Goal: Task Accomplishment & Management: Use online tool/utility

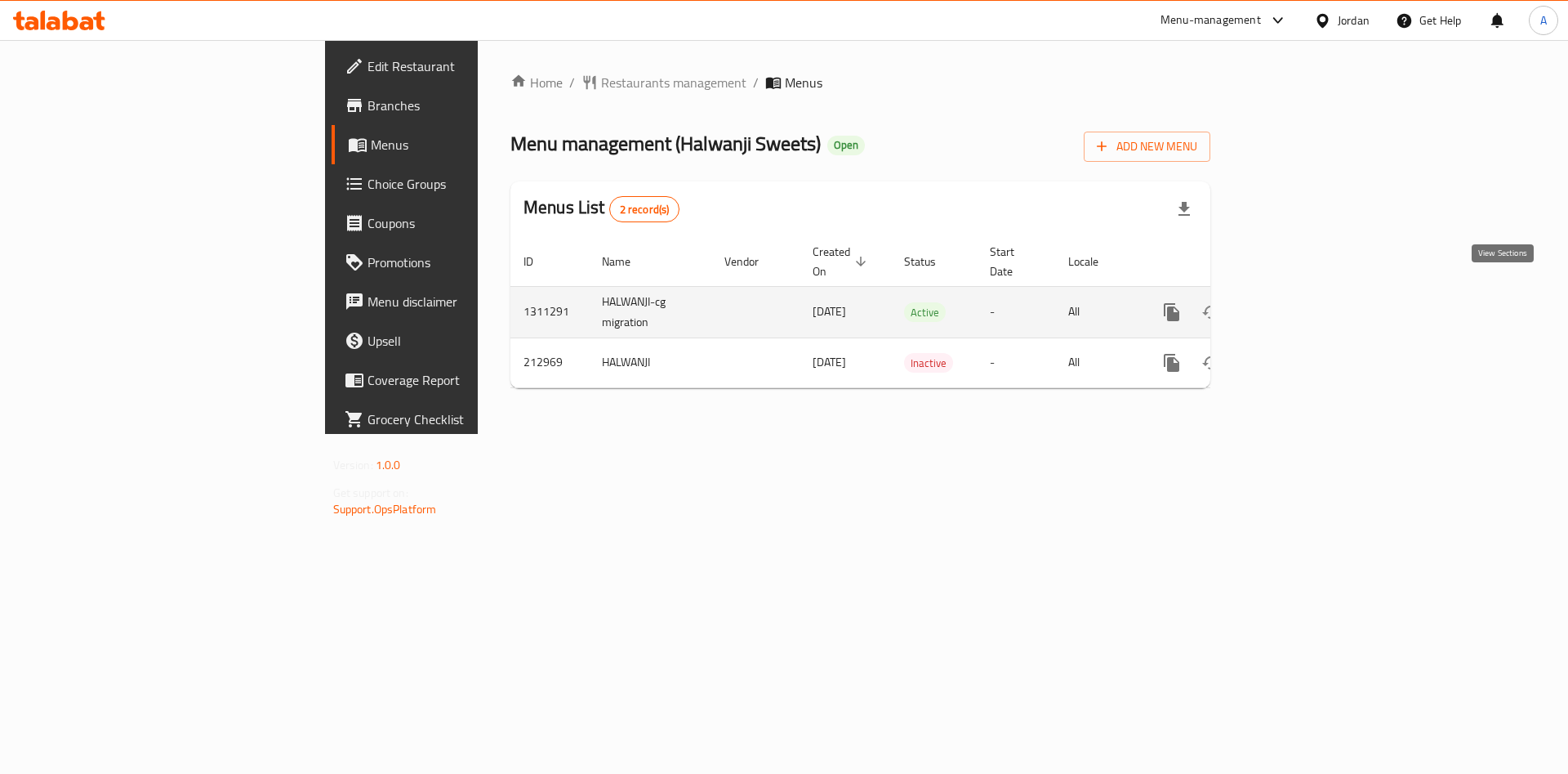
click at [1309, 305] on link "enhanced table" at bounding box center [1289, 311] width 39 height 39
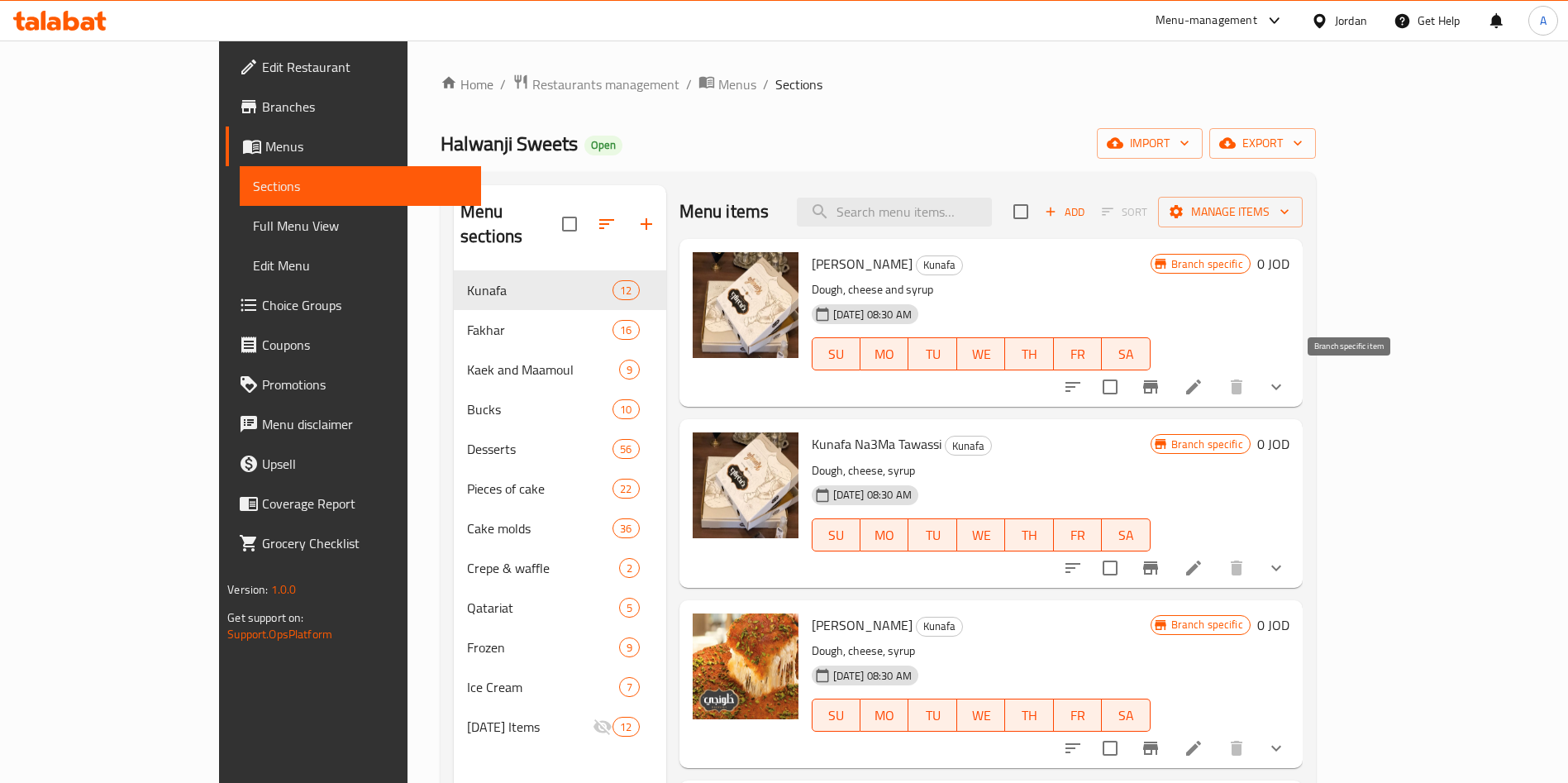
click at [1170, 388] on button "Branch-specific-item" at bounding box center [1150, 386] width 39 height 39
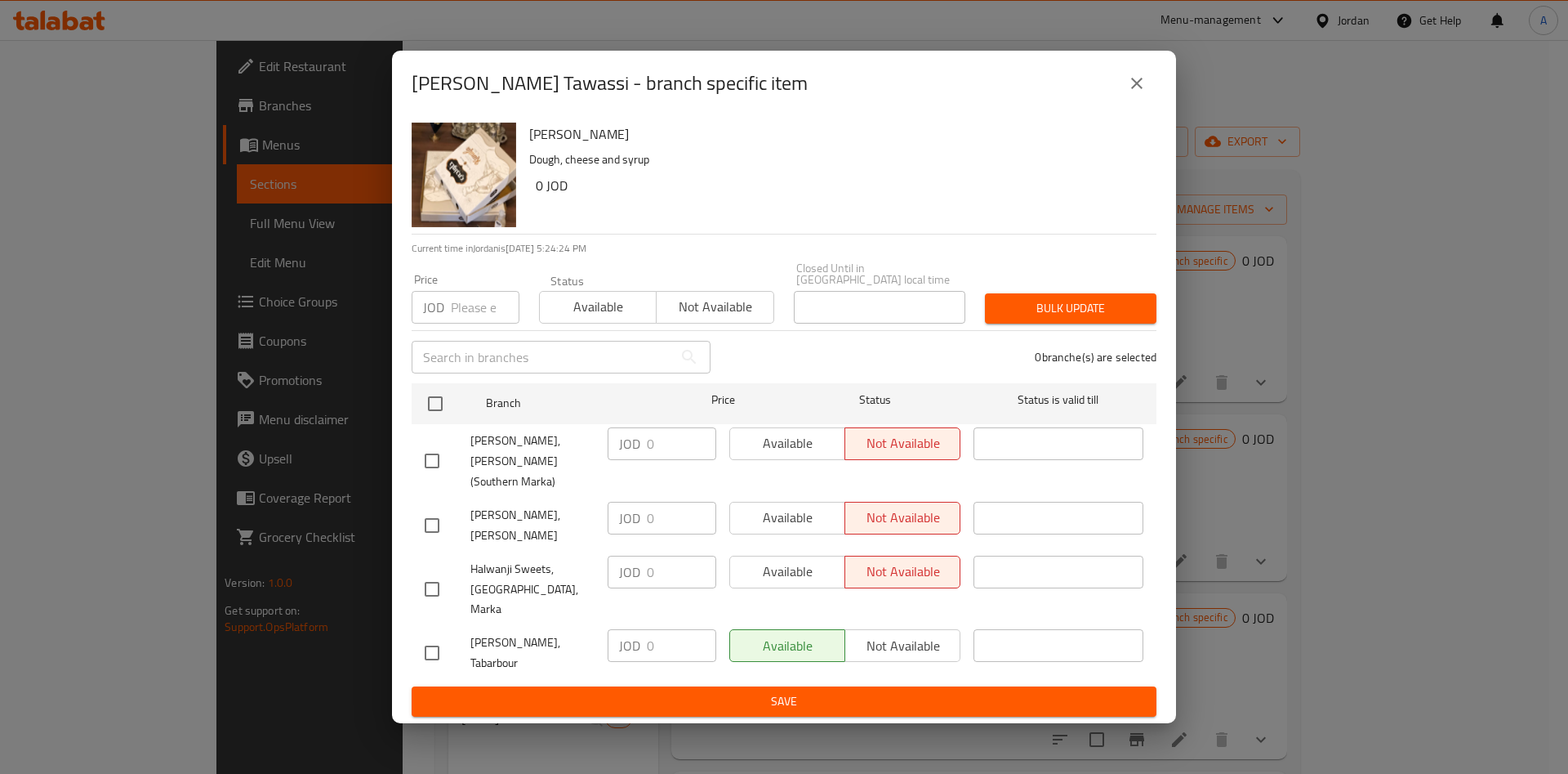
click at [1139, 93] on icon "close" at bounding box center [1136, 83] width 20 height 20
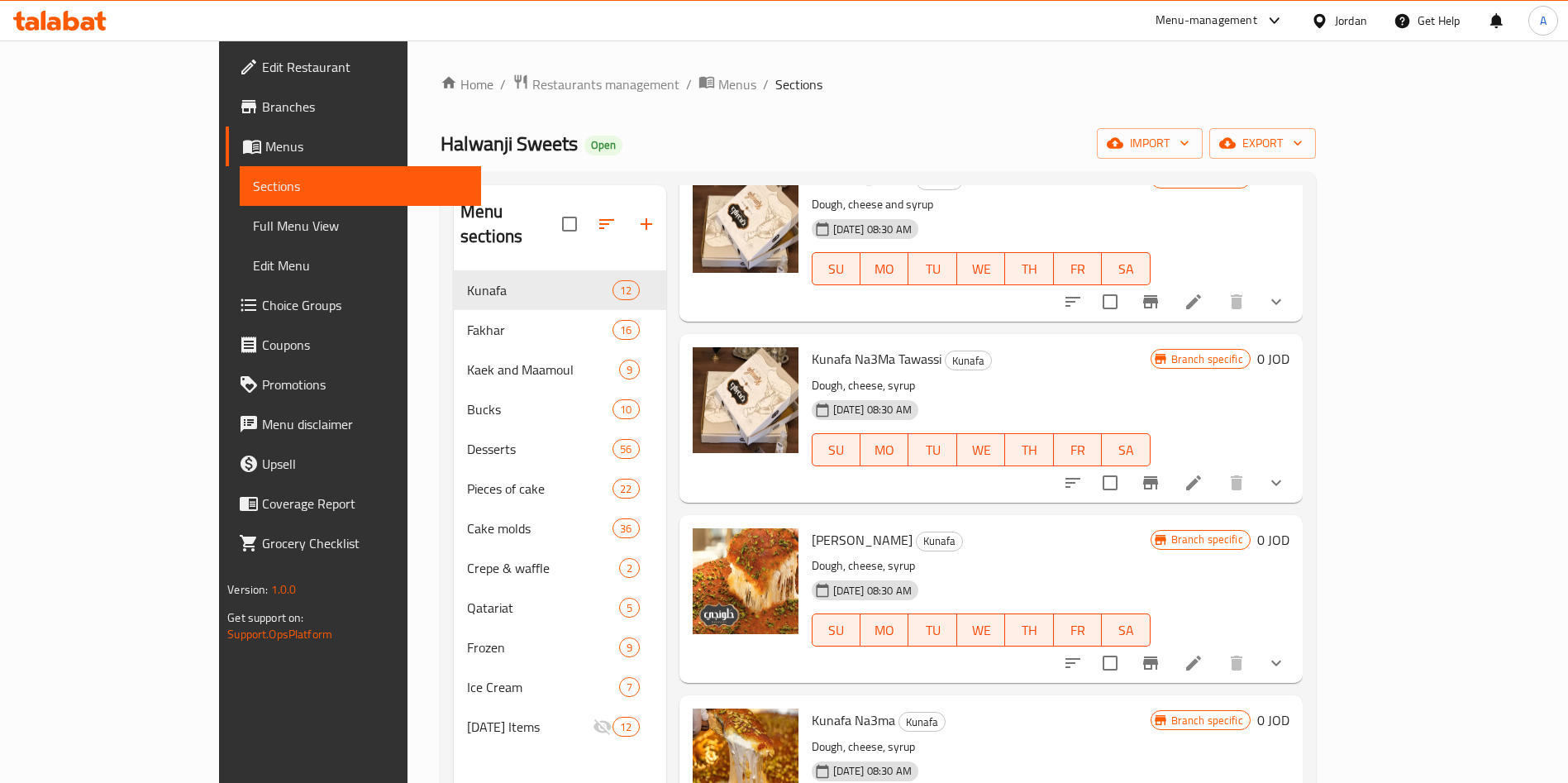
scroll to position [124, 0]
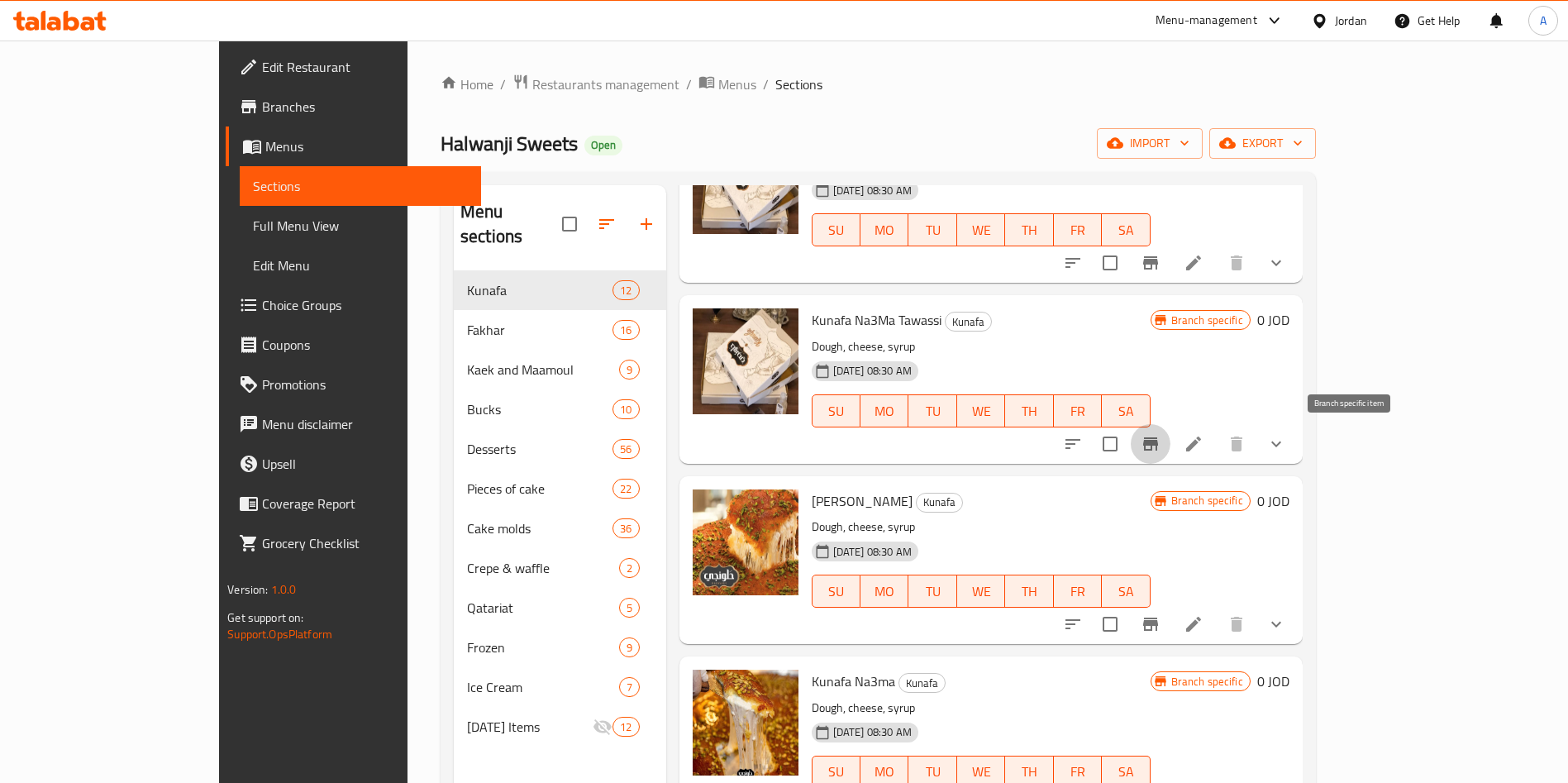
click at [1170, 447] on button "Branch-specific-item" at bounding box center [1150, 443] width 39 height 39
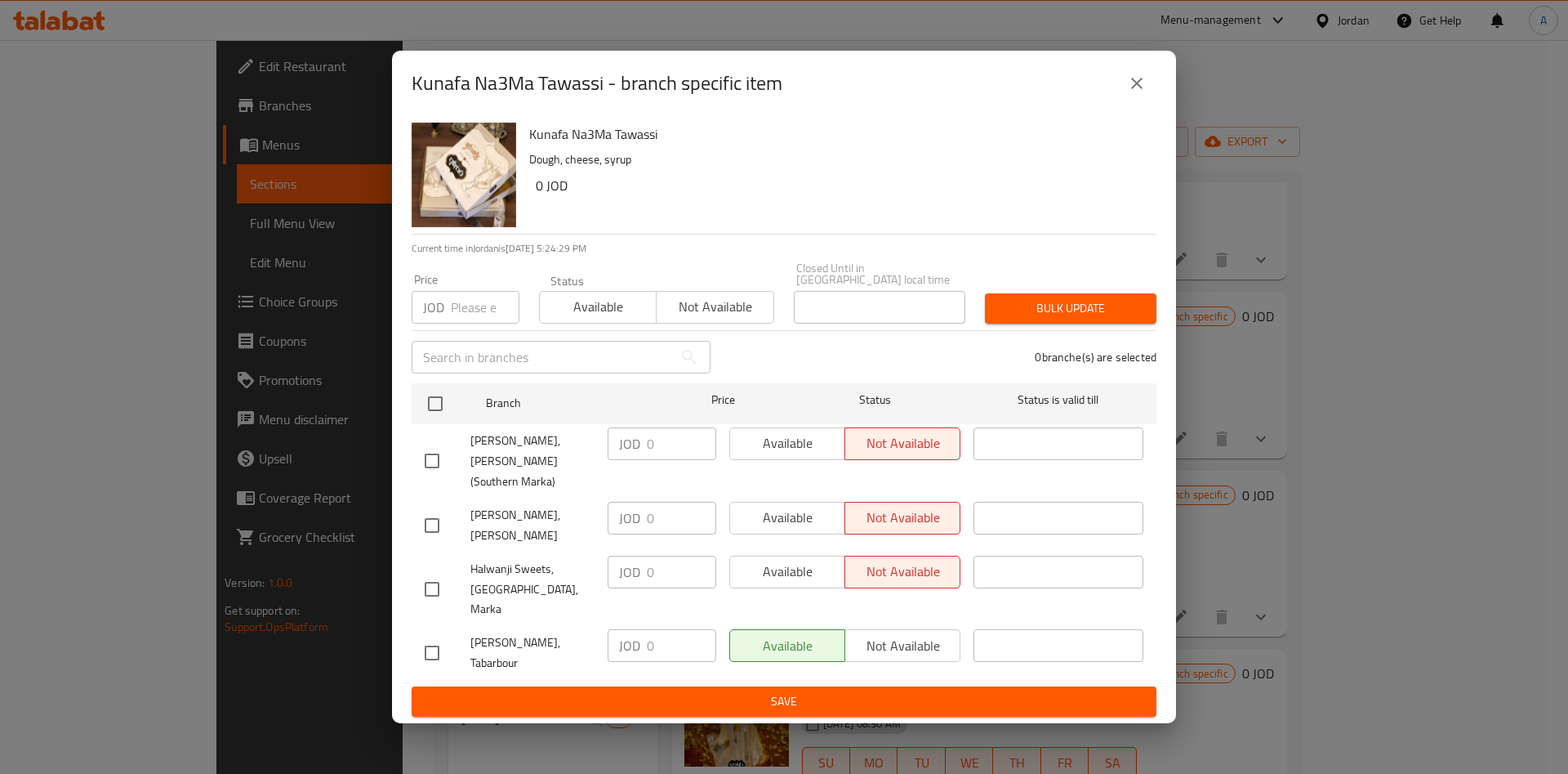
click at [1145, 93] on icon "close" at bounding box center [1136, 83] width 20 height 20
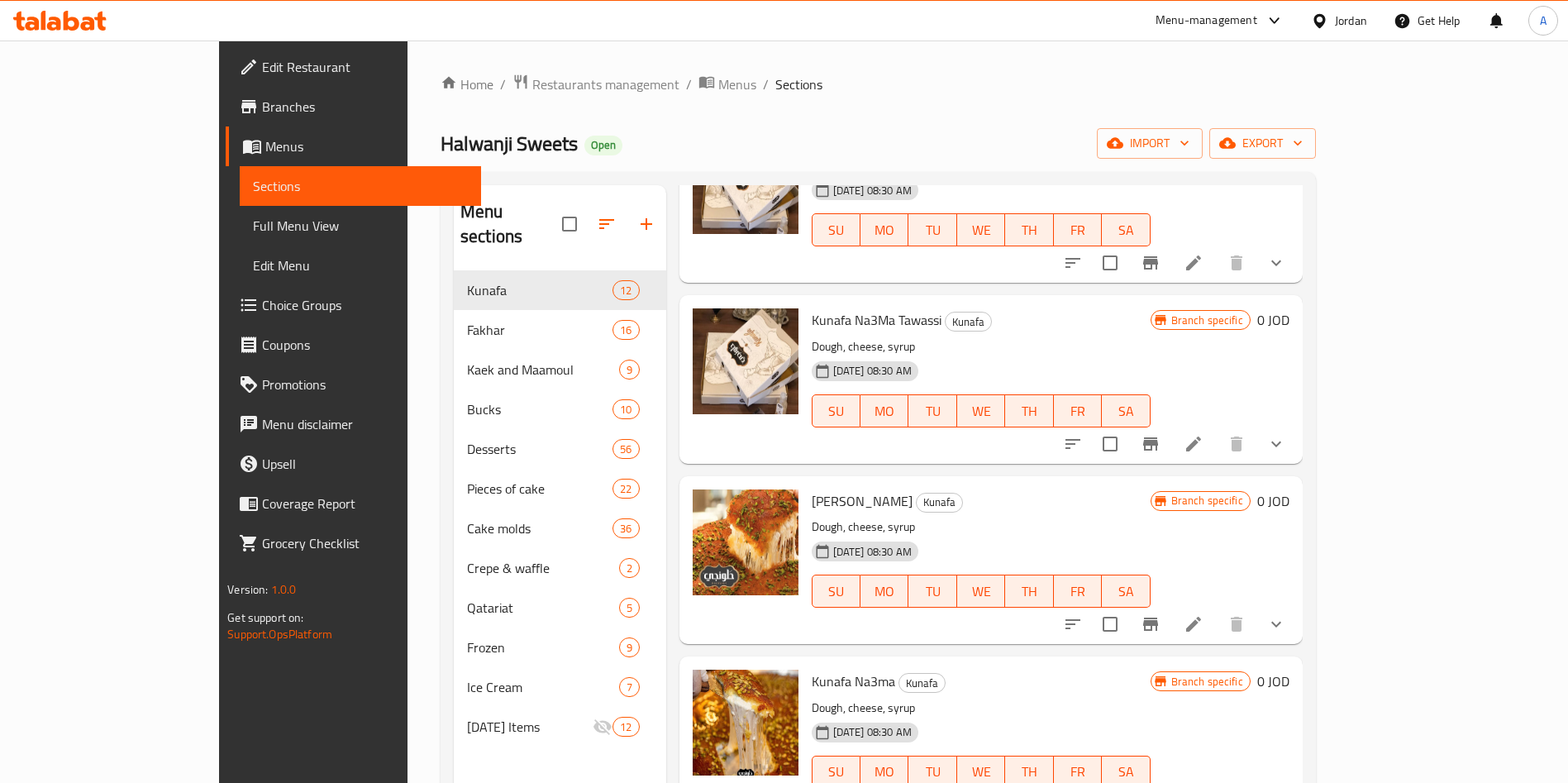
click at [1161, 631] on icon "Branch-specific-item" at bounding box center [1150, 624] width 20 height 20
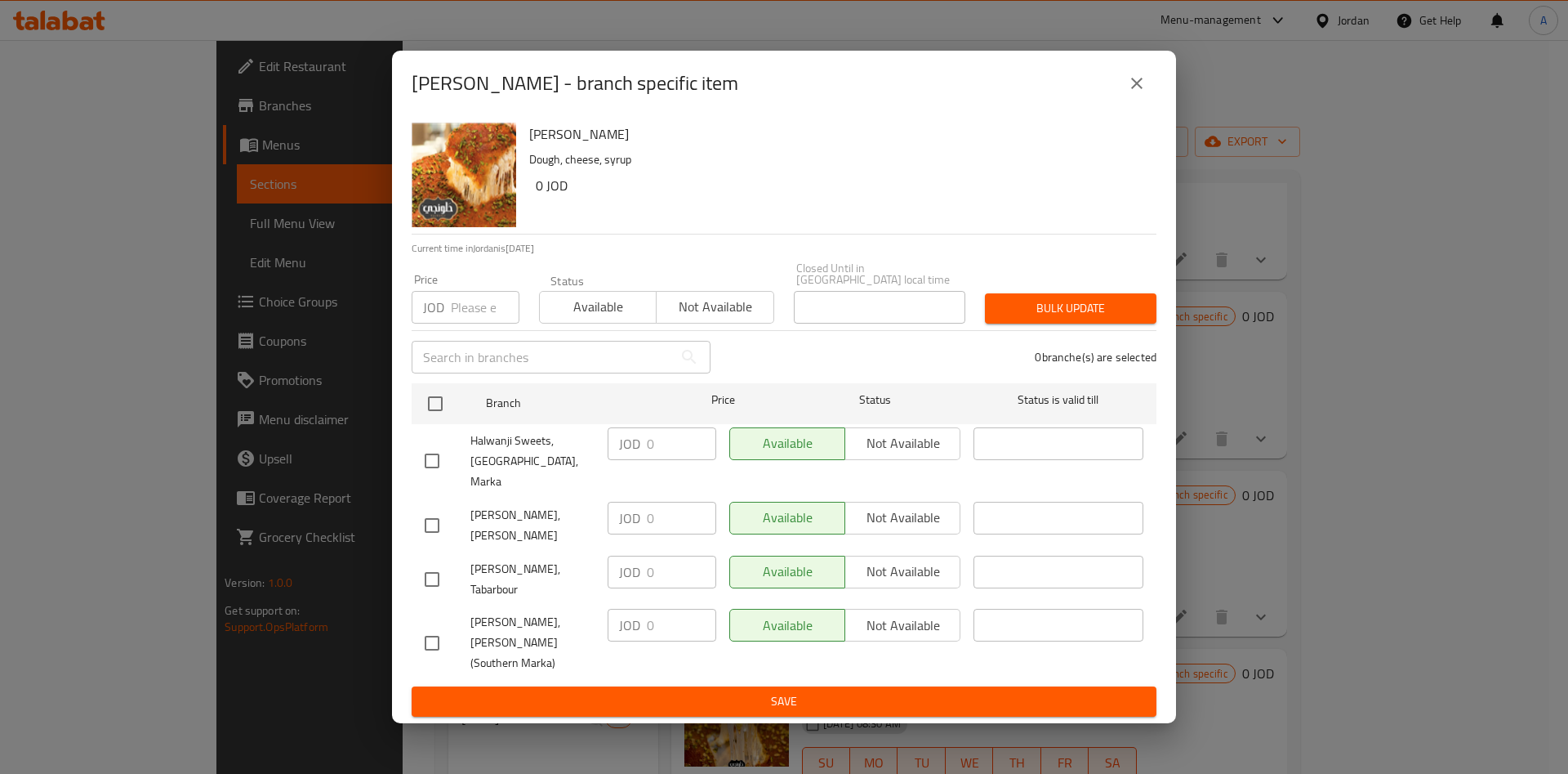
click at [1115, 103] on div "[PERSON_NAME] - branch specific item" at bounding box center [784, 83] width 745 height 39
click at [1133, 89] on icon "close" at bounding box center [1137, 84] width 11 height 11
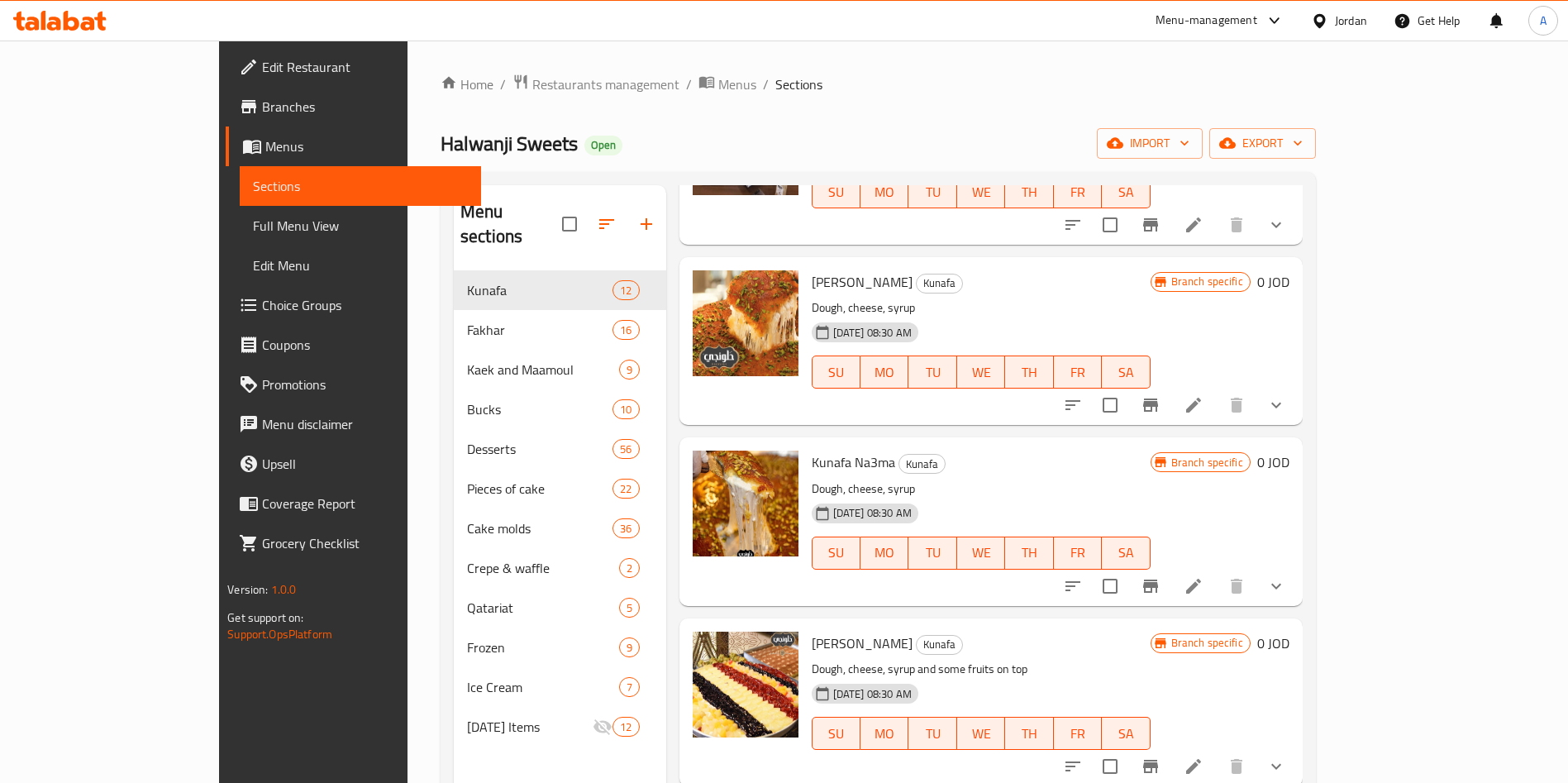
scroll to position [496, 0]
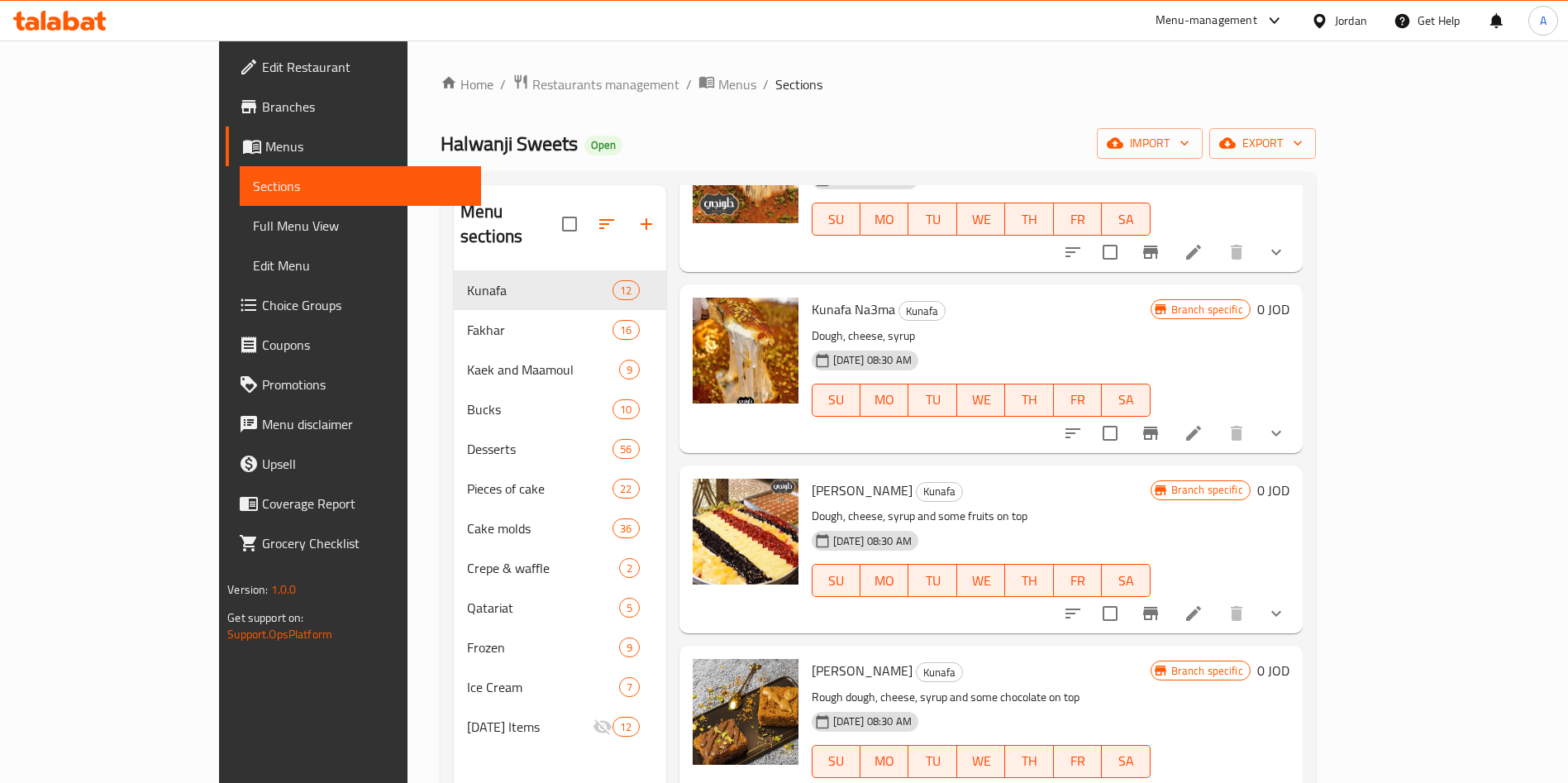
click at [1296, 451] on div at bounding box center [1175, 432] width 243 height 39
click at [1161, 441] on icon "Branch-specific-item" at bounding box center [1150, 432] width 20 height 20
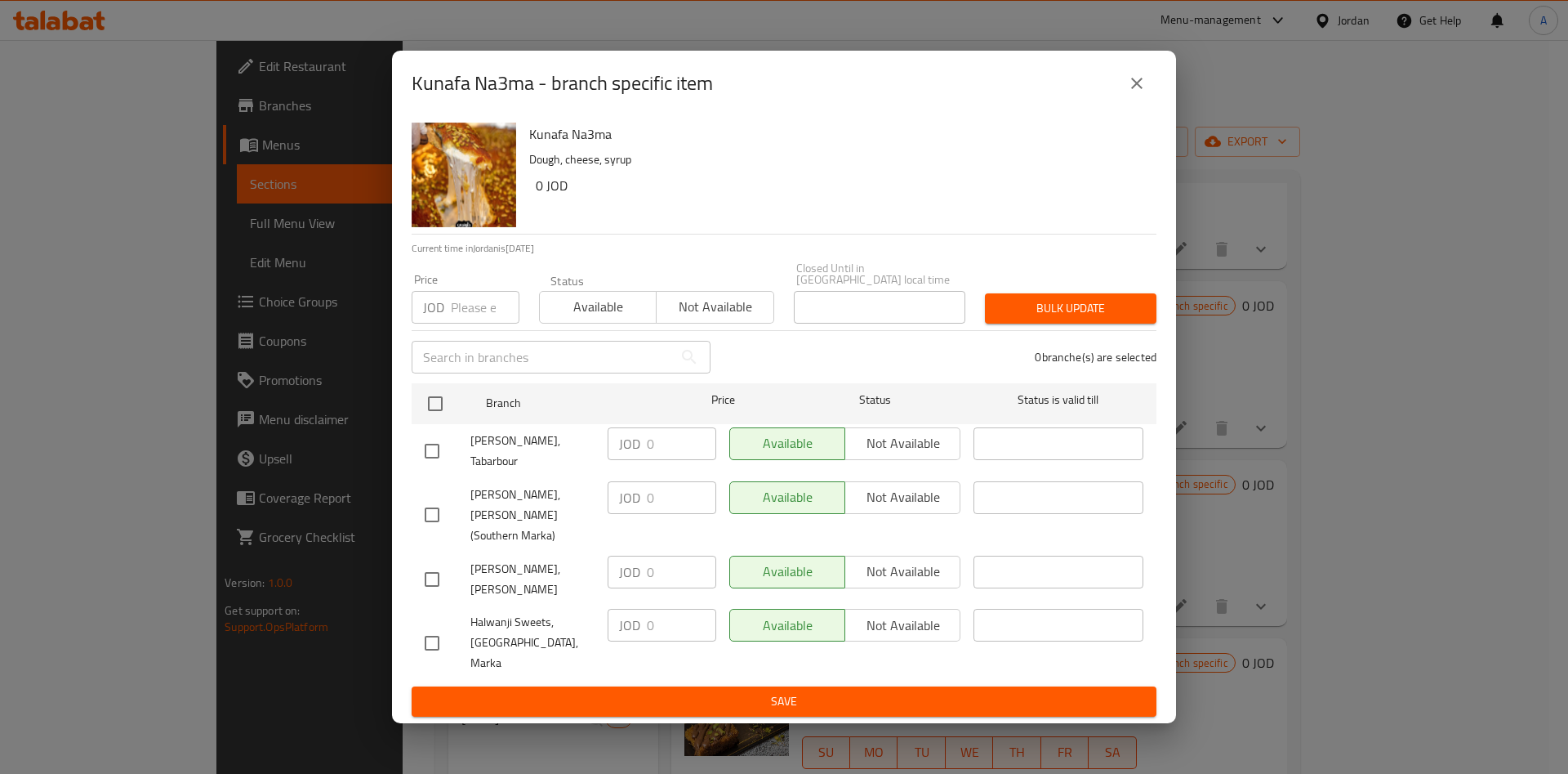
click at [1128, 93] on icon "close" at bounding box center [1136, 83] width 20 height 20
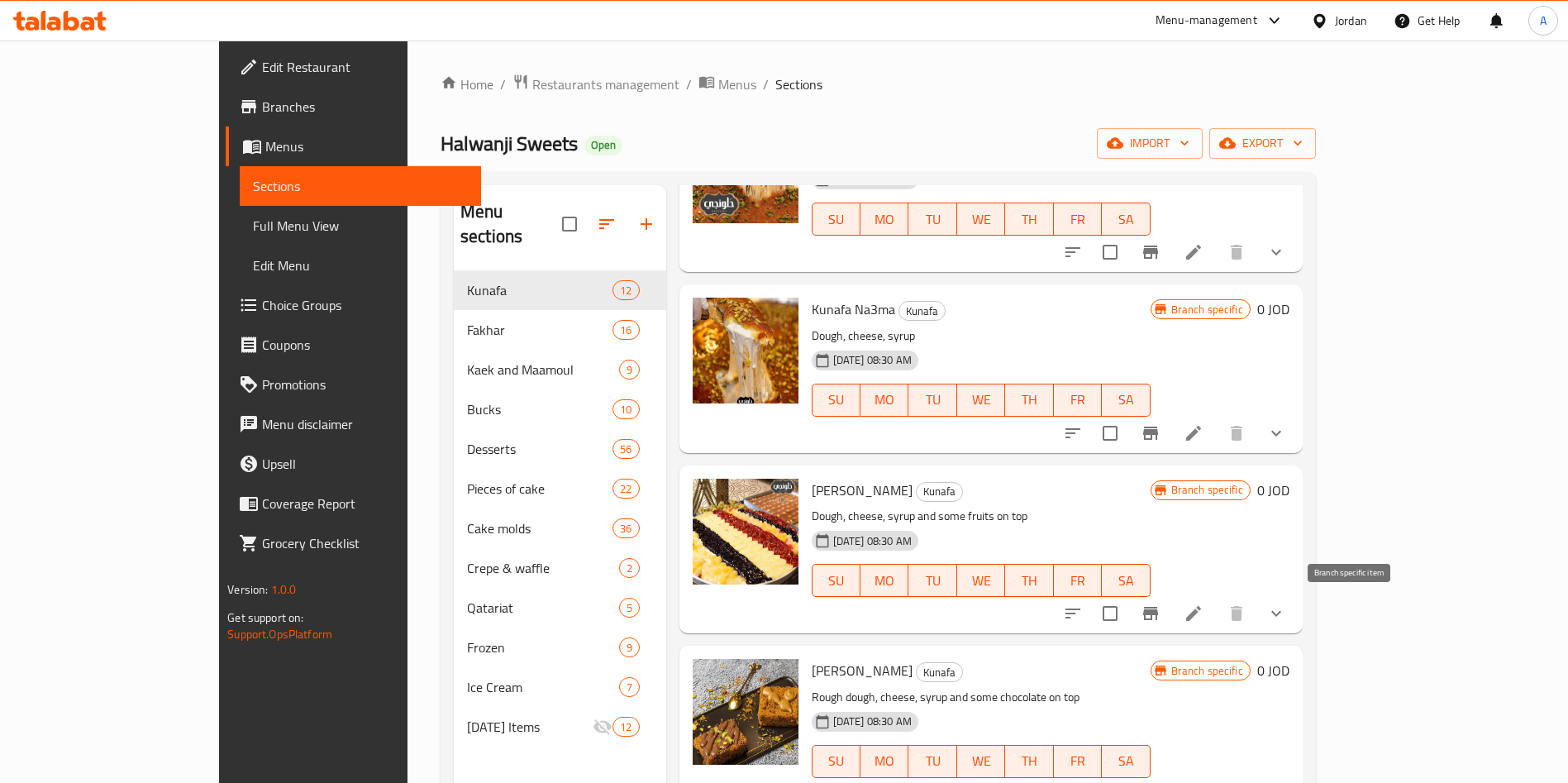
click at [1161, 620] on icon "Branch-specific-item" at bounding box center [1150, 613] width 20 height 20
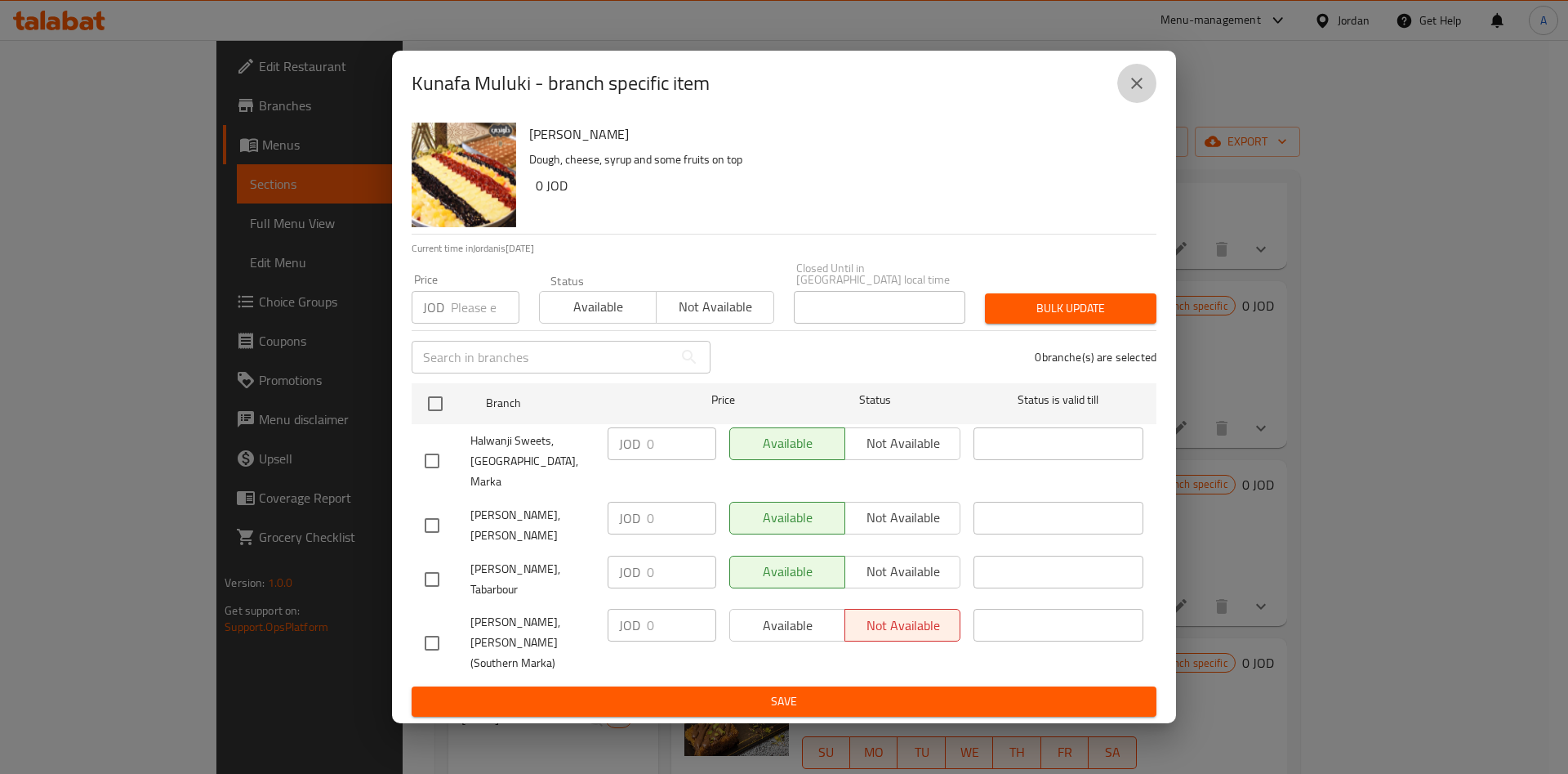
click at [1135, 103] on button "close" at bounding box center [1136, 83] width 39 height 39
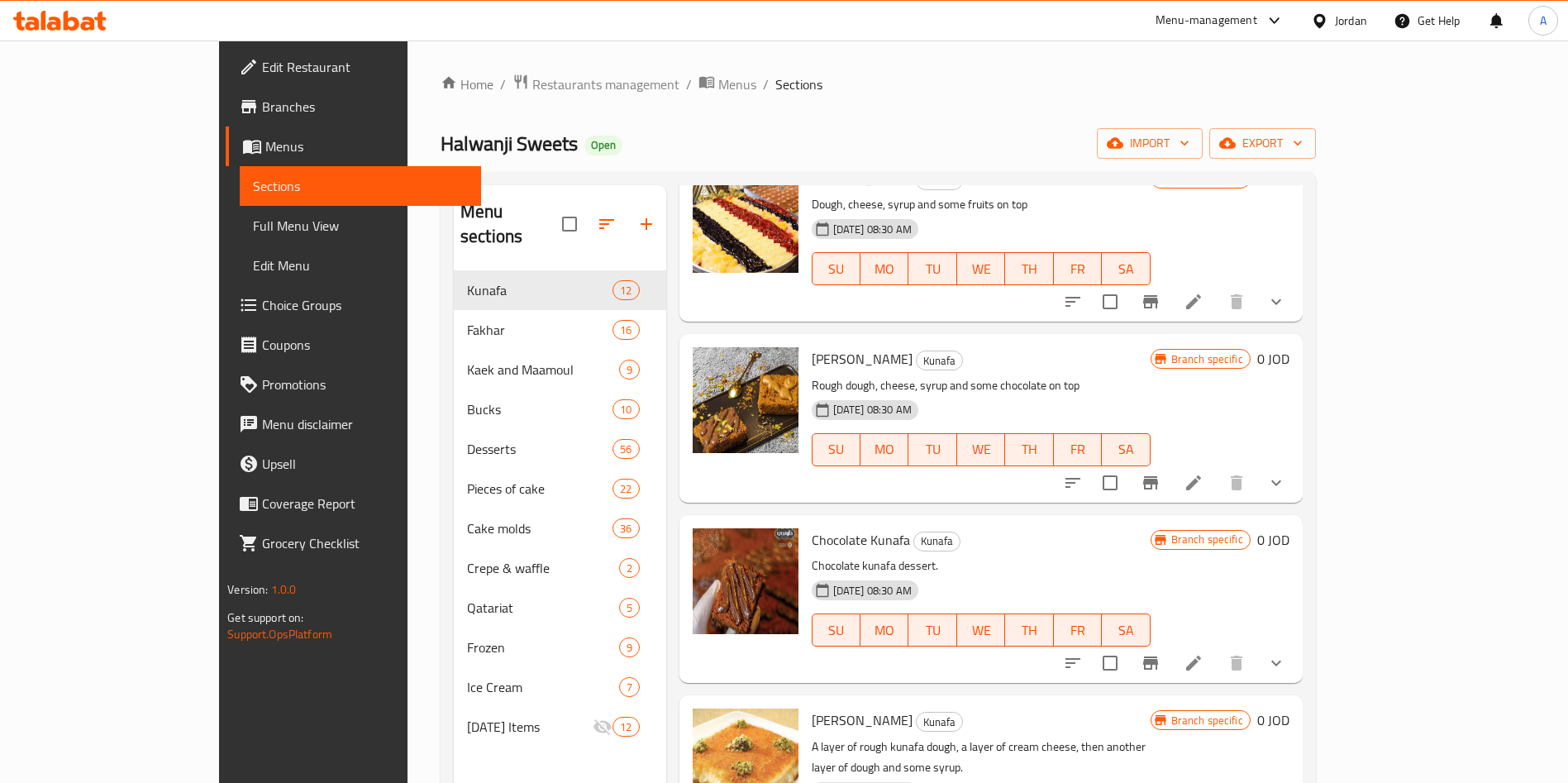
scroll to position [868, 0]
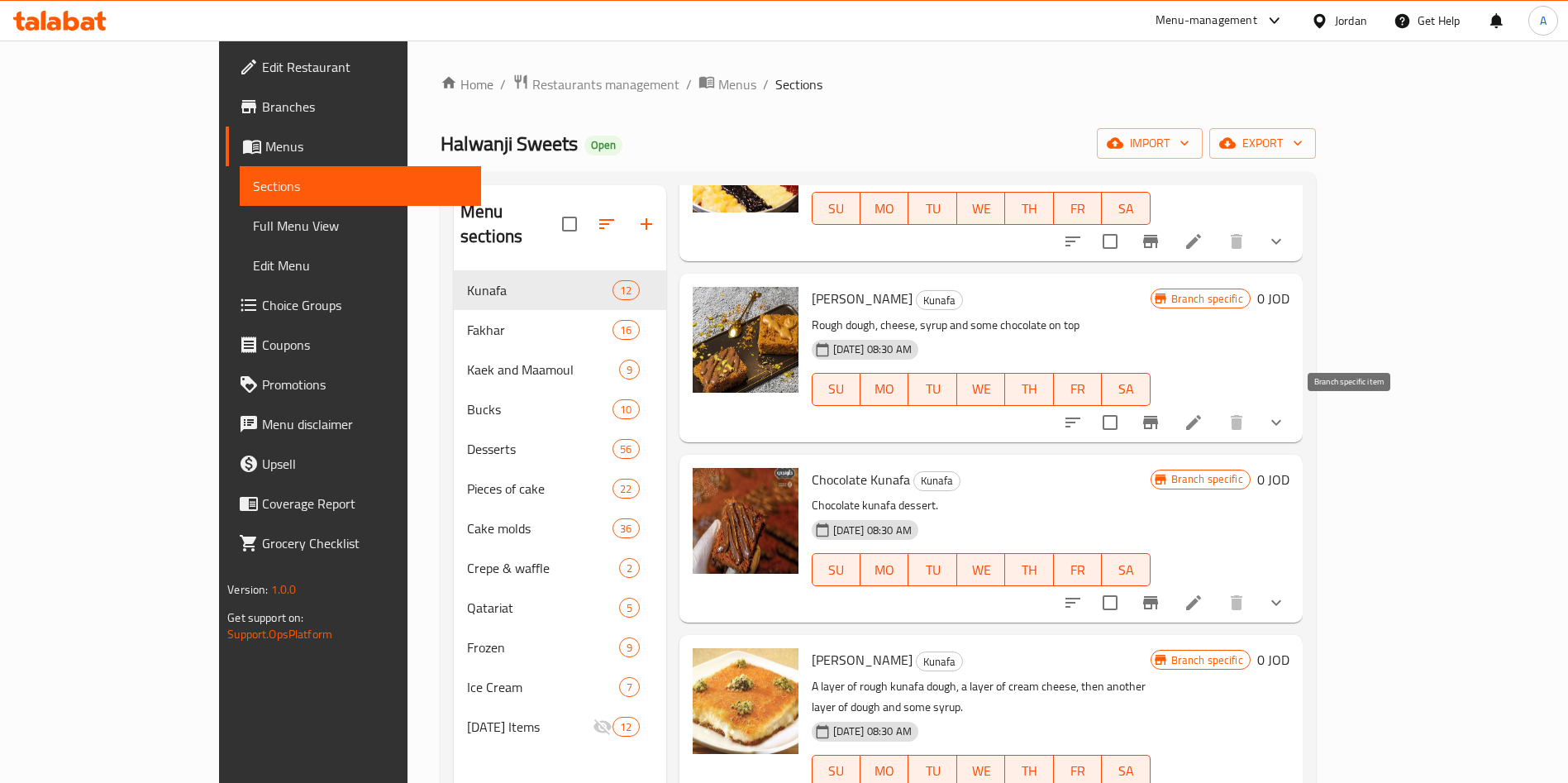
click at [1170, 421] on button "Branch-specific-item" at bounding box center [1150, 422] width 39 height 39
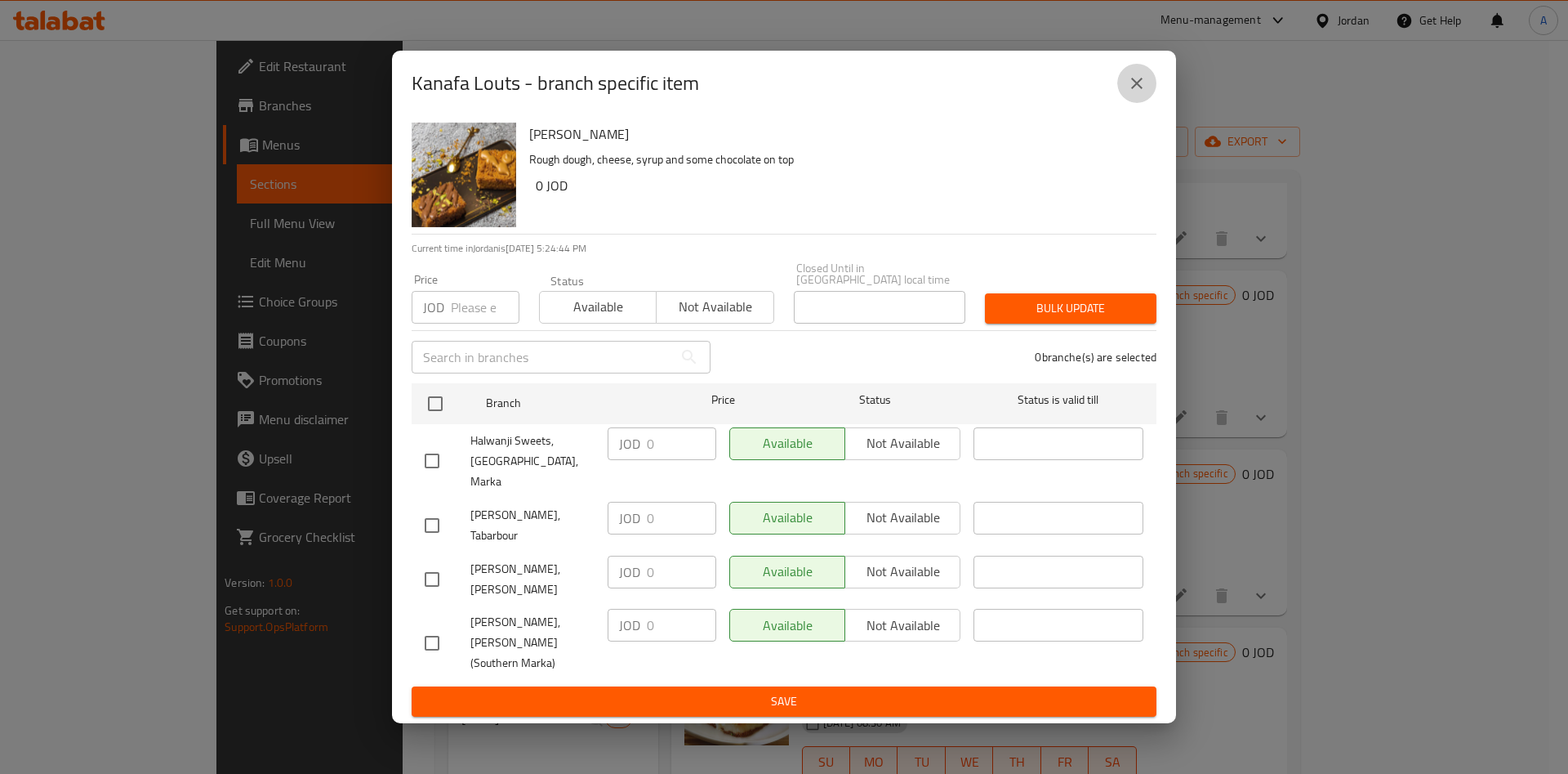
drag, startPoint x: 1127, startPoint y: 110, endPoint x: 1131, endPoint y: 121, distance: 11.7
click at [1127, 103] on button "close" at bounding box center [1136, 83] width 39 height 39
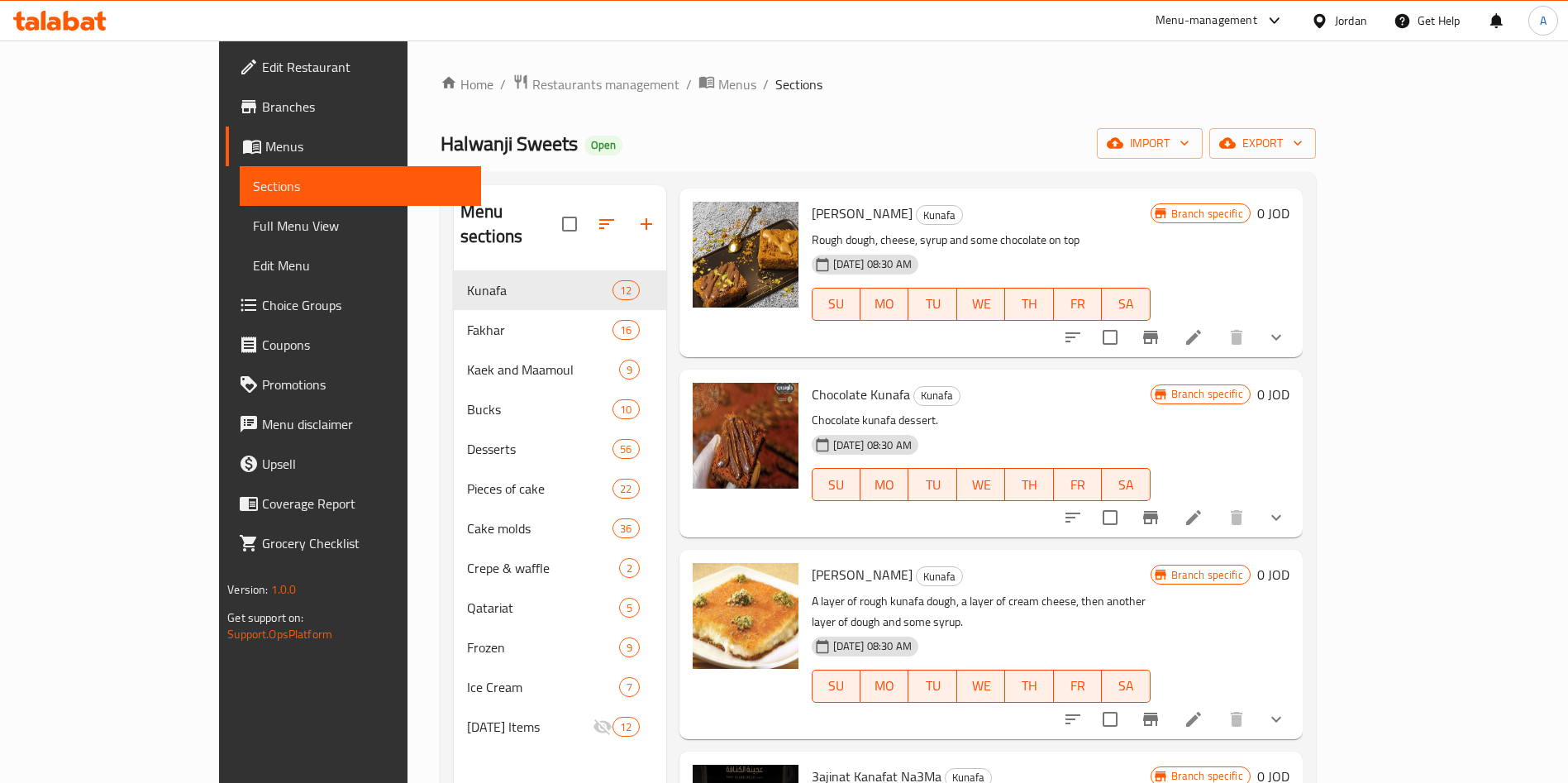
scroll to position [992, 0]
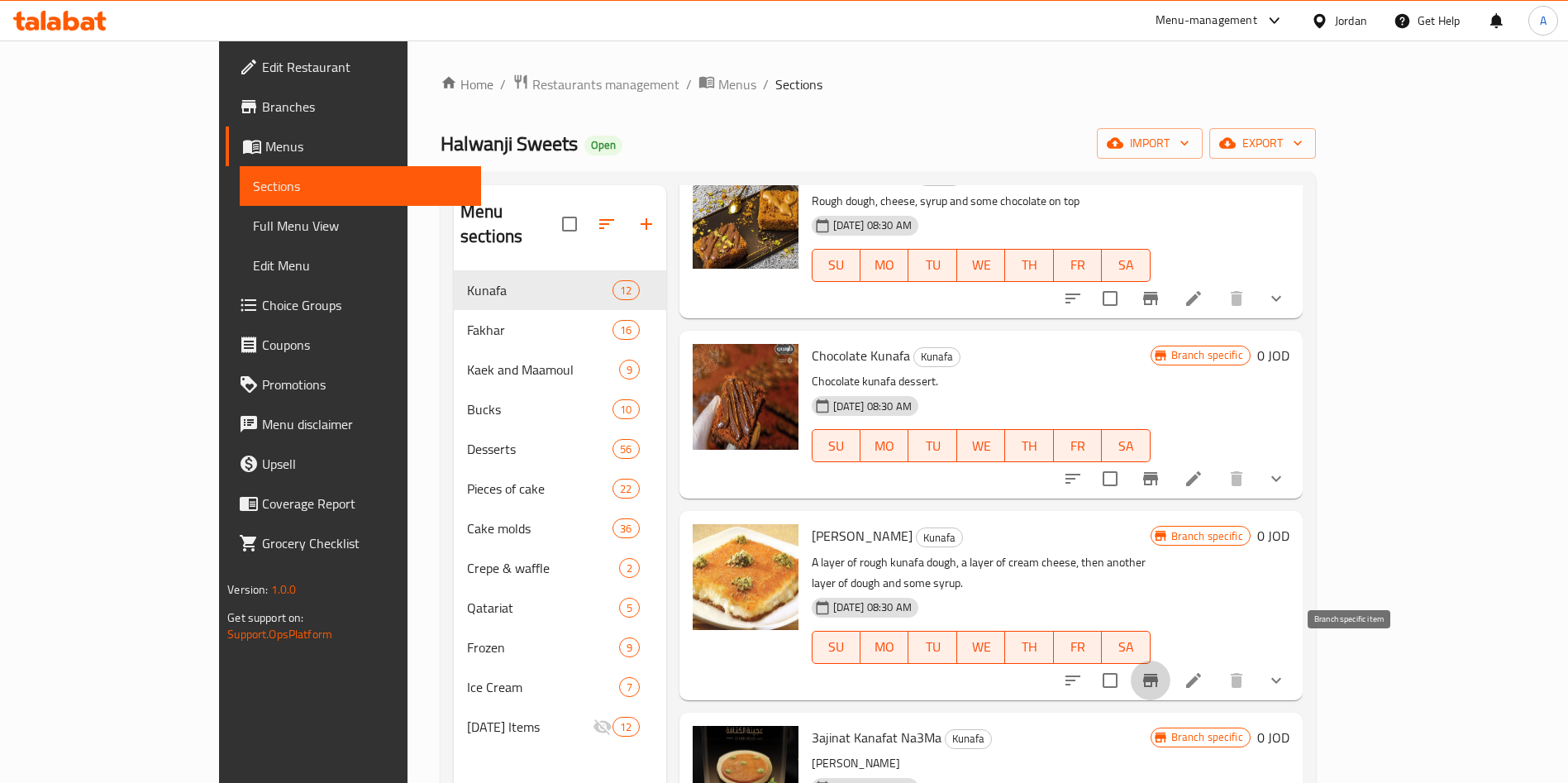
click at [1161, 670] on icon "Branch-specific-item" at bounding box center [1150, 680] width 20 height 20
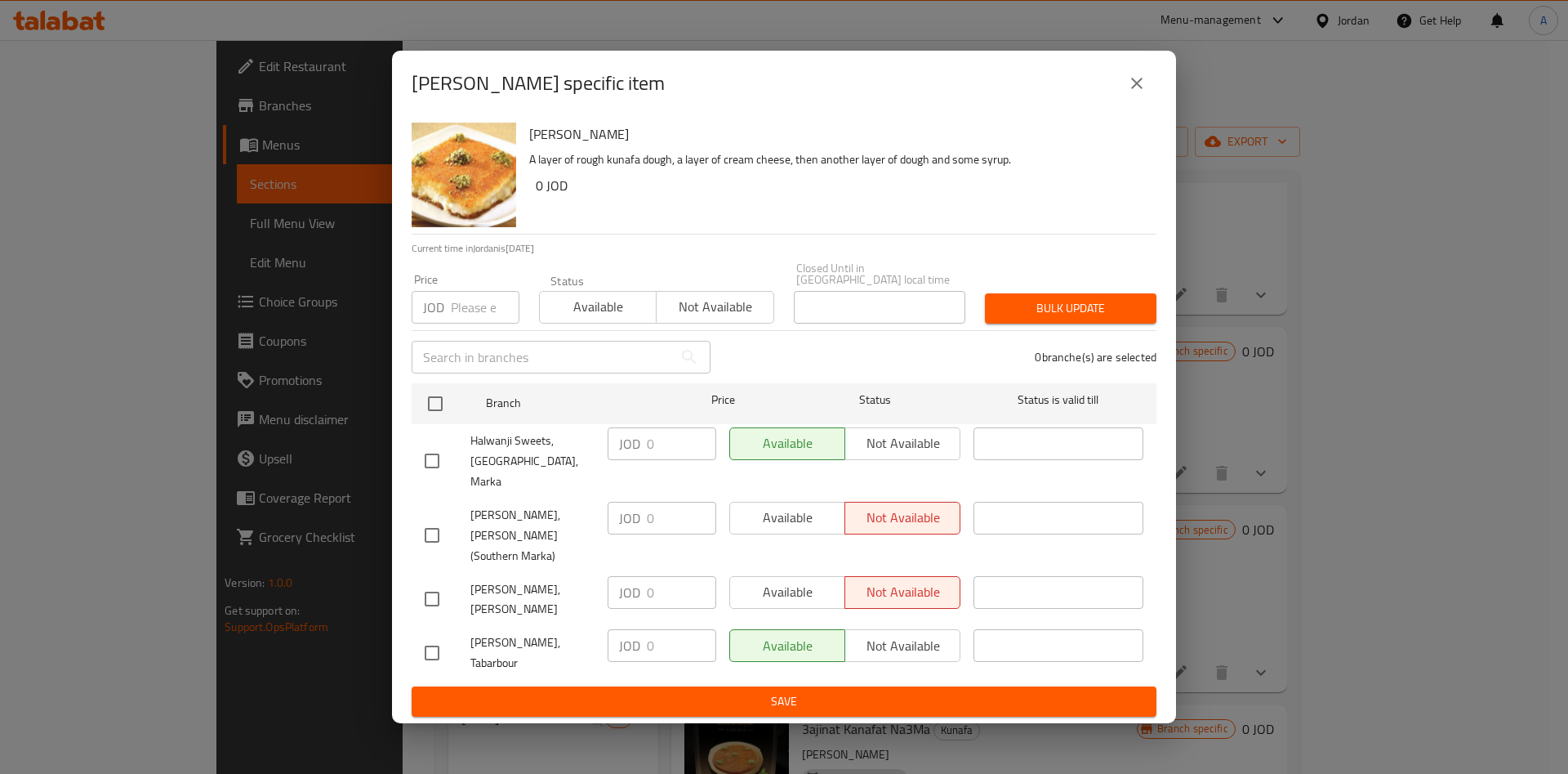
click at [1138, 93] on icon "close" at bounding box center [1136, 83] width 20 height 20
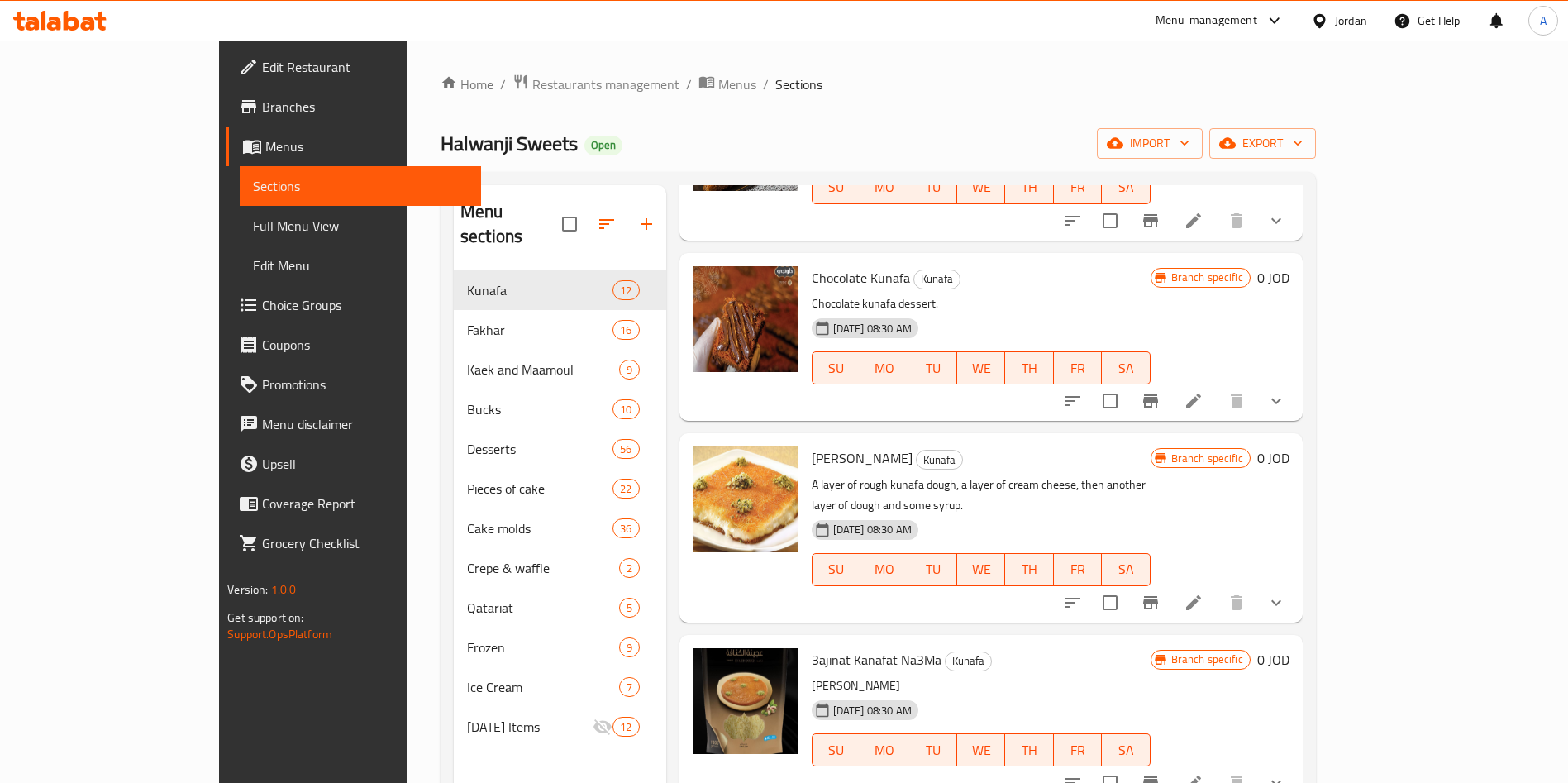
scroll to position [1240, 0]
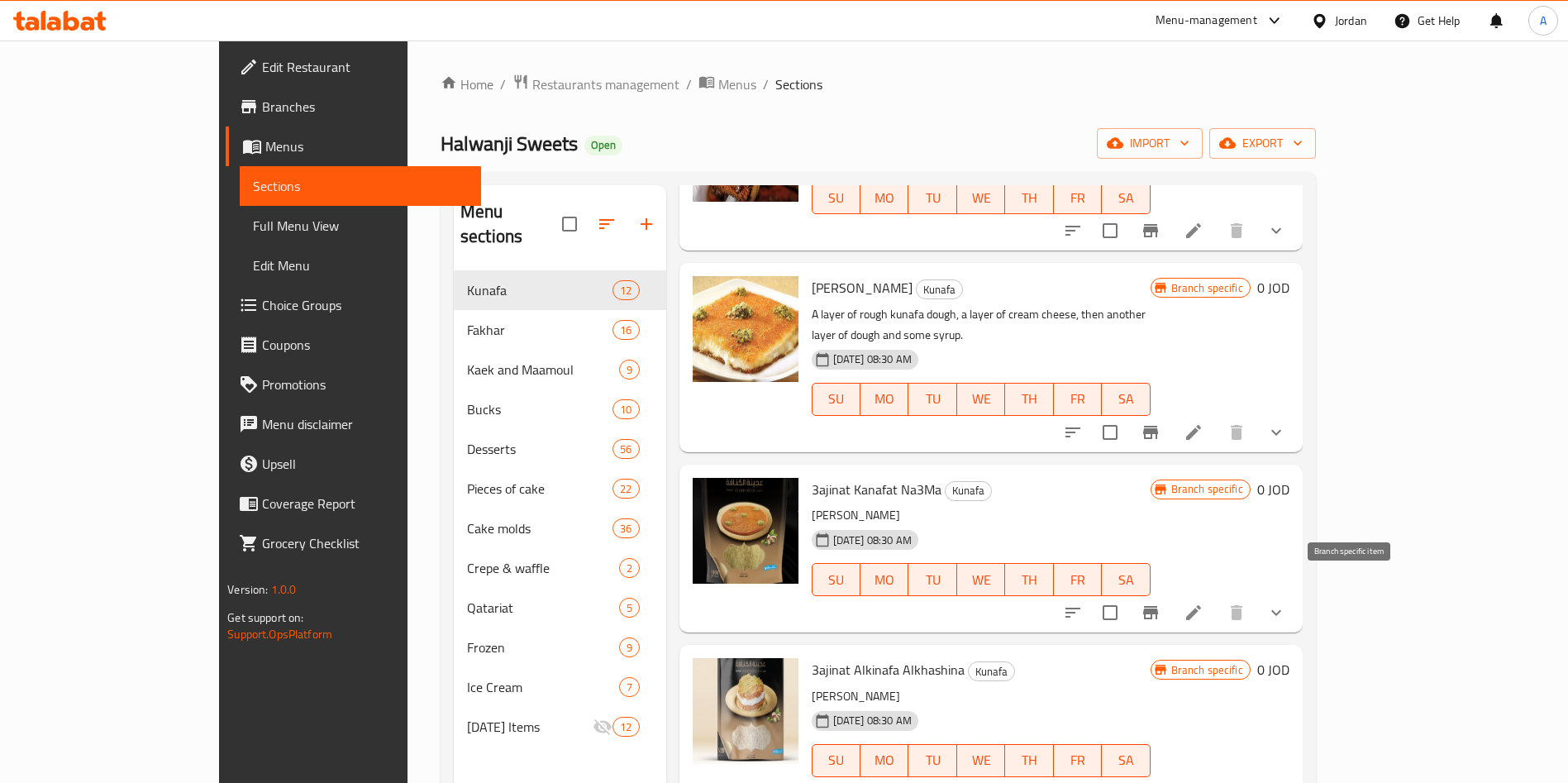
click at [1170, 597] on button "Branch-specific-item" at bounding box center [1150, 612] width 39 height 39
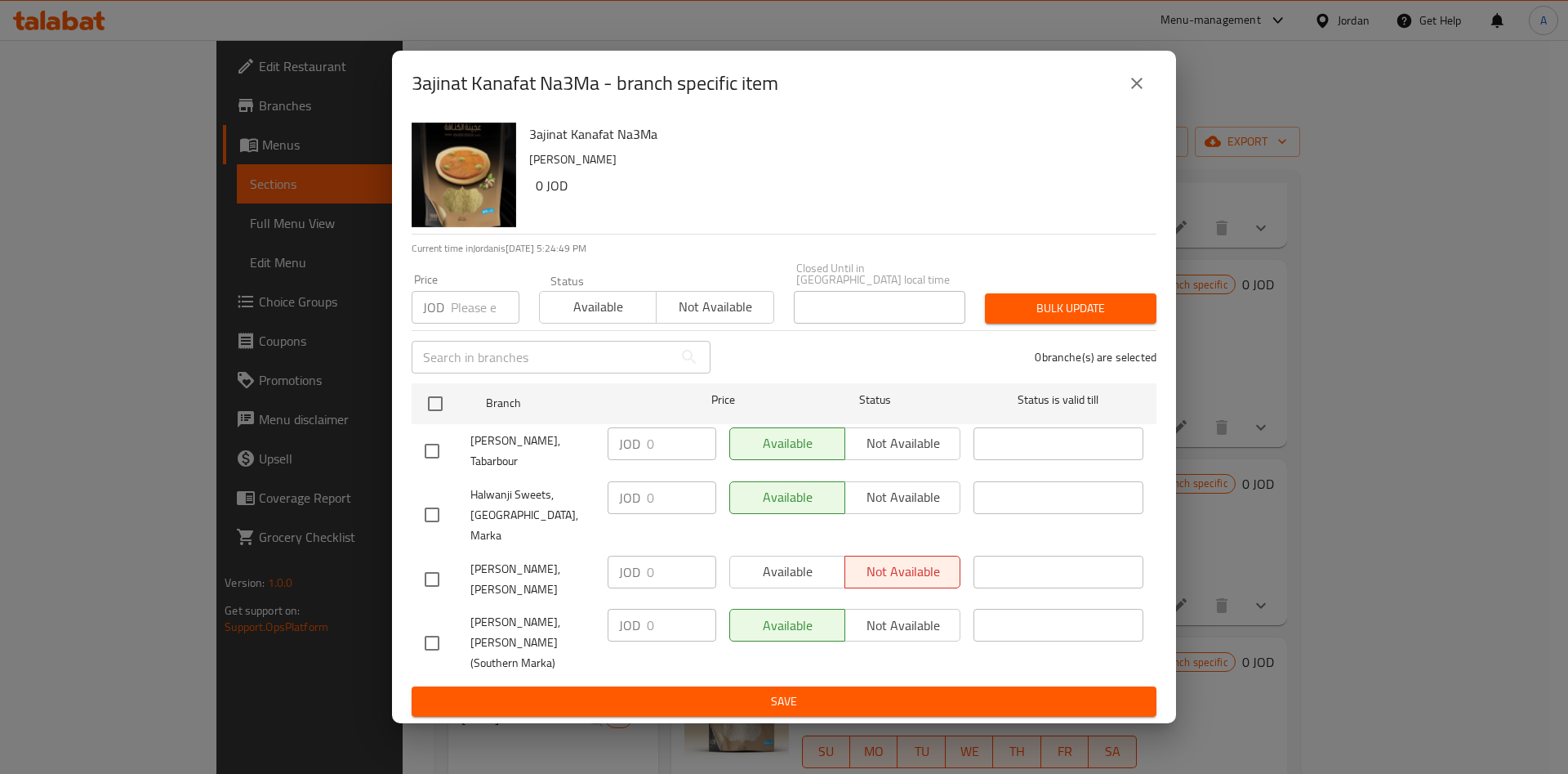
click at [1134, 89] on icon "close" at bounding box center [1137, 84] width 11 height 11
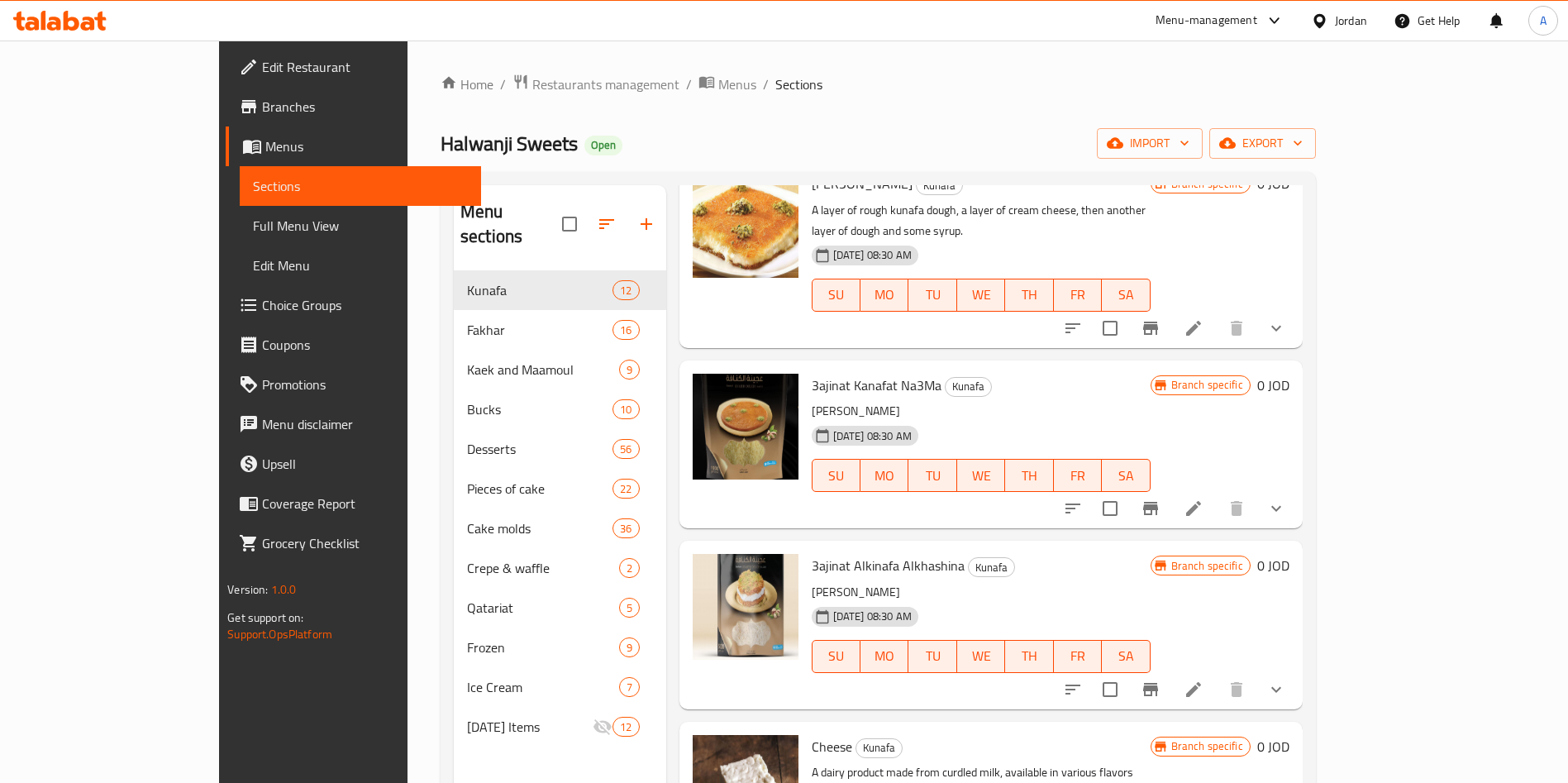
scroll to position [1425, 0]
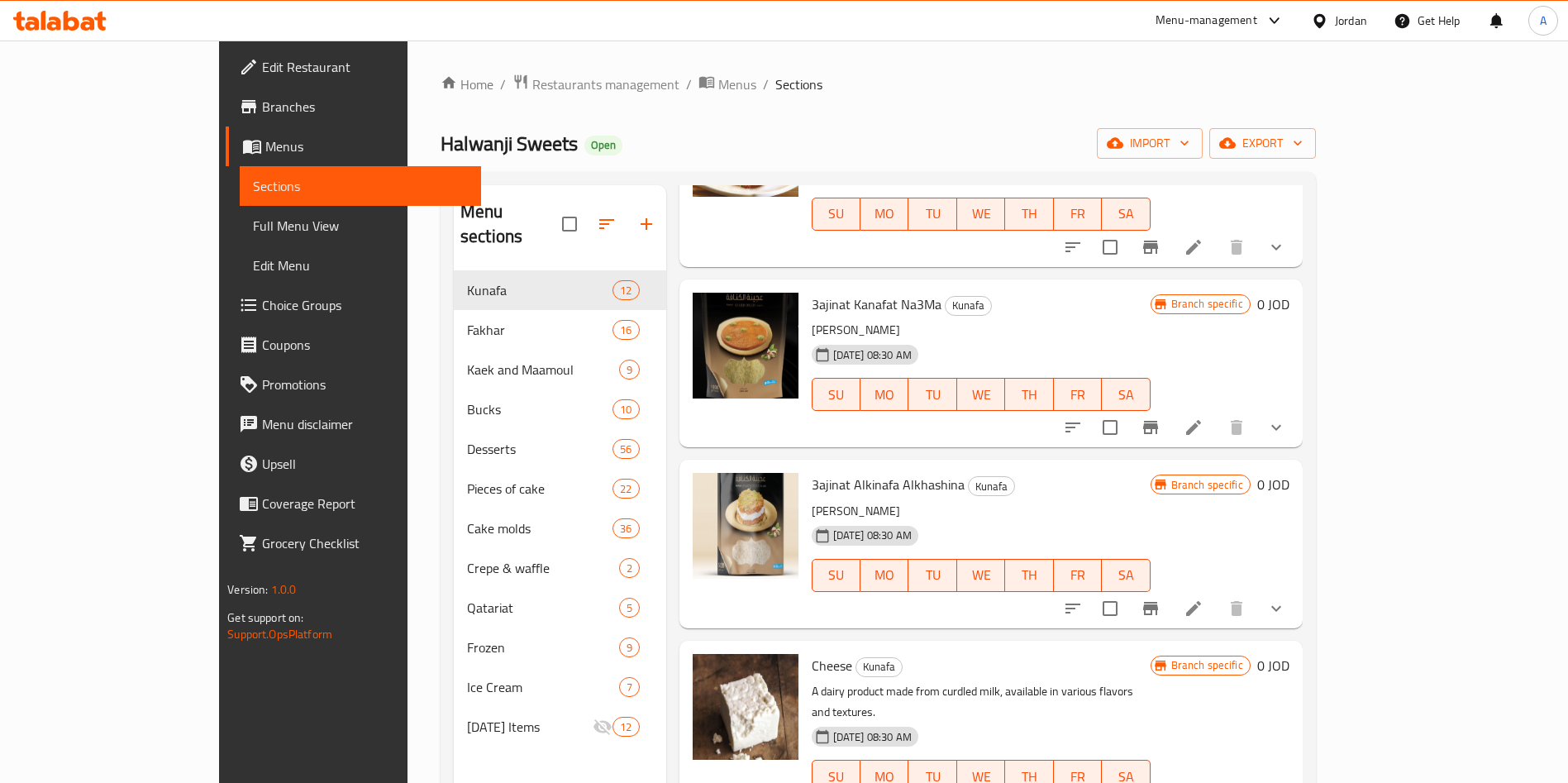
click at [1161, 598] on icon "Branch-specific-item" at bounding box center [1150, 608] width 20 height 20
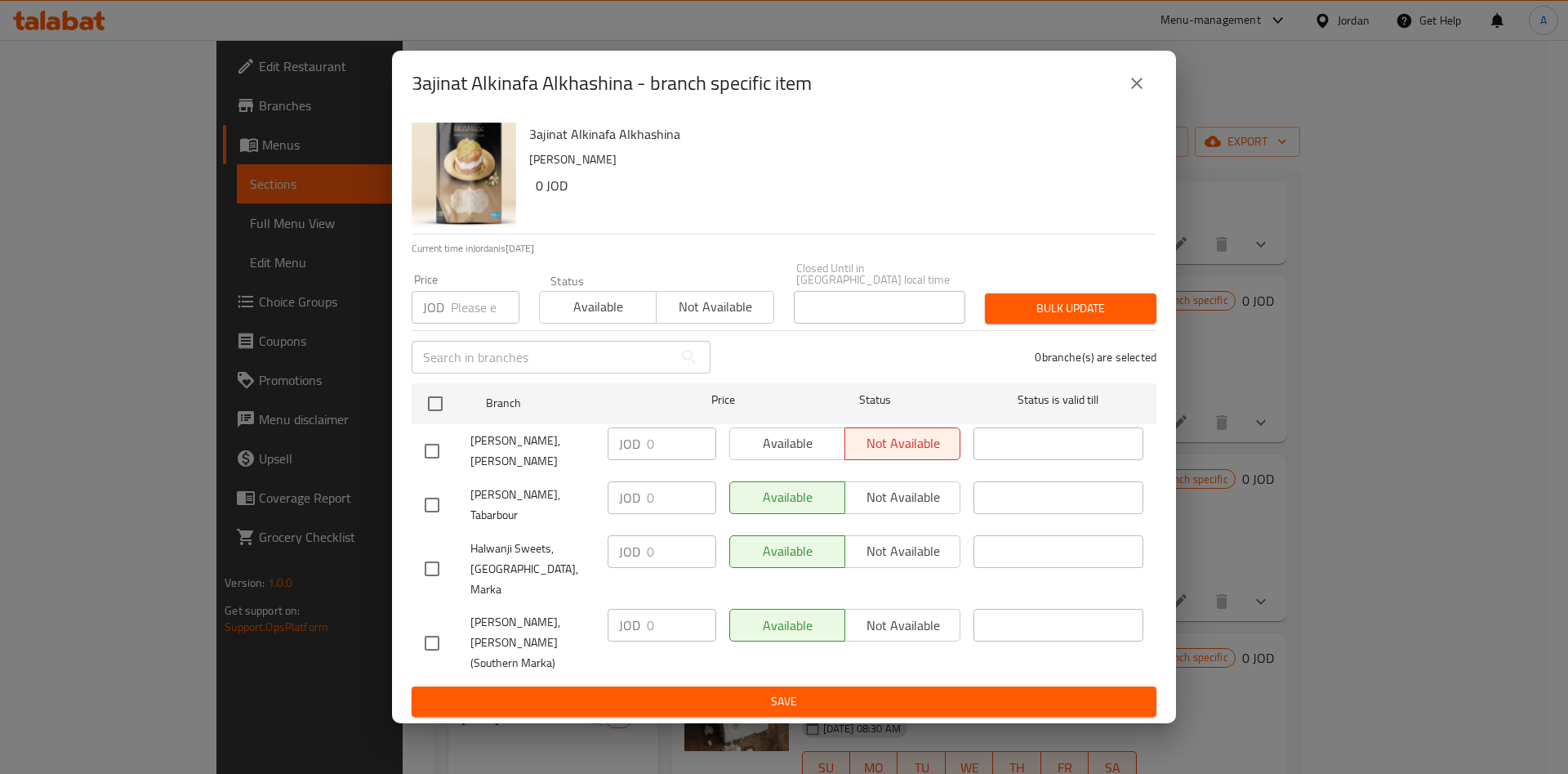
click at [1141, 89] on icon "close" at bounding box center [1137, 84] width 11 height 11
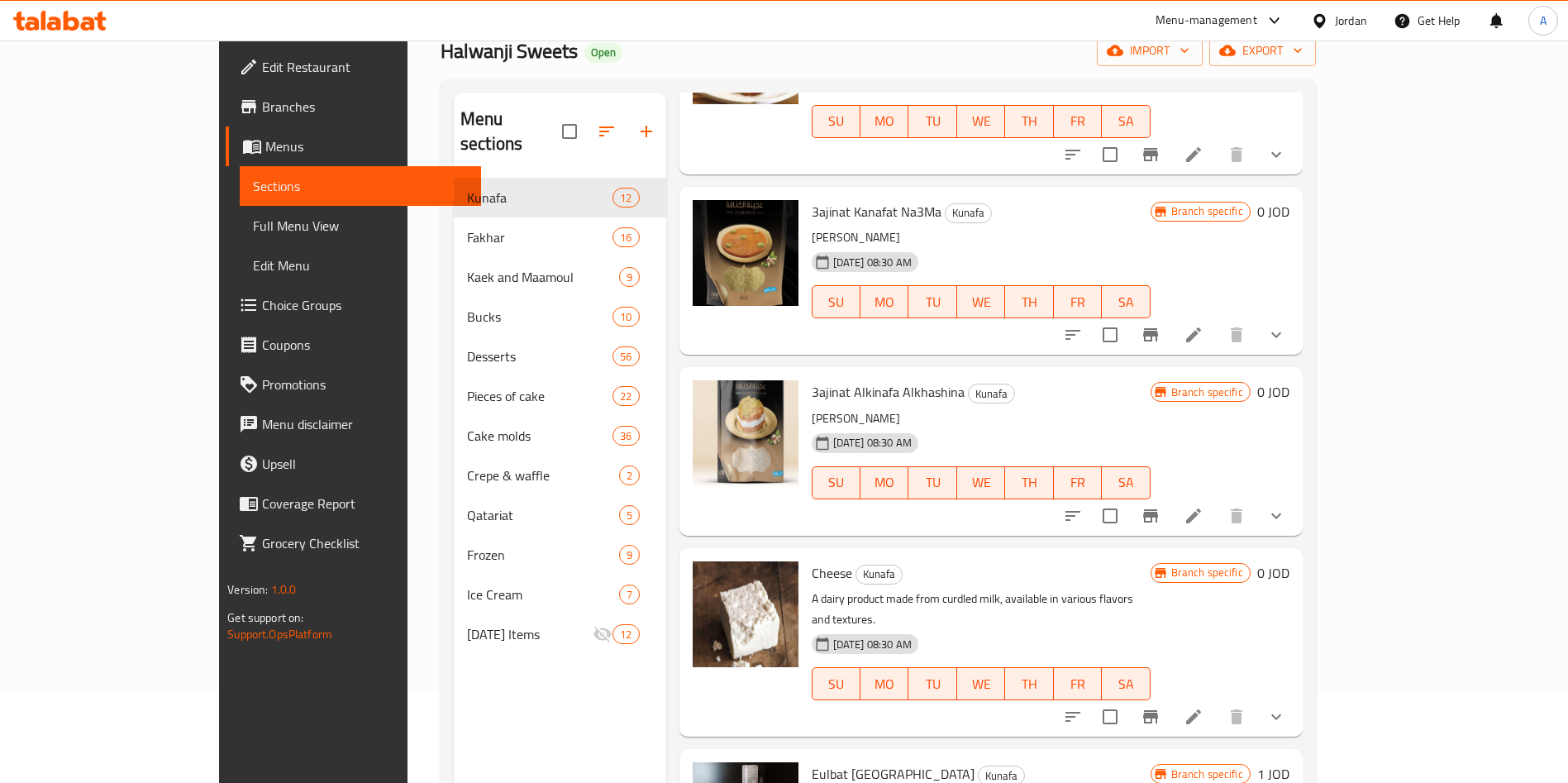
scroll to position [231, 0]
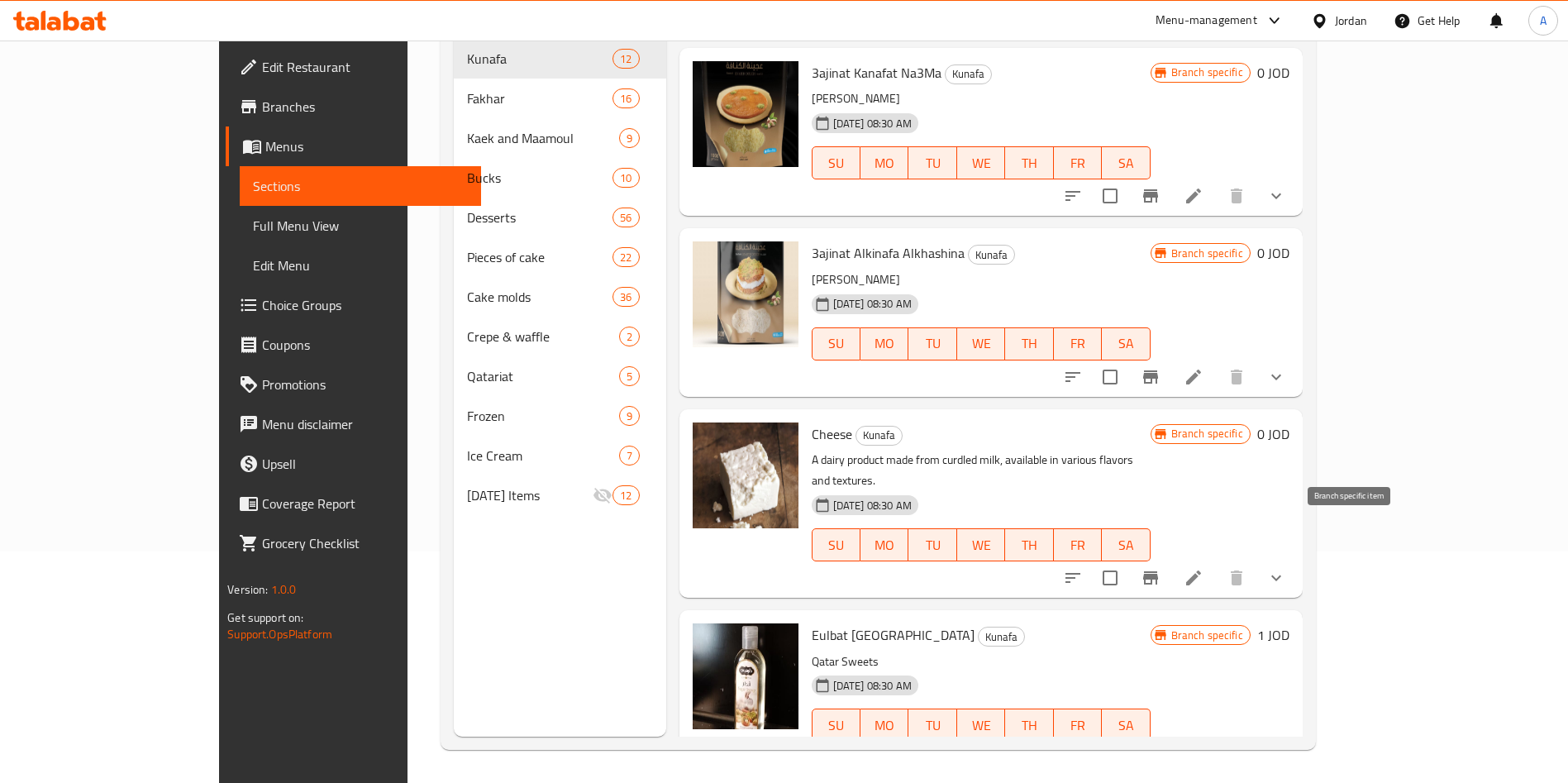
click at [1159, 571] on icon "Branch-specific-item" at bounding box center [1150, 578] width 14 height 13
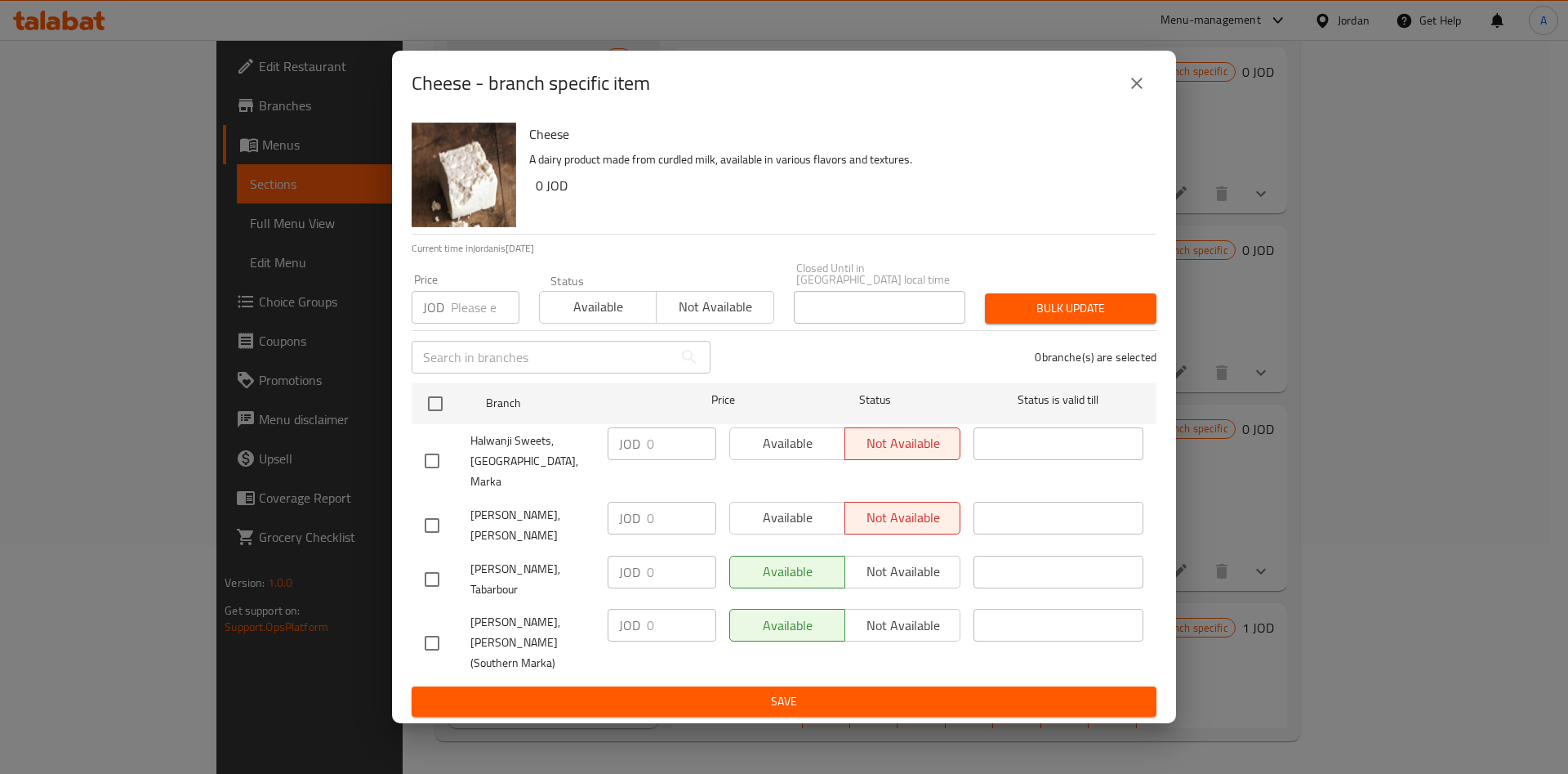
click at [1133, 103] on button "close" at bounding box center [1136, 83] width 39 height 39
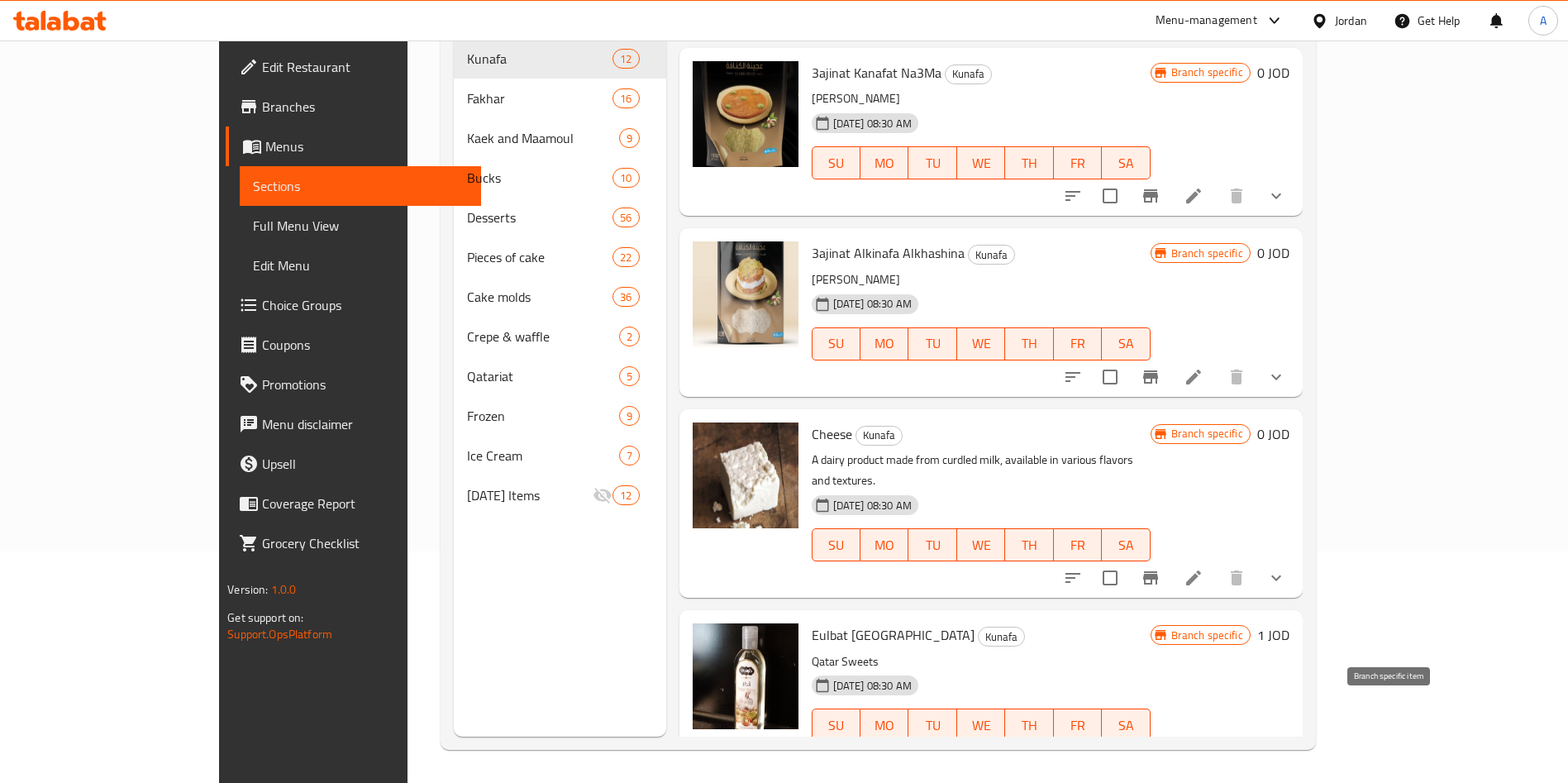
click at [1211, 738] on button "Branch-specific-item" at bounding box center [1189, 757] width 39 height 39
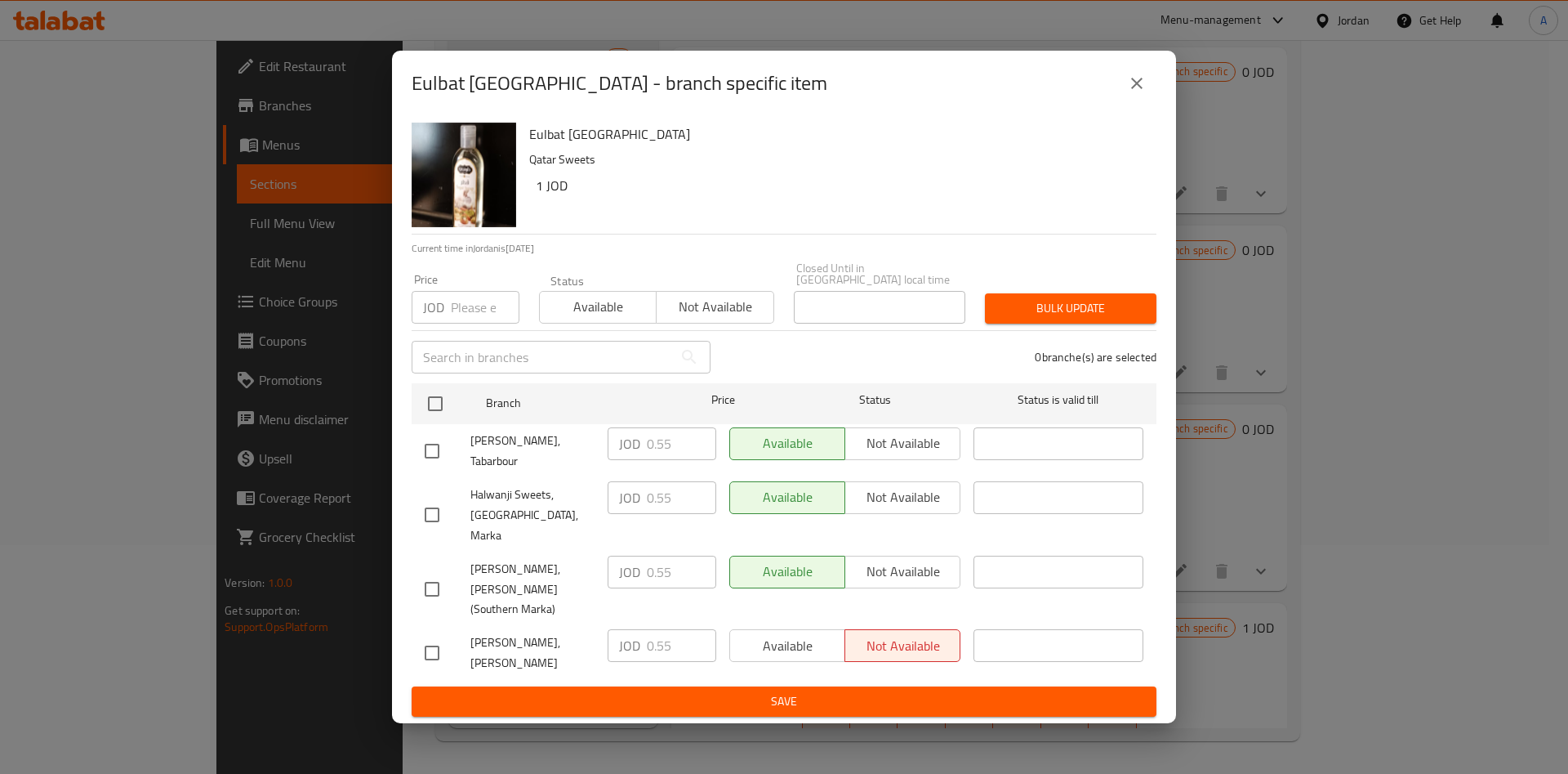
click at [1128, 93] on icon "close" at bounding box center [1136, 83] width 20 height 20
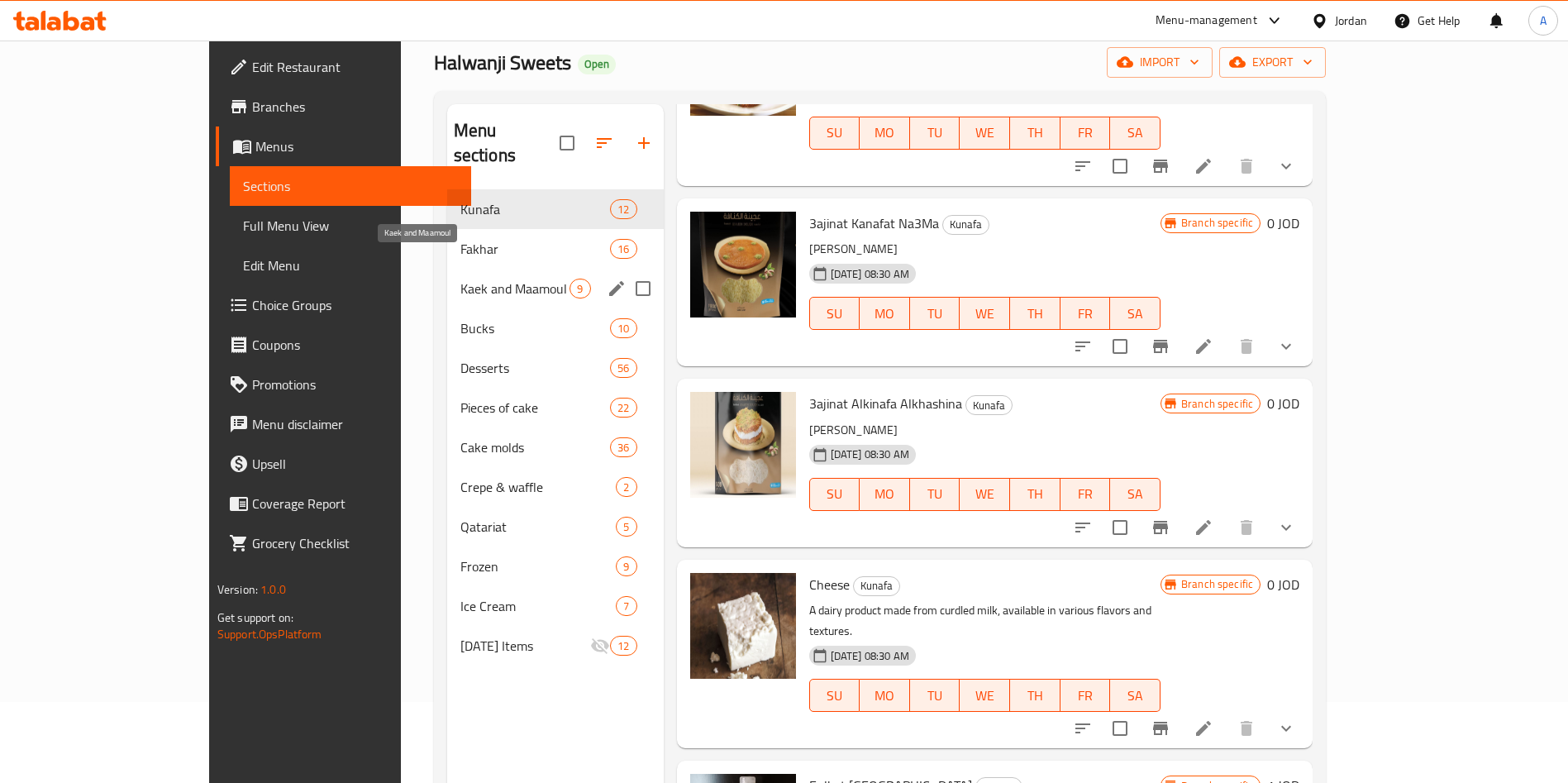
scroll to position [0, 0]
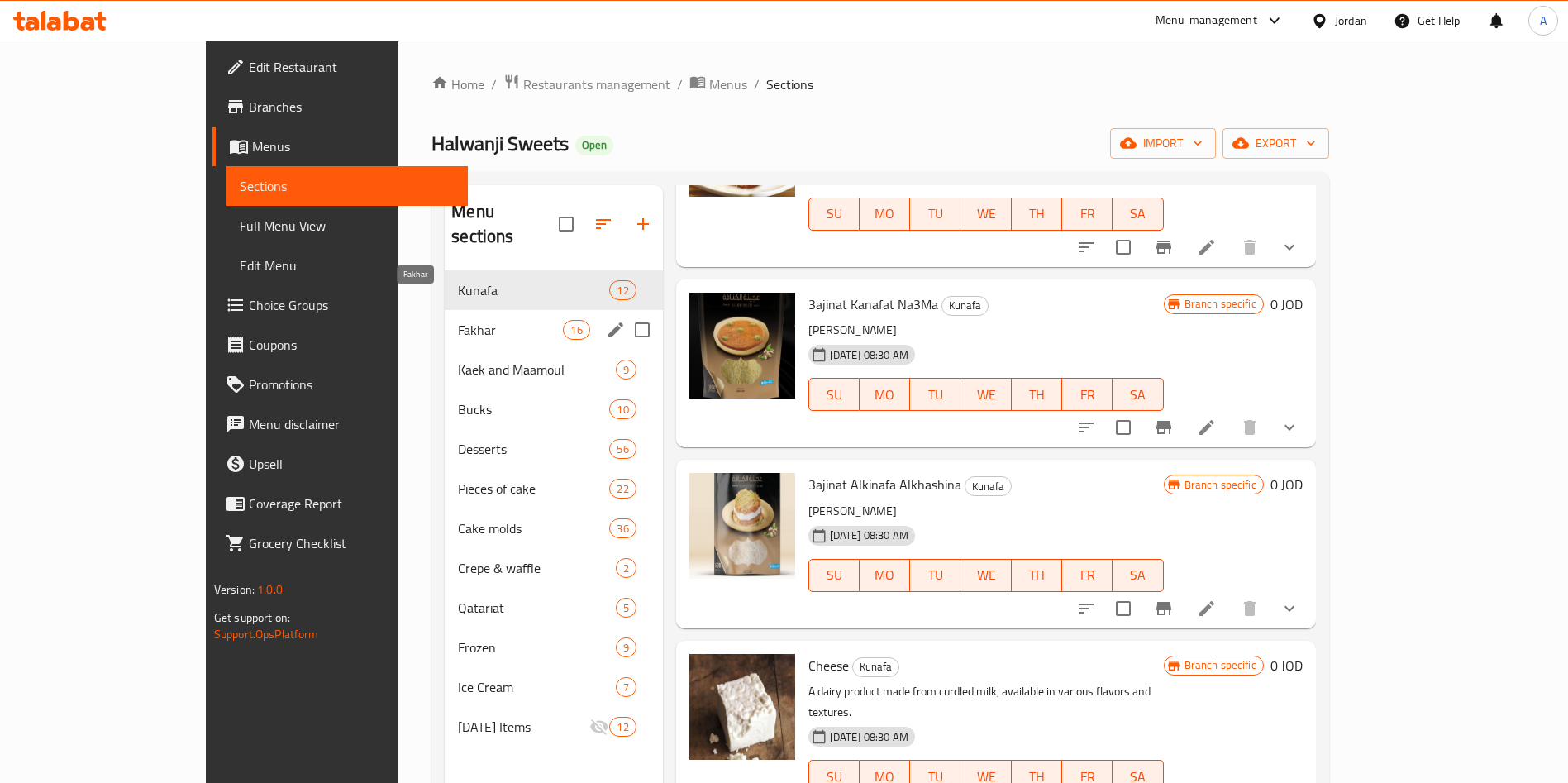
click at [458, 320] on span "Fakhar" at bounding box center [510, 329] width 105 height 20
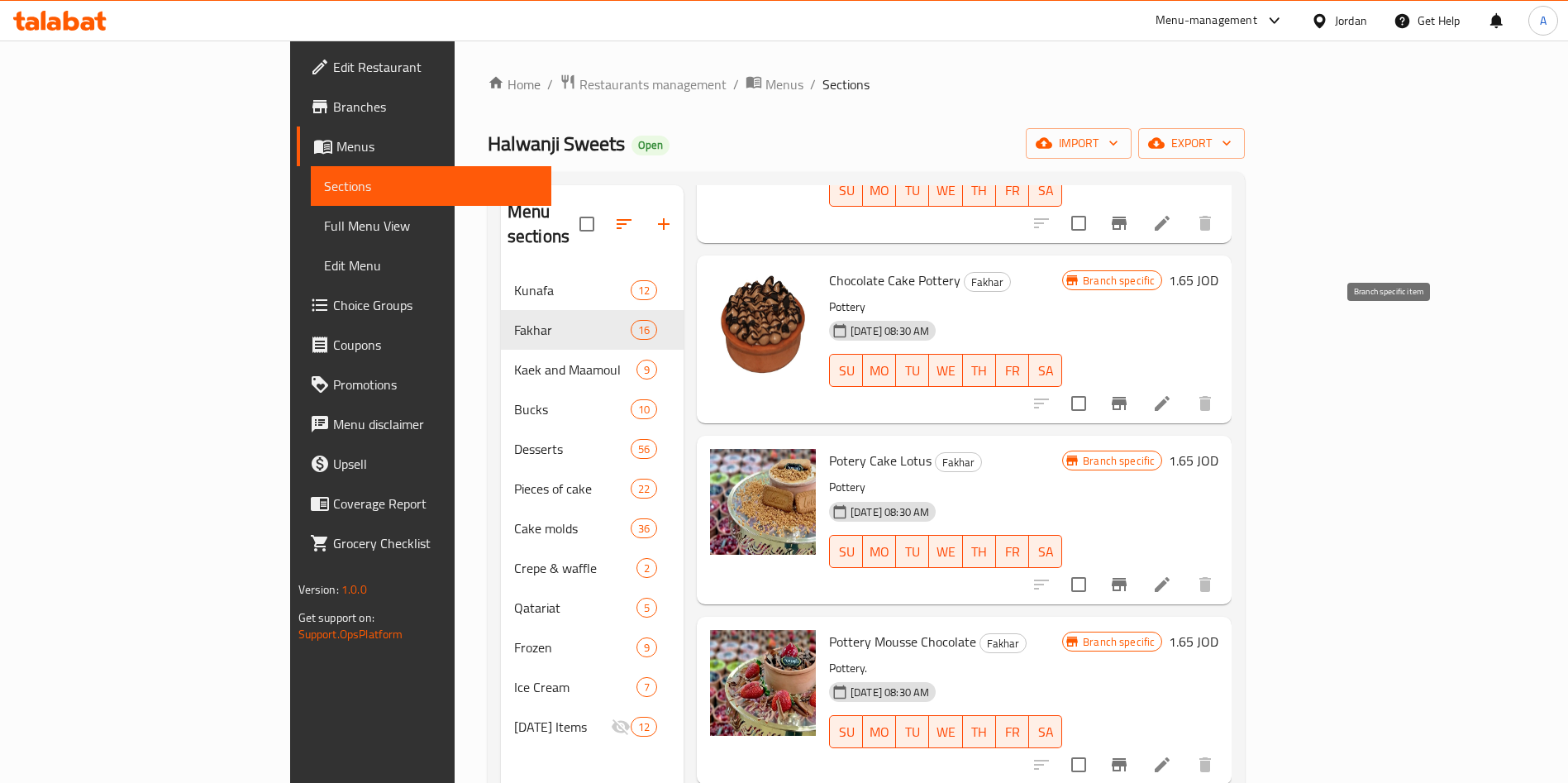
click at [1129, 394] on icon "Branch-specific-item" at bounding box center [1119, 404] width 20 height 20
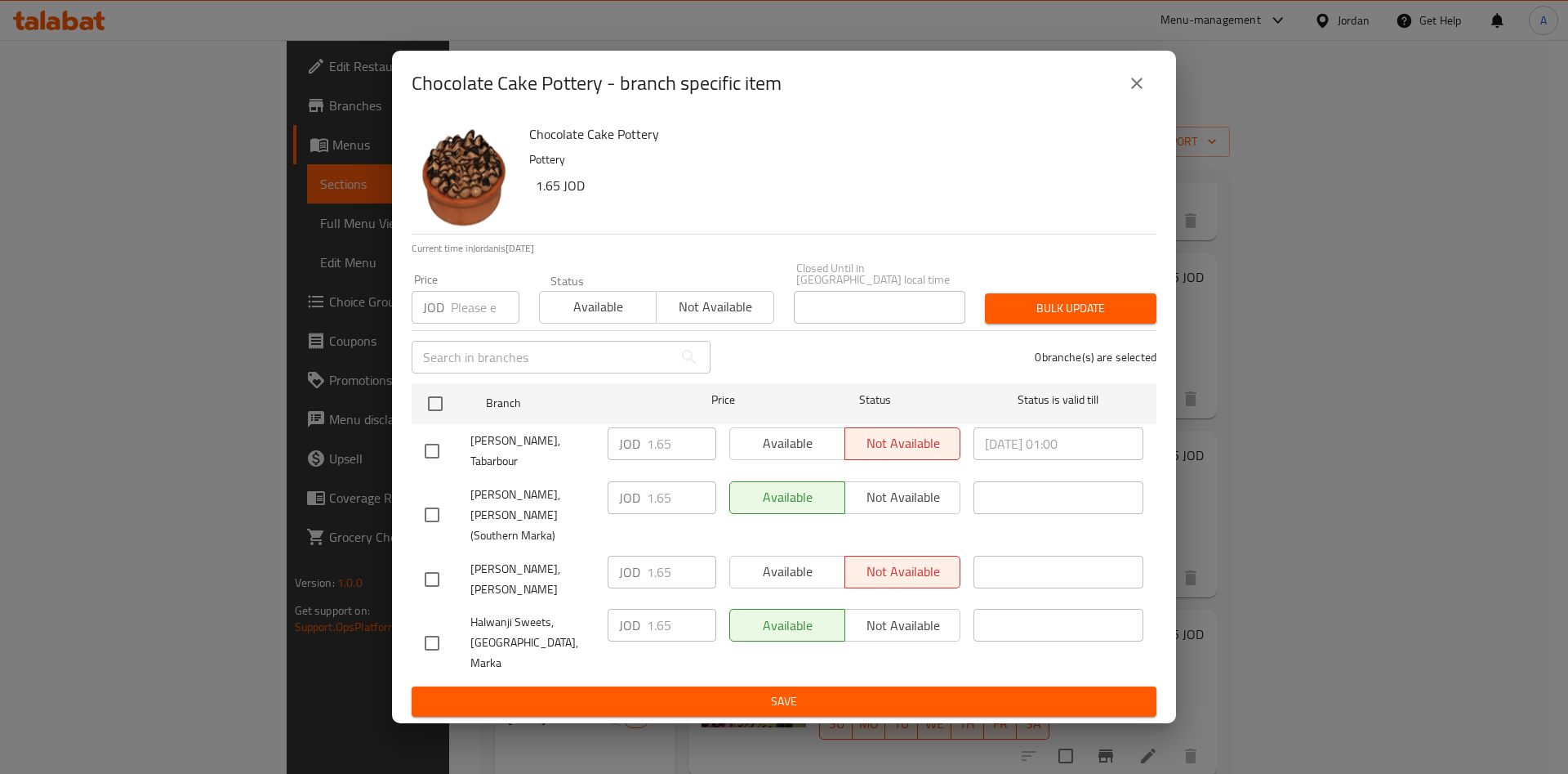
click at [1136, 93] on icon "close" at bounding box center [1136, 83] width 20 height 20
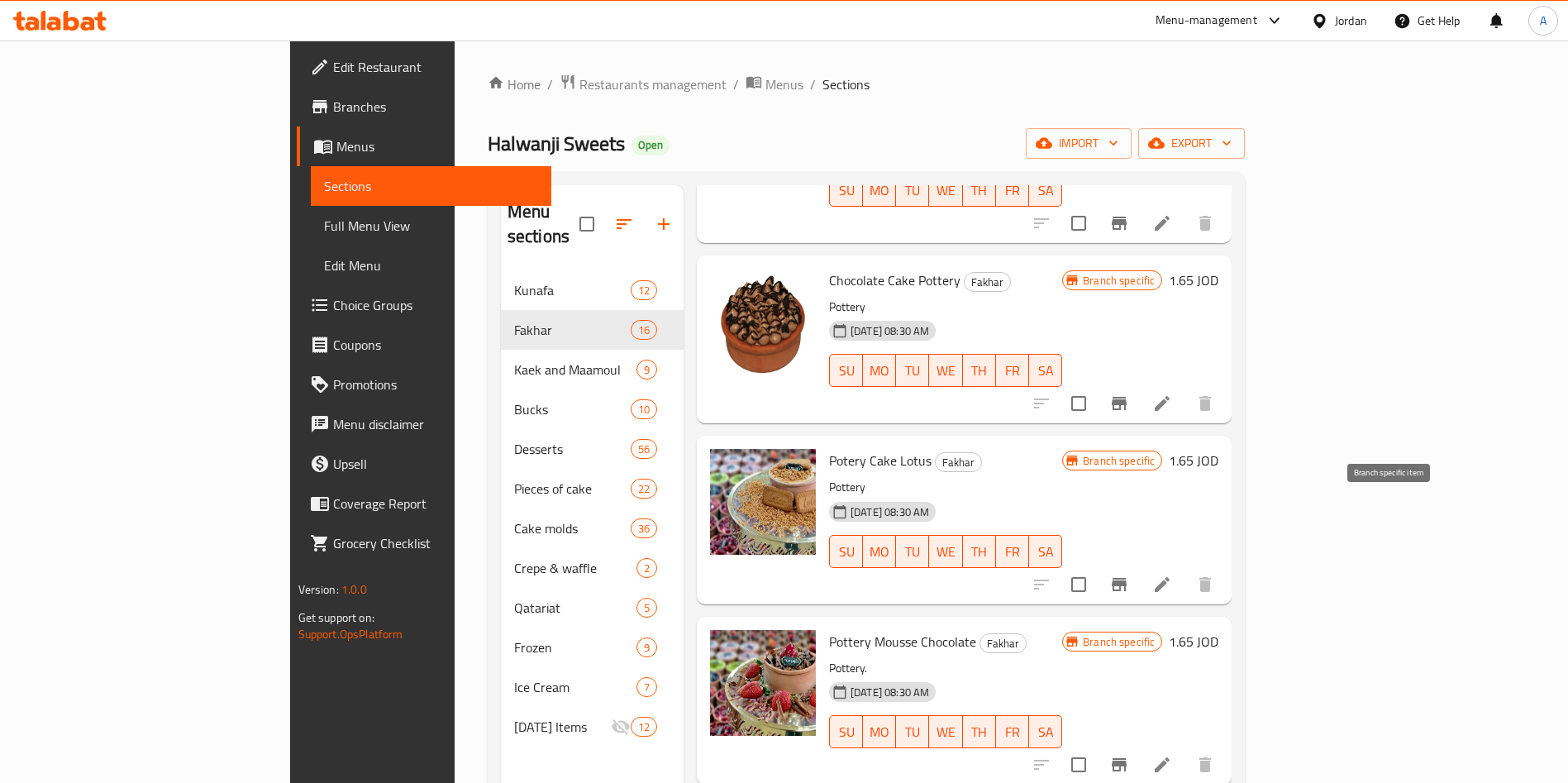
click at [1127, 578] on icon "Branch-specific-item" at bounding box center [1118, 585] width 14 height 13
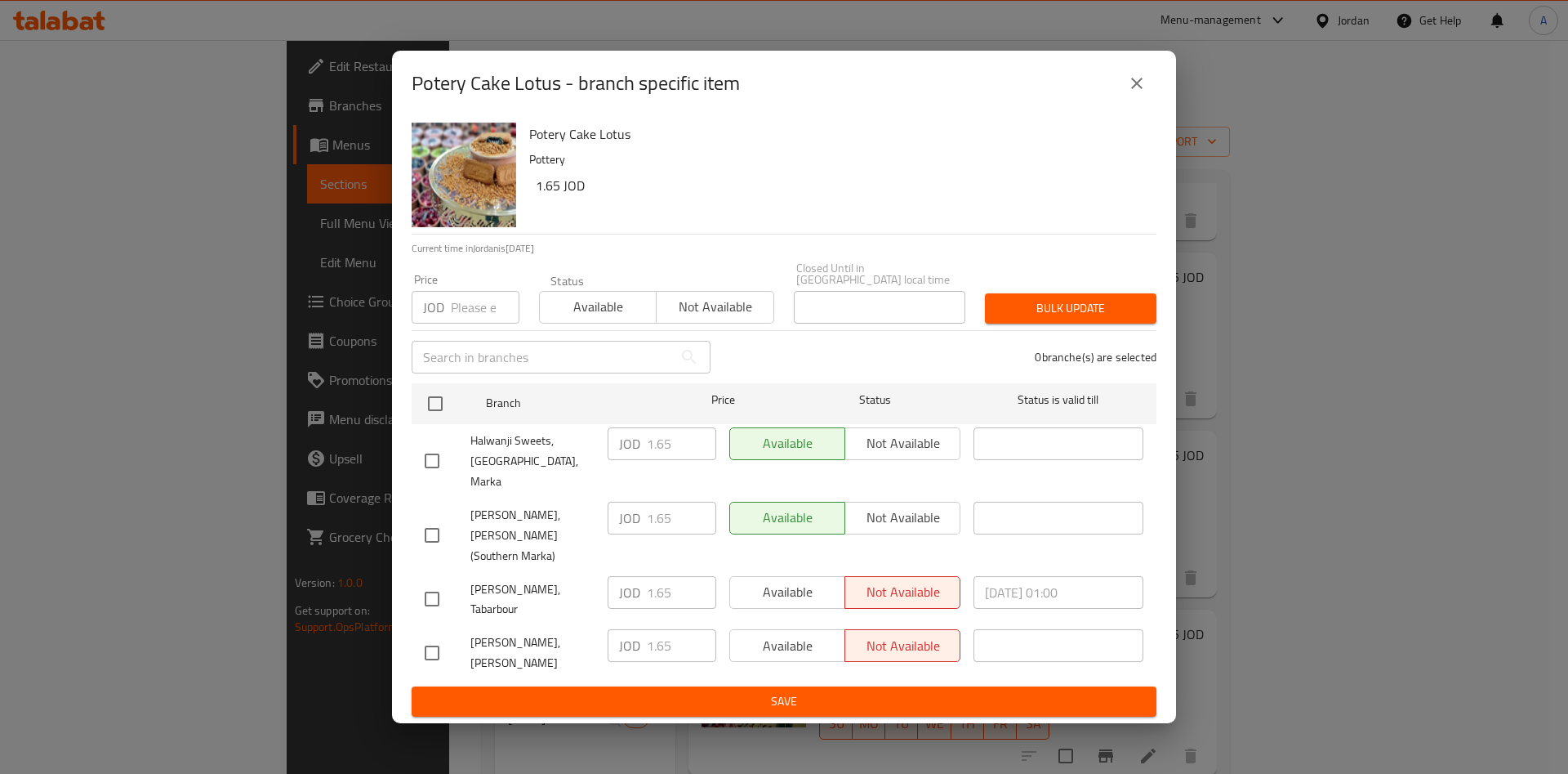
click at [1143, 93] on icon "close" at bounding box center [1136, 83] width 20 height 20
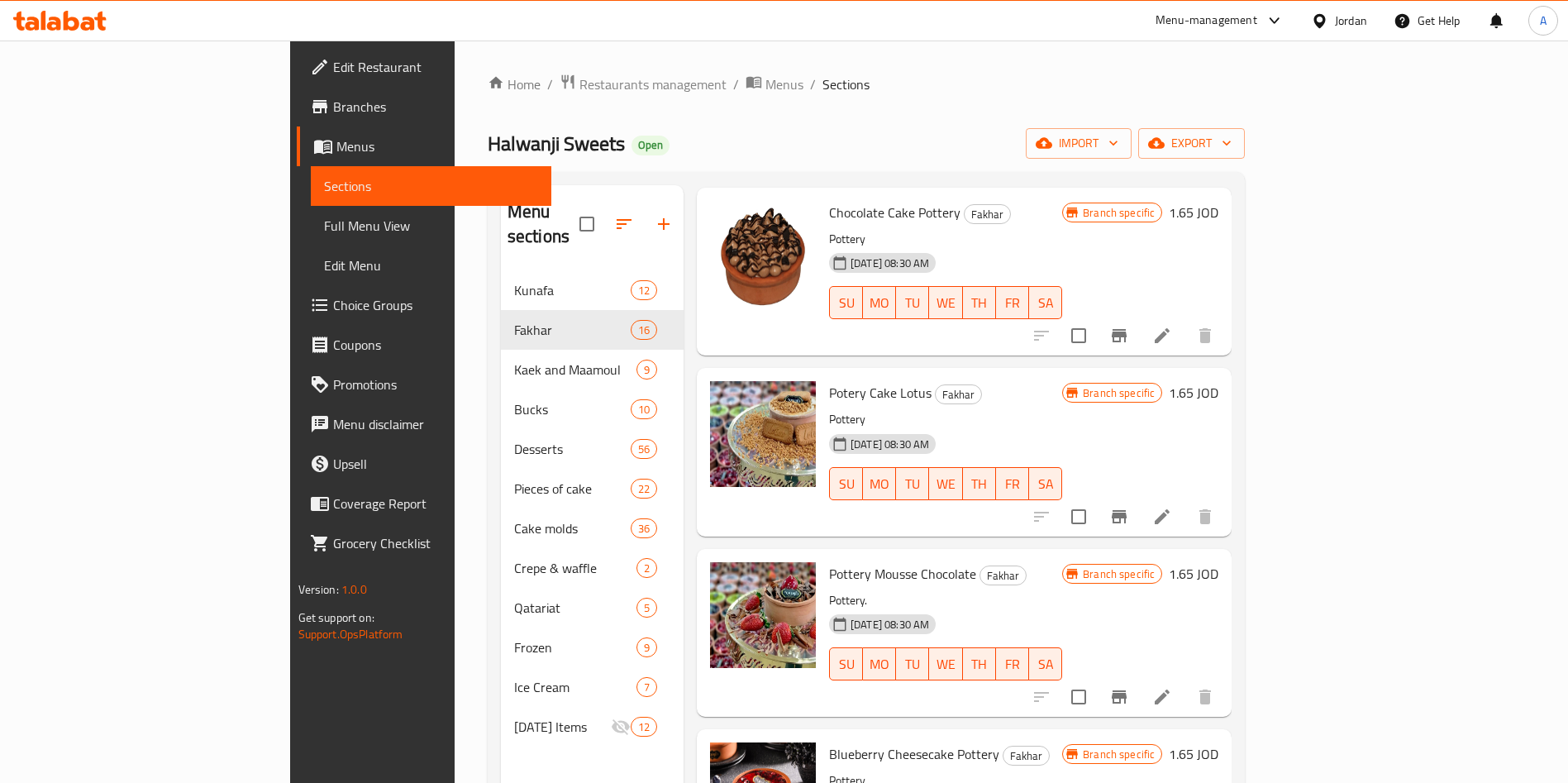
scroll to position [1549, 0]
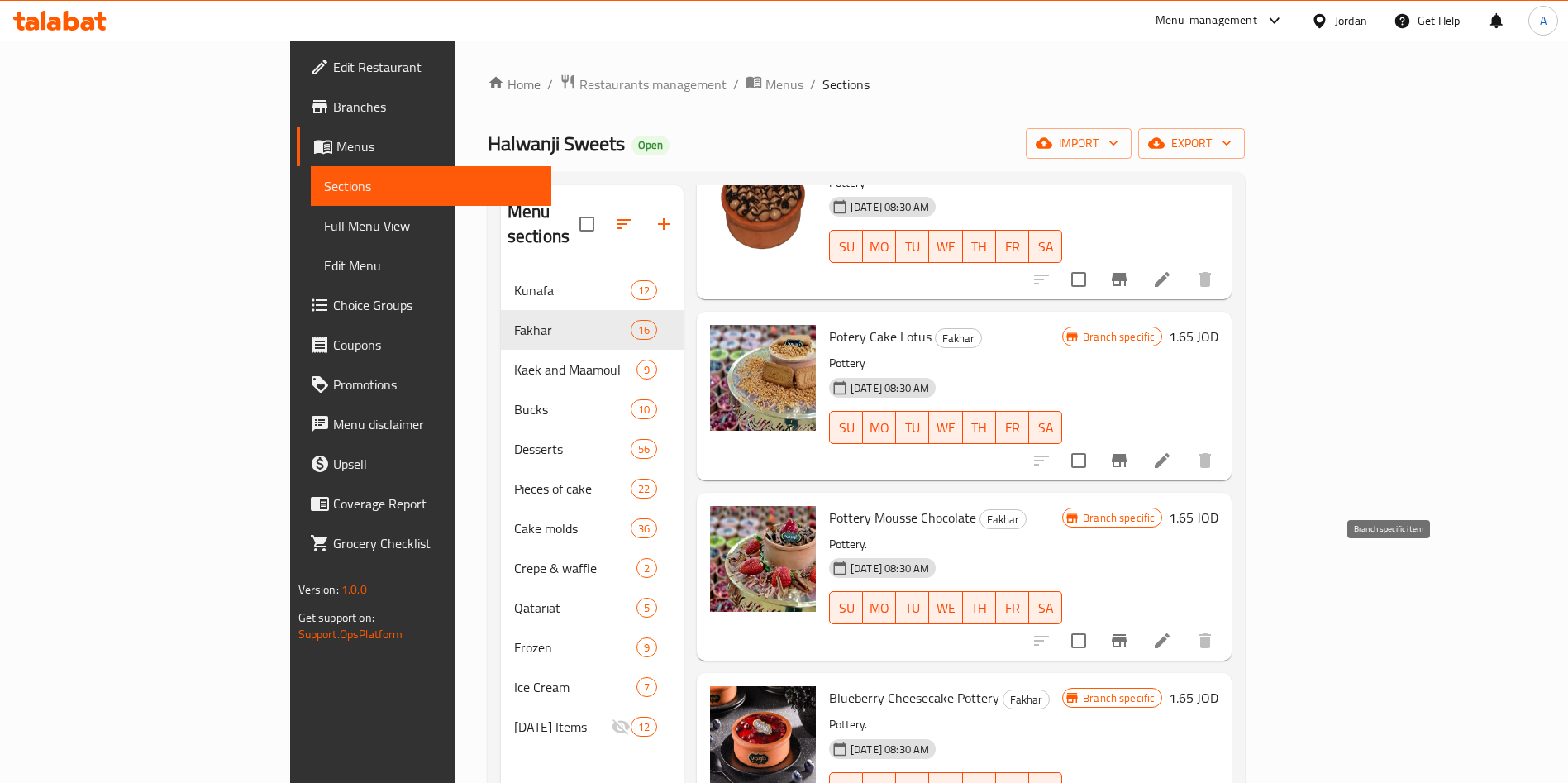
click at [1129, 631] on icon "Branch-specific-item" at bounding box center [1119, 640] width 20 height 20
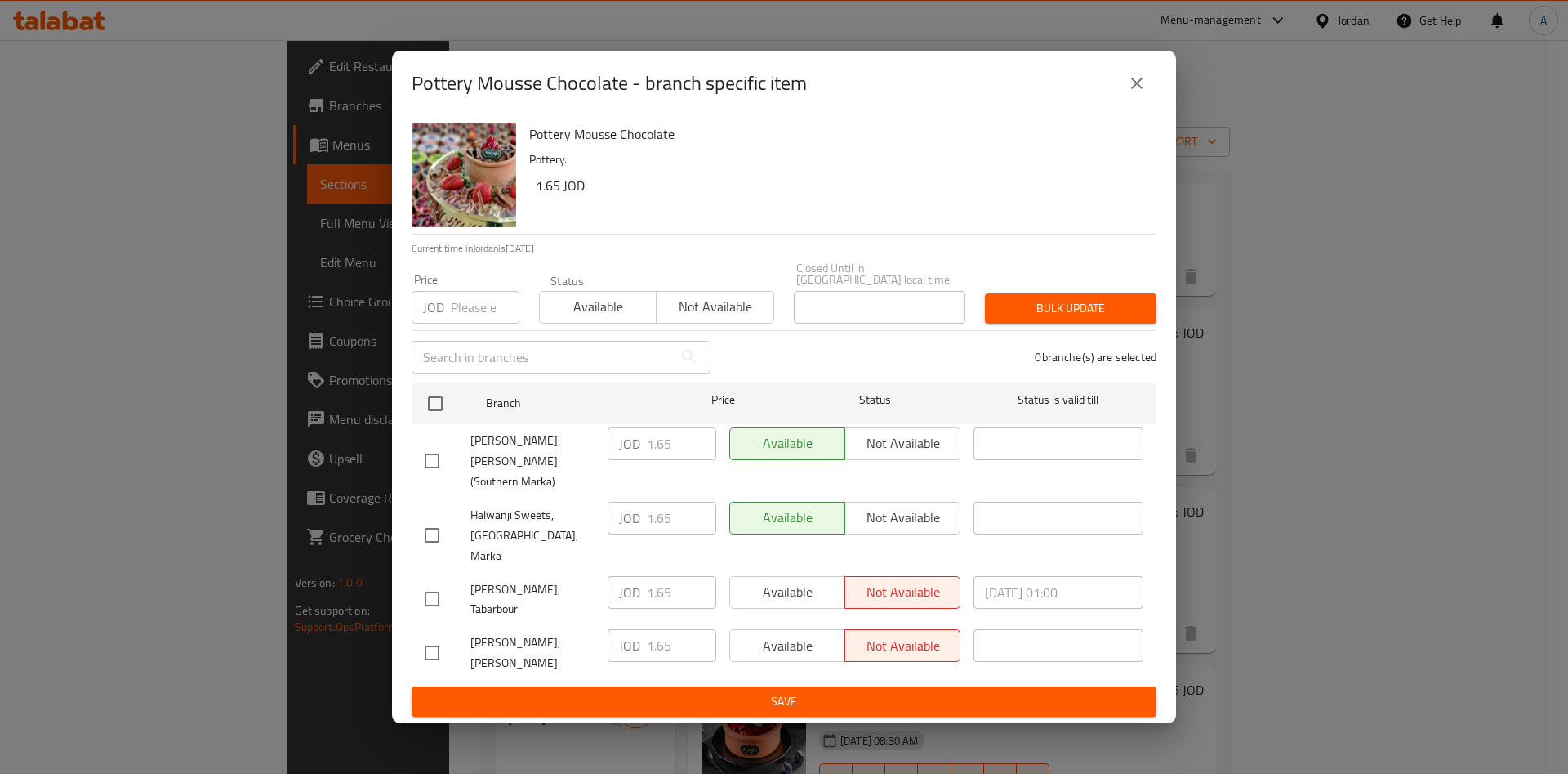
click at [1136, 103] on button "close" at bounding box center [1136, 83] width 39 height 39
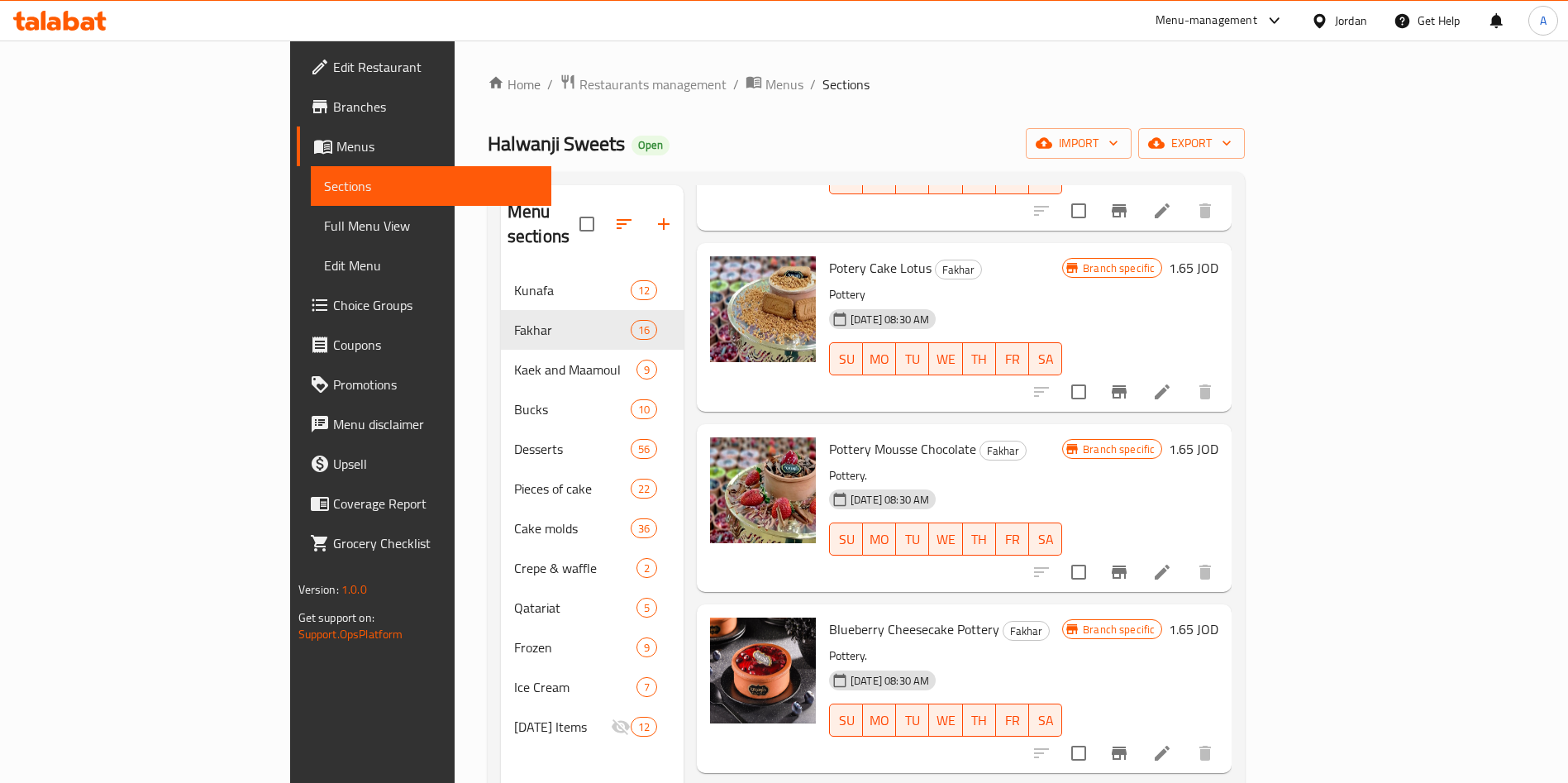
scroll to position [1673, 0]
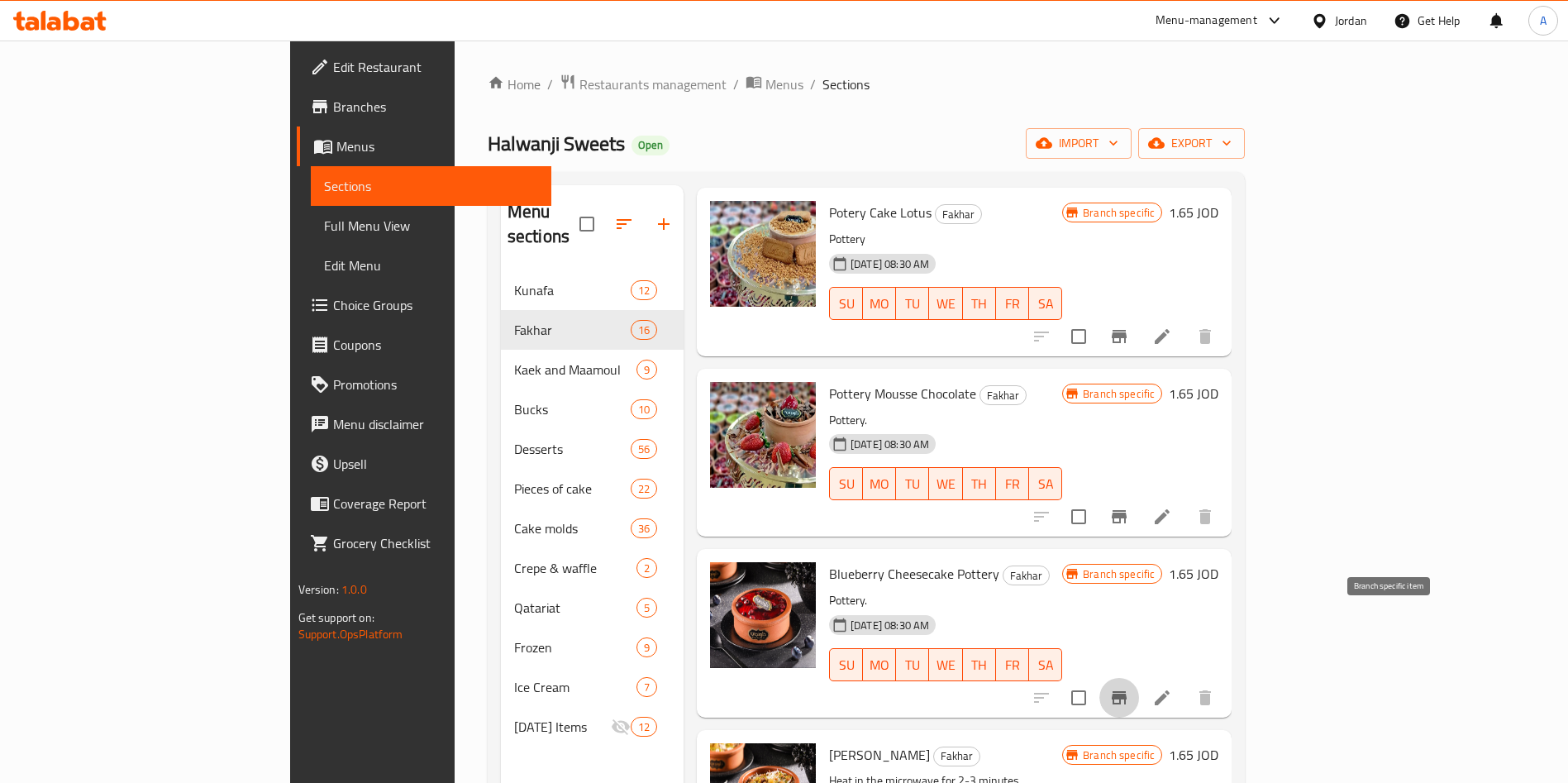
click at [1127, 692] on icon "Branch-specific-item" at bounding box center [1118, 698] width 14 height 13
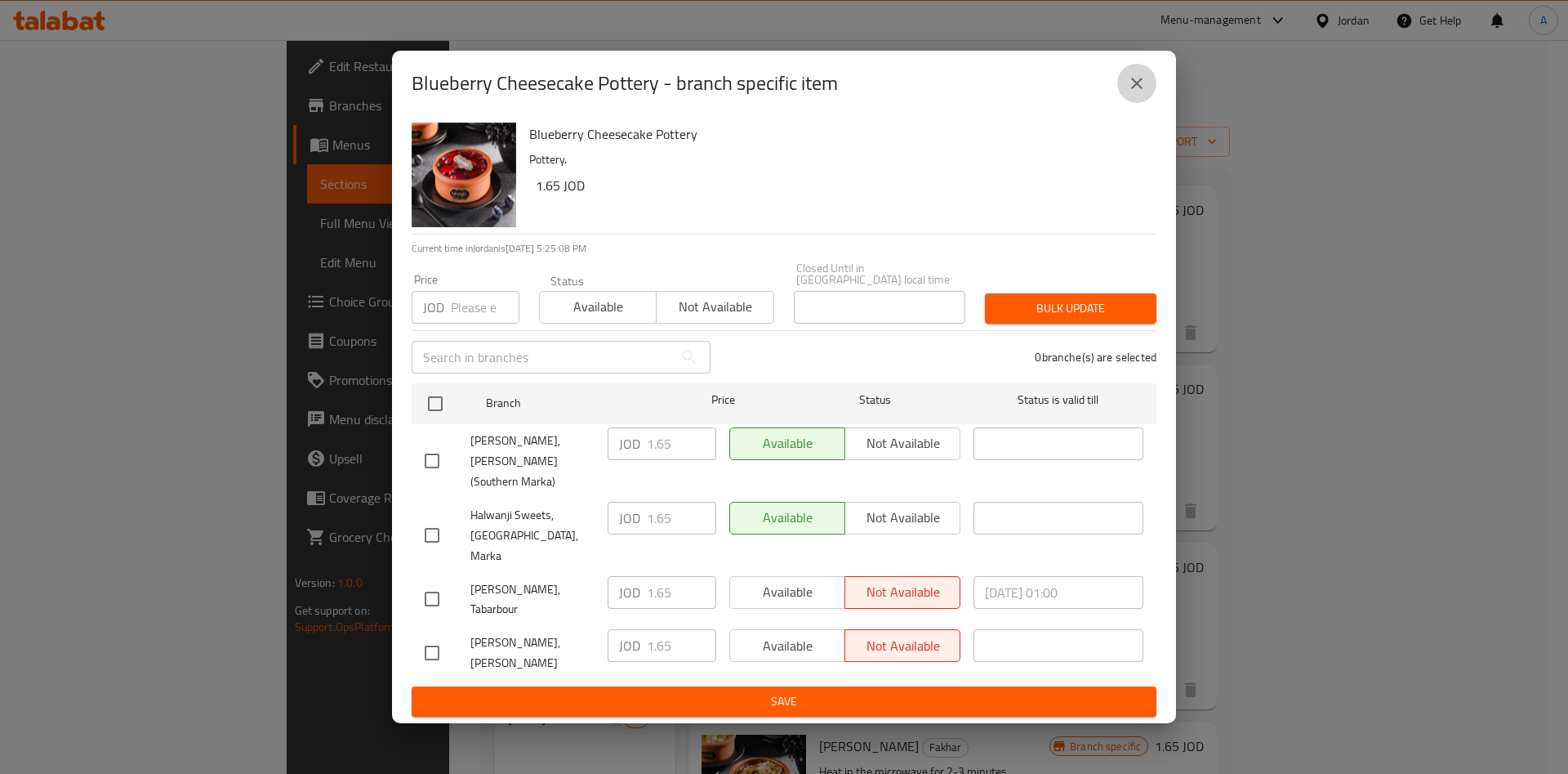
click at [1132, 103] on button "close" at bounding box center [1136, 83] width 39 height 39
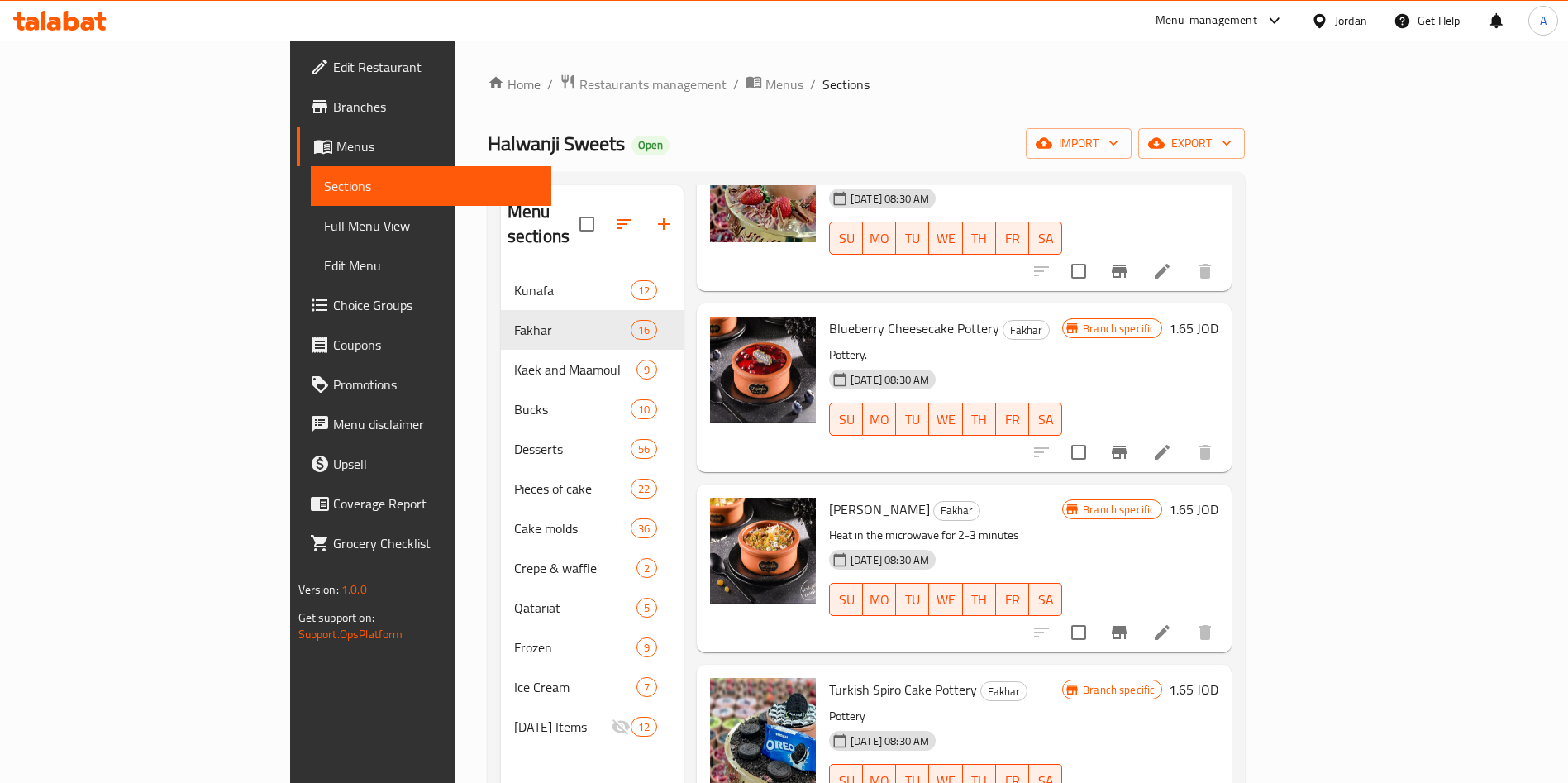
scroll to position [1921, 0]
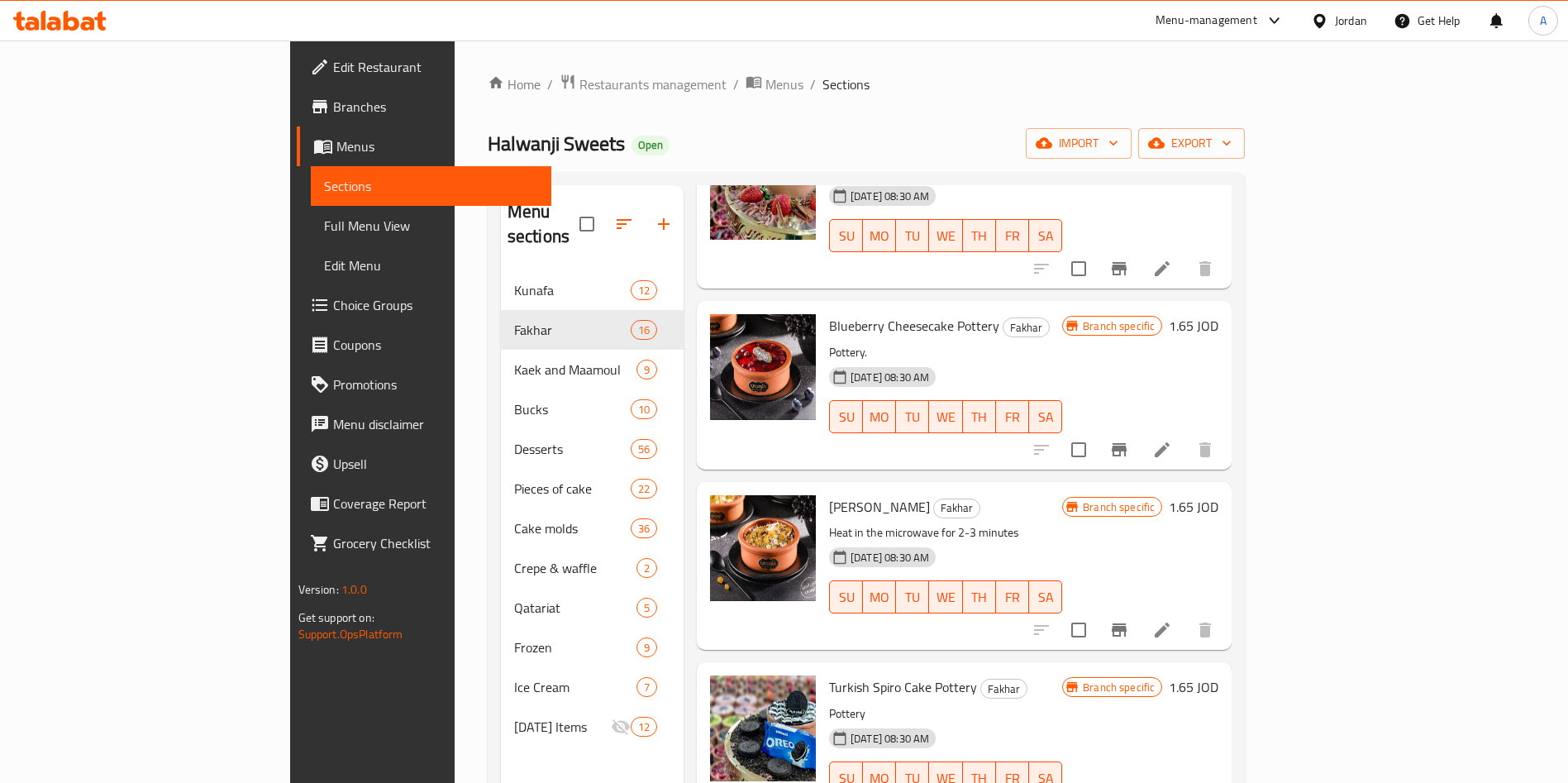
click at [1139, 610] on button "Branch-specific-item" at bounding box center [1119, 629] width 39 height 39
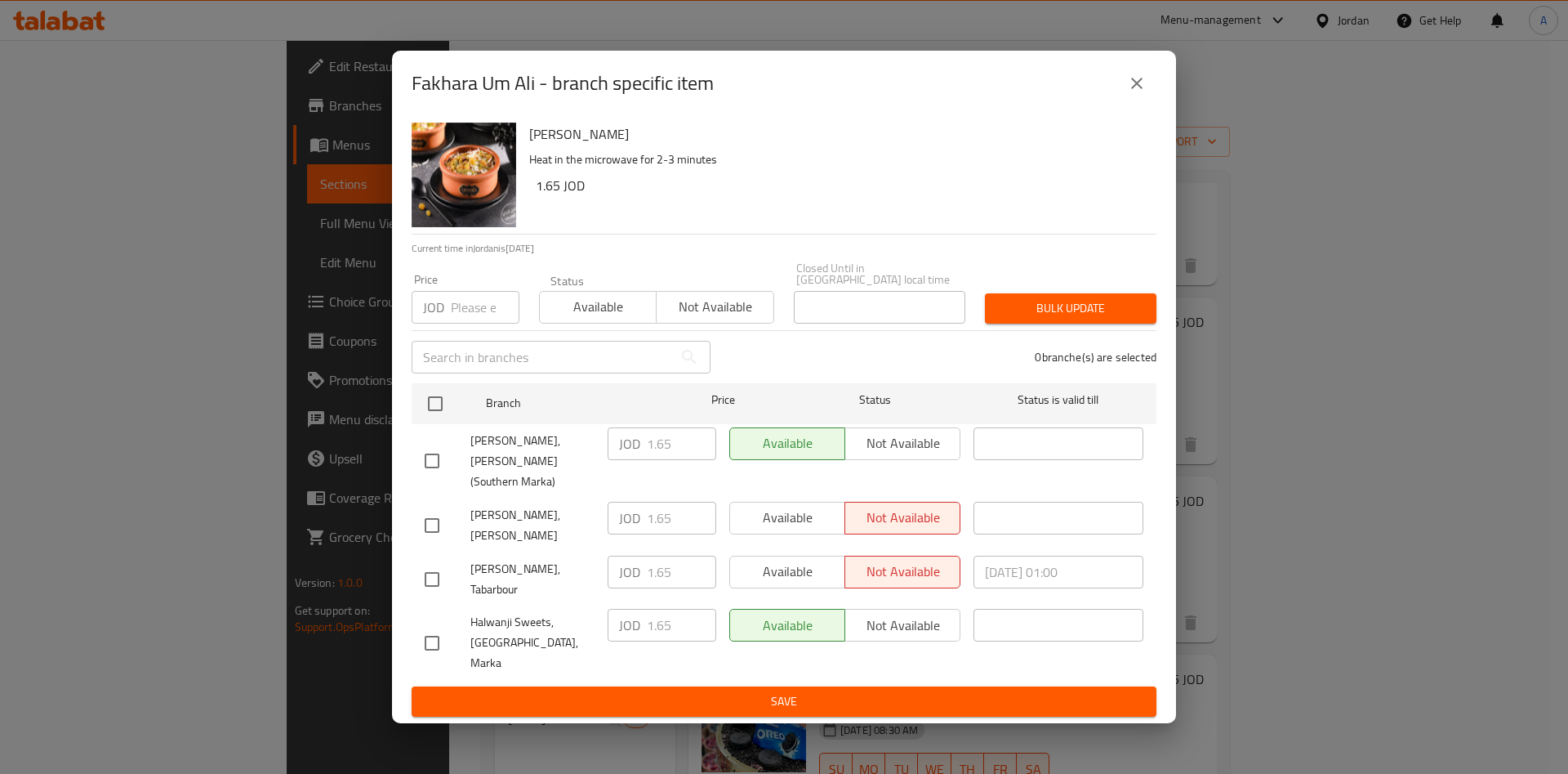
click at [1135, 93] on icon "close" at bounding box center [1136, 83] width 20 height 20
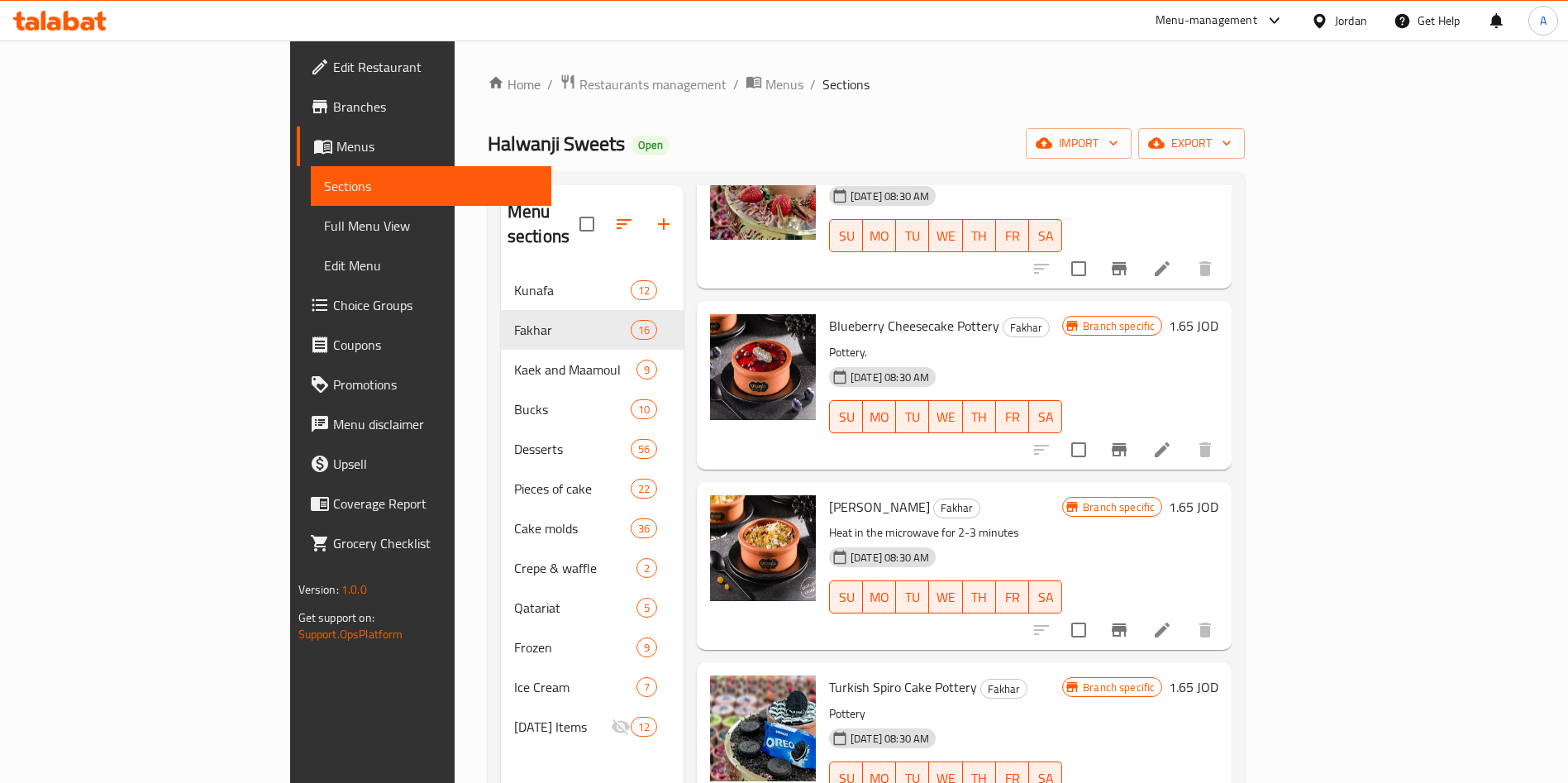
scroll to position [2075, 0]
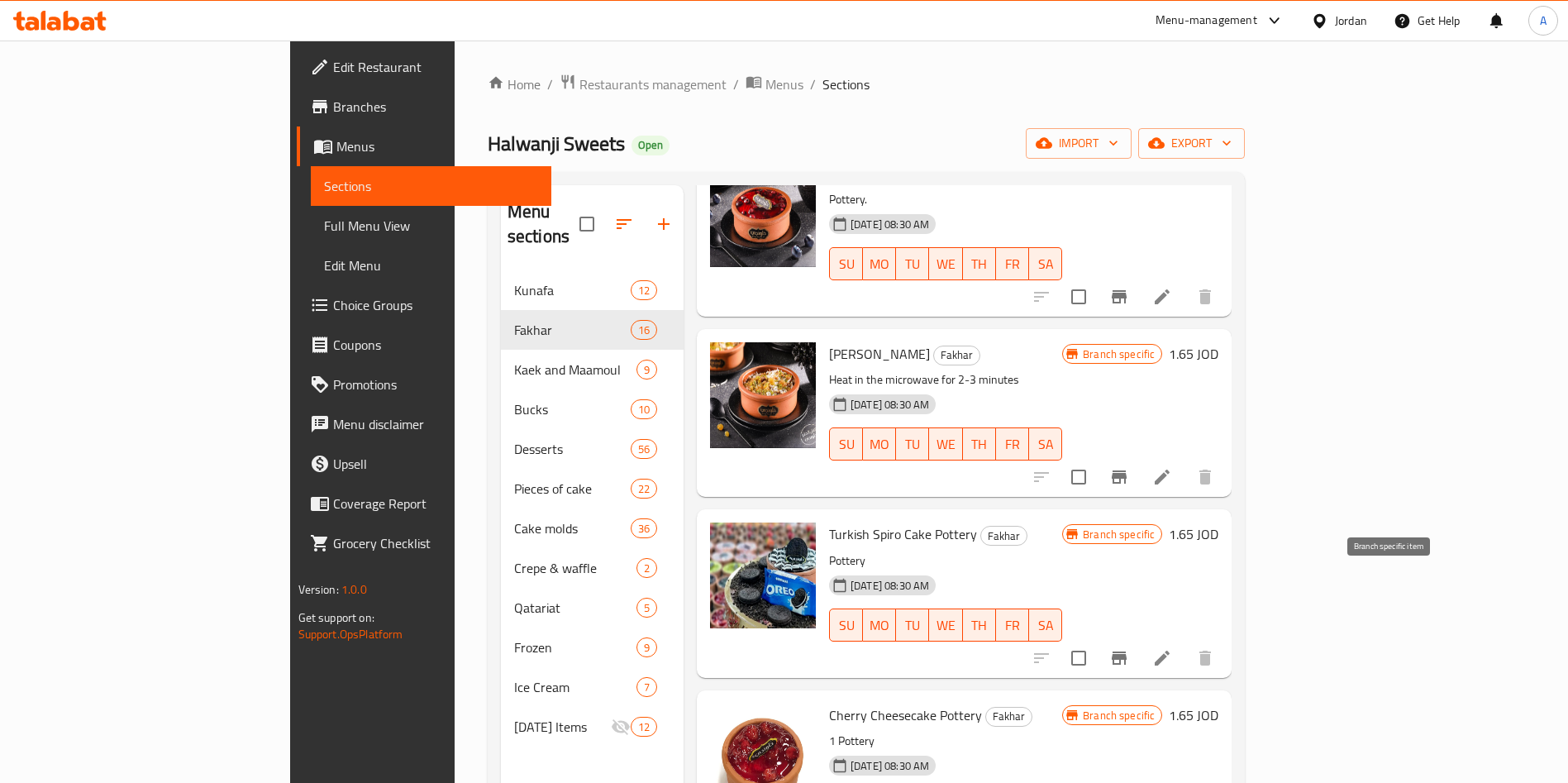
click at [1139, 639] on button "Branch-specific-item" at bounding box center [1119, 658] width 39 height 39
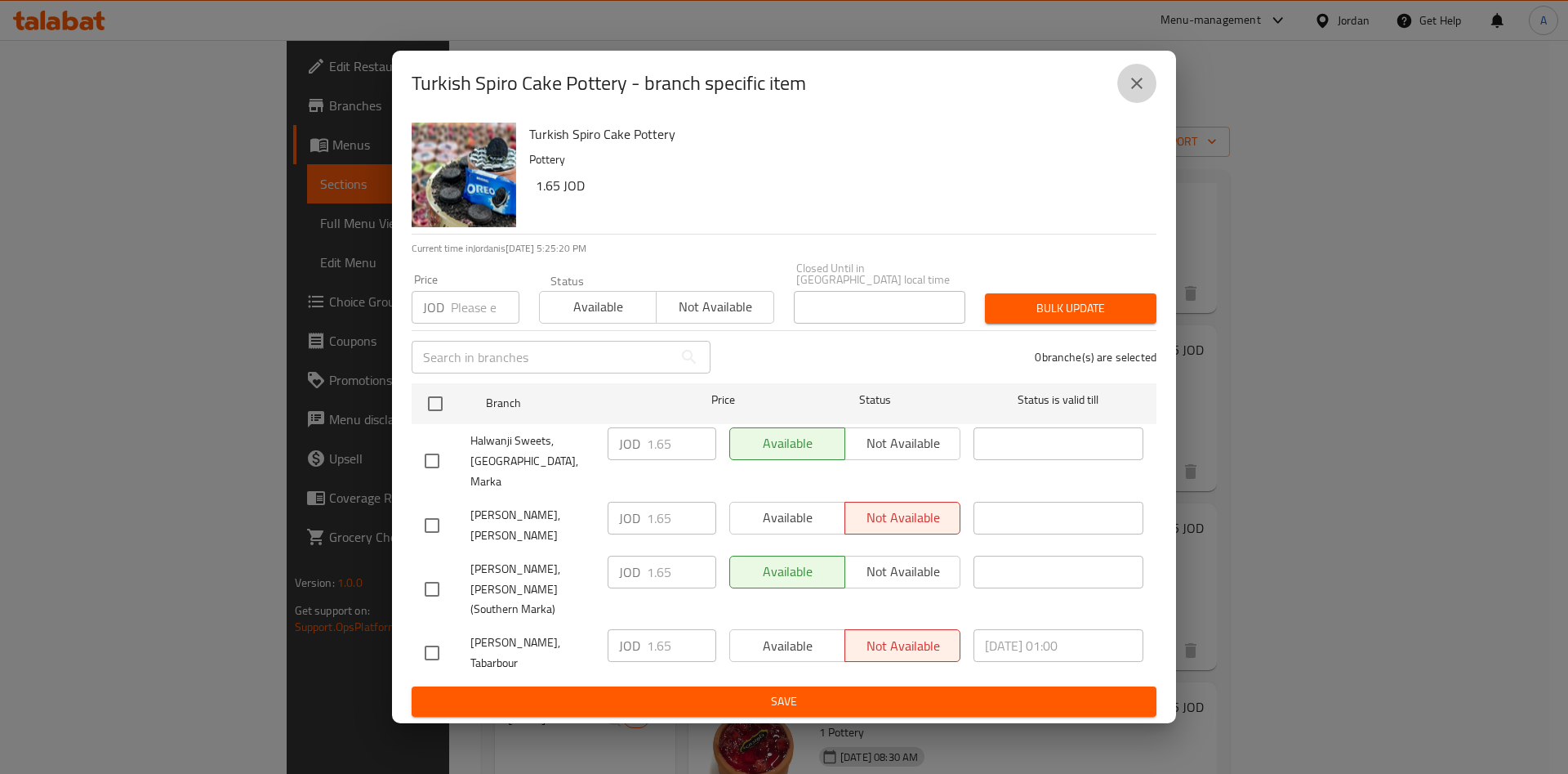
click at [1139, 93] on icon "close" at bounding box center [1136, 83] width 20 height 20
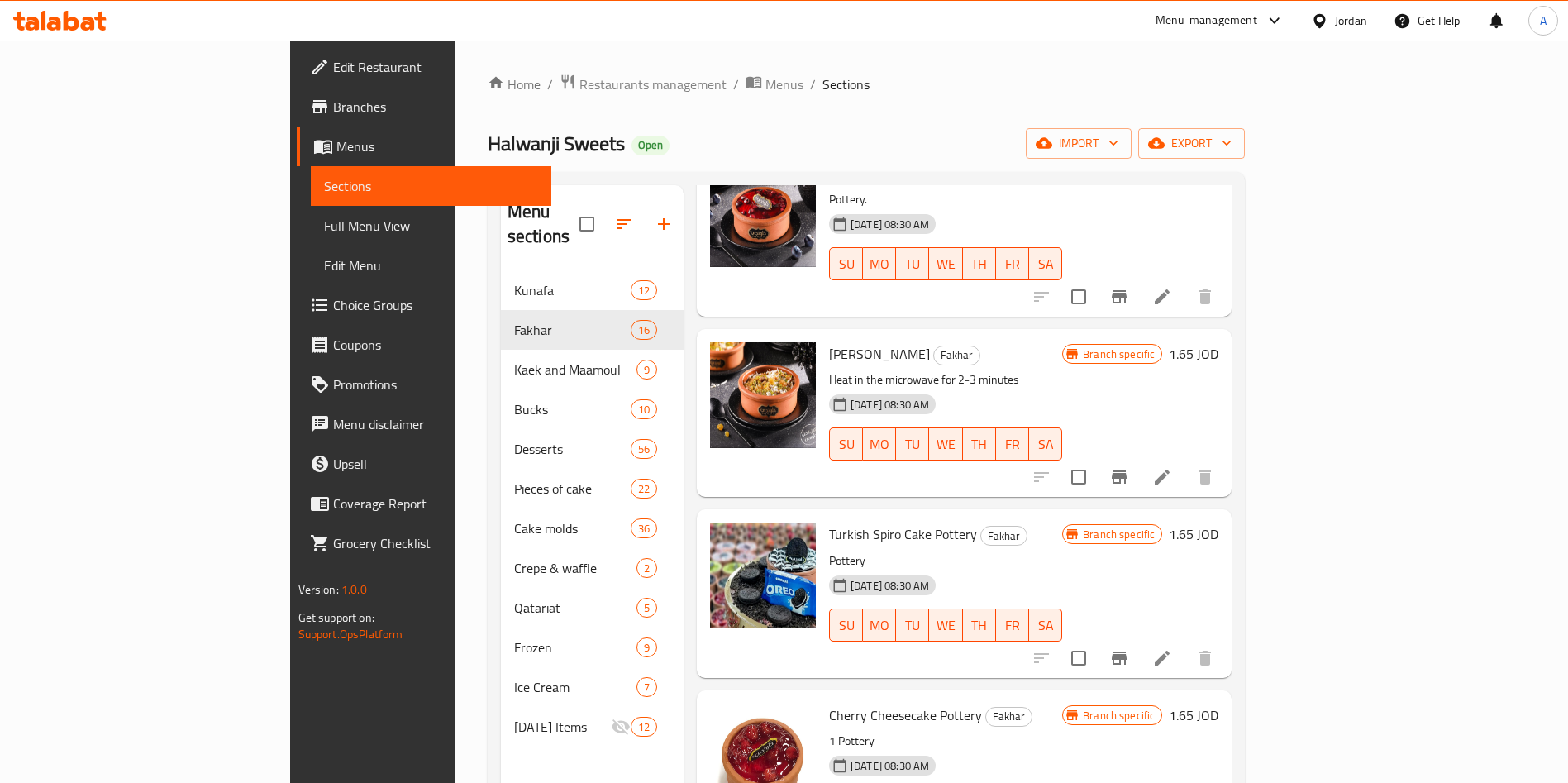
scroll to position [231, 0]
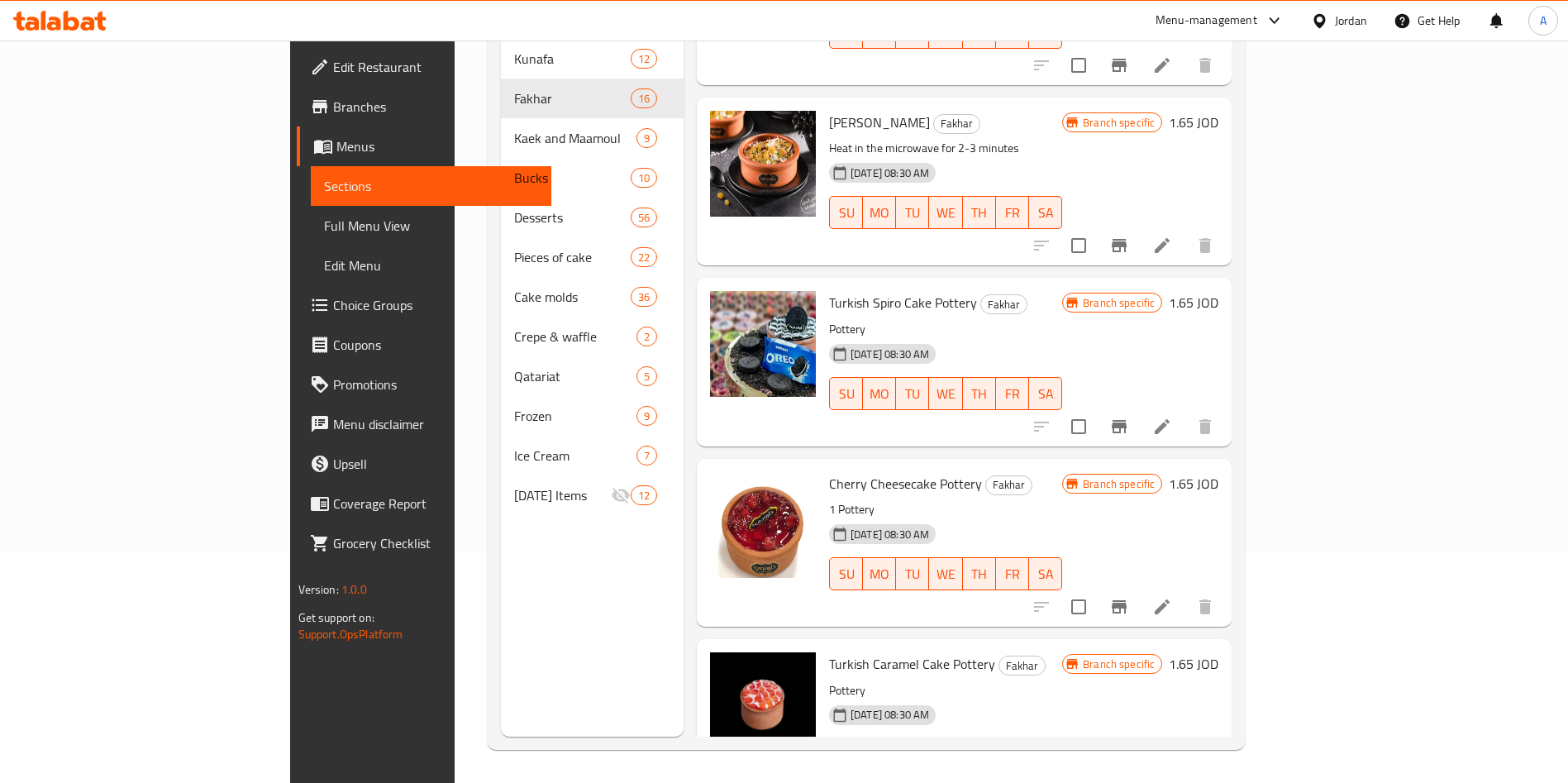
click at [1225, 587] on div at bounding box center [1123, 606] width 203 height 39
click at [1129, 597] on icon "Branch-specific-item" at bounding box center [1119, 607] width 20 height 20
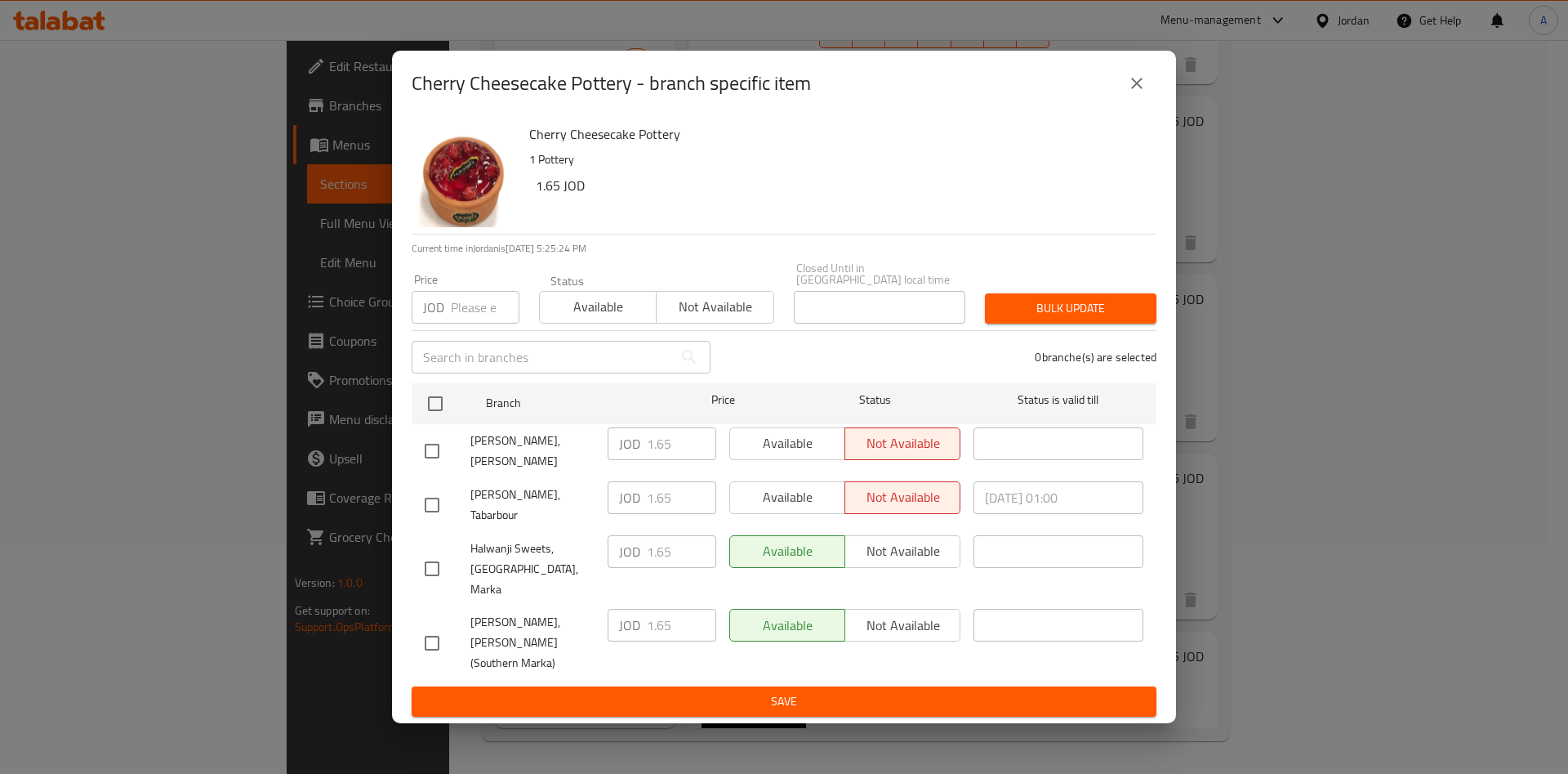
click at [1139, 103] on button "close" at bounding box center [1136, 83] width 39 height 39
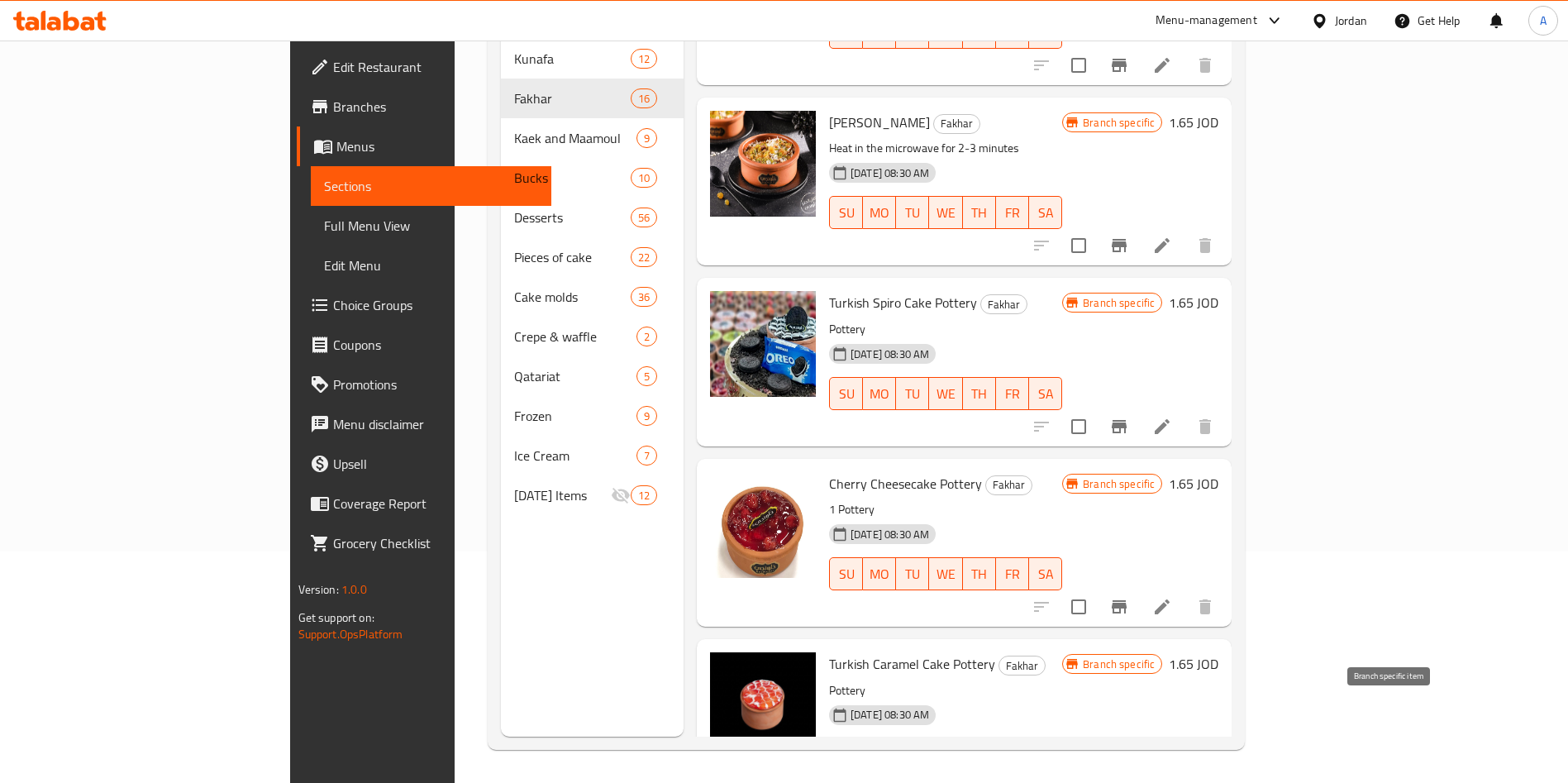
click at [1127, 781] on icon "Branch-specific-item" at bounding box center [1118, 788] width 14 height 13
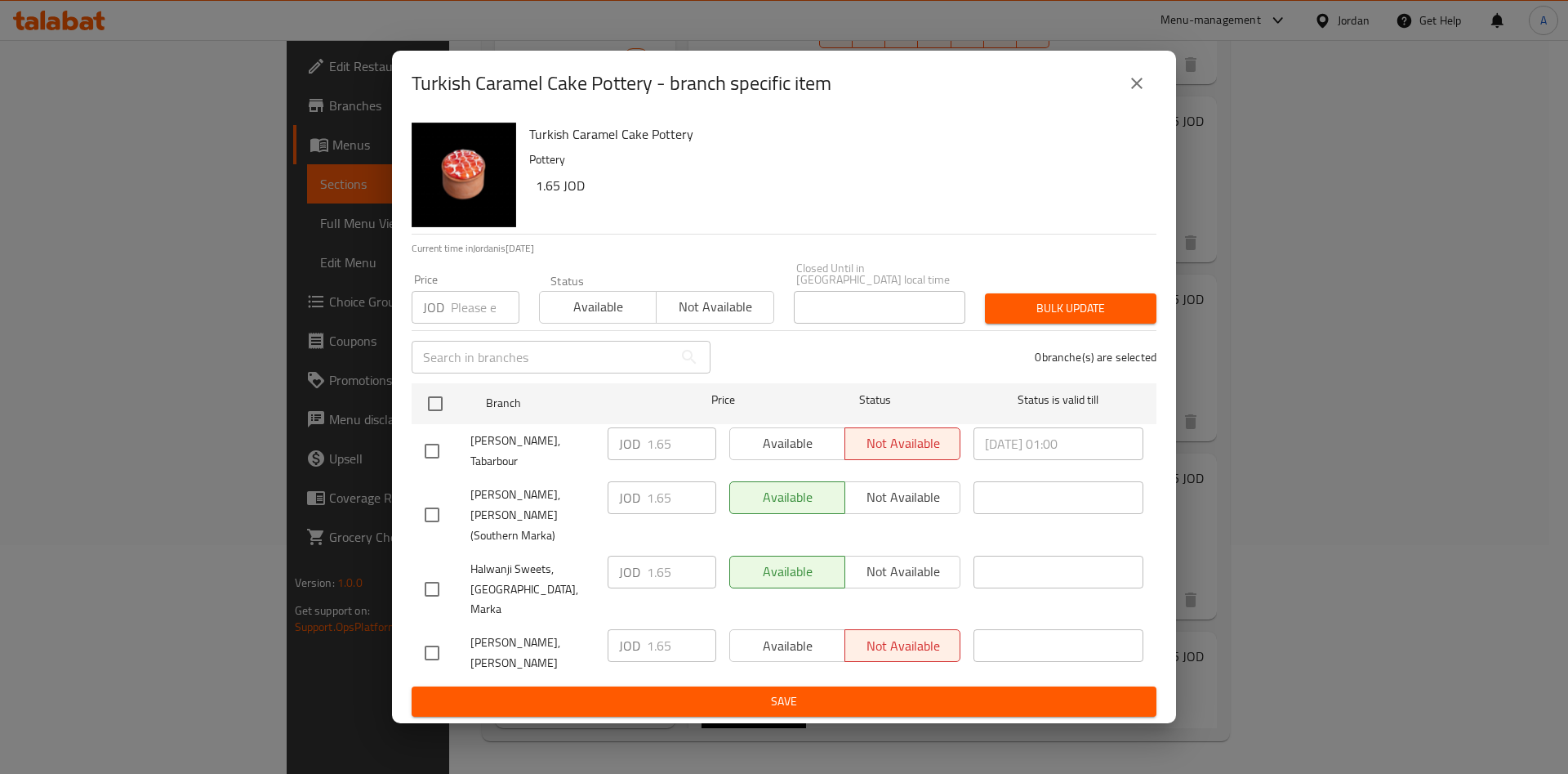
click at [1129, 93] on icon "close" at bounding box center [1136, 83] width 20 height 20
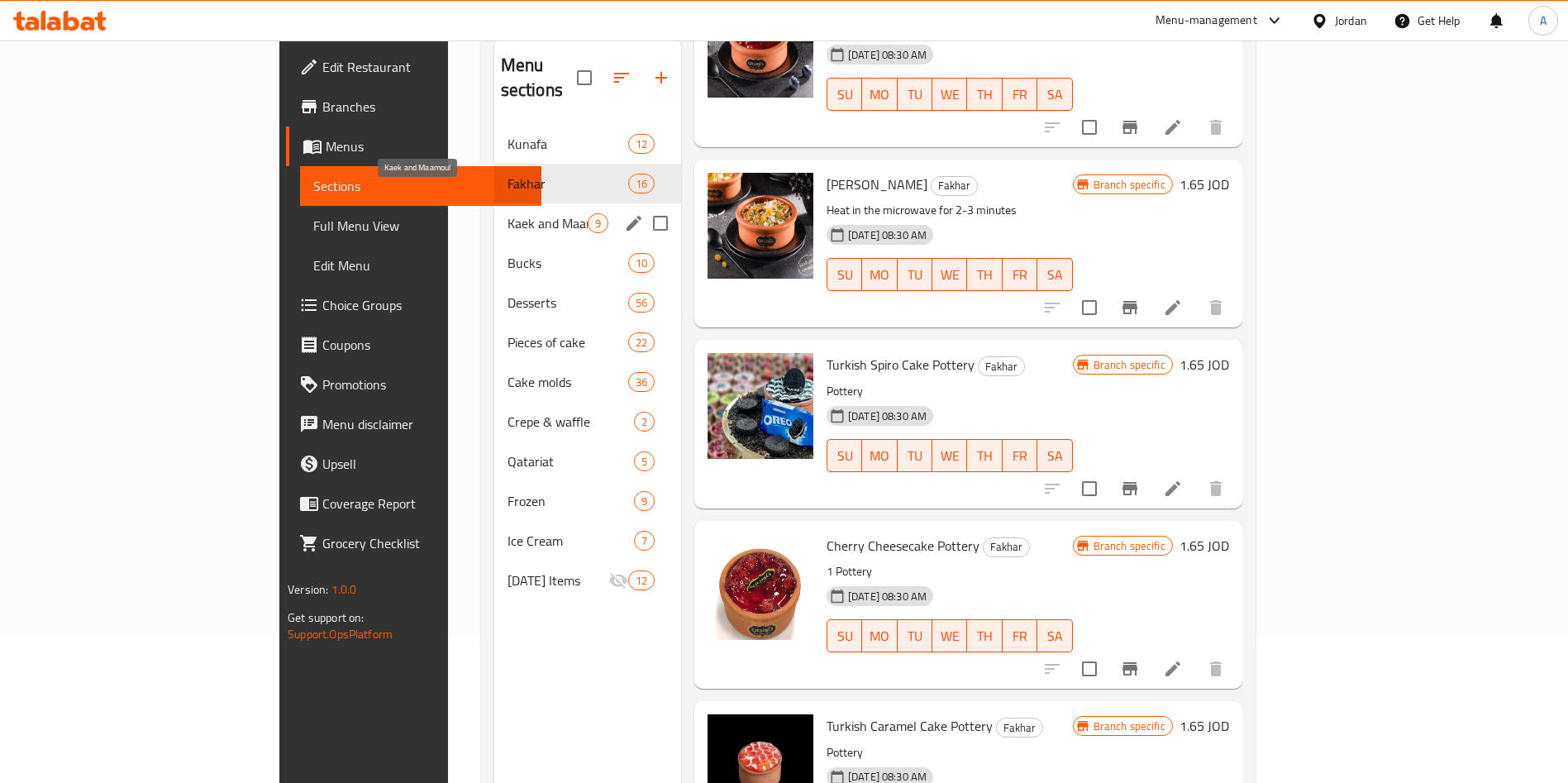
scroll to position [108, 0]
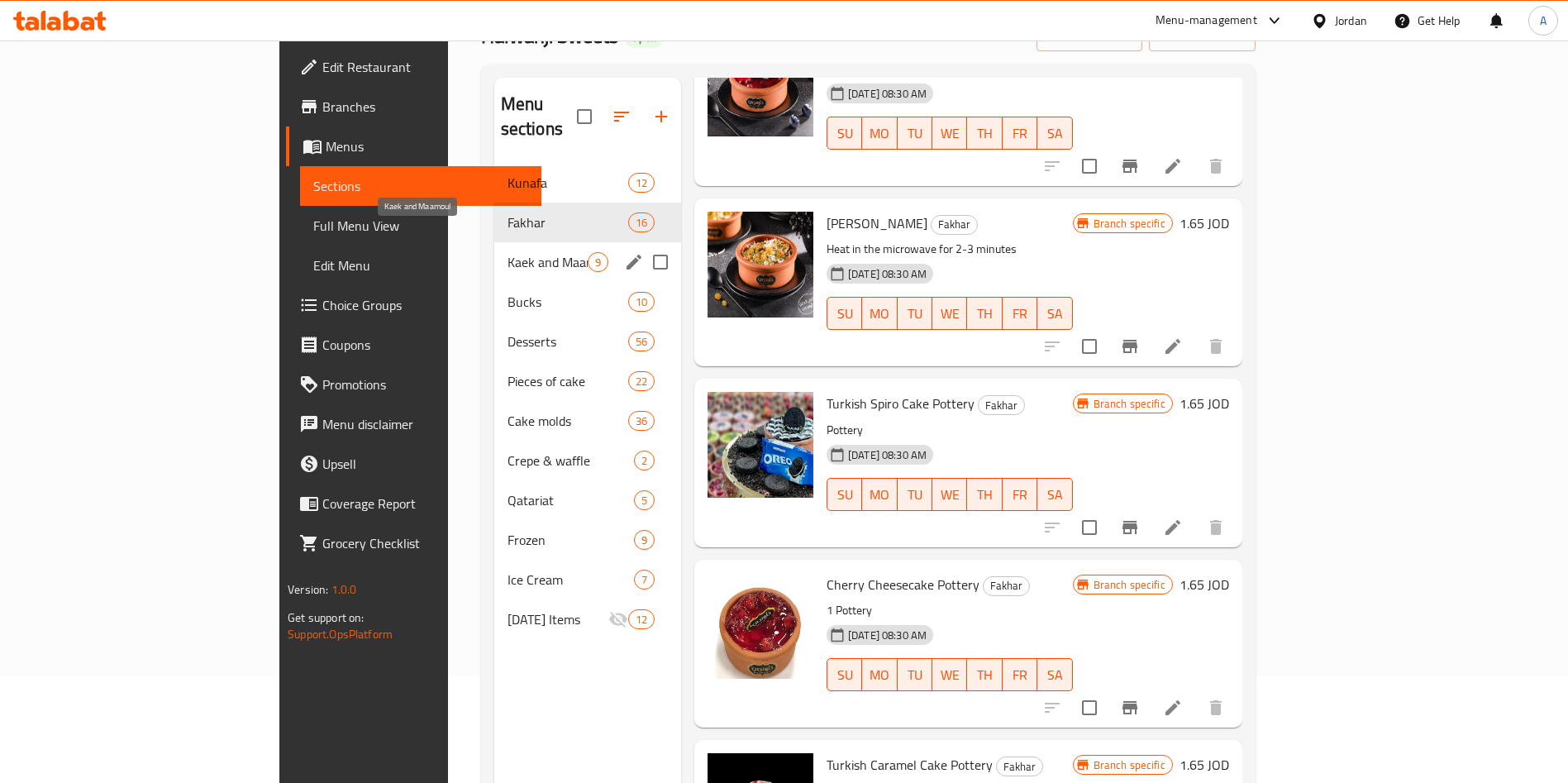
click at [508, 252] on span "Kaek and Maamoul" at bounding box center [547, 262] width 80 height 20
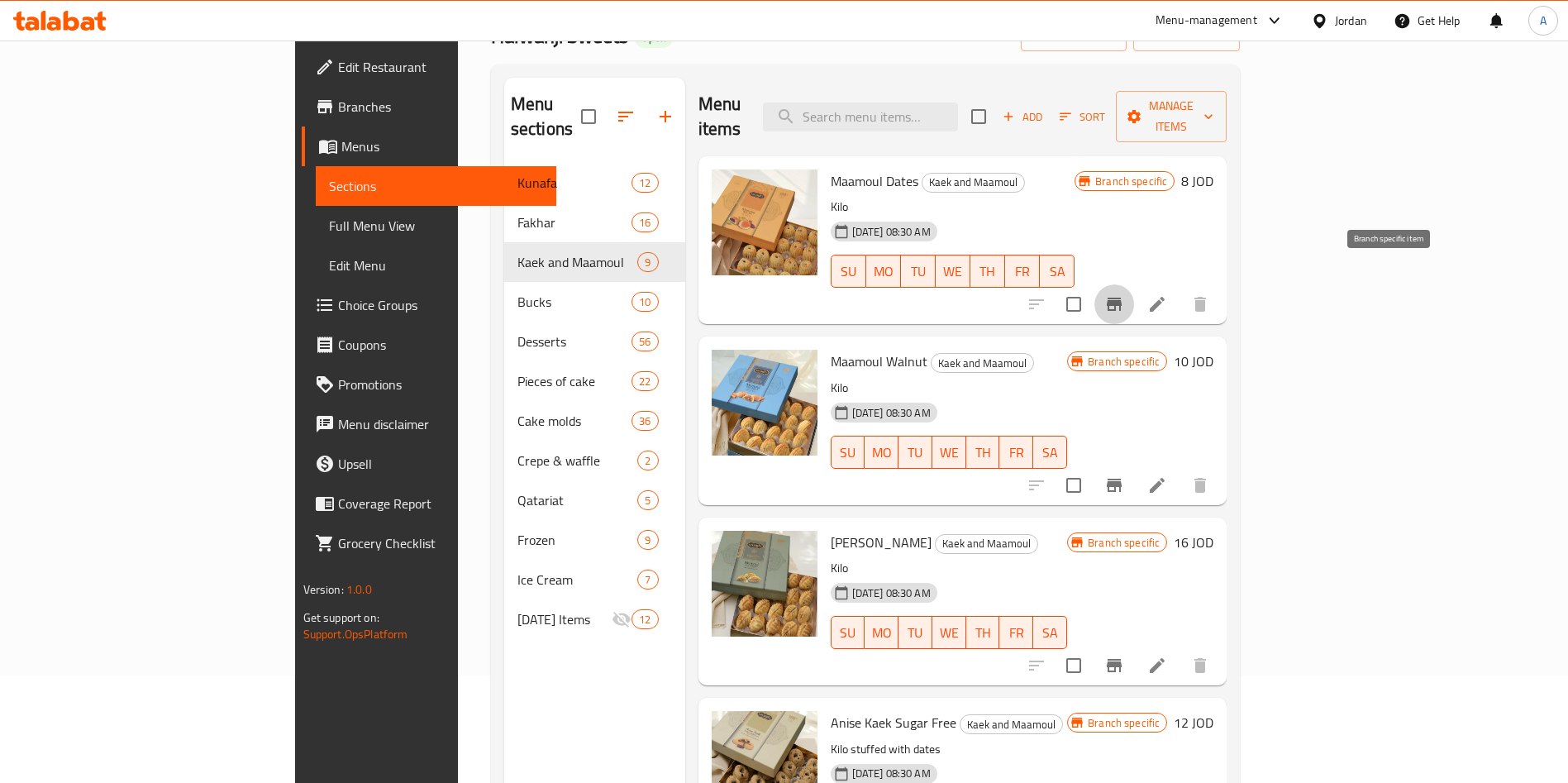
click at [1124, 295] on icon "Branch-specific-item" at bounding box center [1114, 304] width 20 height 20
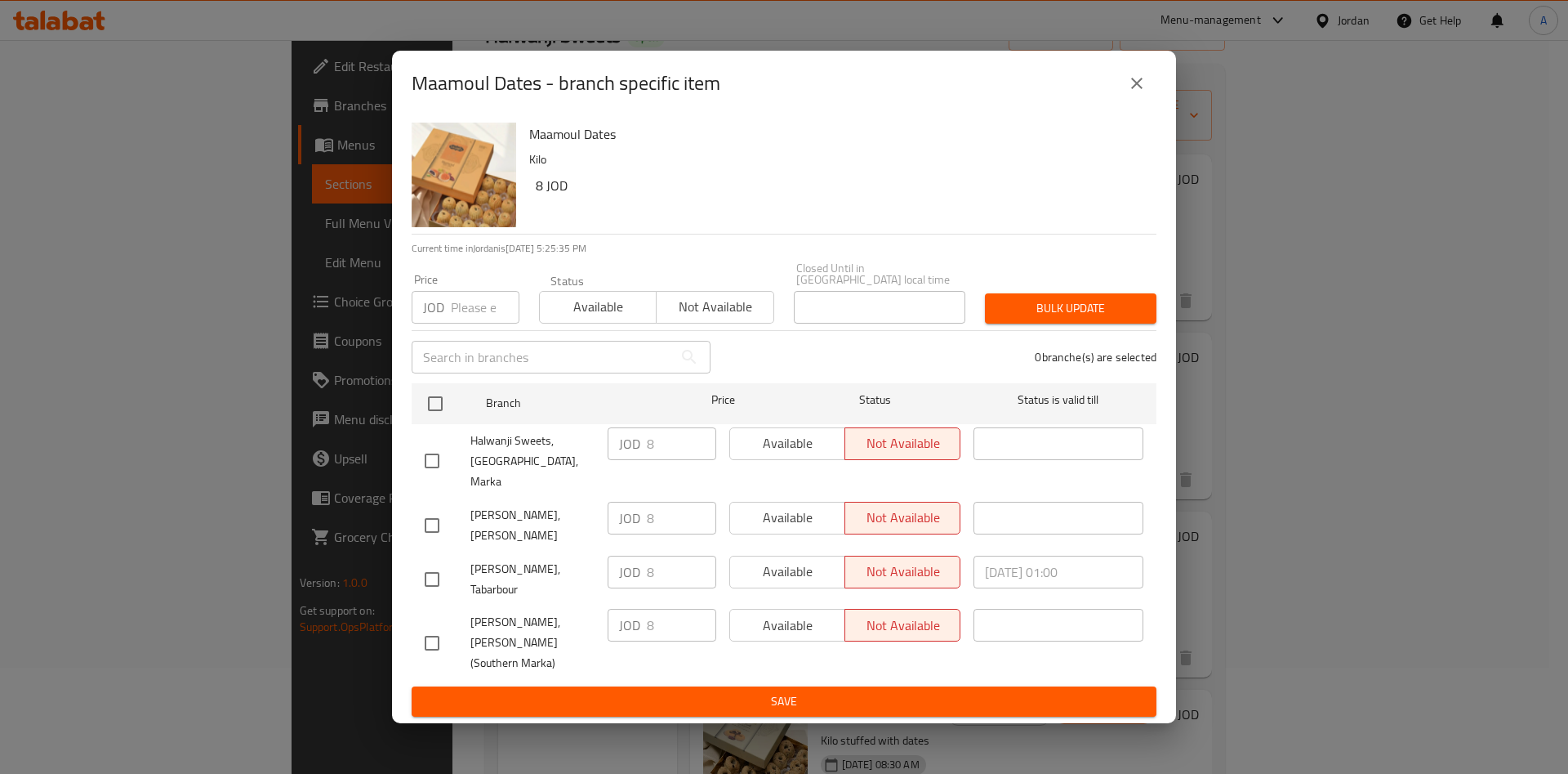
click at [1137, 103] on button "close" at bounding box center [1136, 83] width 39 height 39
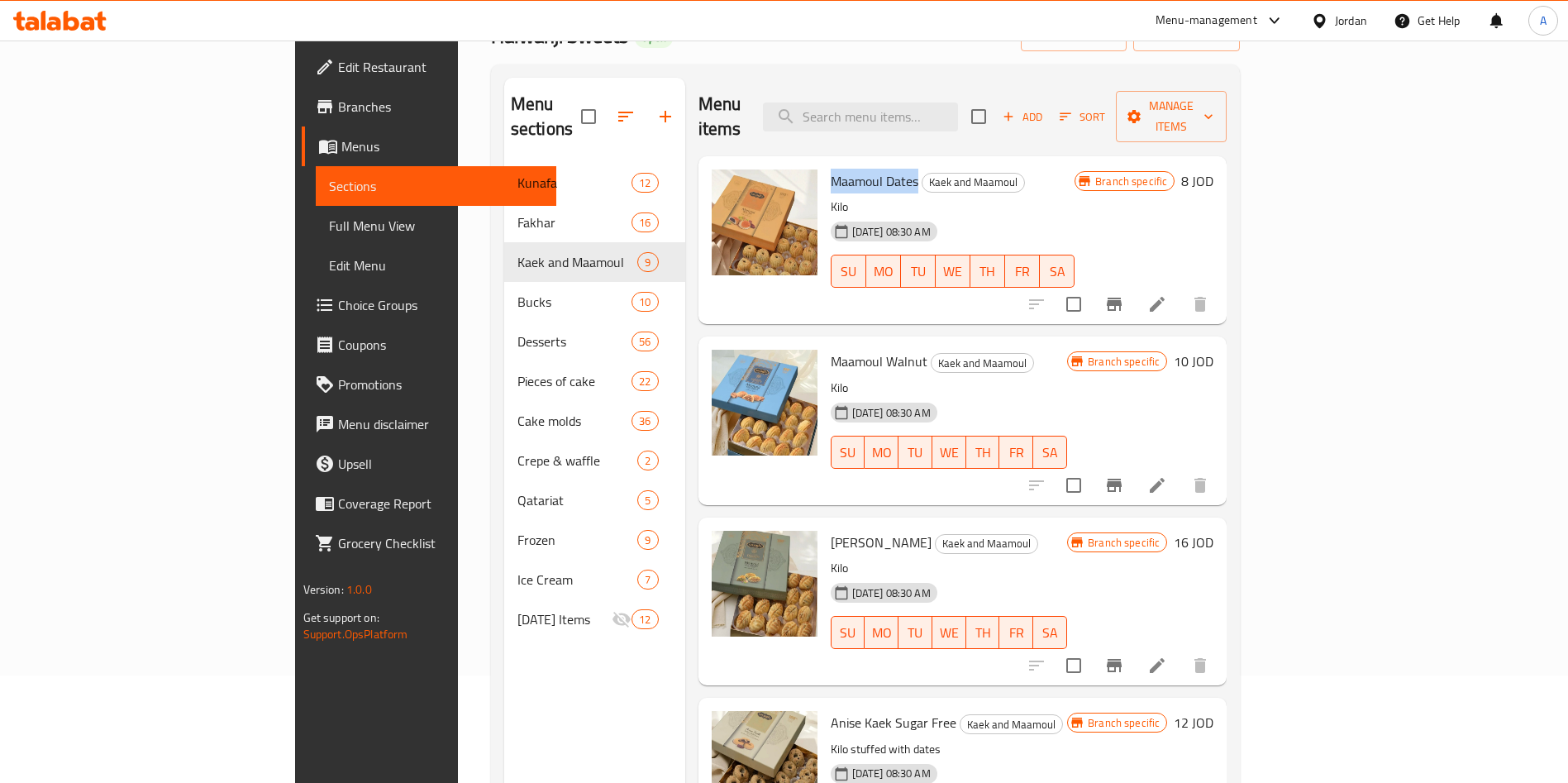
drag, startPoint x: 843, startPoint y: 156, endPoint x: 758, endPoint y: 168, distance: 85.8
click at [831, 169] on span "Maamoul Dates" at bounding box center [875, 181] width 88 height 25
copy span "Maamoul Dates"
click at [1135, 465] on button "Branch-specific-item" at bounding box center [1113, 484] width 39 height 39
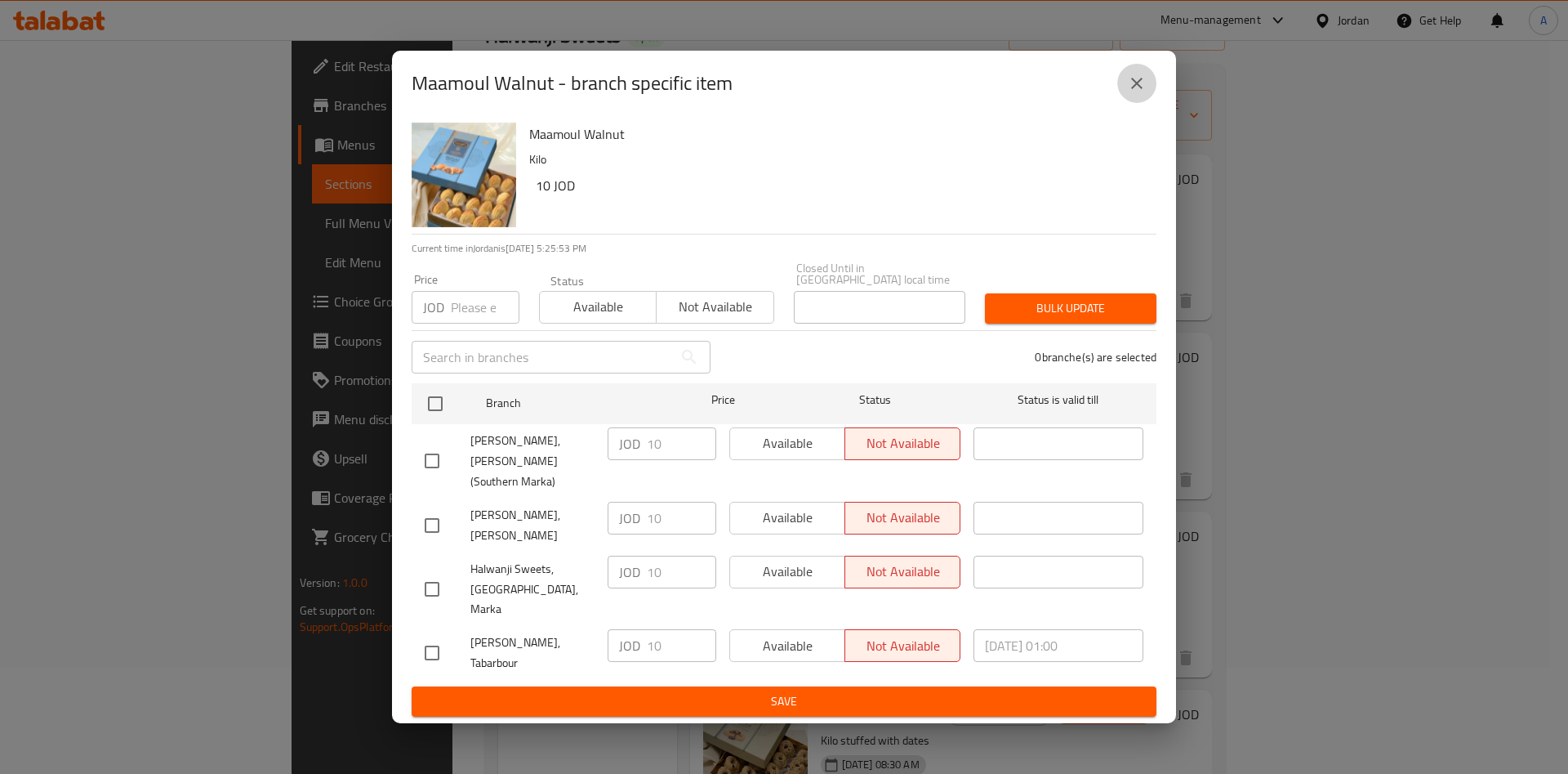
click at [1150, 103] on button "close" at bounding box center [1136, 83] width 39 height 39
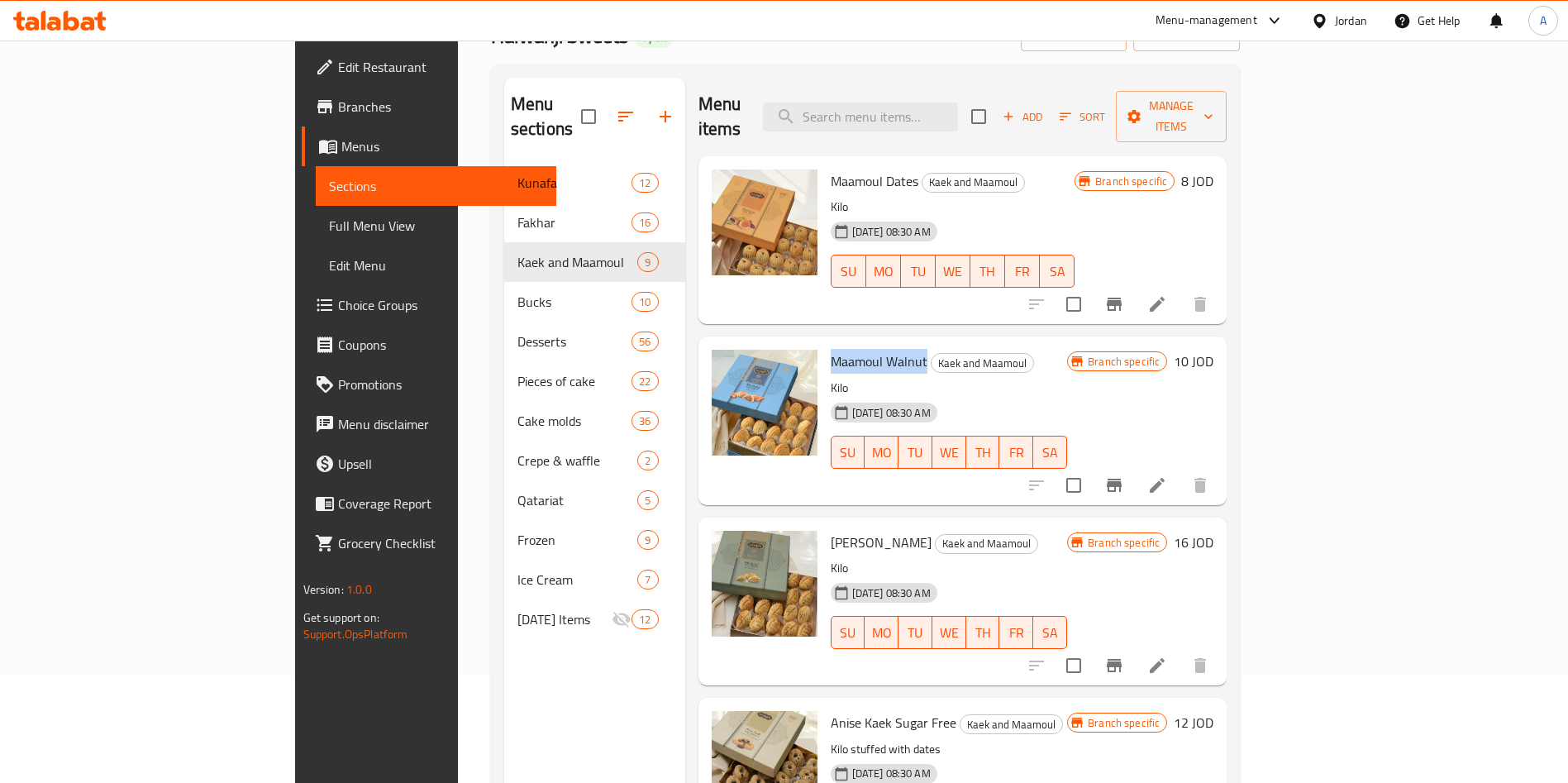
drag, startPoint x: 851, startPoint y: 335, endPoint x: 756, endPoint y: 344, distance: 95.4
click at [831, 349] on span "Maamoul Walnut" at bounding box center [879, 361] width 96 height 25
copy span "Maamoul Walnut"
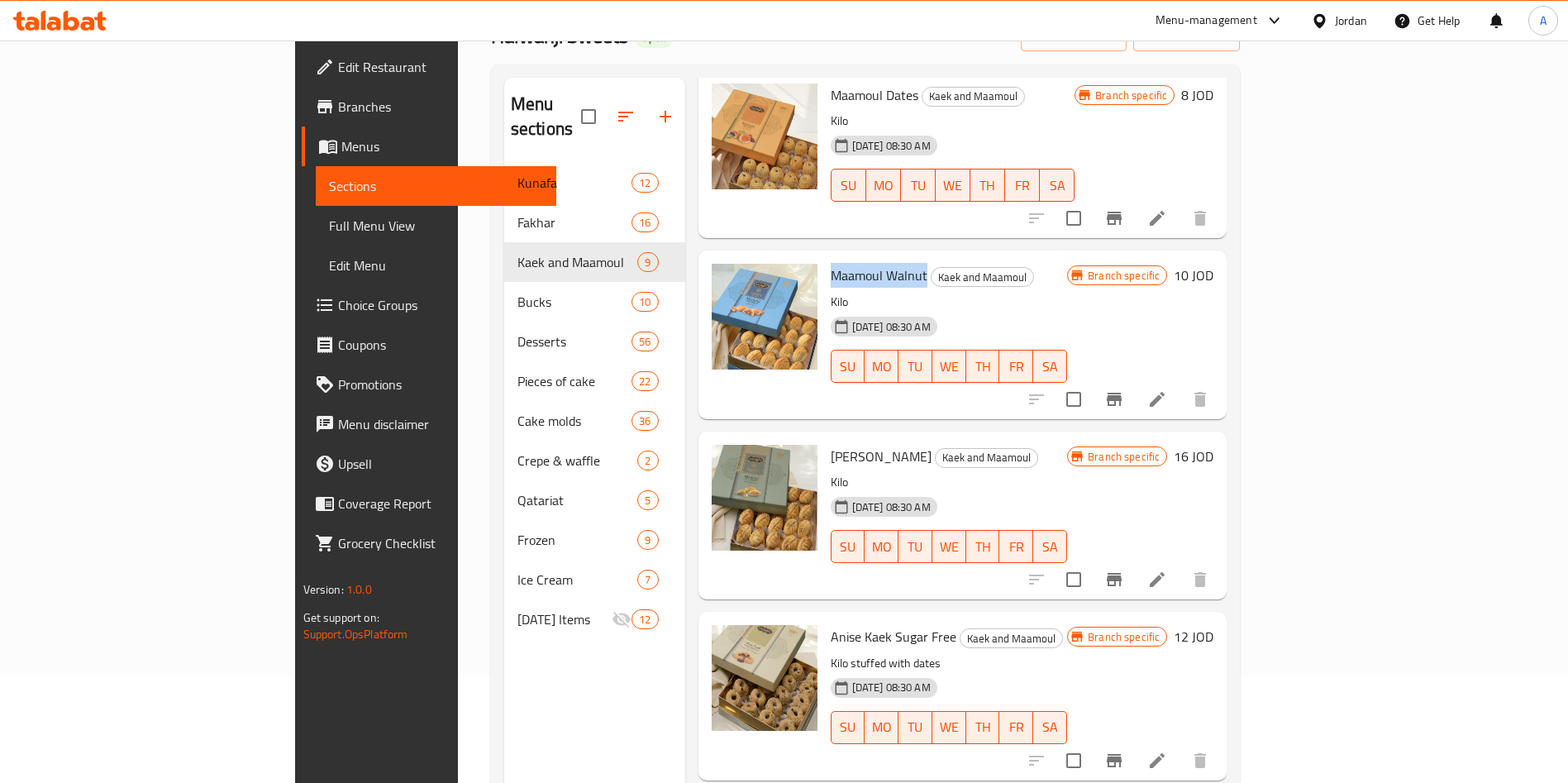
scroll to position [124, 0]
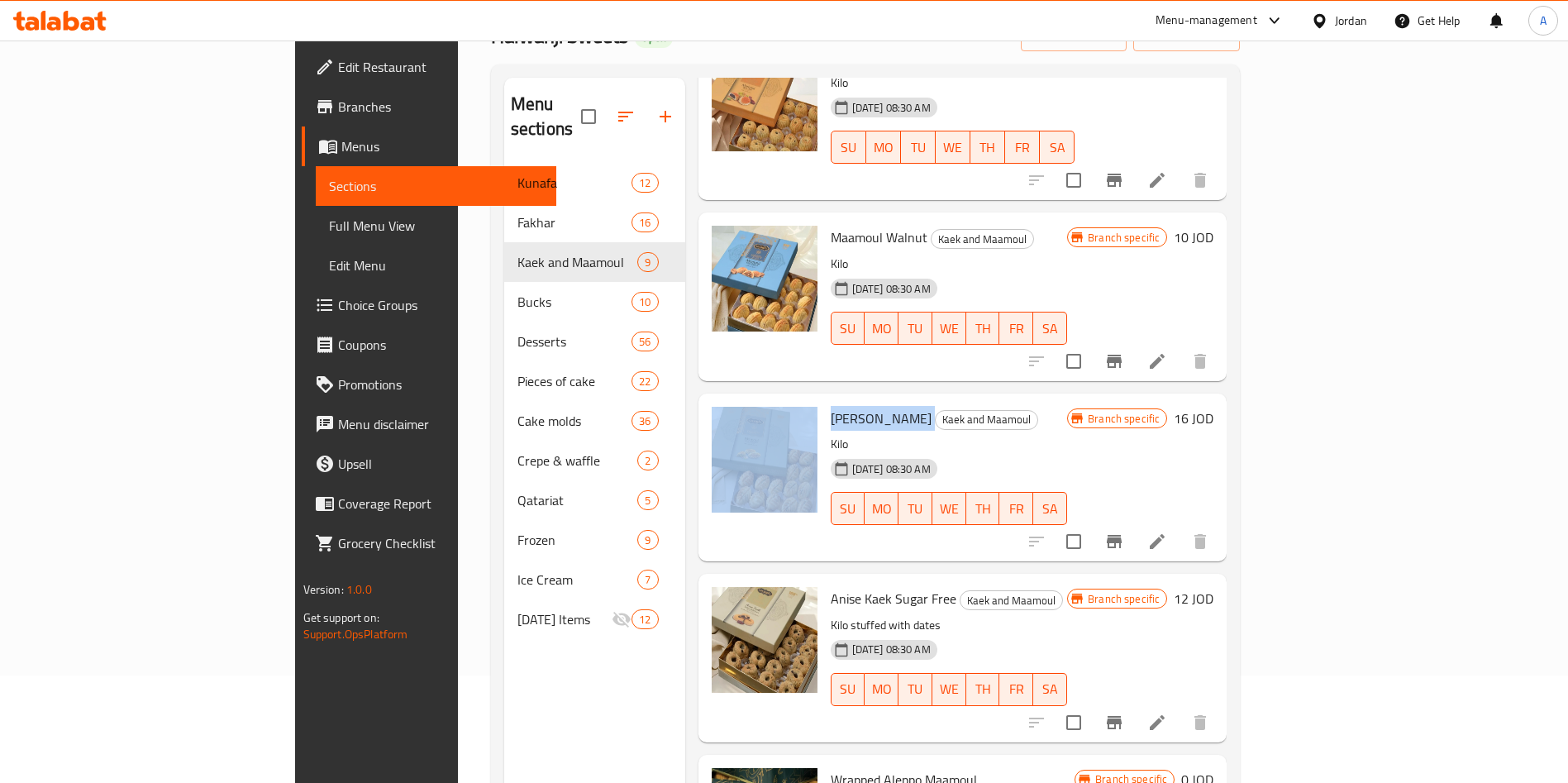
drag, startPoint x: 865, startPoint y: 391, endPoint x: 745, endPoint y: 400, distance: 120.3
click at [745, 400] on div "Pistachio [PERSON_NAME] and [PERSON_NAME] [DATE] 08:30 AM SU MO TU WE TH FR [PE…" at bounding box center [963, 477] width 516 height 155
copy div "[PERSON_NAME]"
click at [1124, 532] on icon "Branch-specific-item" at bounding box center [1114, 541] width 20 height 20
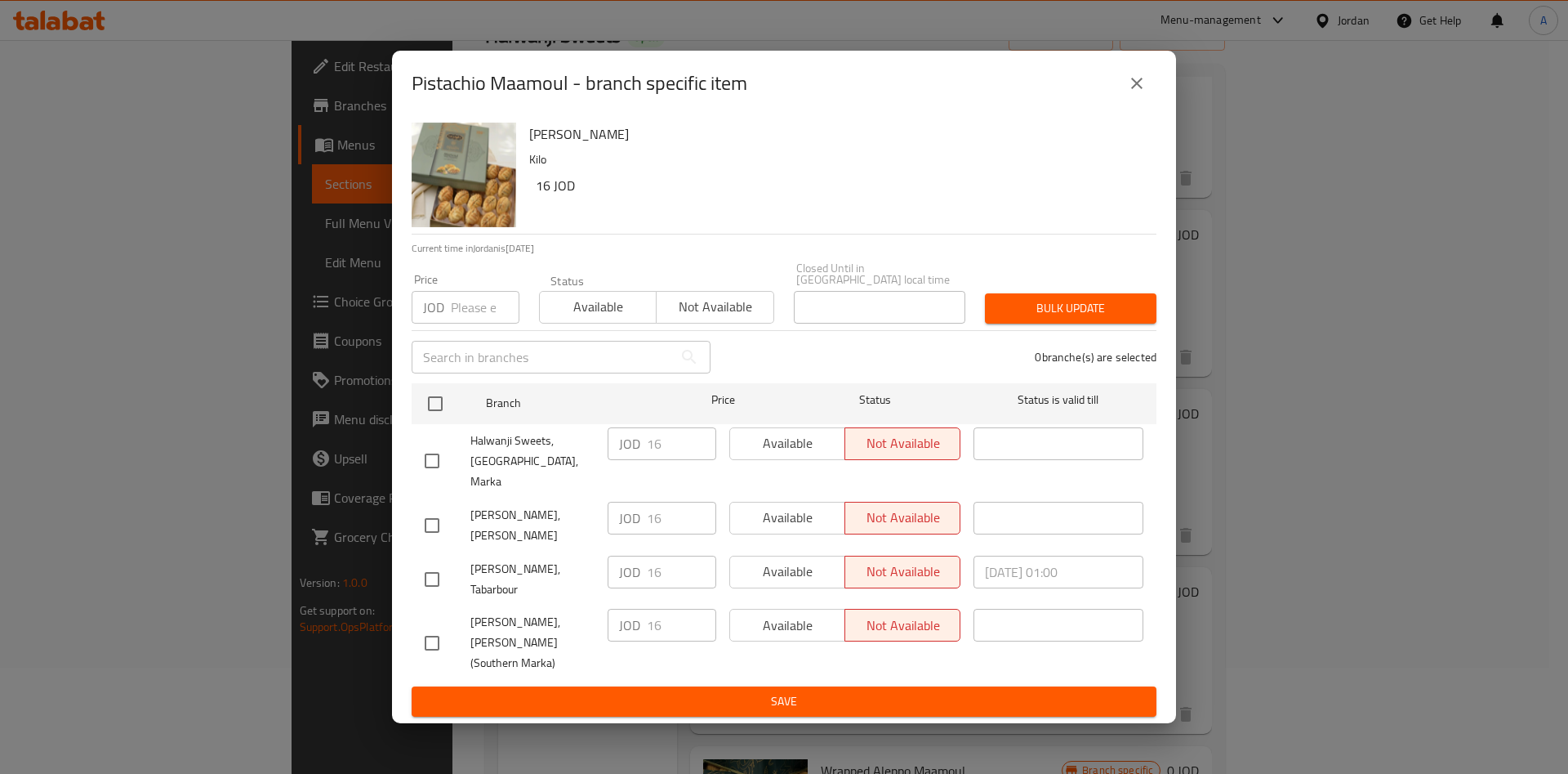
click at [1179, 99] on div "Pistachio Maamoul - branch specific item Pistachio Maamoul Kilo 16 JOD Current …" at bounding box center [784, 387] width 1568 height 774
click at [1147, 103] on button "close" at bounding box center [1136, 83] width 39 height 39
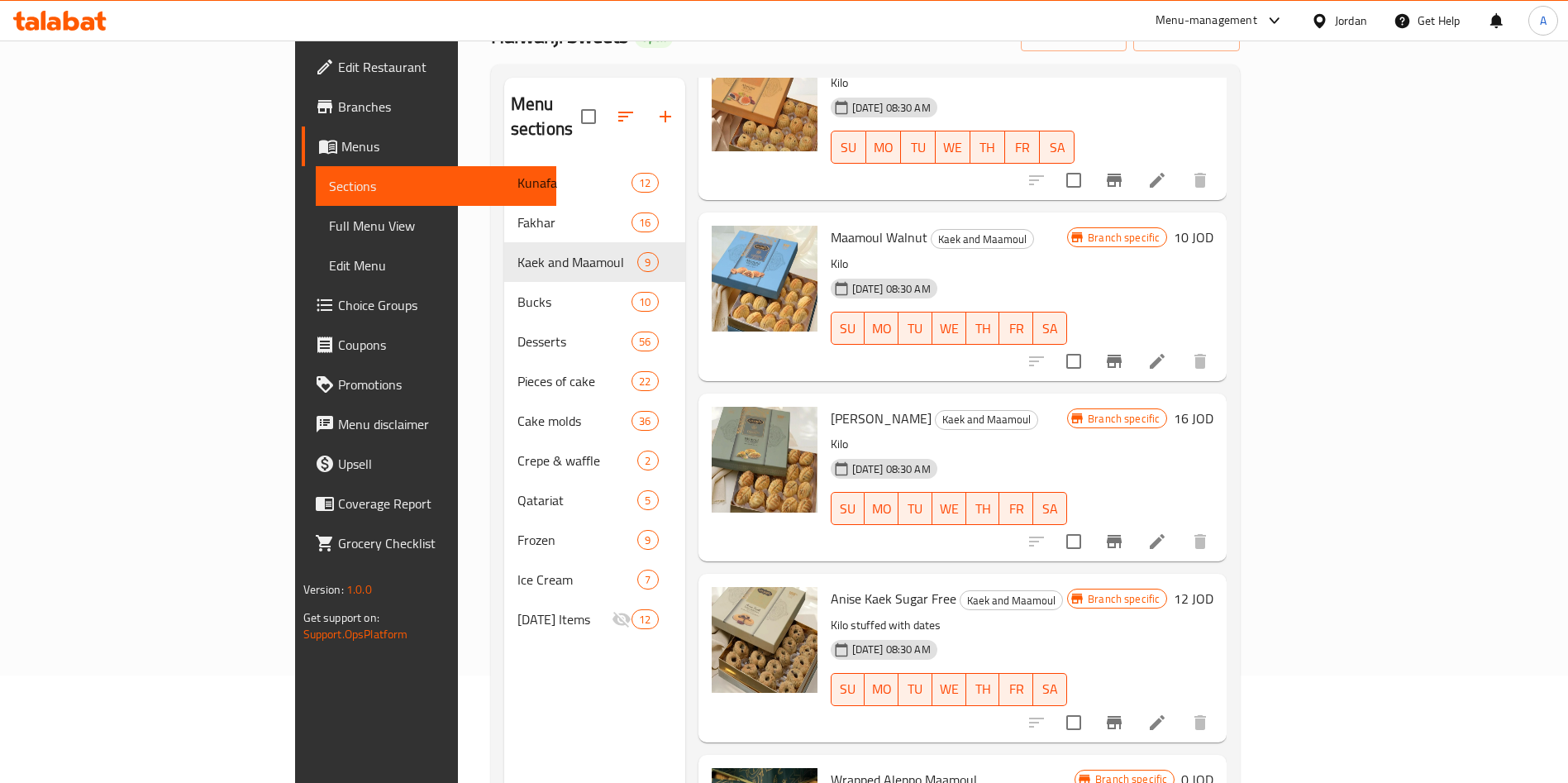
drag, startPoint x: 863, startPoint y: 390, endPoint x: 754, endPoint y: 392, distance: 109.0
click at [824, 400] on div "[PERSON_NAME] and [PERSON_NAME] [DATE] 08:30 AM SU MO TU WE TH FR SA" at bounding box center [950, 477] width 250 height 155
copy span "[PERSON_NAME]"
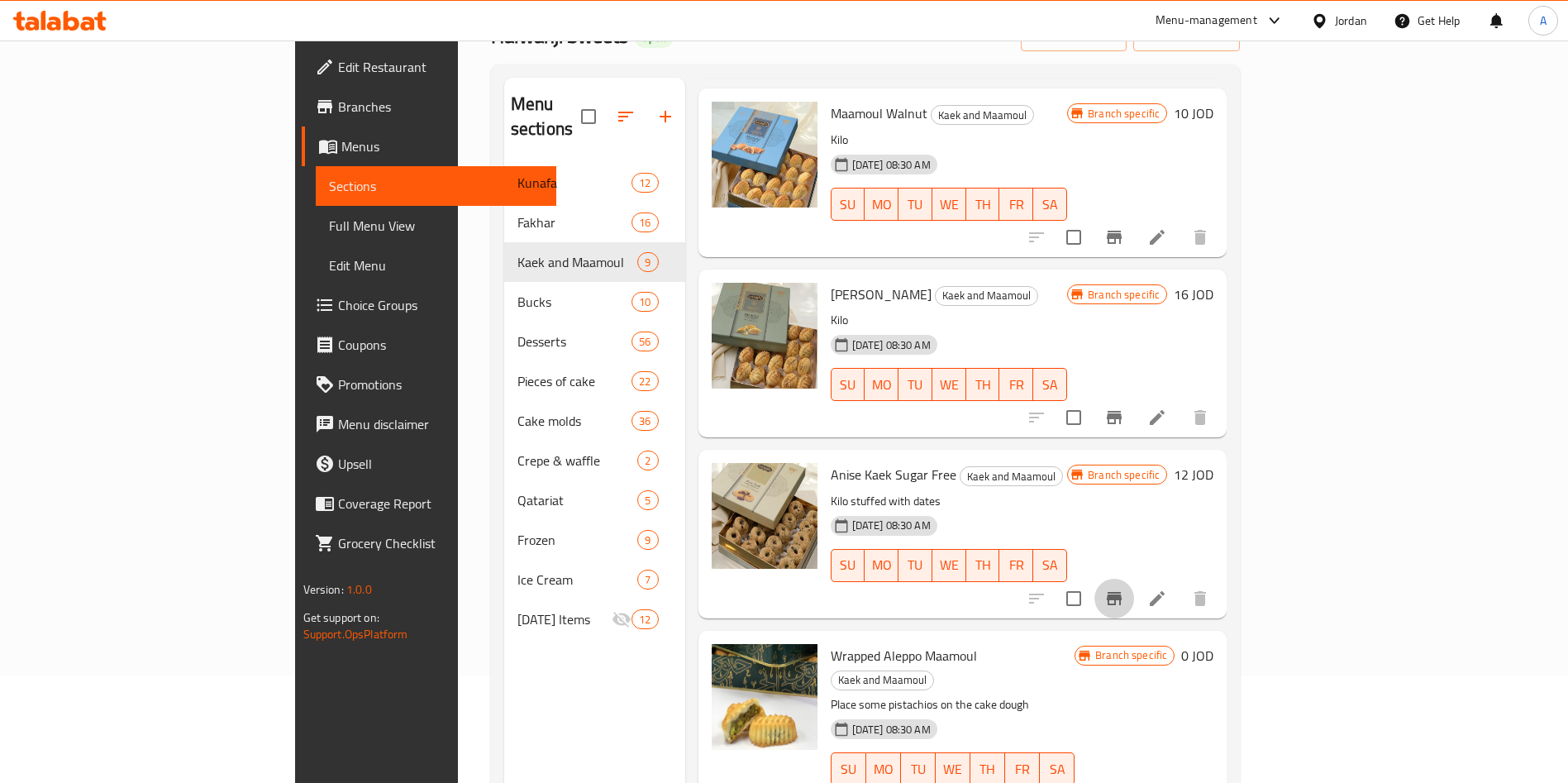
click at [1124, 588] on icon "Branch-specific-item" at bounding box center [1114, 598] width 20 height 20
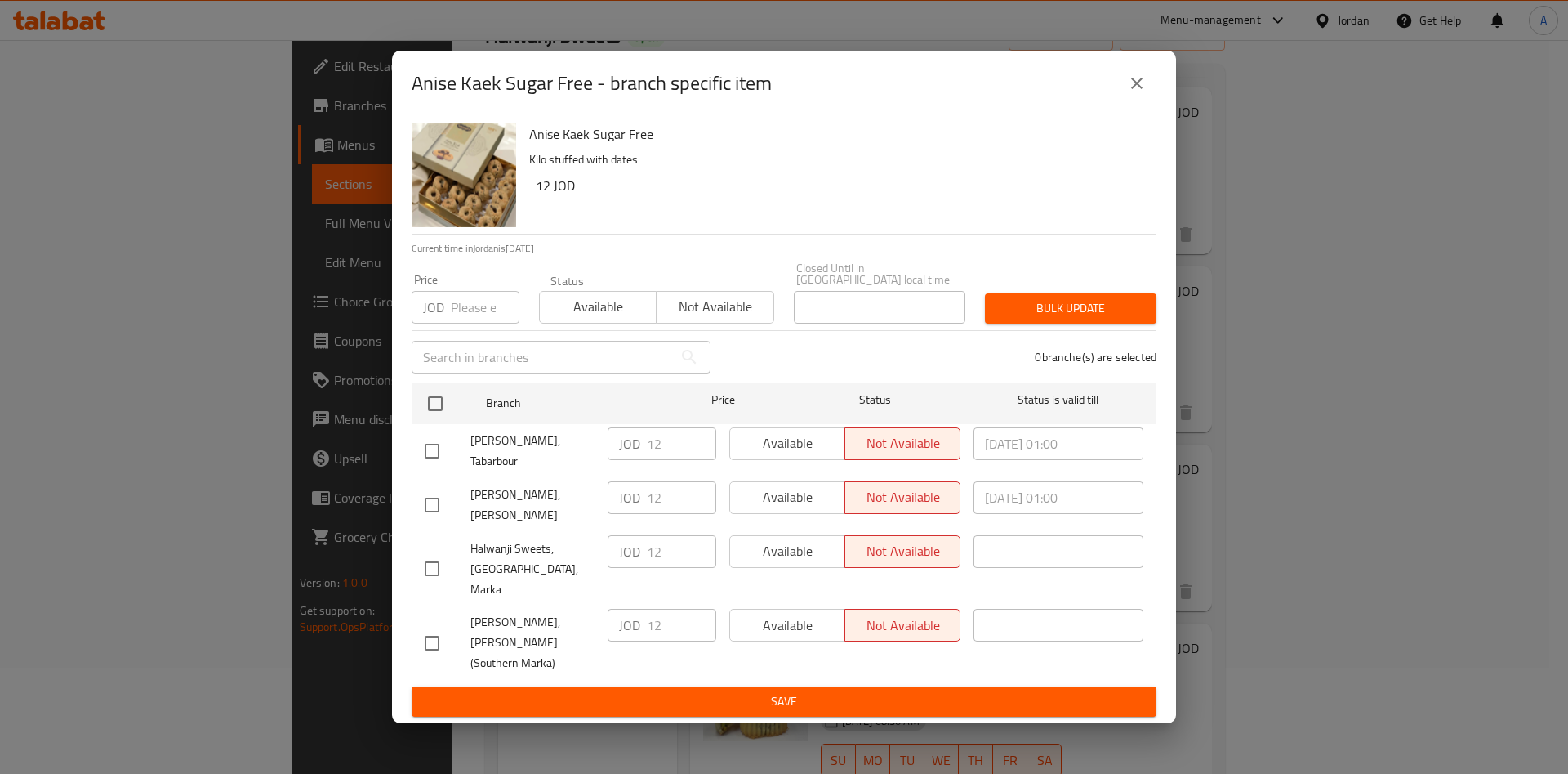
click at [1135, 89] on icon "close" at bounding box center [1137, 84] width 11 height 11
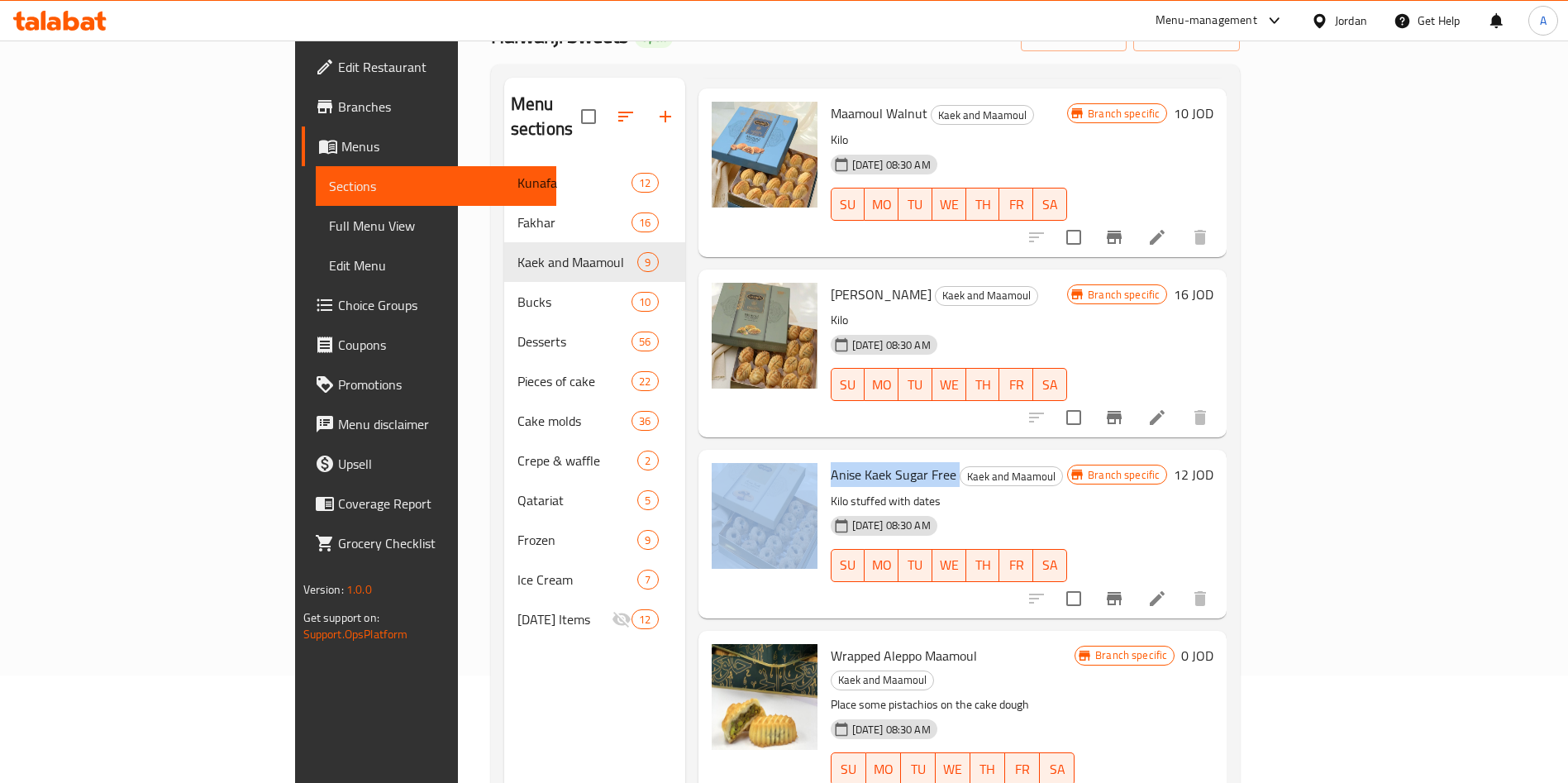
drag, startPoint x: 872, startPoint y: 458, endPoint x: 749, endPoint y: 458, distance: 123.0
click at [749, 458] on div "Anise Kaek Sugar Free Kaek and Maamoul Kilo stuffed with dates [DATE] 08:30 AM …" at bounding box center [963, 534] width 516 height 155
copy div "Anise Kaek Sugar Free"
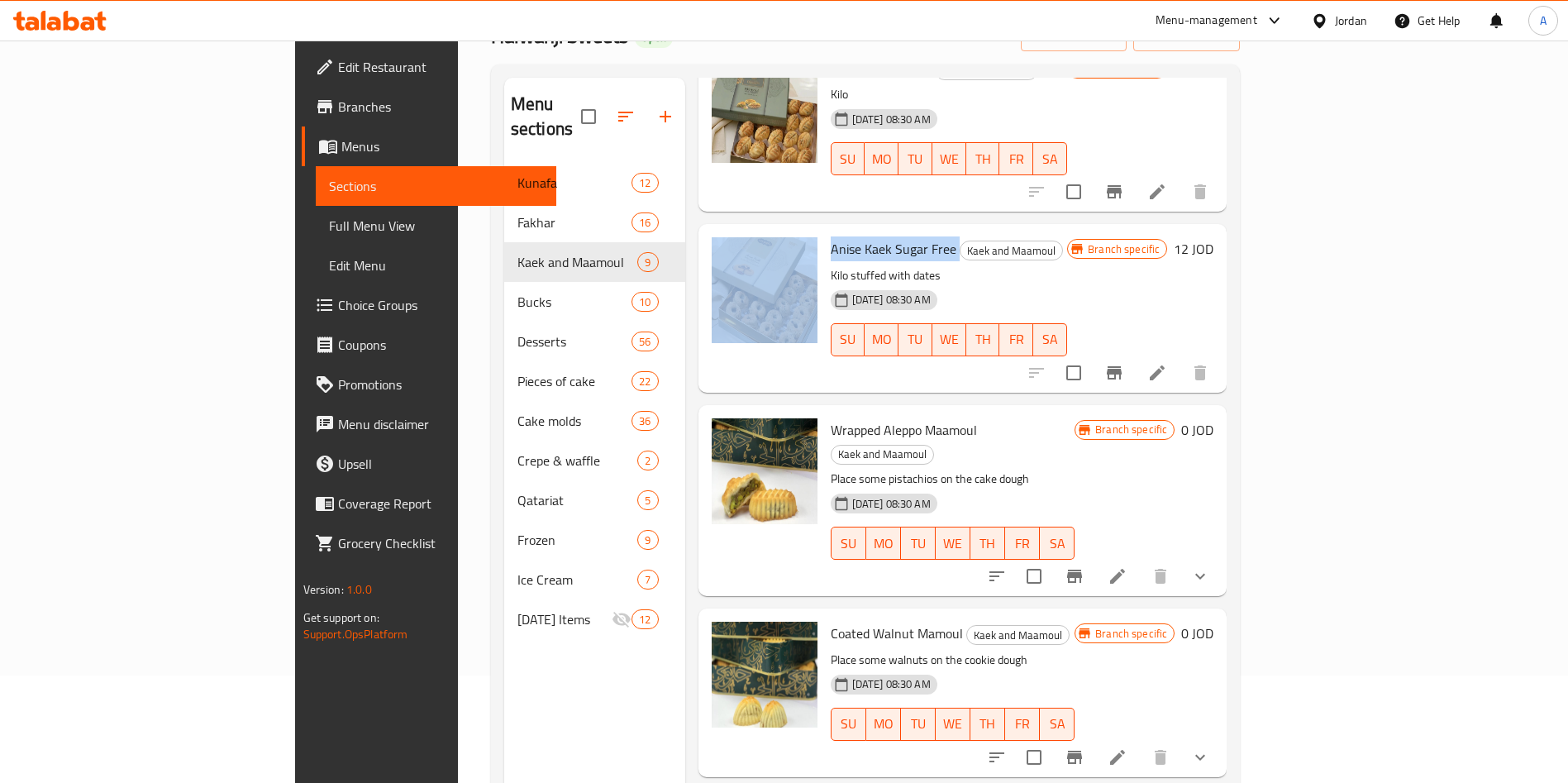
scroll to position [496, 0]
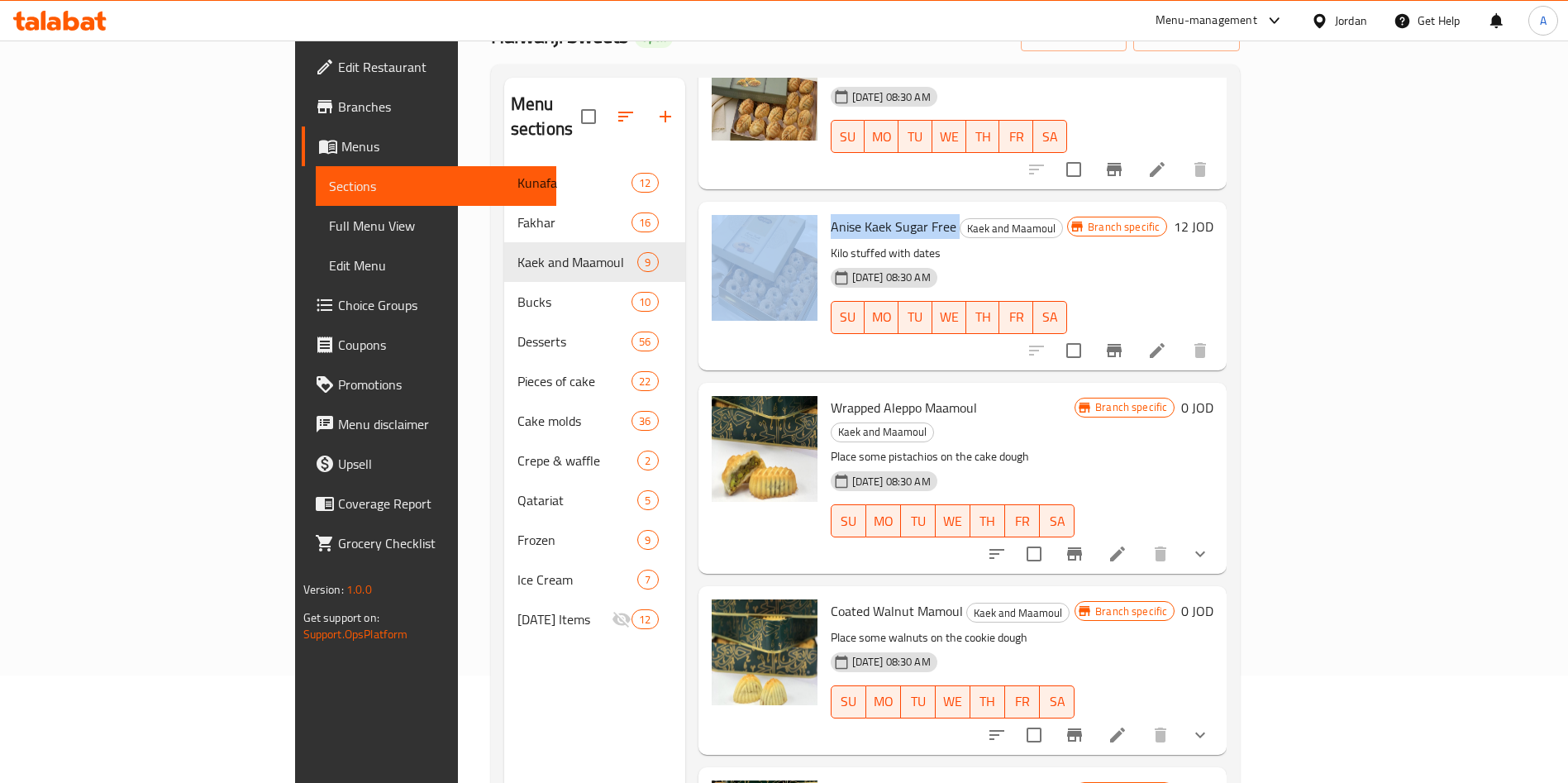
click at [1083, 547] on icon "Branch-specific-item" at bounding box center [1074, 554] width 14 height 13
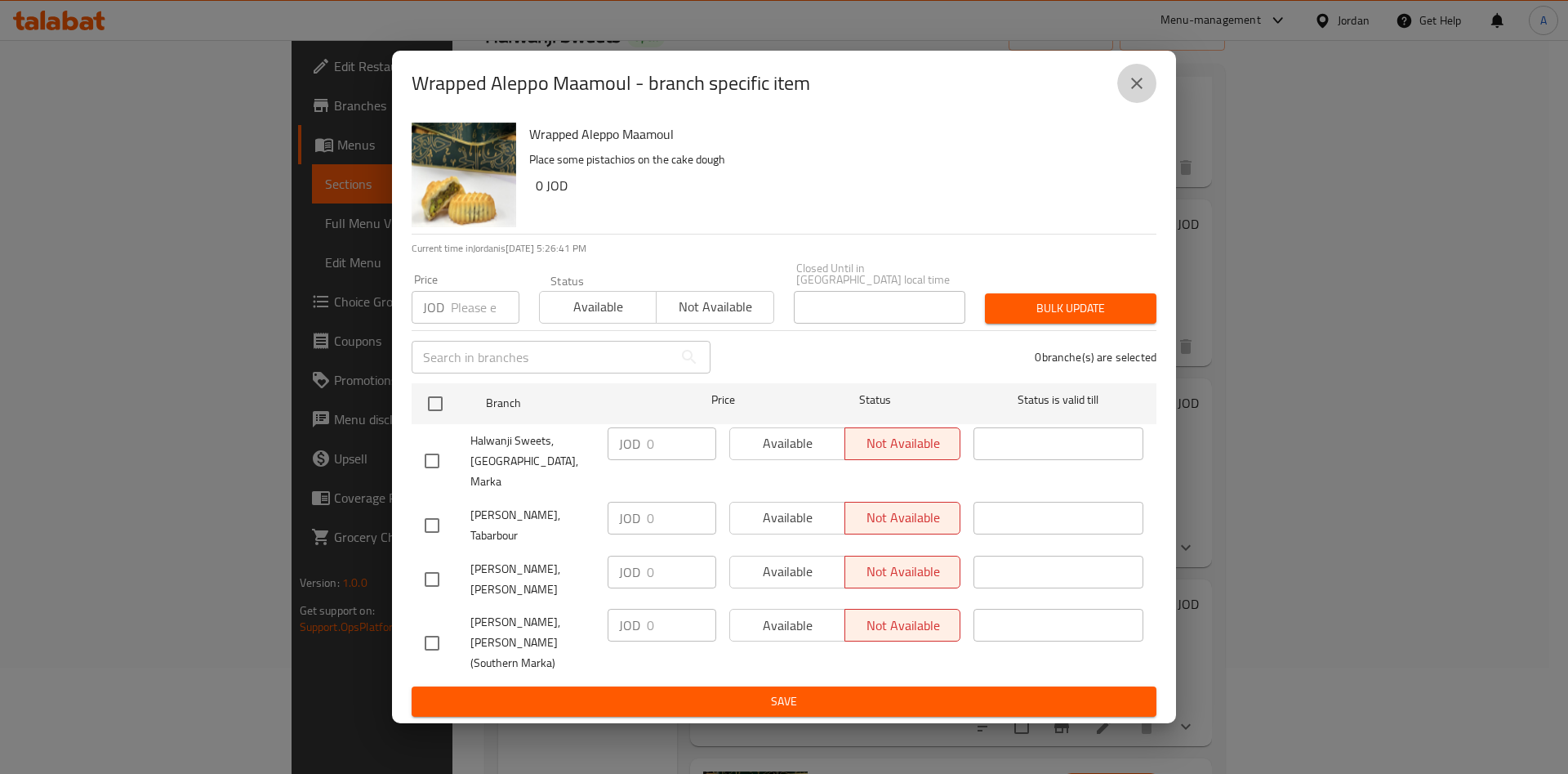
click at [1149, 103] on button "close" at bounding box center [1136, 83] width 39 height 39
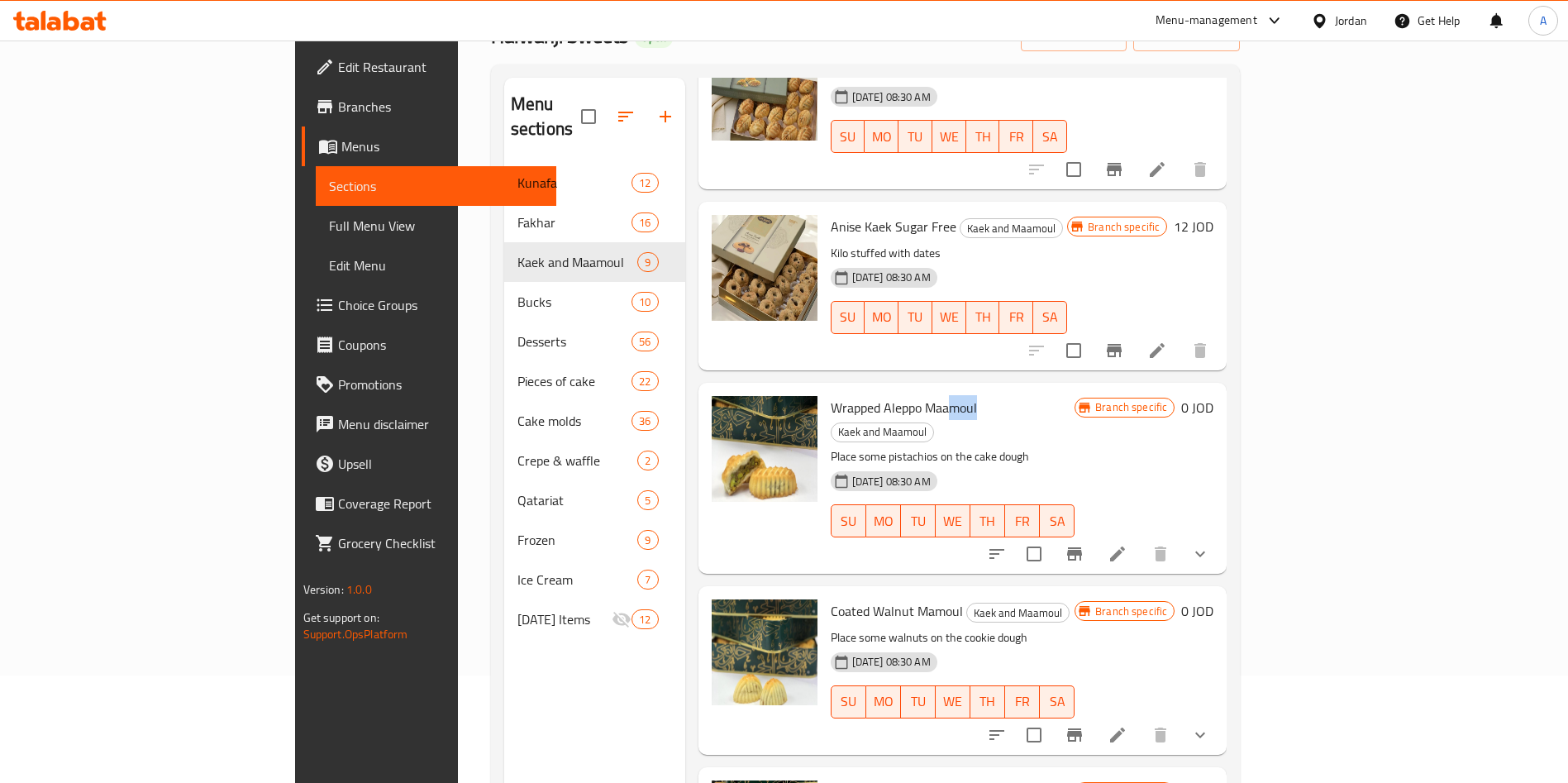
drag, startPoint x: 902, startPoint y: 383, endPoint x: 857, endPoint y: 386, distance: 45.1
click at [873, 395] on span "Wrapped Aleppo Maamoul" at bounding box center [904, 407] width 146 height 25
click at [831, 395] on span "Wrapped Aleppo Maamoul" at bounding box center [904, 407] width 146 height 25
drag, startPoint x: 904, startPoint y: 383, endPoint x: 760, endPoint y: 379, distance: 144.1
click at [831, 396] on h6 "Wrapped Aleppo [PERSON_NAME] and Maamoul" at bounding box center [954, 419] width 245 height 46
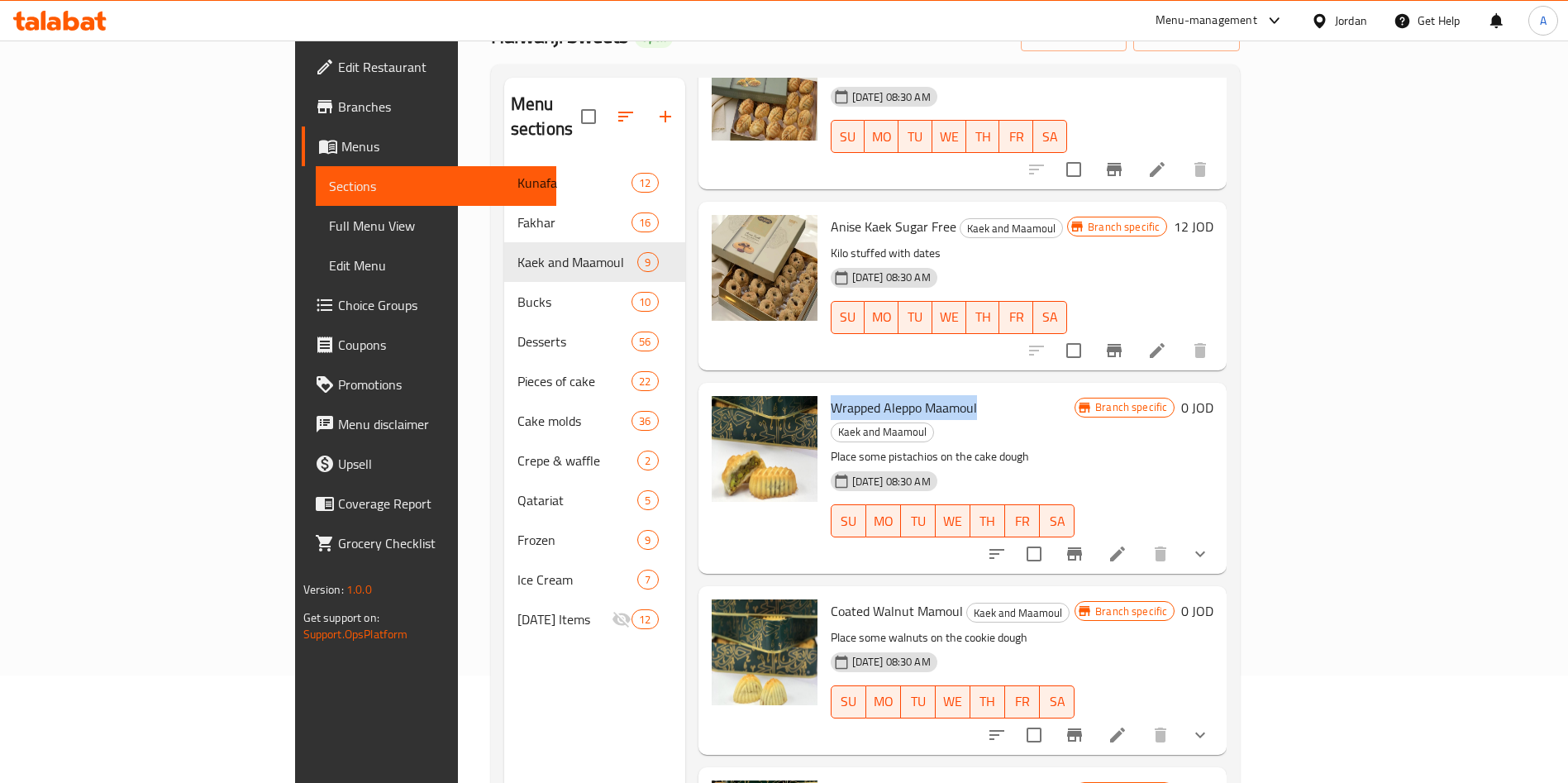
copy span "Wrapped Aleppo Maamoul"
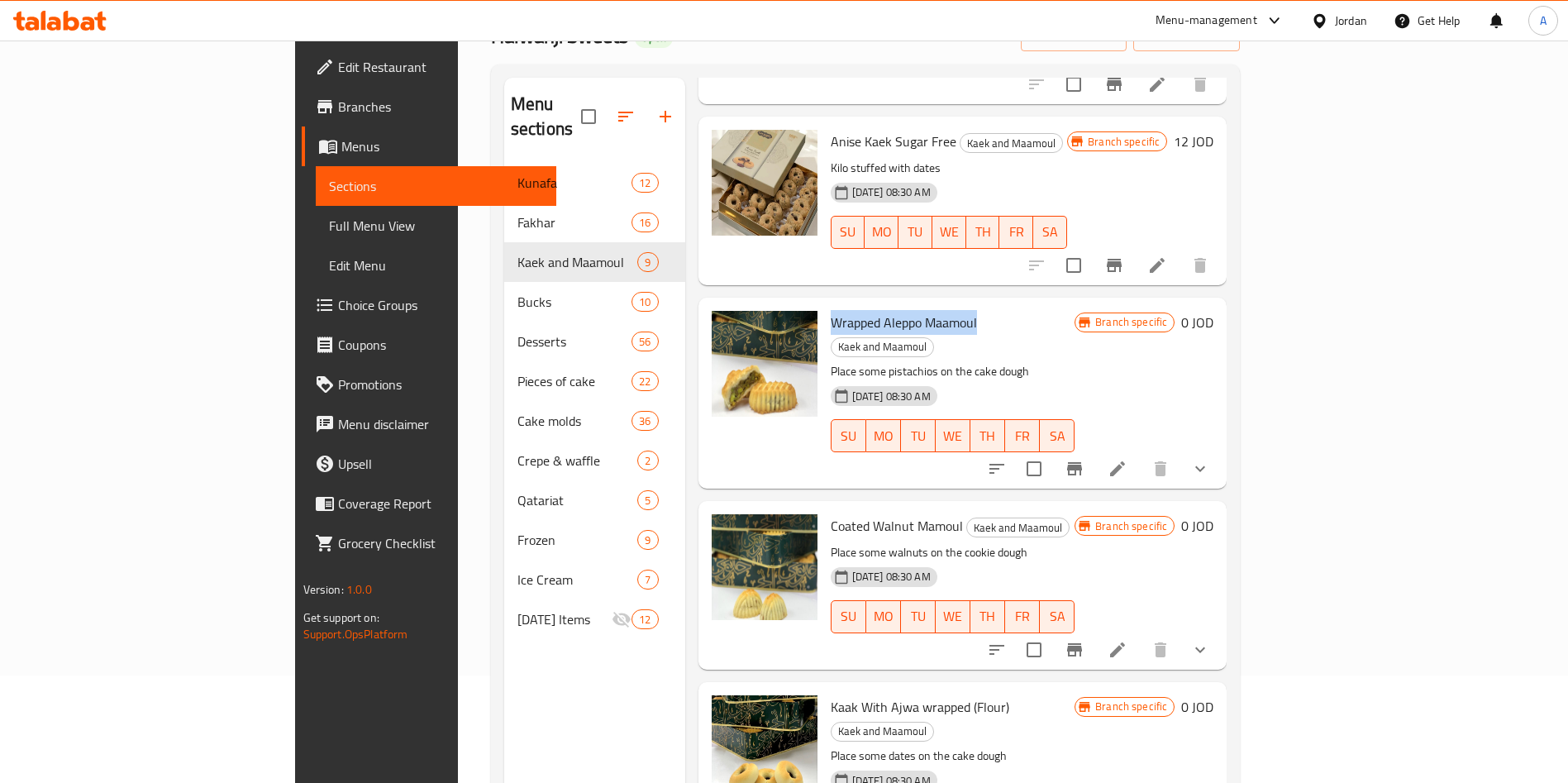
scroll to position [620, 0]
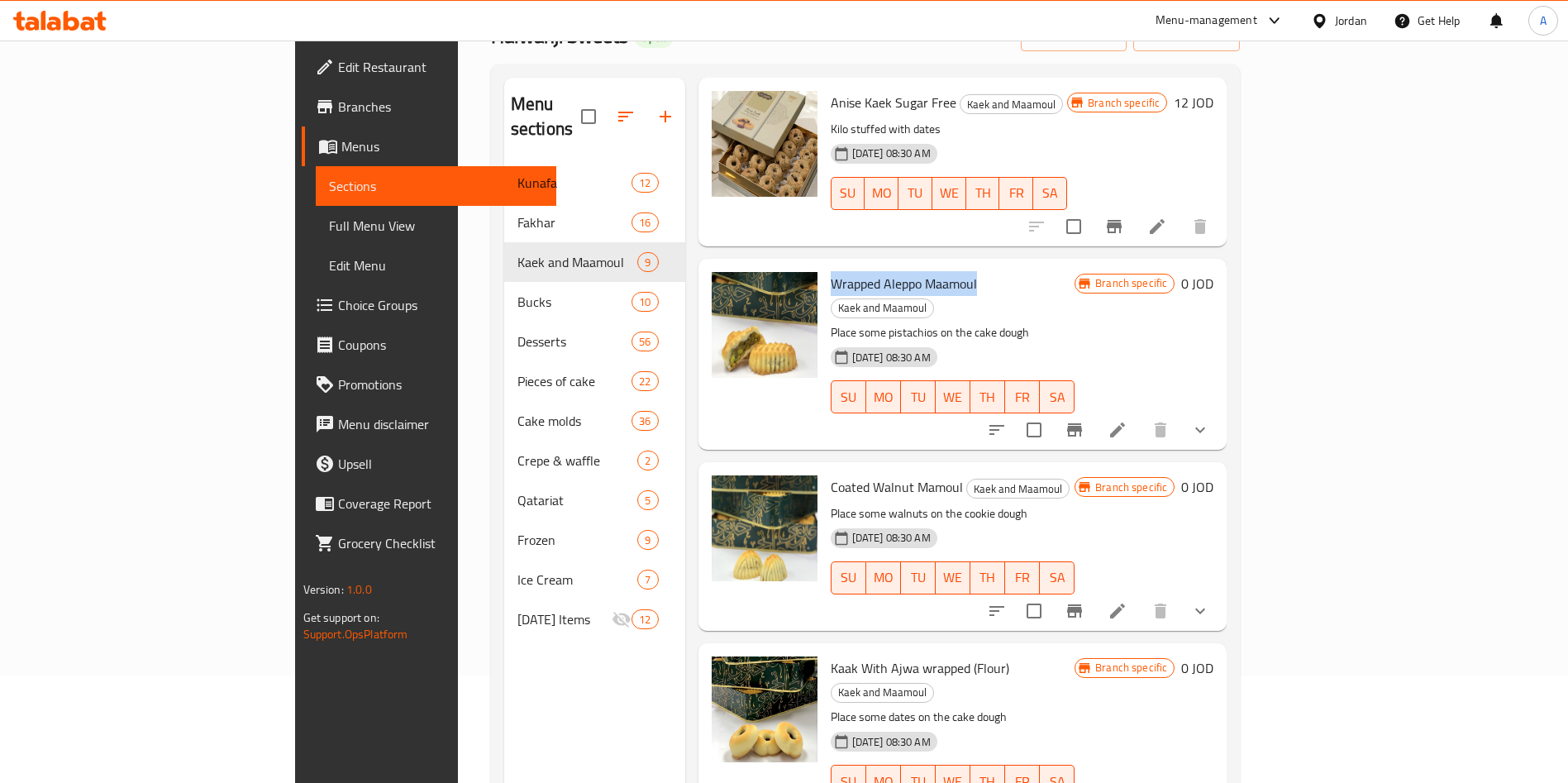
click at [1094, 591] on button "Branch-specific-item" at bounding box center [1074, 611] width 39 height 39
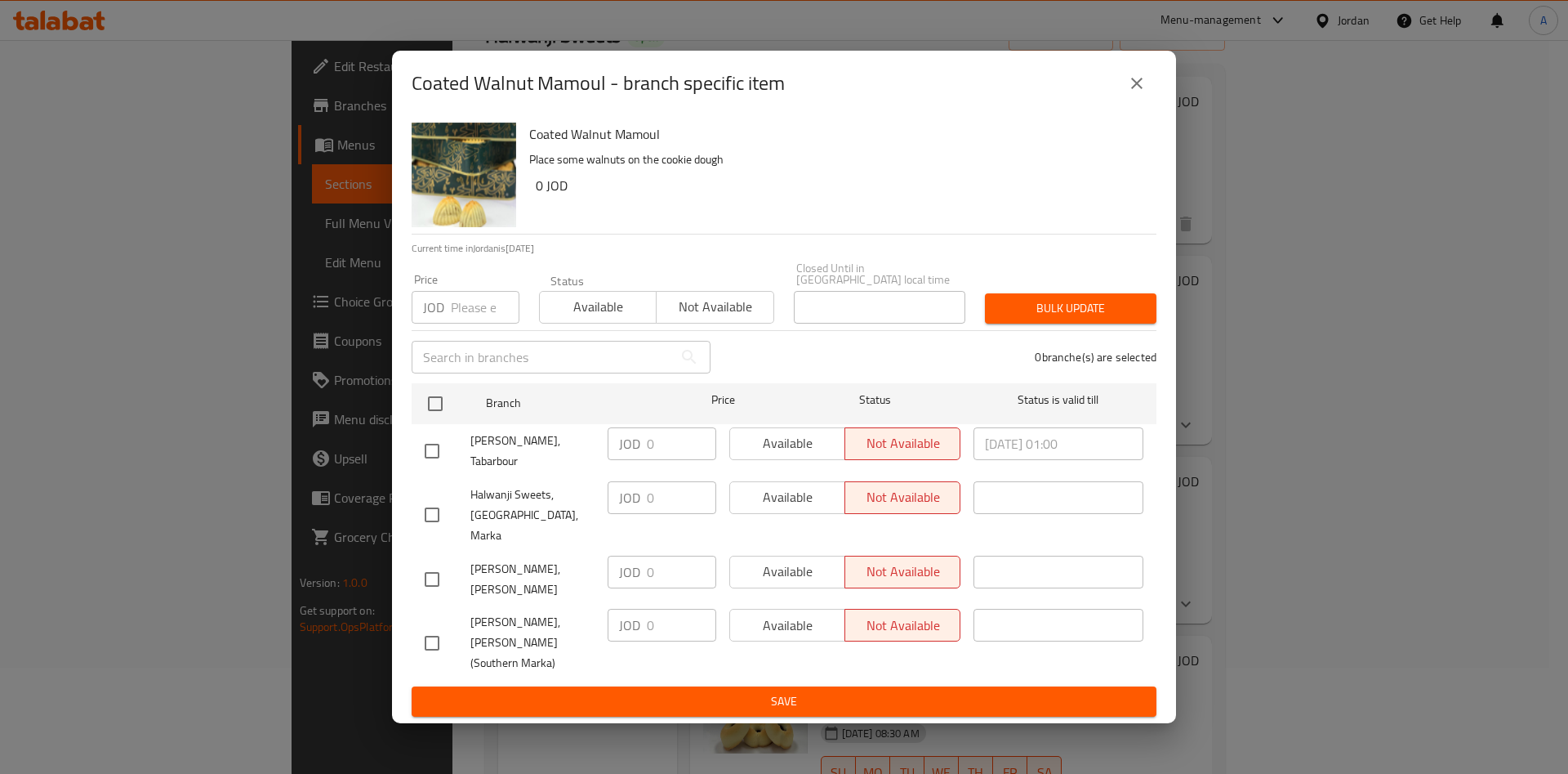
click at [1132, 103] on button "close" at bounding box center [1136, 83] width 39 height 39
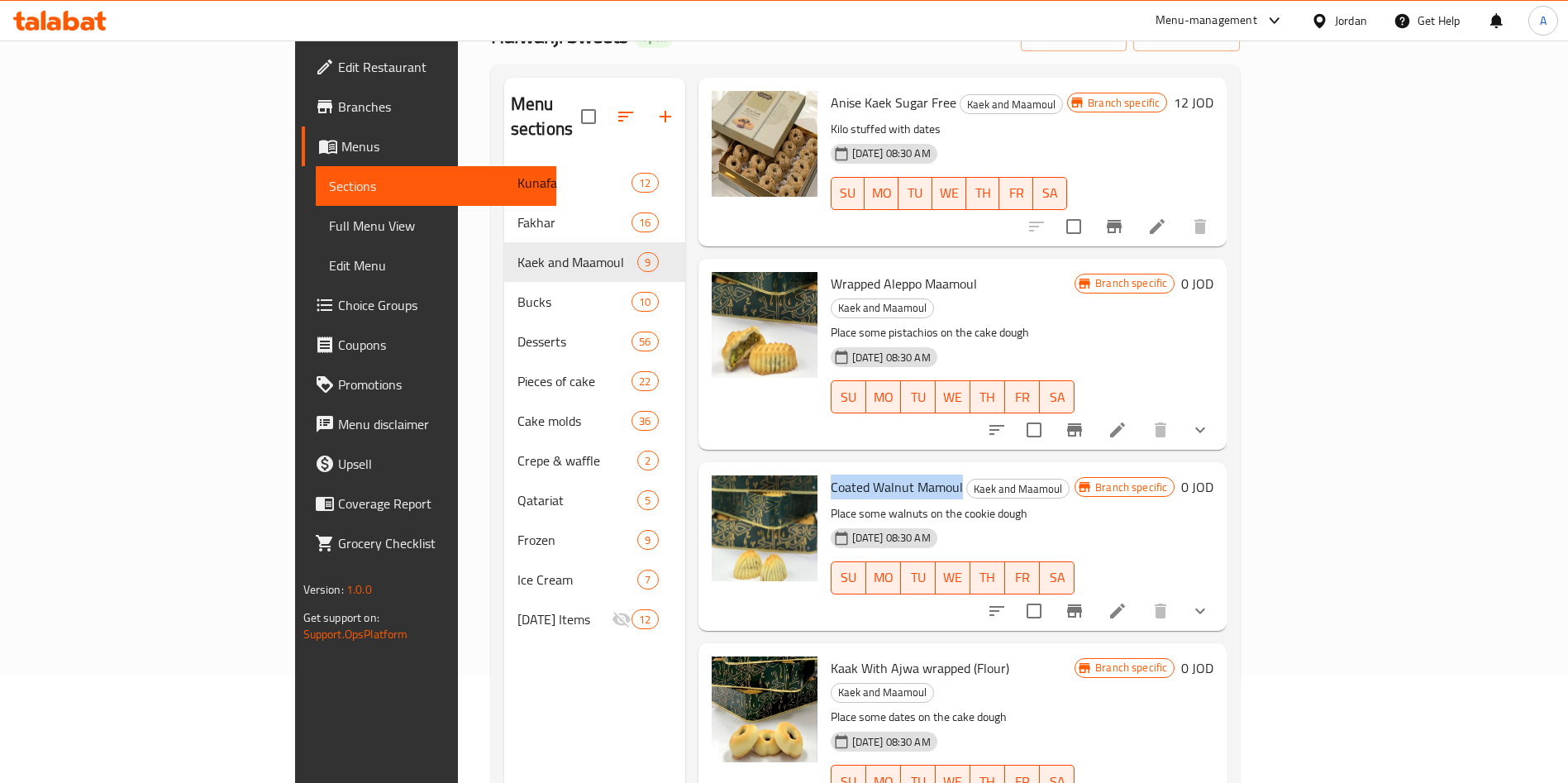
drag, startPoint x: 889, startPoint y: 442, endPoint x: 751, endPoint y: 446, distance: 138.1
click at [824, 469] on div "Coated Walnut Mamoul Kaek and Maamoul Place some walnuts on the cookie dough [D…" at bounding box center [954, 546] width 258 height 155
copy span "Coated Walnut Mamoul"
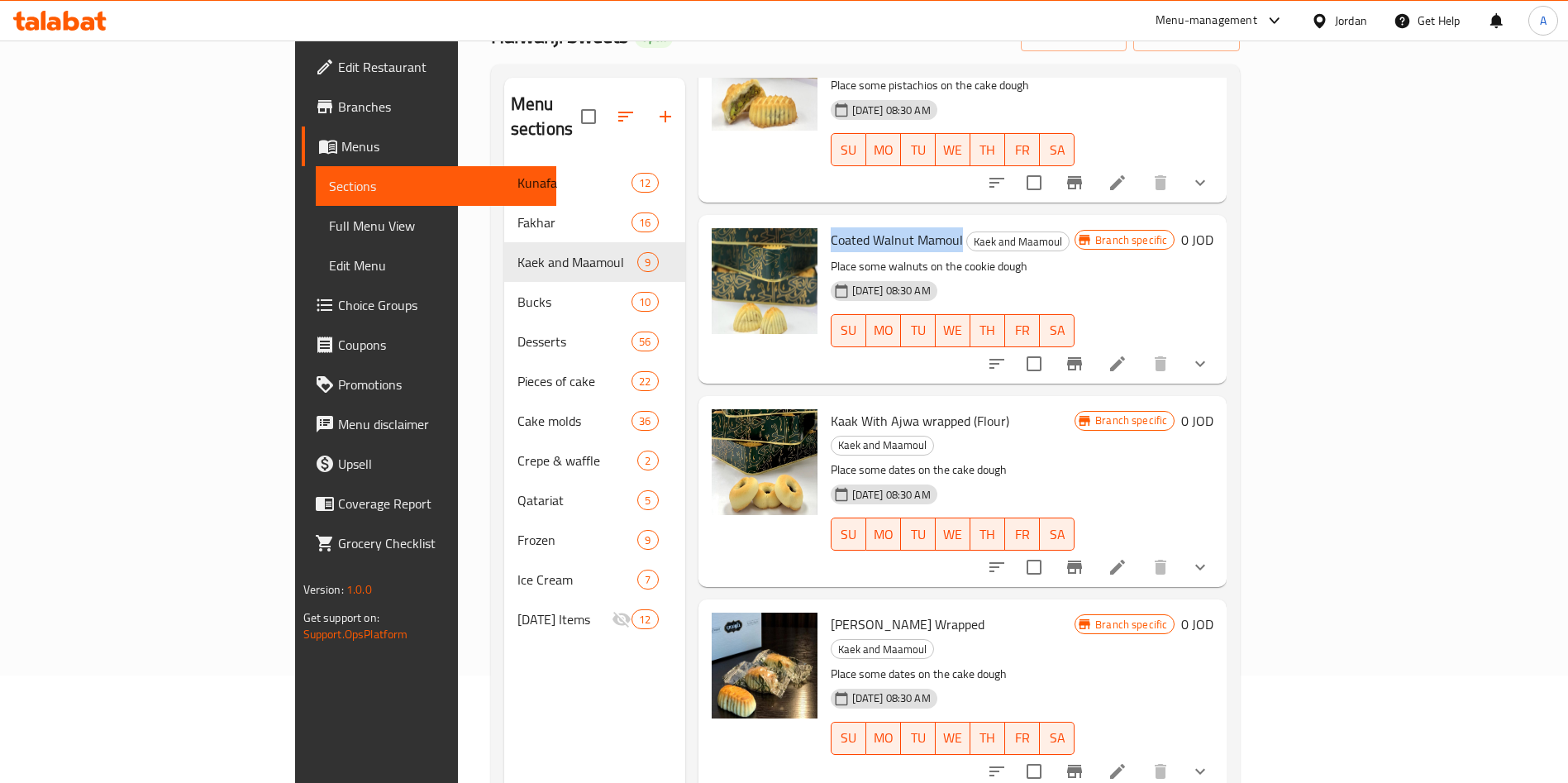
scroll to position [868, 0]
click at [1094, 546] on button "Branch-specific-item" at bounding box center [1074, 565] width 39 height 39
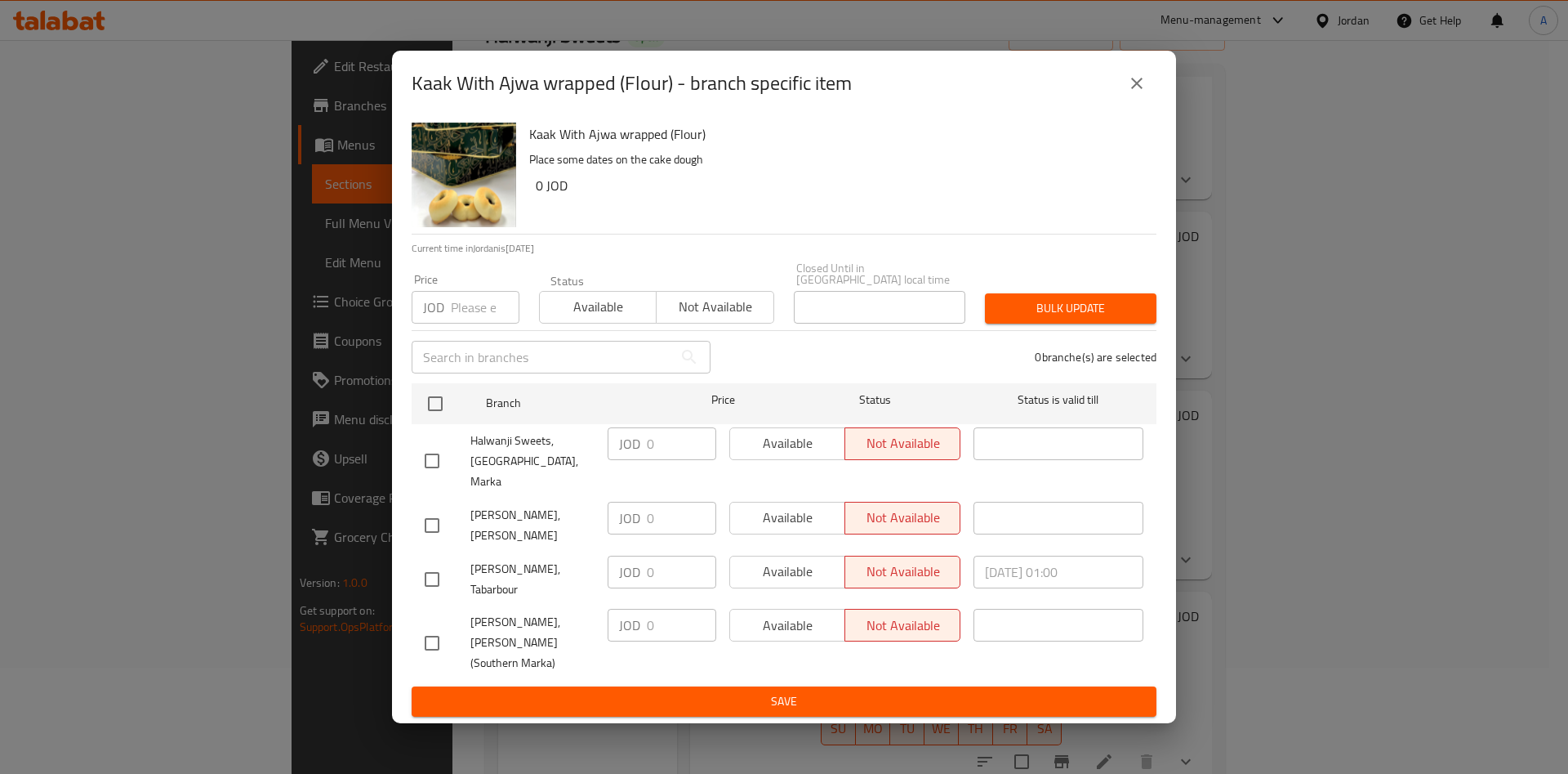
click at [1132, 89] on icon "close" at bounding box center [1137, 84] width 11 height 11
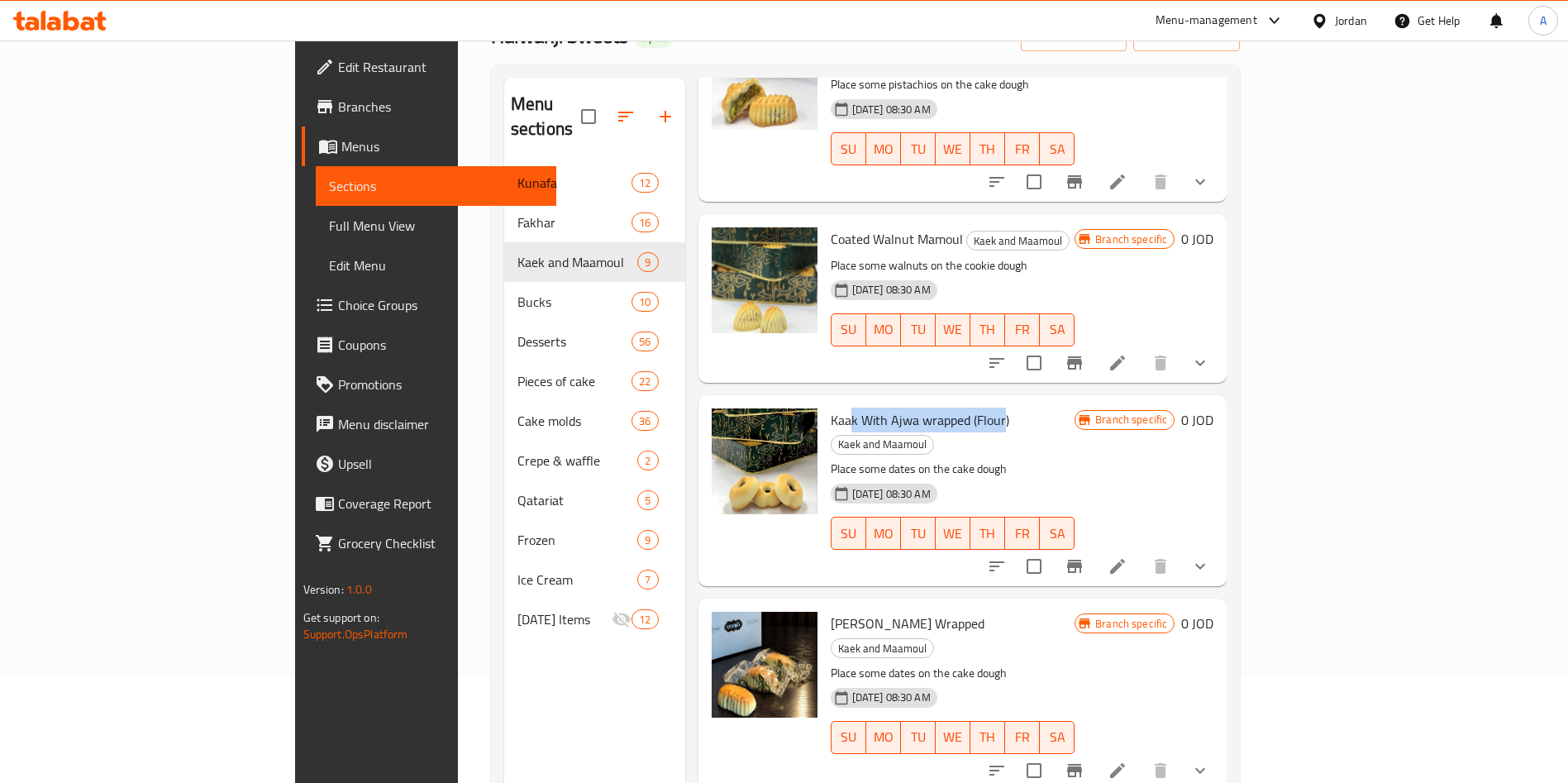
drag, startPoint x: 930, startPoint y: 369, endPoint x: 780, endPoint y: 365, distance: 150.1
click at [831, 407] on span "Kaak With Ajwa wrapped (Flour)" at bounding box center [920, 420] width 178 height 25
drag, startPoint x: 932, startPoint y: 371, endPoint x: 735, endPoint y: 378, distance: 197.1
click at [735, 402] on div "Kaak With Ajwa wrapped (Flour) Kaek and Maamoul Place some dates on the cake do…" at bounding box center [963, 490] width 516 height 178
click at [918, 407] on span "Kaak With Ajwa wrapped (Flour)" at bounding box center [920, 420] width 178 height 25
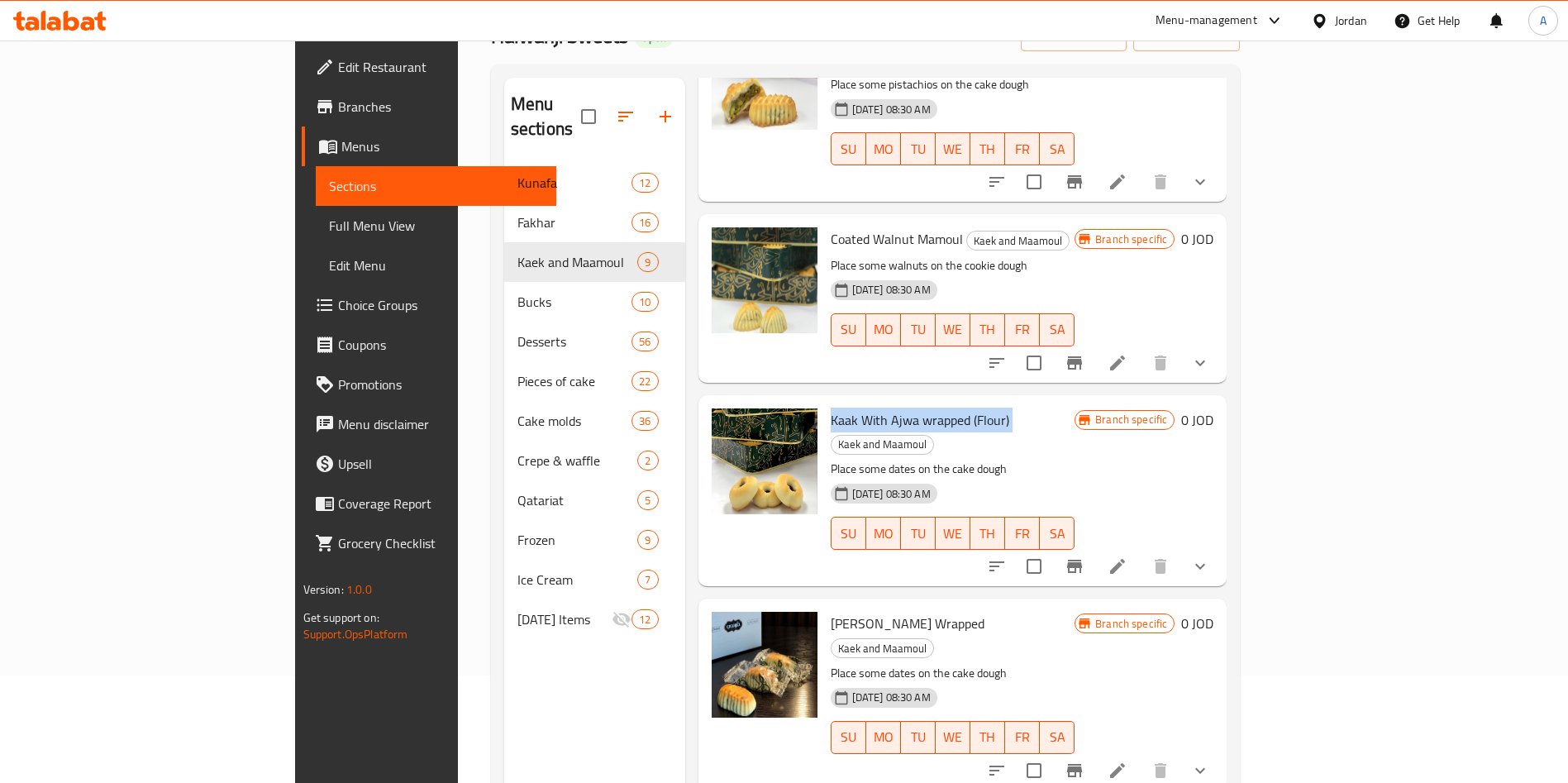
drag, startPoint x: 935, startPoint y: 372, endPoint x: 756, endPoint y: 377, distance: 179.1
click at [824, 402] on div "Kaak With Ajwa wrapped (Flour) Kaek and Maamoul Place some dates on the cake do…" at bounding box center [954, 490] width 258 height 178
copy h6 "Kaak With Ajwa wrapped (Flour)"
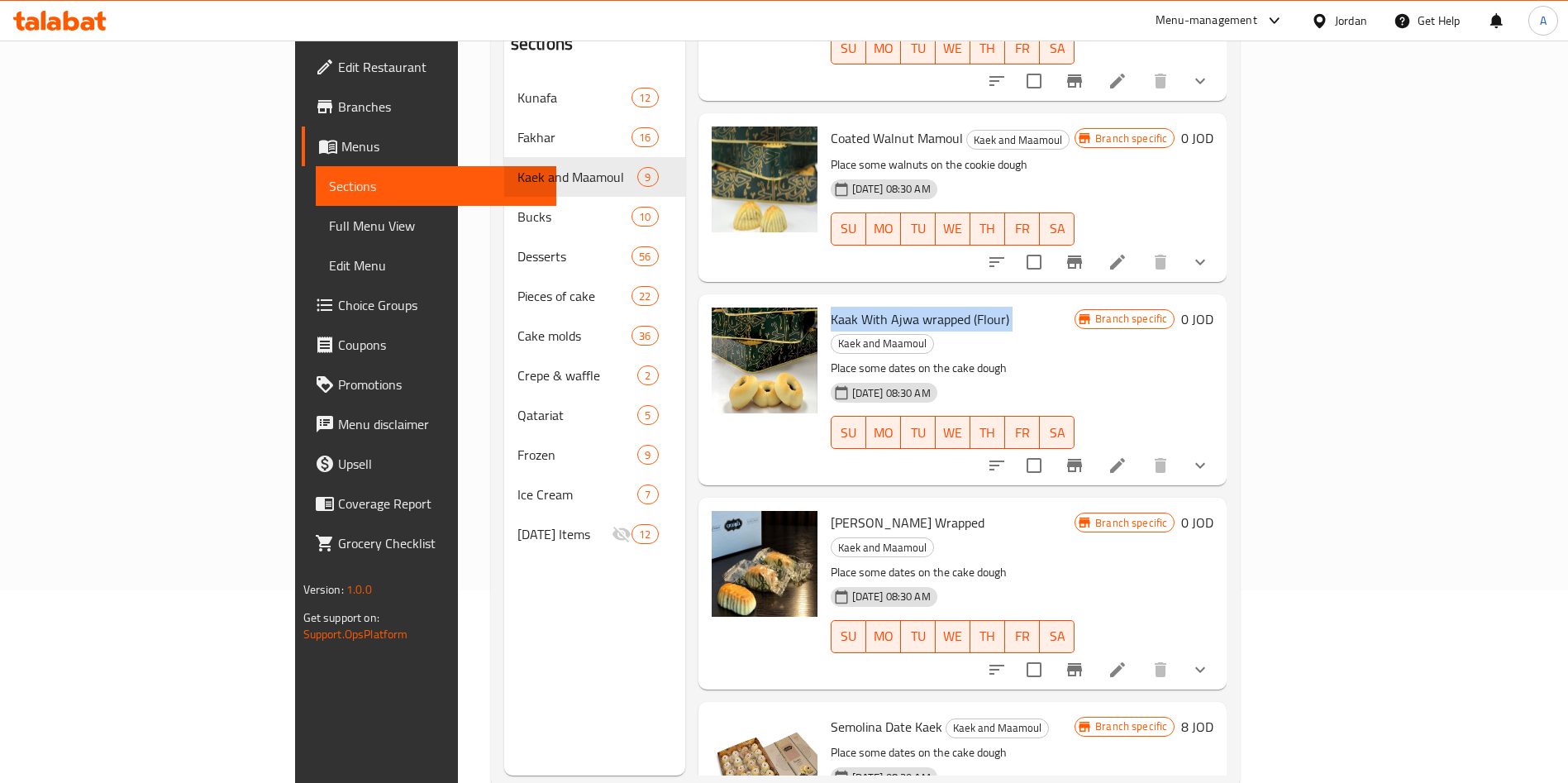
scroll to position [231, 0]
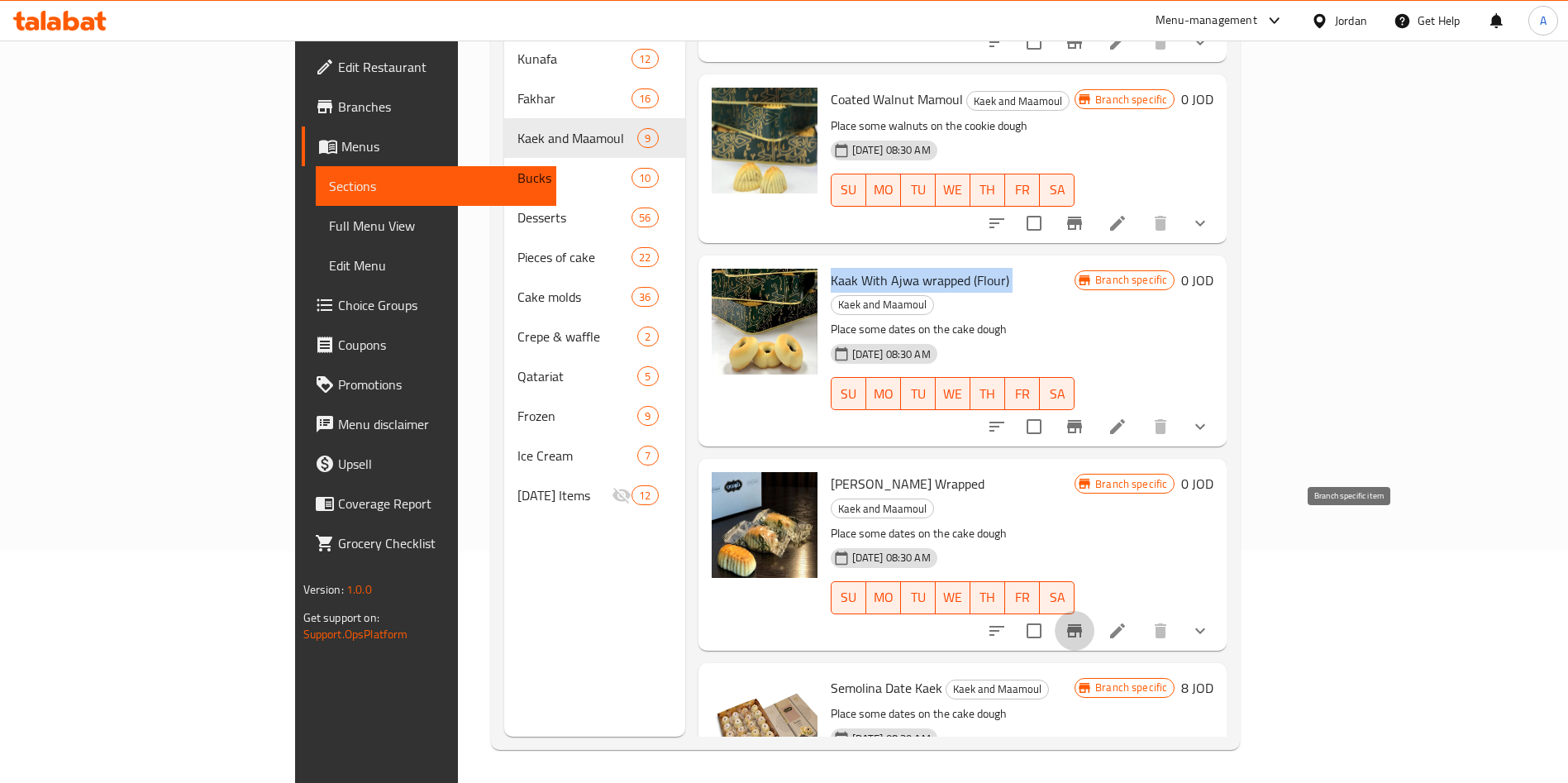
click at [1085, 621] on icon "Branch-specific-item" at bounding box center [1075, 631] width 20 height 20
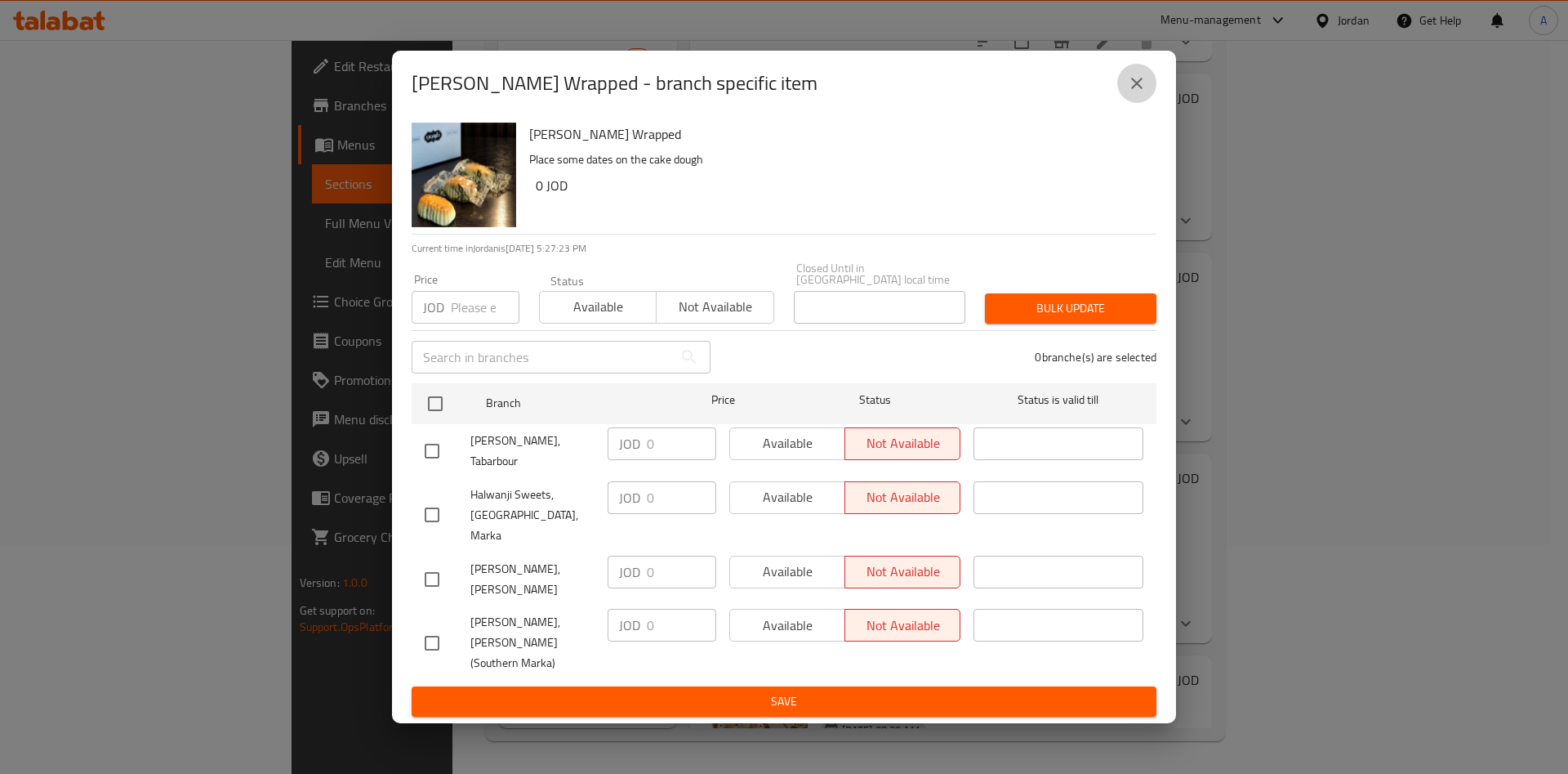
click at [1138, 93] on icon "close" at bounding box center [1136, 83] width 20 height 20
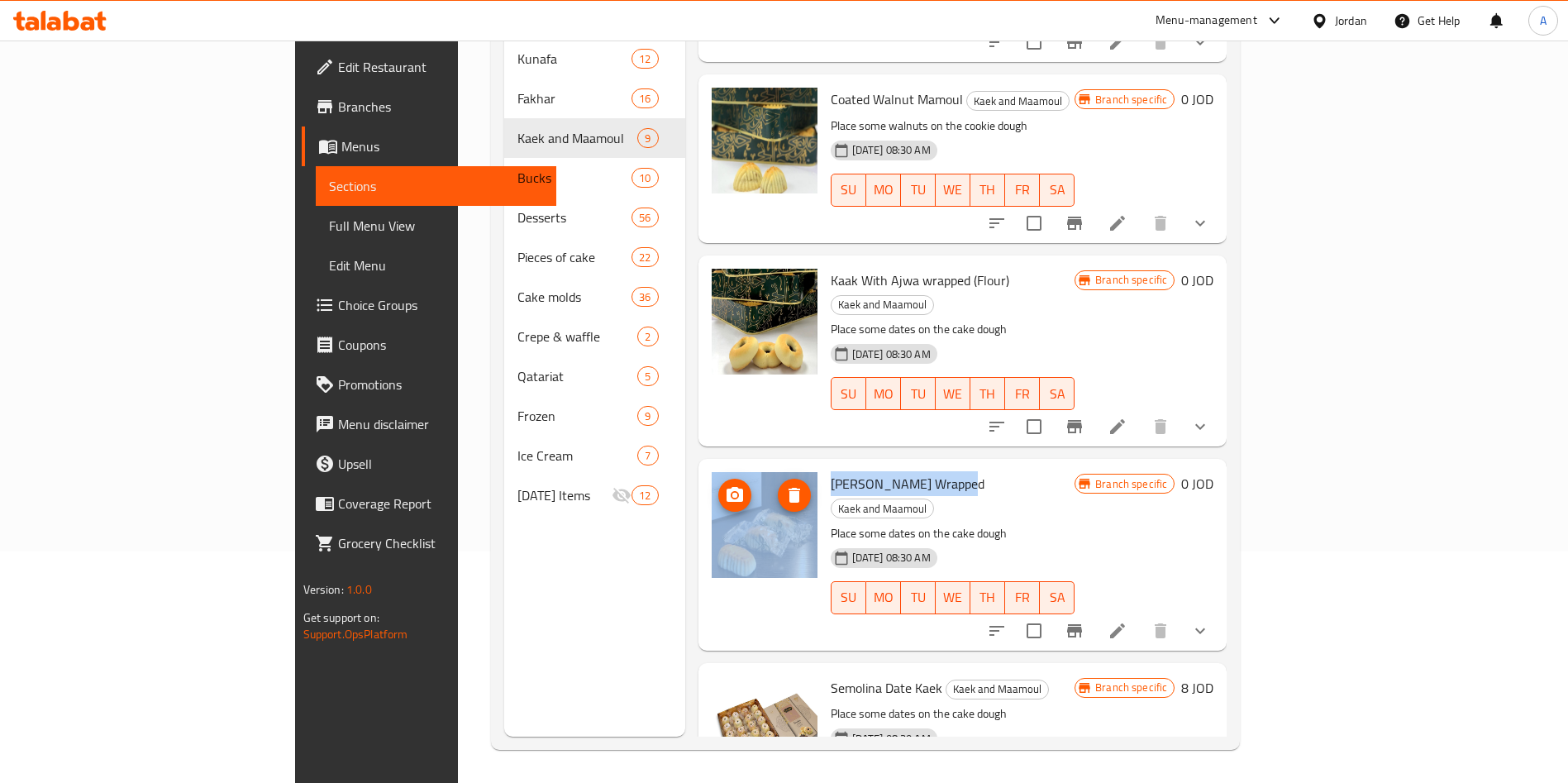
drag, startPoint x: 893, startPoint y: 411, endPoint x: 734, endPoint y: 423, distance: 159.5
click at [734, 465] on div "[PERSON_NAME] Wrapped Kaek and Maamoul Place some dates on the cake dough [DATE…" at bounding box center [963, 554] width 516 height 178
click at [835, 471] on span "[PERSON_NAME] Wrapped" at bounding box center [908, 483] width 154 height 25
drag, startPoint x: 894, startPoint y: 413, endPoint x: 756, endPoint y: 415, distance: 138.0
click at [831, 472] on h6 "[PERSON_NAME] Wrapped Kaek and Maamoul" at bounding box center [954, 495] width 245 height 46
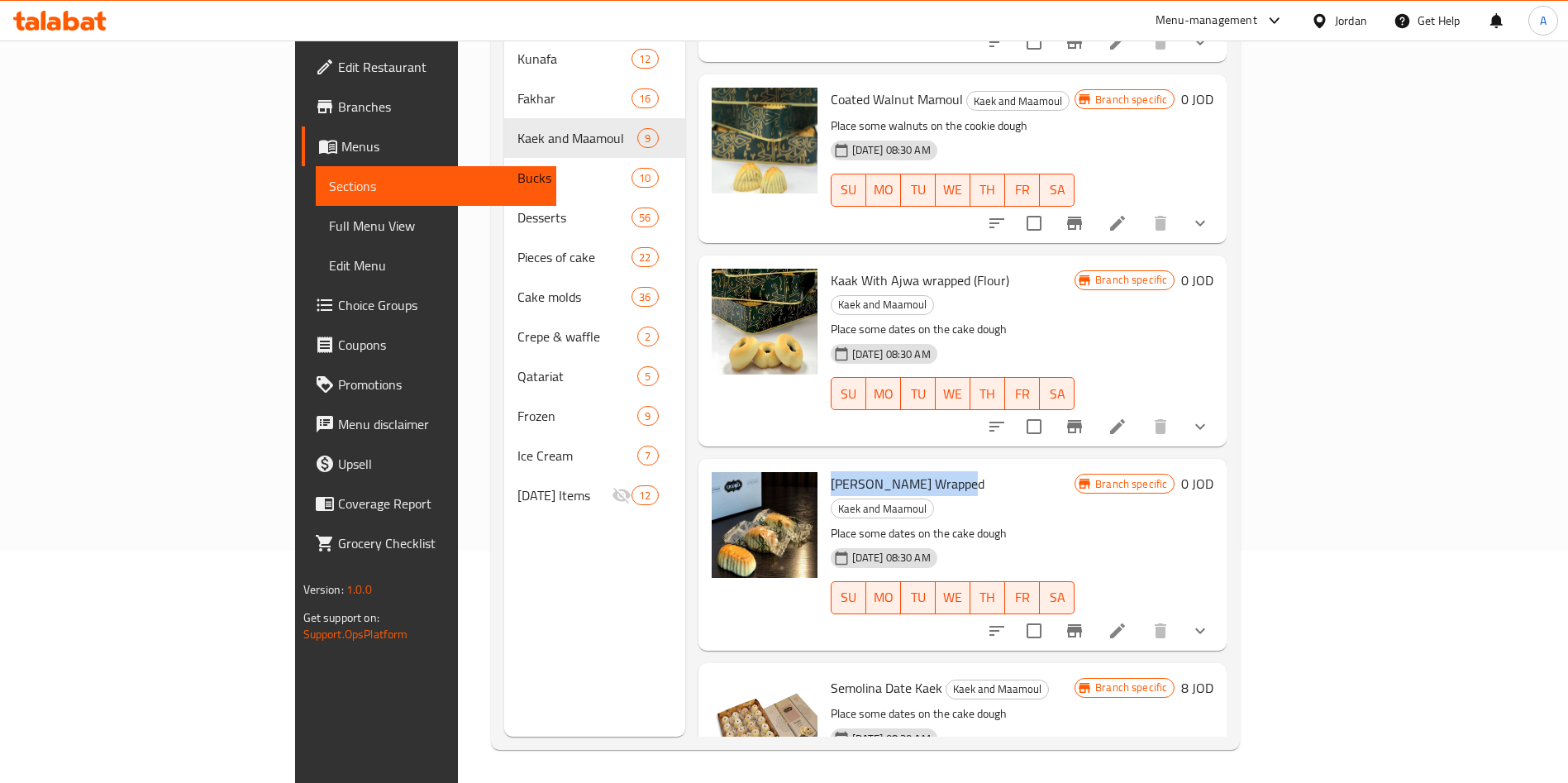
copy span "[PERSON_NAME] Wrapped"
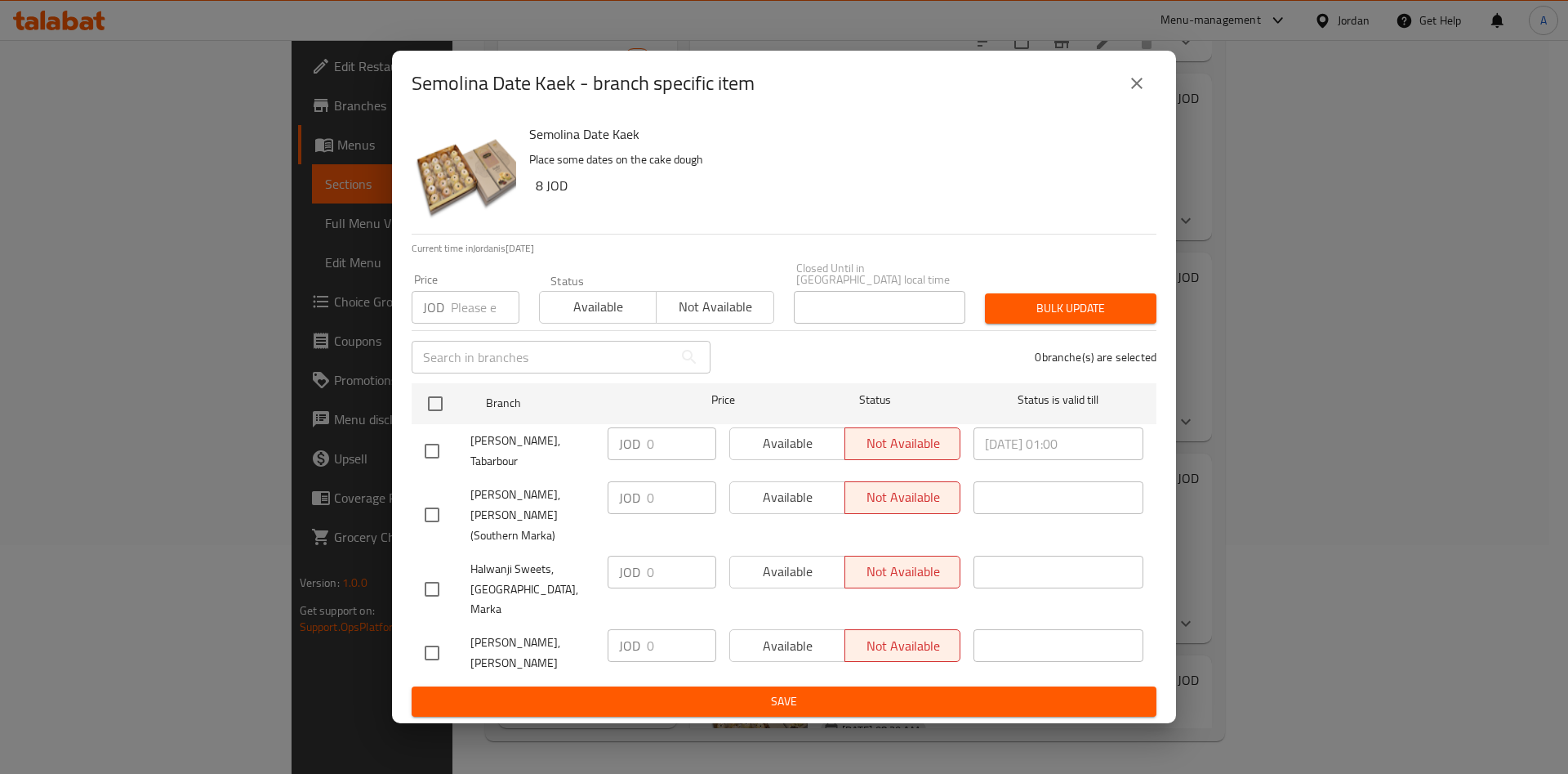
click at [1145, 93] on icon "close" at bounding box center [1136, 83] width 20 height 20
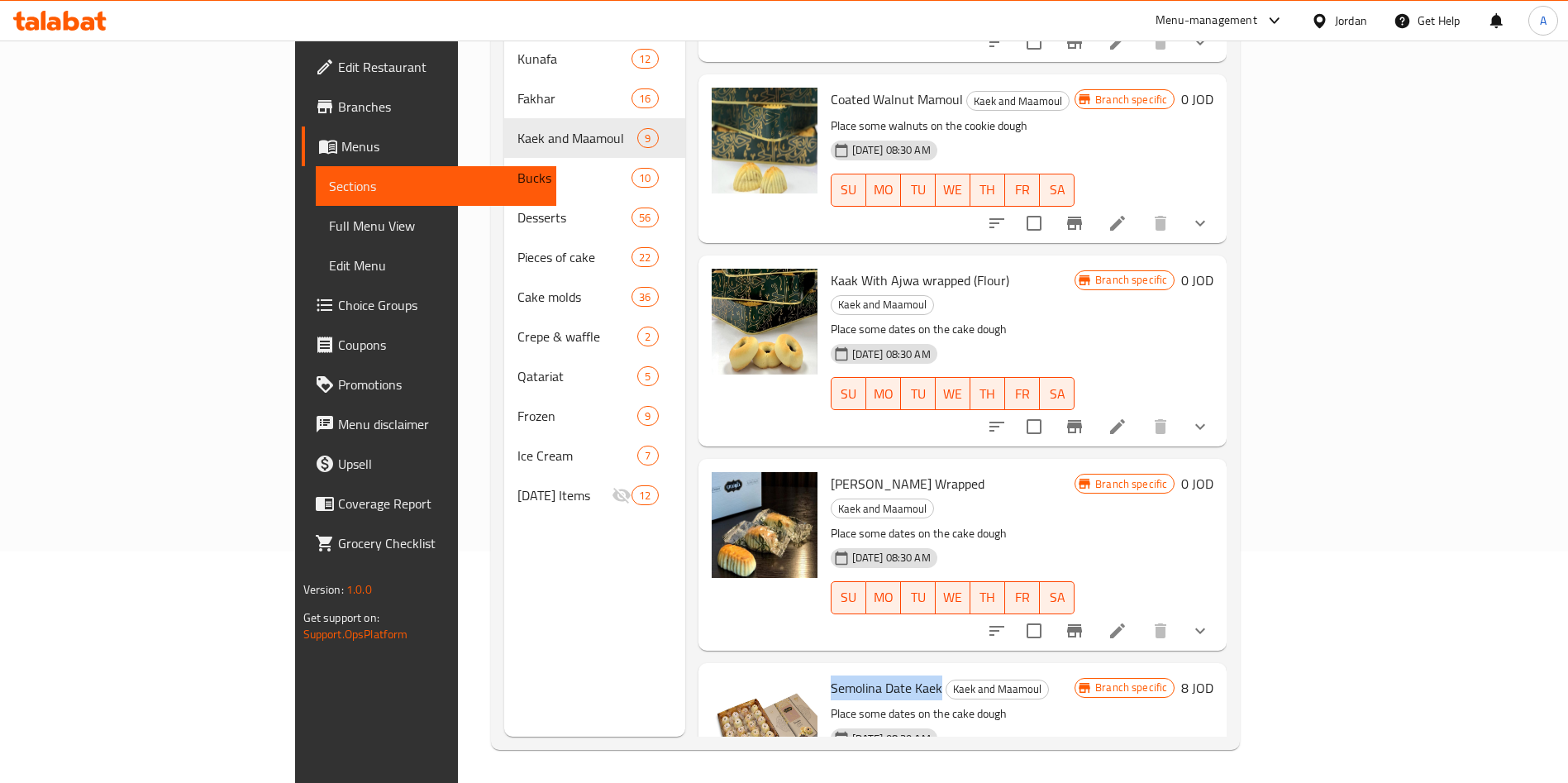
drag, startPoint x: 869, startPoint y: 591, endPoint x: 758, endPoint y: 601, distance: 111.4
click at [831, 676] on h6 "Semolina Date [PERSON_NAME] and [PERSON_NAME]" at bounding box center [954, 688] width 245 height 23
copy span "Semolina Date Kaek"
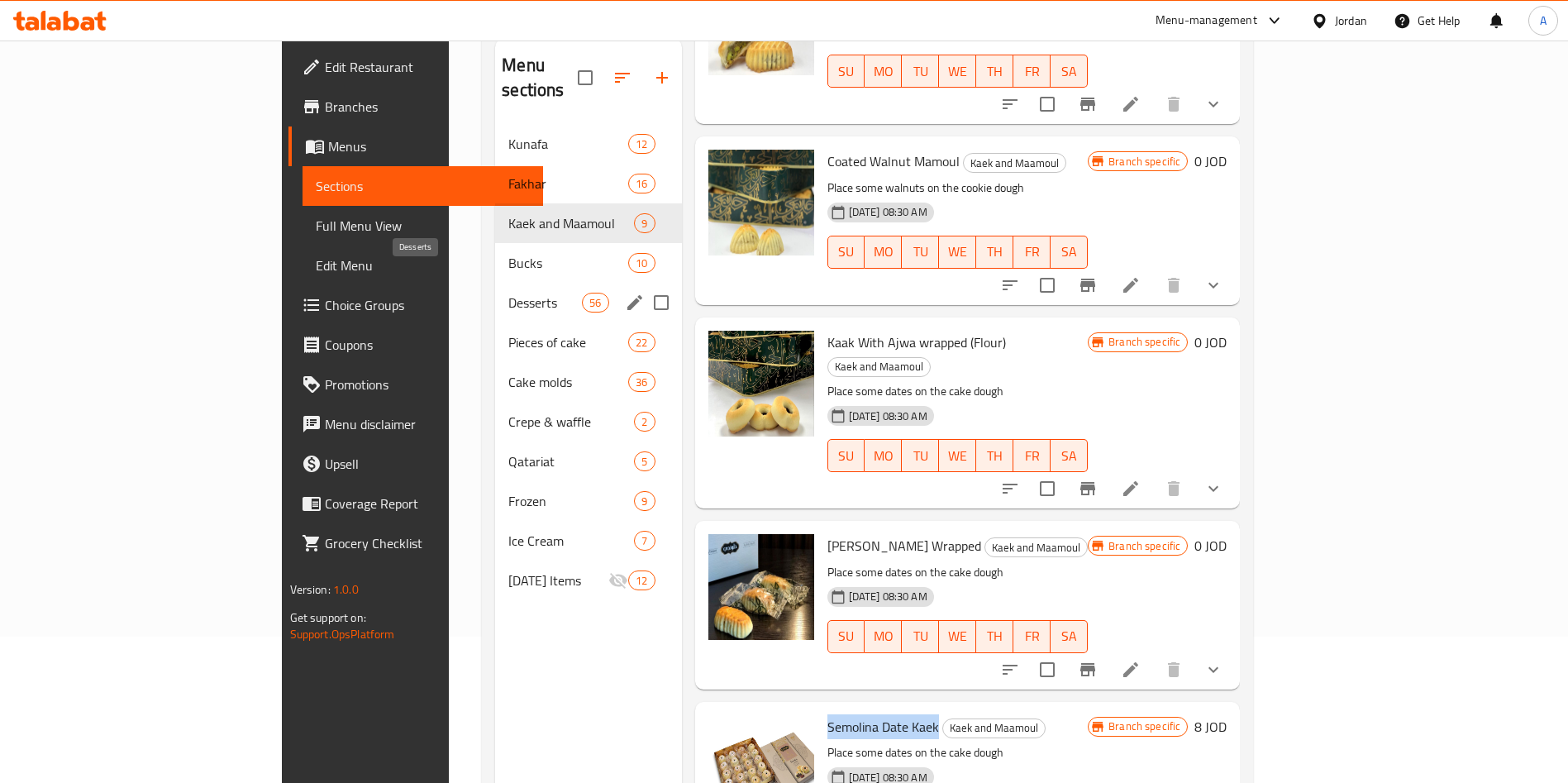
scroll to position [108, 0]
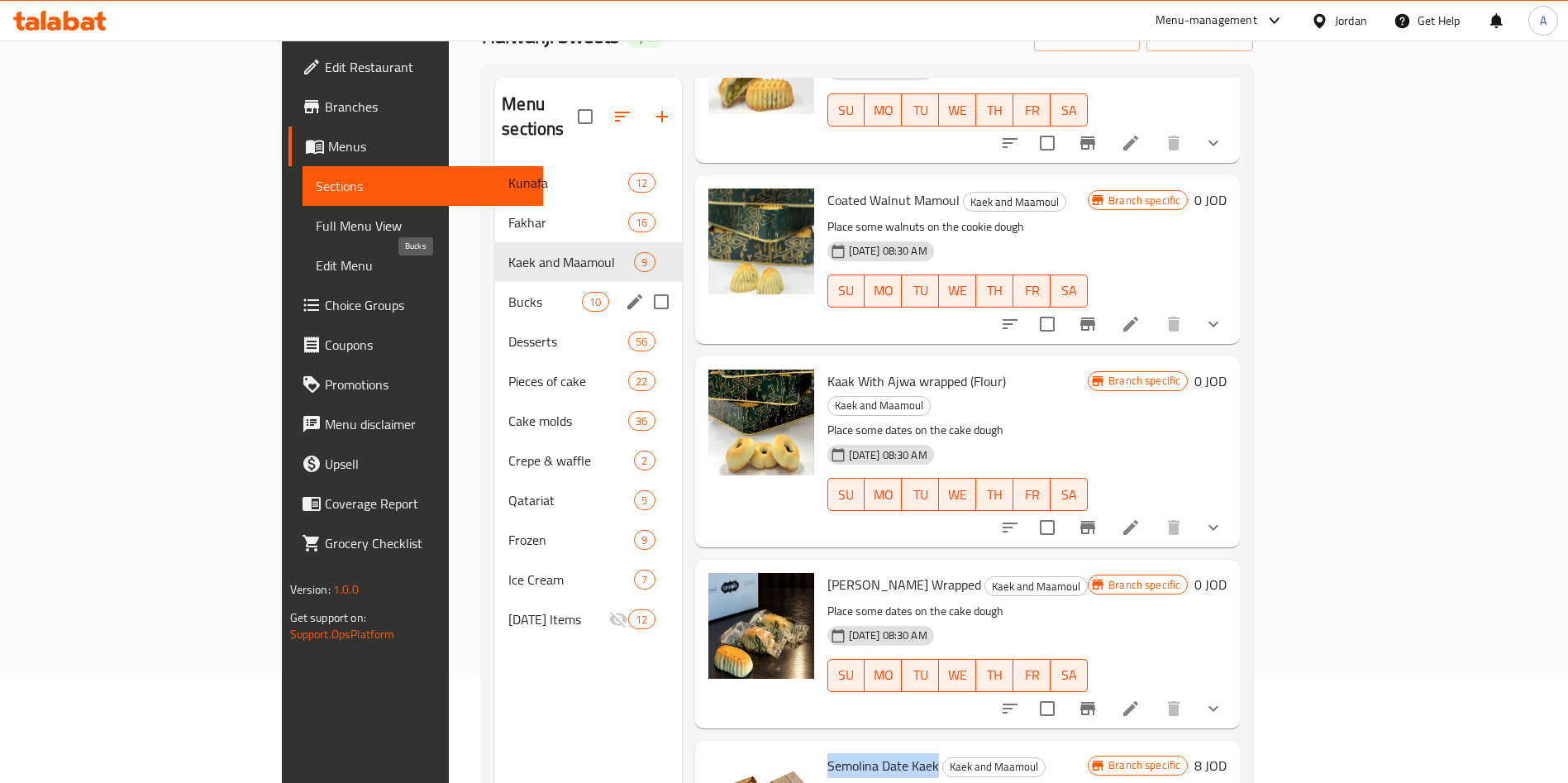
click at [509, 292] on span "Bucks" at bounding box center [545, 301] width 73 height 20
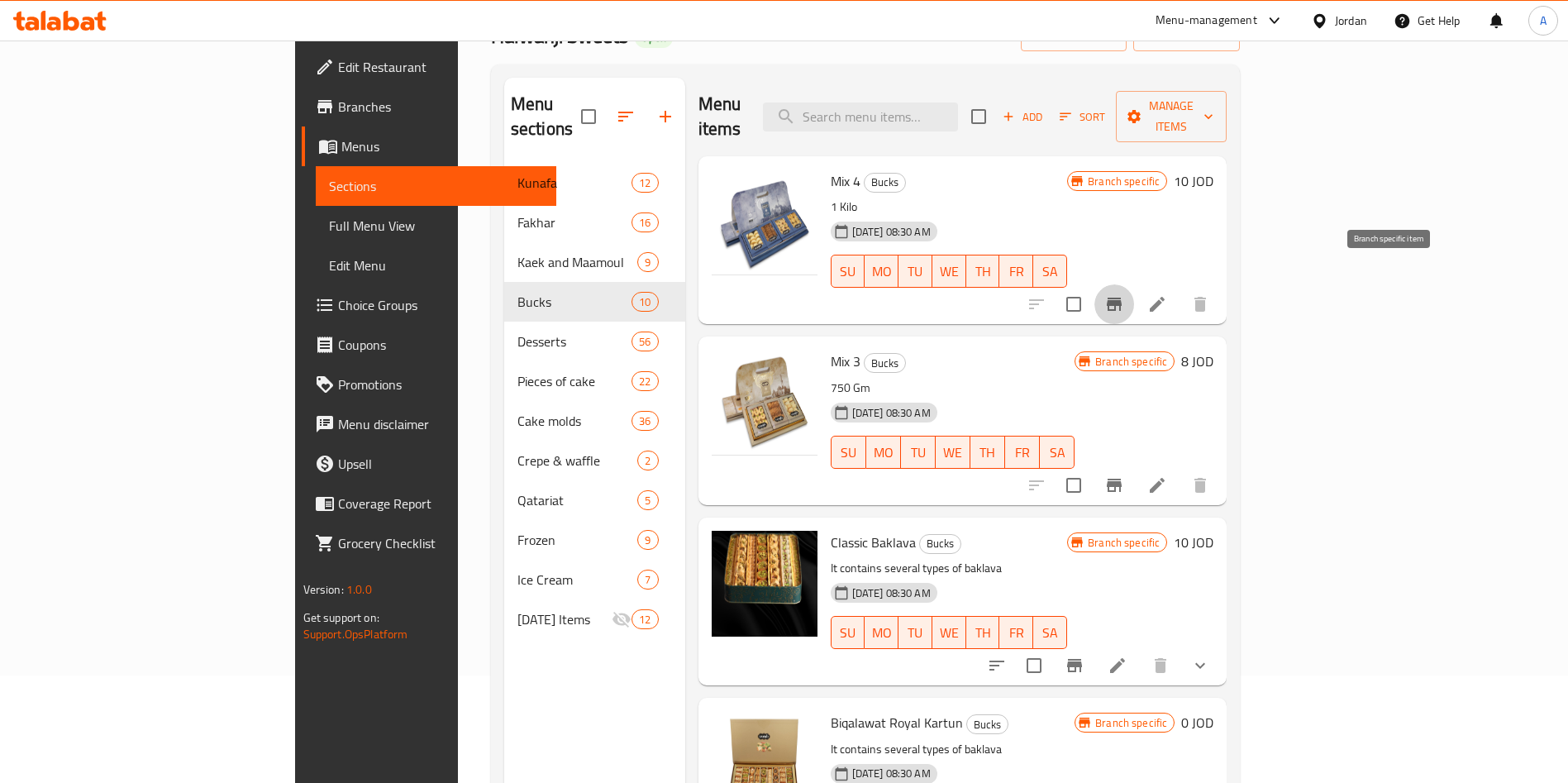
click at [1135, 288] on button "Branch-specific-item" at bounding box center [1113, 303] width 39 height 39
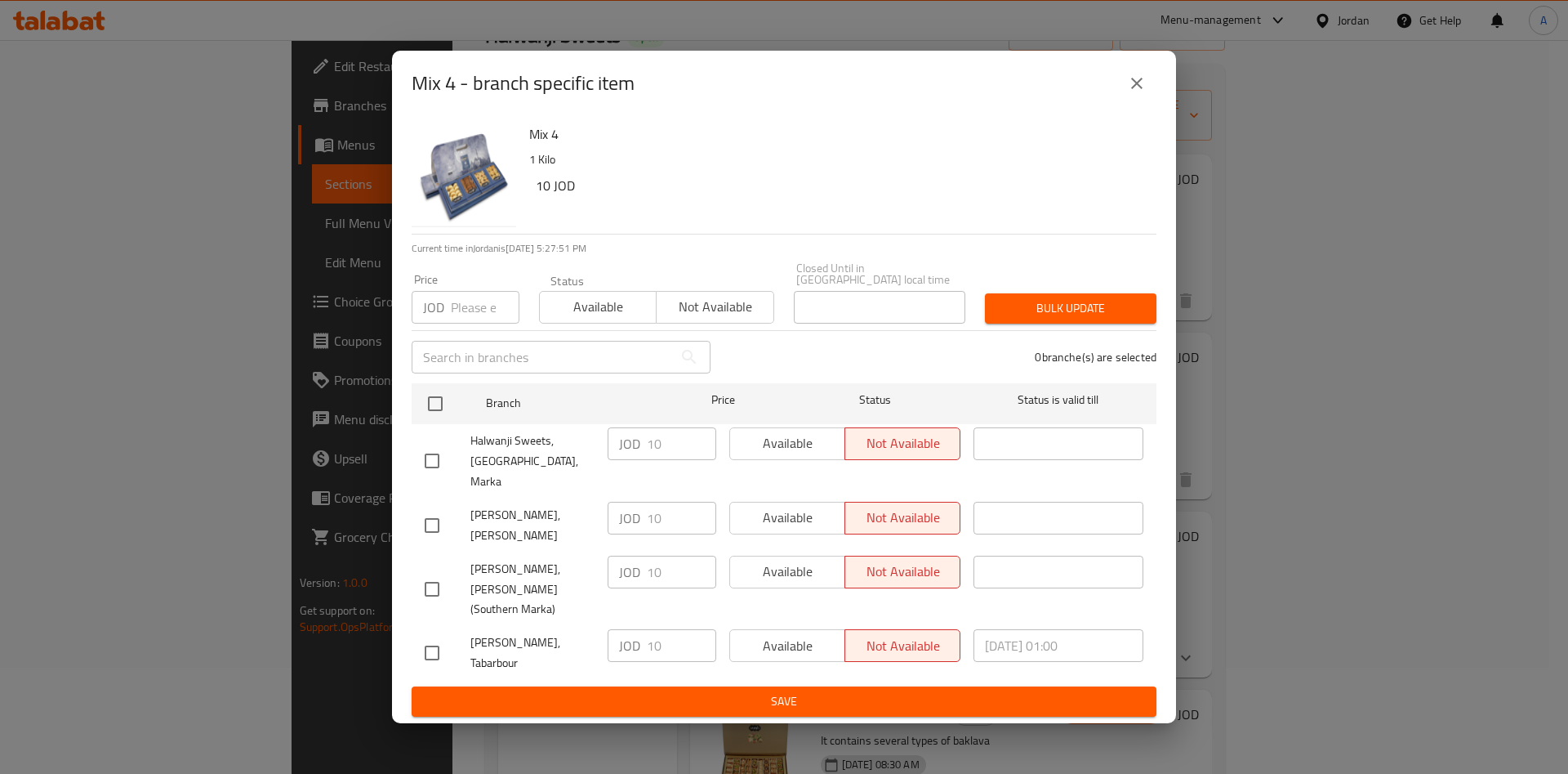
click at [1132, 89] on icon "close" at bounding box center [1137, 84] width 11 height 11
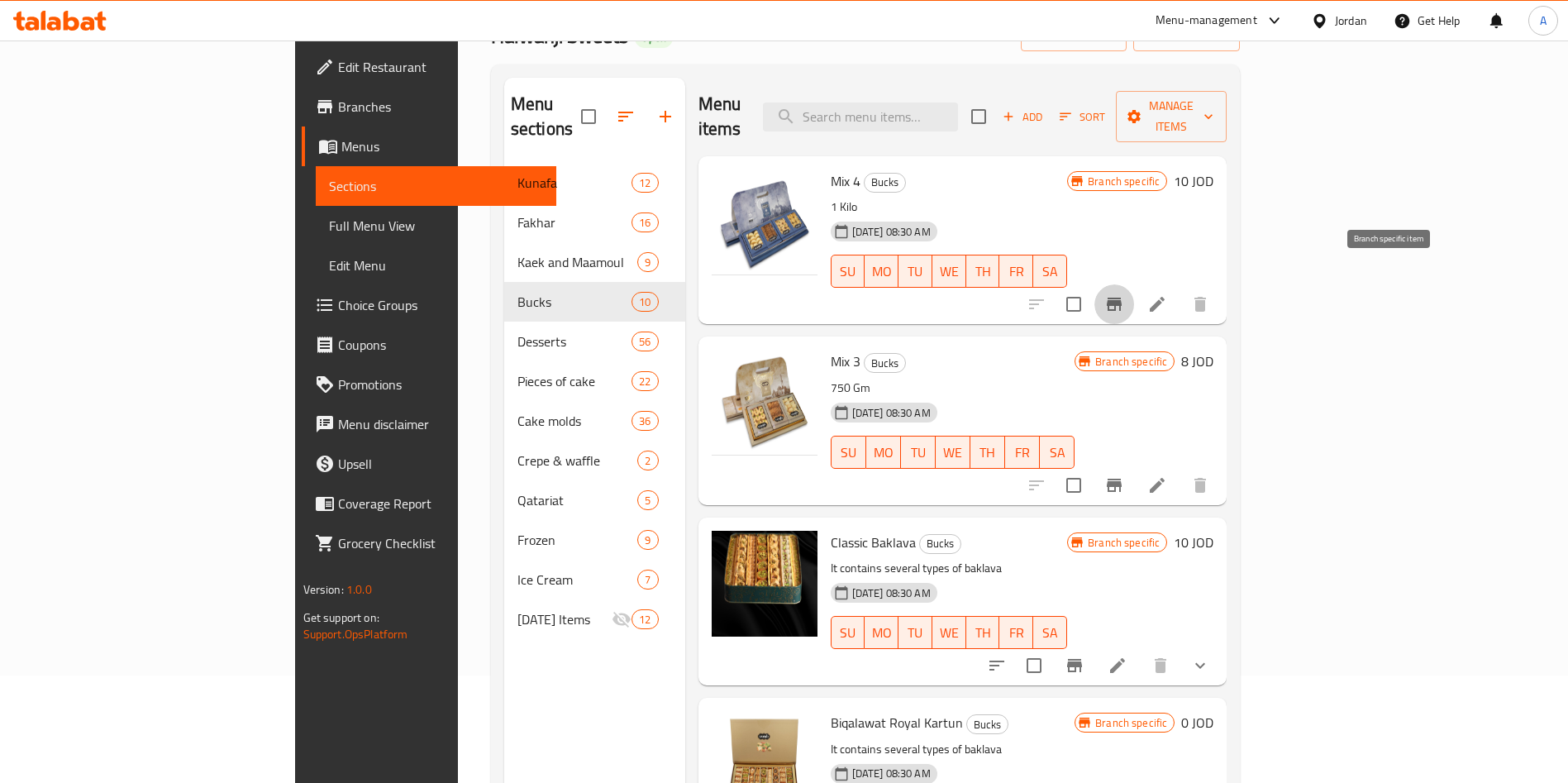
click at [1135, 284] on button "Branch-specific-item" at bounding box center [1113, 303] width 39 height 39
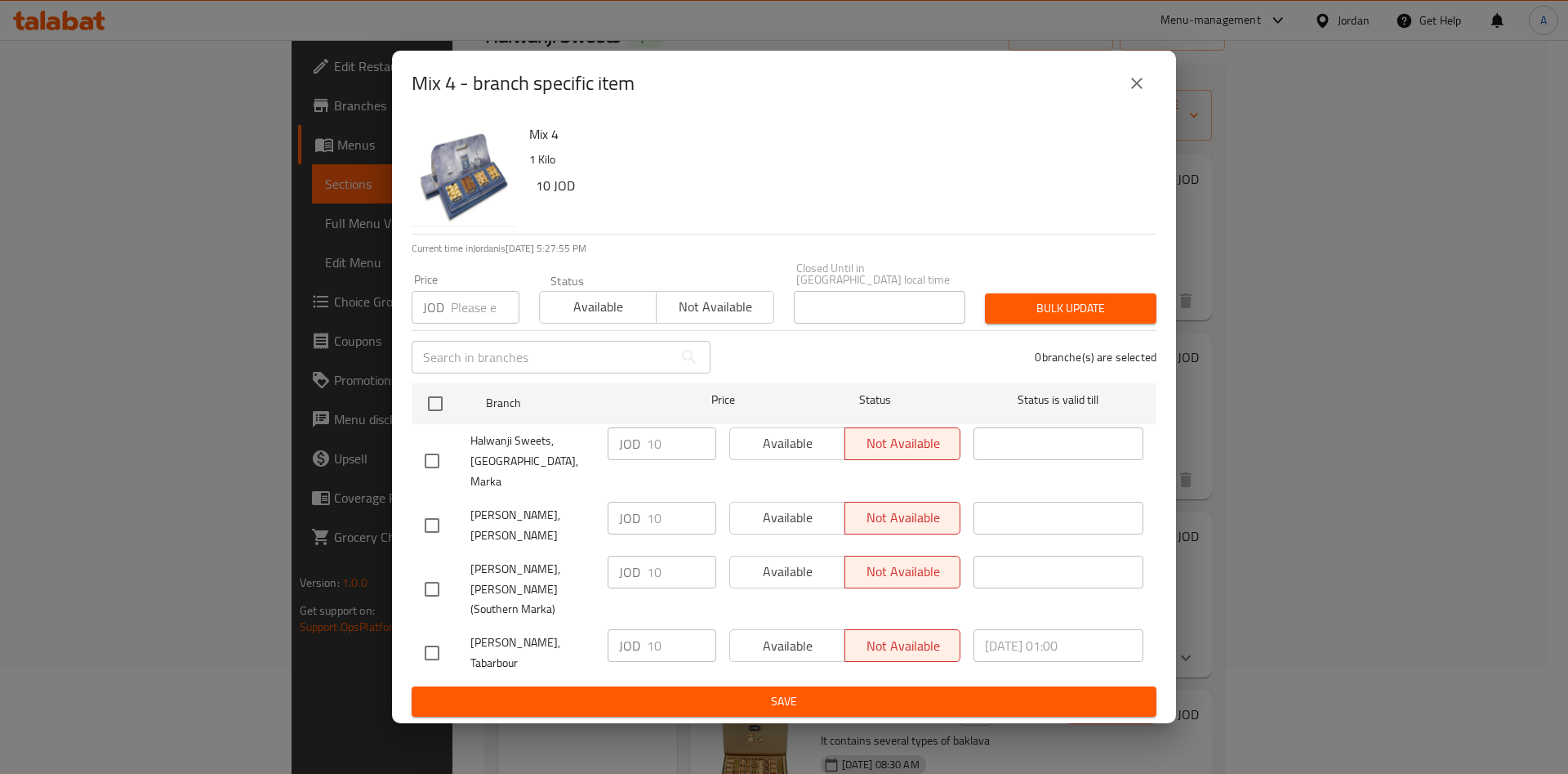
click at [1133, 93] on icon "close" at bounding box center [1136, 83] width 20 height 20
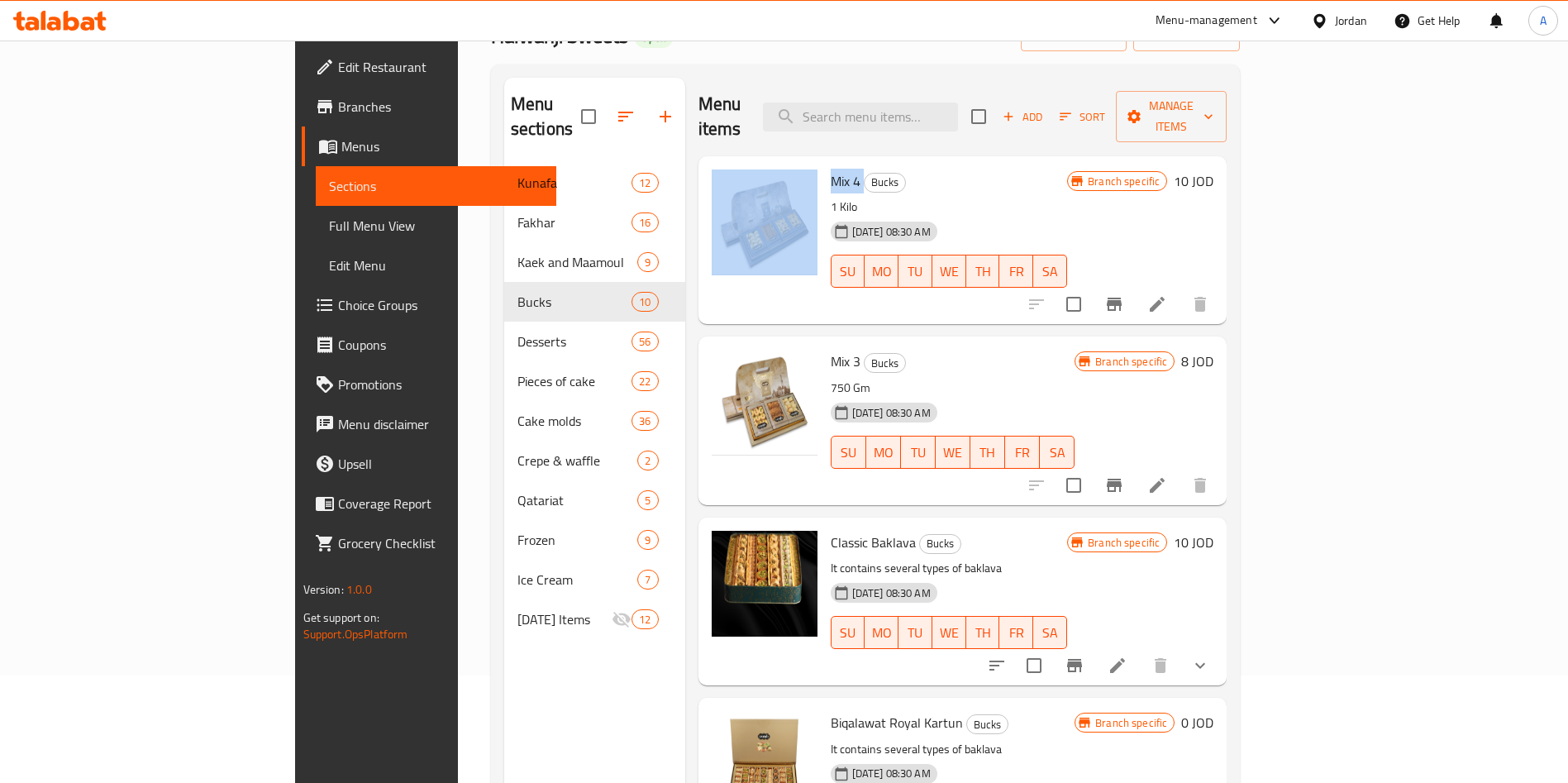
drag, startPoint x: 789, startPoint y: 155, endPoint x: 747, endPoint y: 170, distance: 44.6
click at [747, 170] on div "Mix 4 Bucks 1 Kilo [DATE] 08:30 AM SU MO TU WE TH FR [PERSON_NAME] specific 10 …" at bounding box center [963, 240] width 516 height 155
click at [1124, 476] on icon "Branch-specific-item" at bounding box center [1114, 485] width 20 height 20
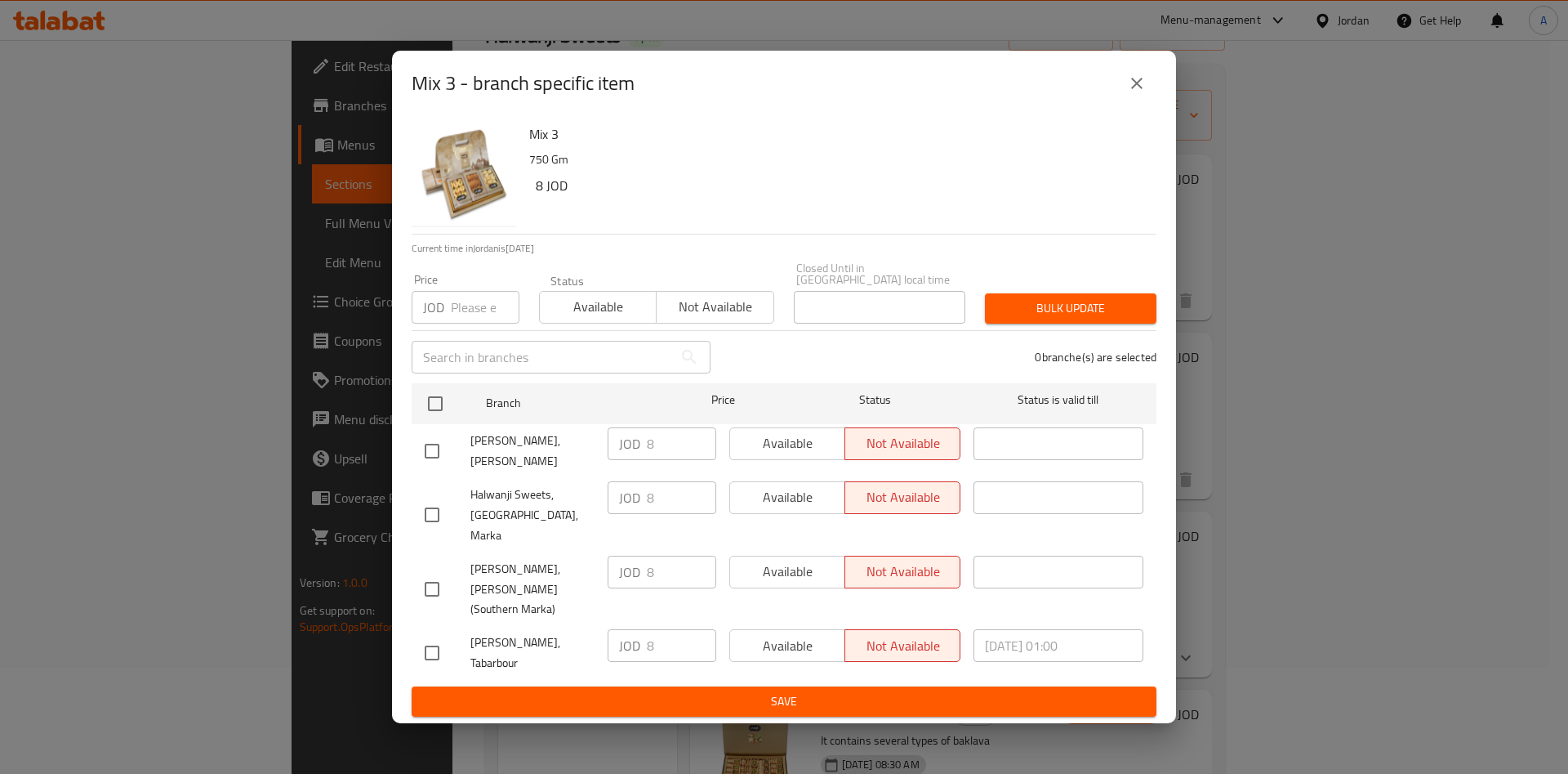
click at [1132, 103] on div "Mix 3 - branch specific item" at bounding box center [784, 83] width 745 height 39
click at [1132, 93] on icon "close" at bounding box center [1136, 83] width 20 height 20
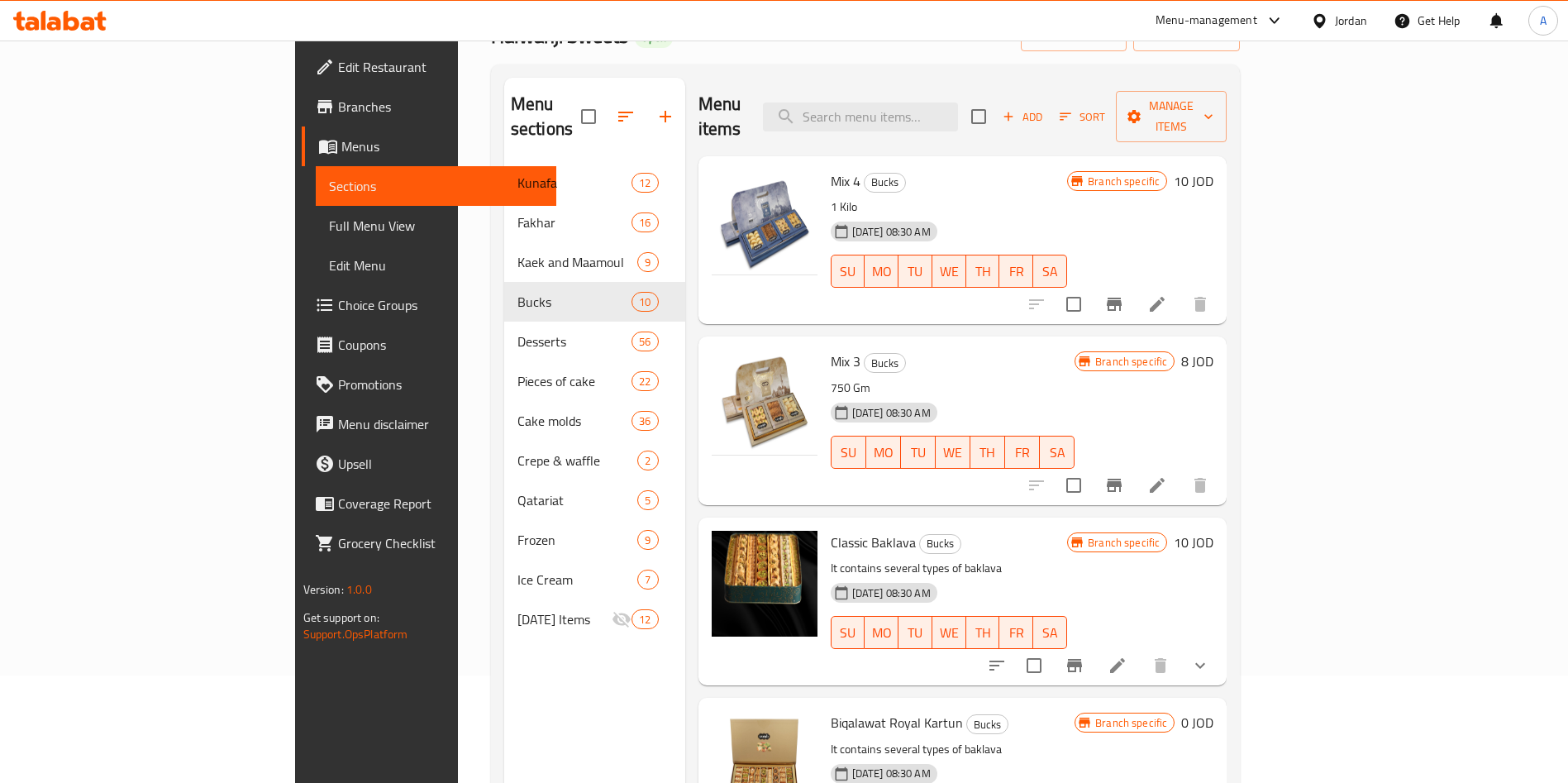
click at [831, 349] on span "Mix 3" at bounding box center [846, 361] width 30 height 25
drag, startPoint x: 786, startPoint y: 338, endPoint x: 762, endPoint y: 347, distance: 25.6
click at [831, 349] on span "Mix 3" at bounding box center [846, 361] width 30 height 25
click at [1094, 645] on button "Branch-specific-item" at bounding box center [1074, 665] width 39 height 39
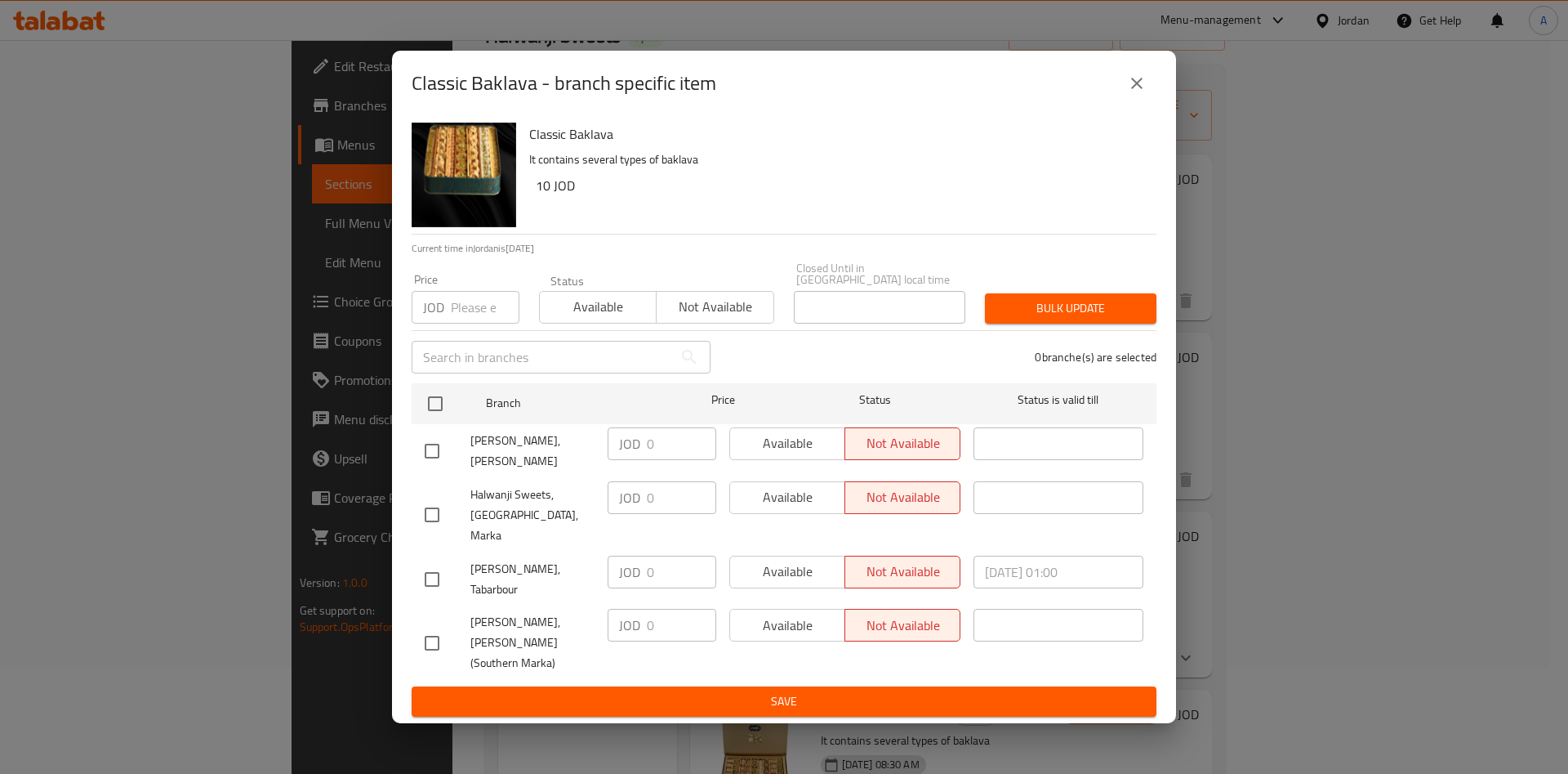
click at [1155, 103] on button "close" at bounding box center [1136, 83] width 39 height 39
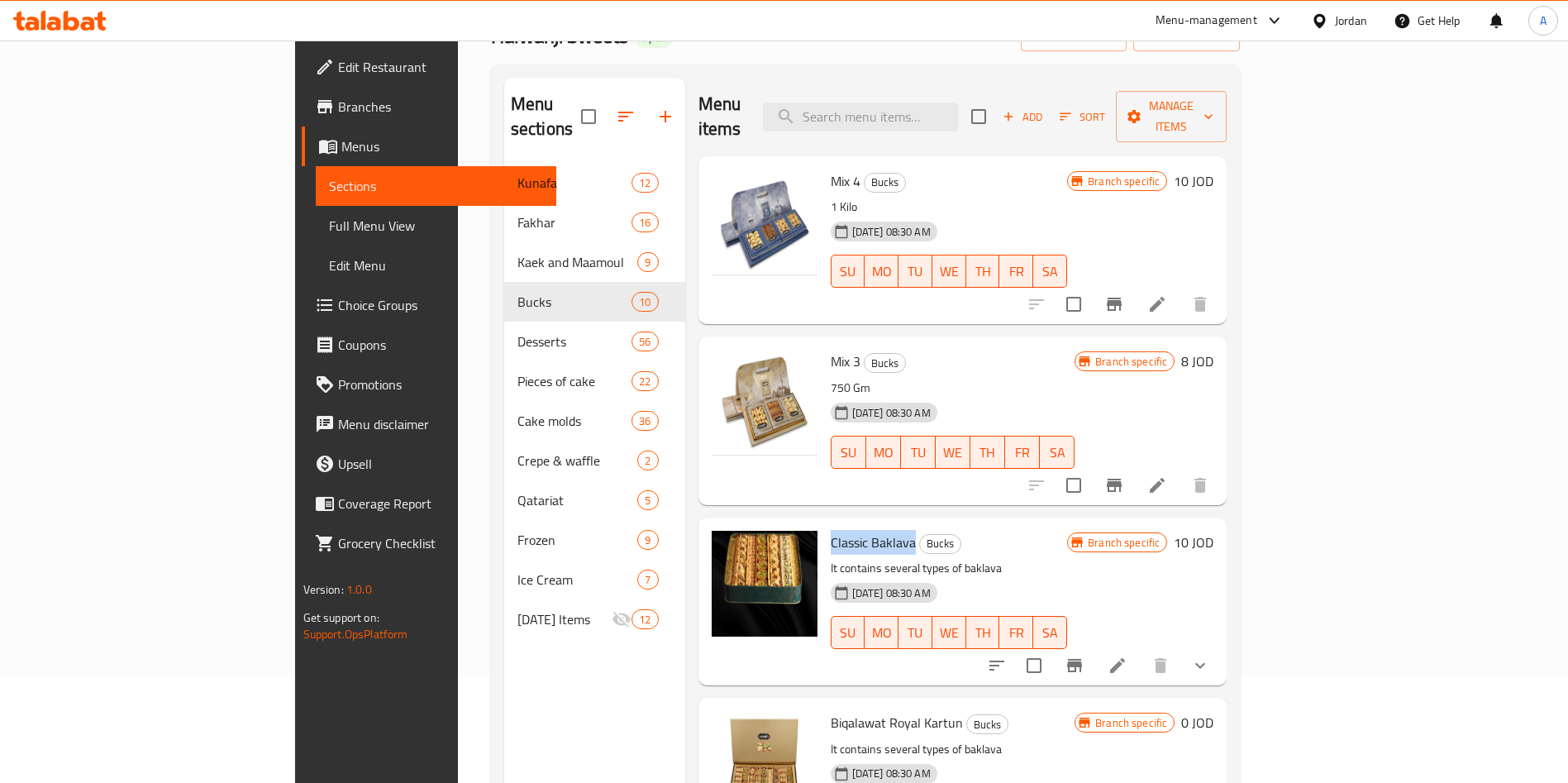
drag, startPoint x: 840, startPoint y: 520, endPoint x: 757, endPoint y: 526, distance: 83.2
click at [831, 530] on span "Classic Baklava" at bounding box center [874, 542] width 85 height 25
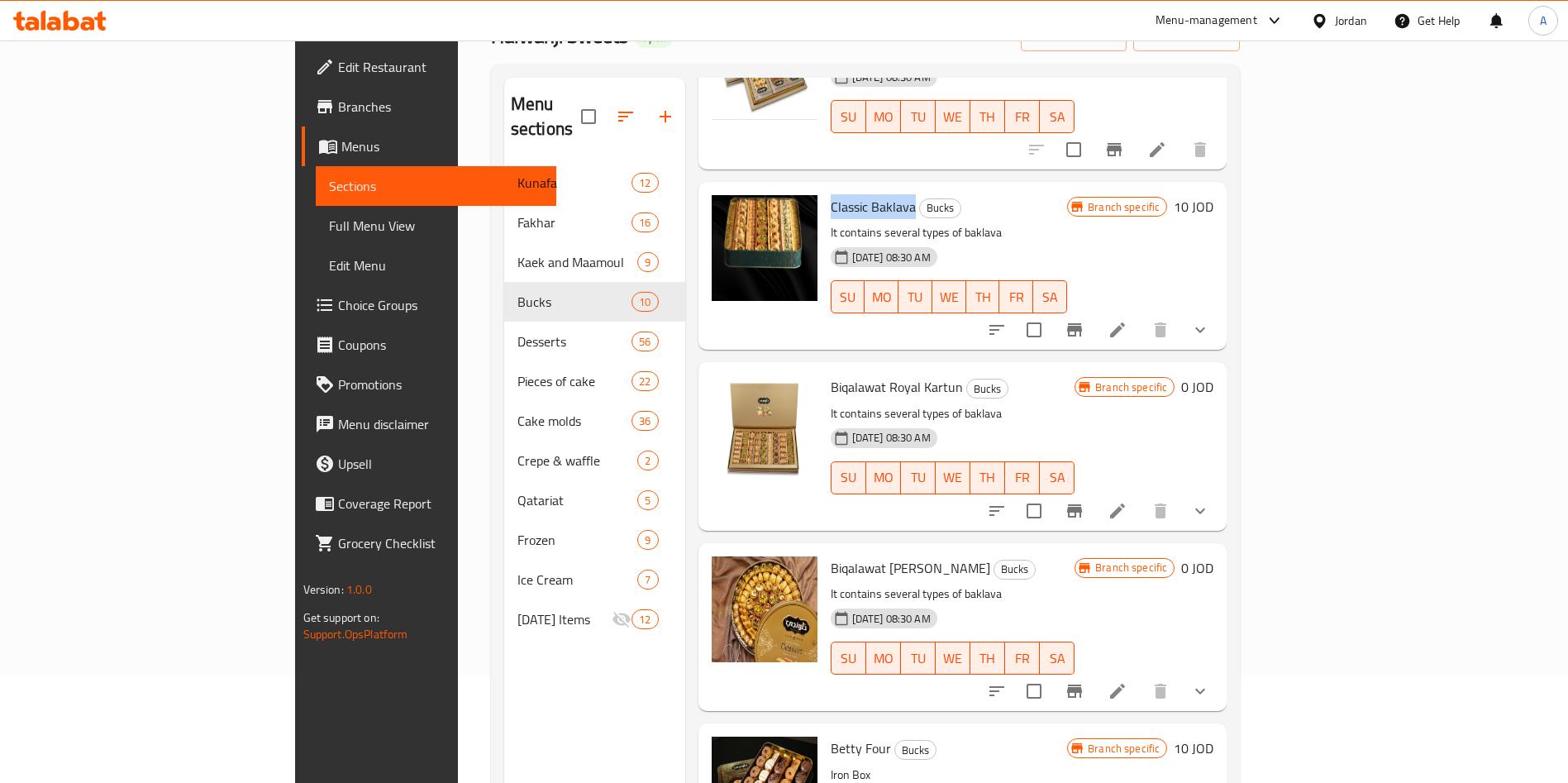
scroll to position [372, 0]
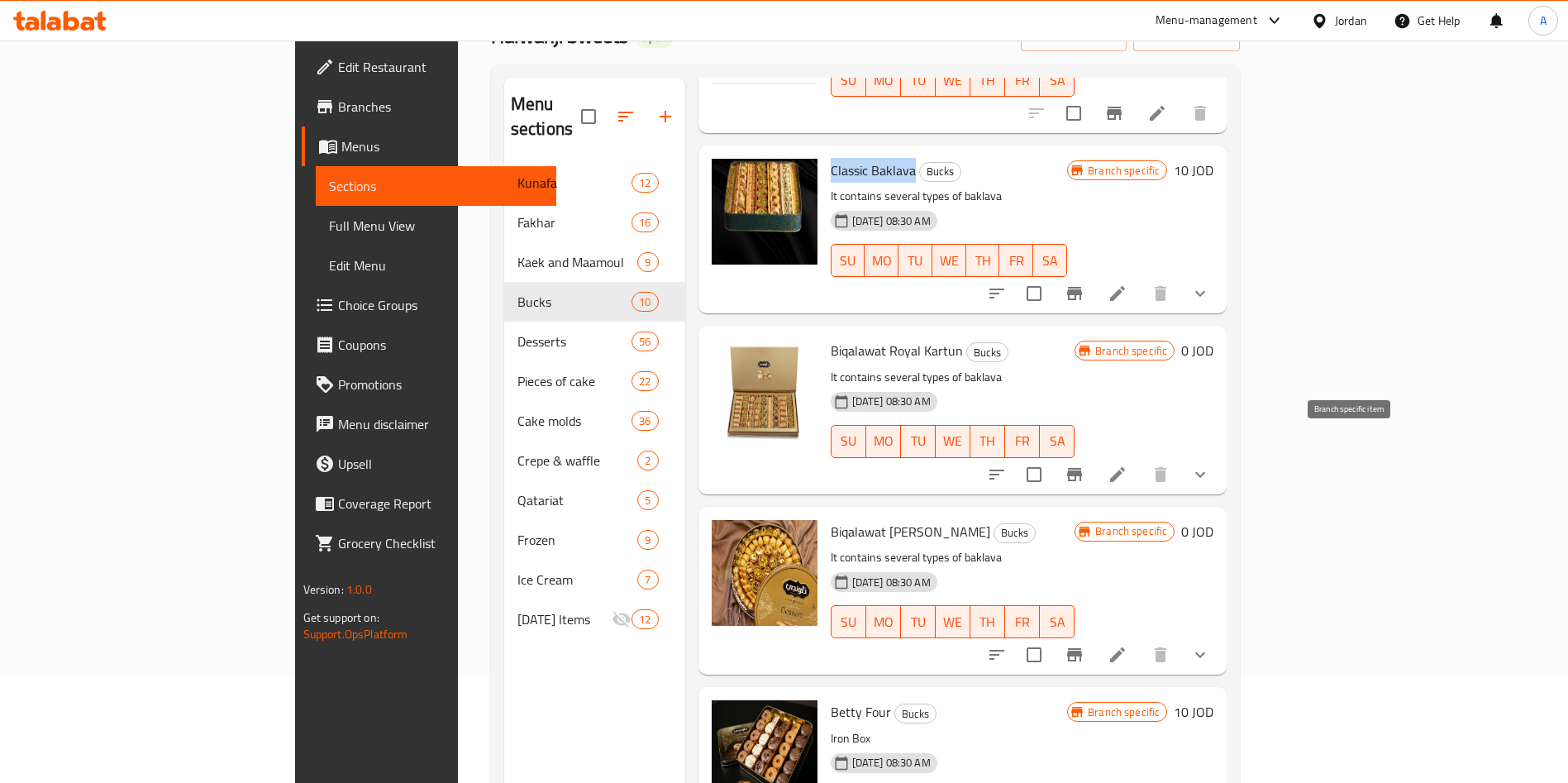
click at [1085, 464] on icon "Branch-specific-item" at bounding box center [1075, 474] width 20 height 20
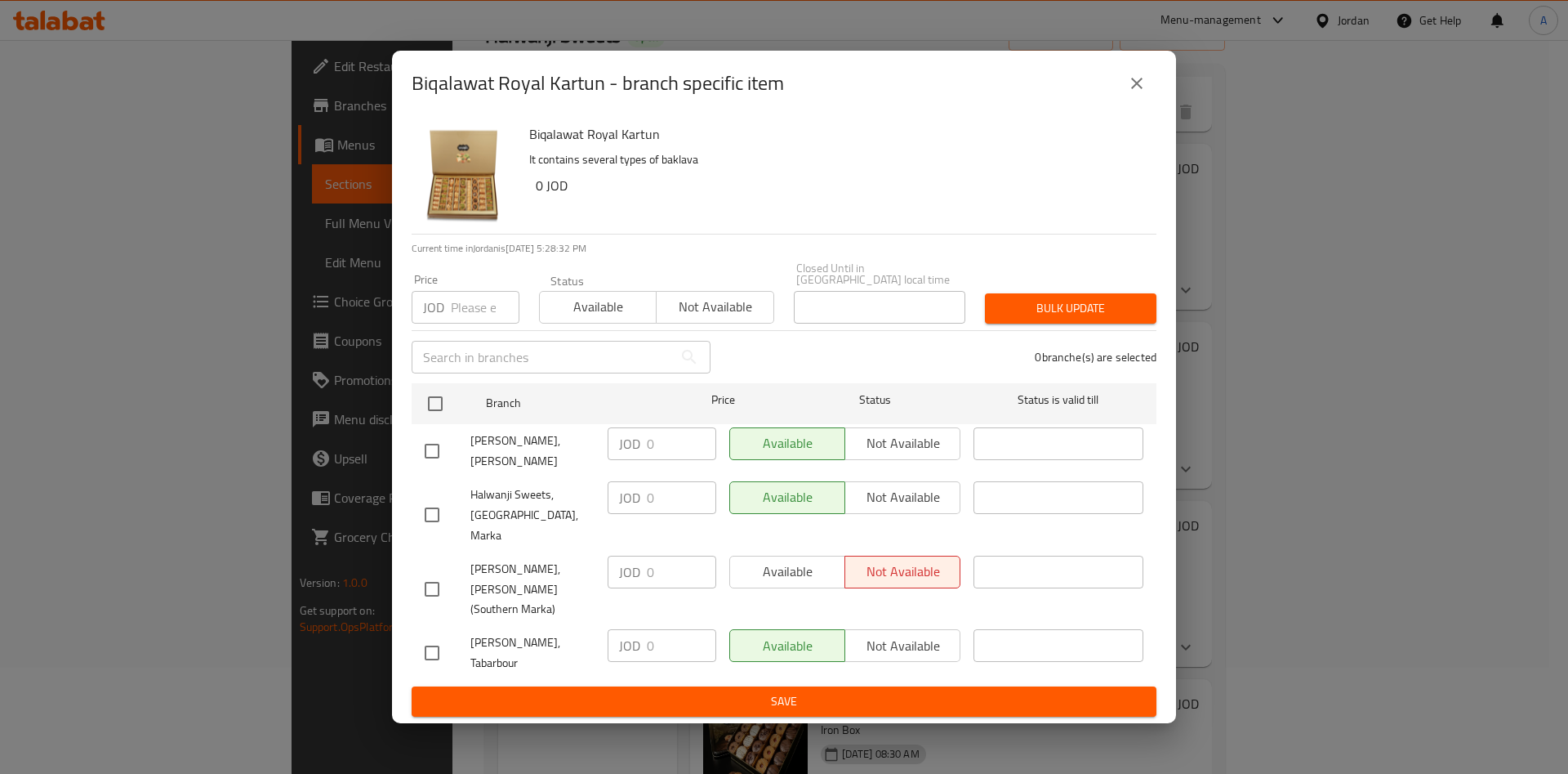
click at [1140, 103] on button "close" at bounding box center [1136, 83] width 39 height 39
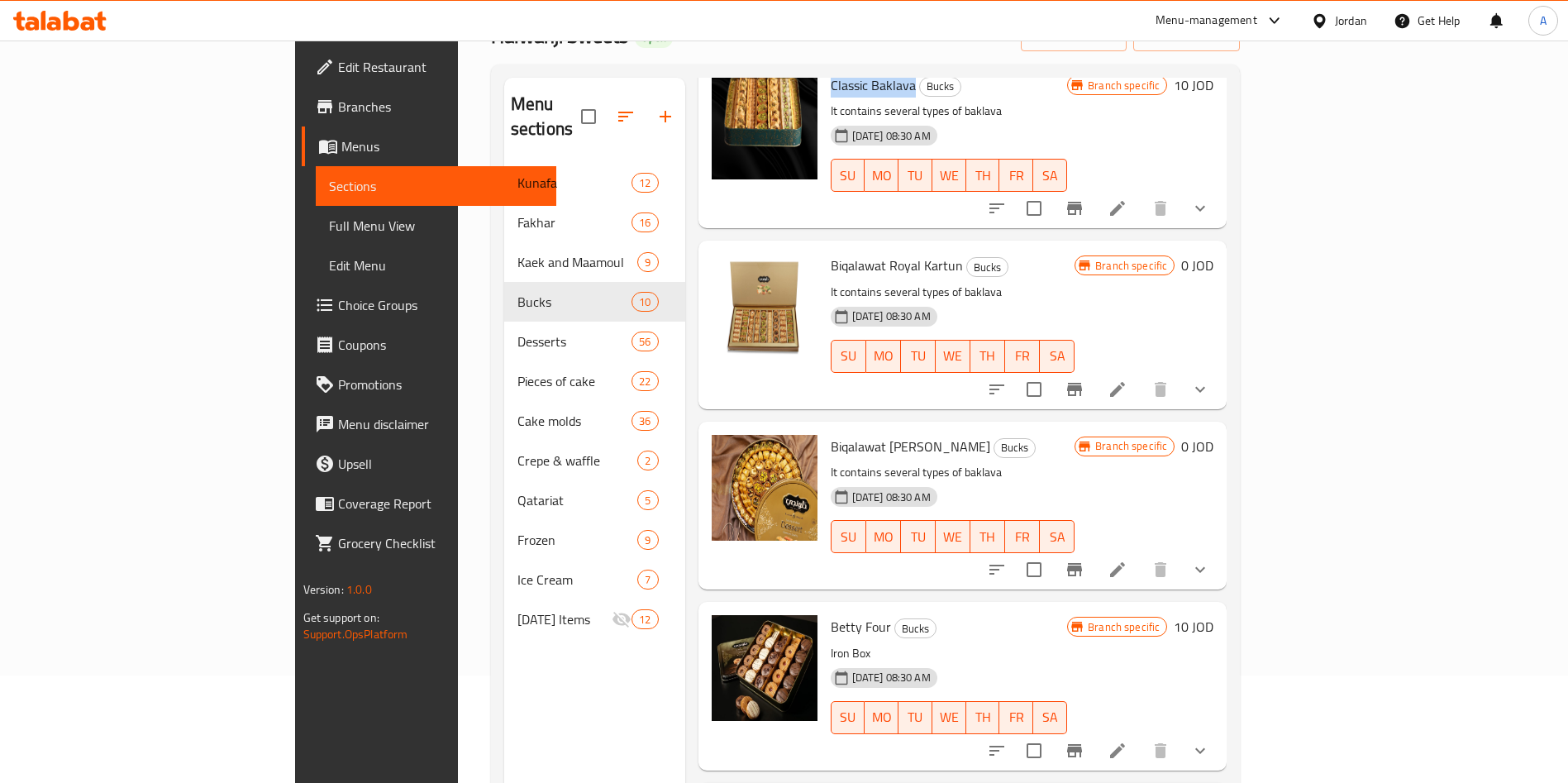
scroll to position [496, 0]
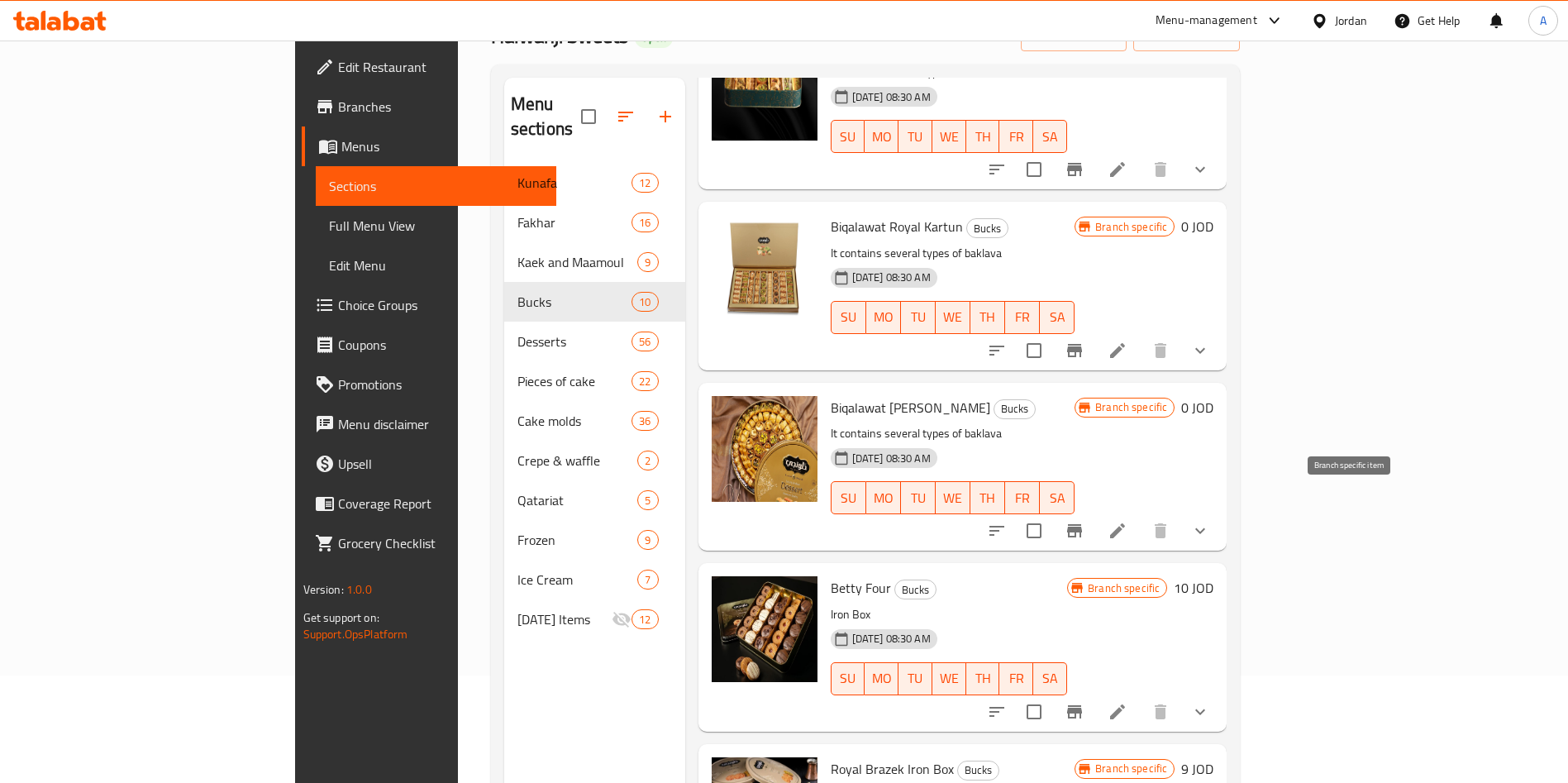
click at [1083, 524] on icon "Branch-specific-item" at bounding box center [1074, 531] width 14 height 13
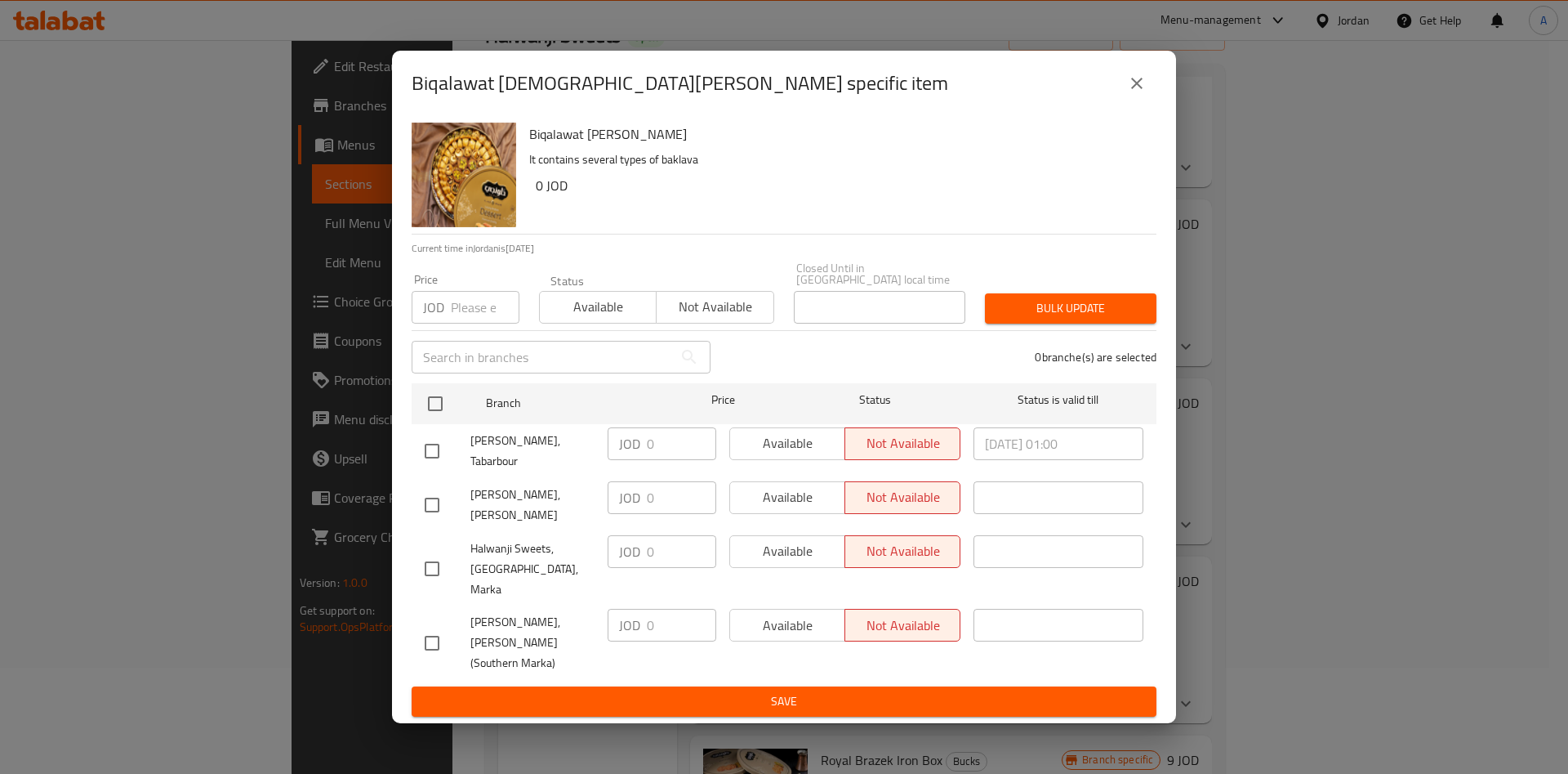
click at [1128, 93] on icon "close" at bounding box center [1136, 83] width 20 height 20
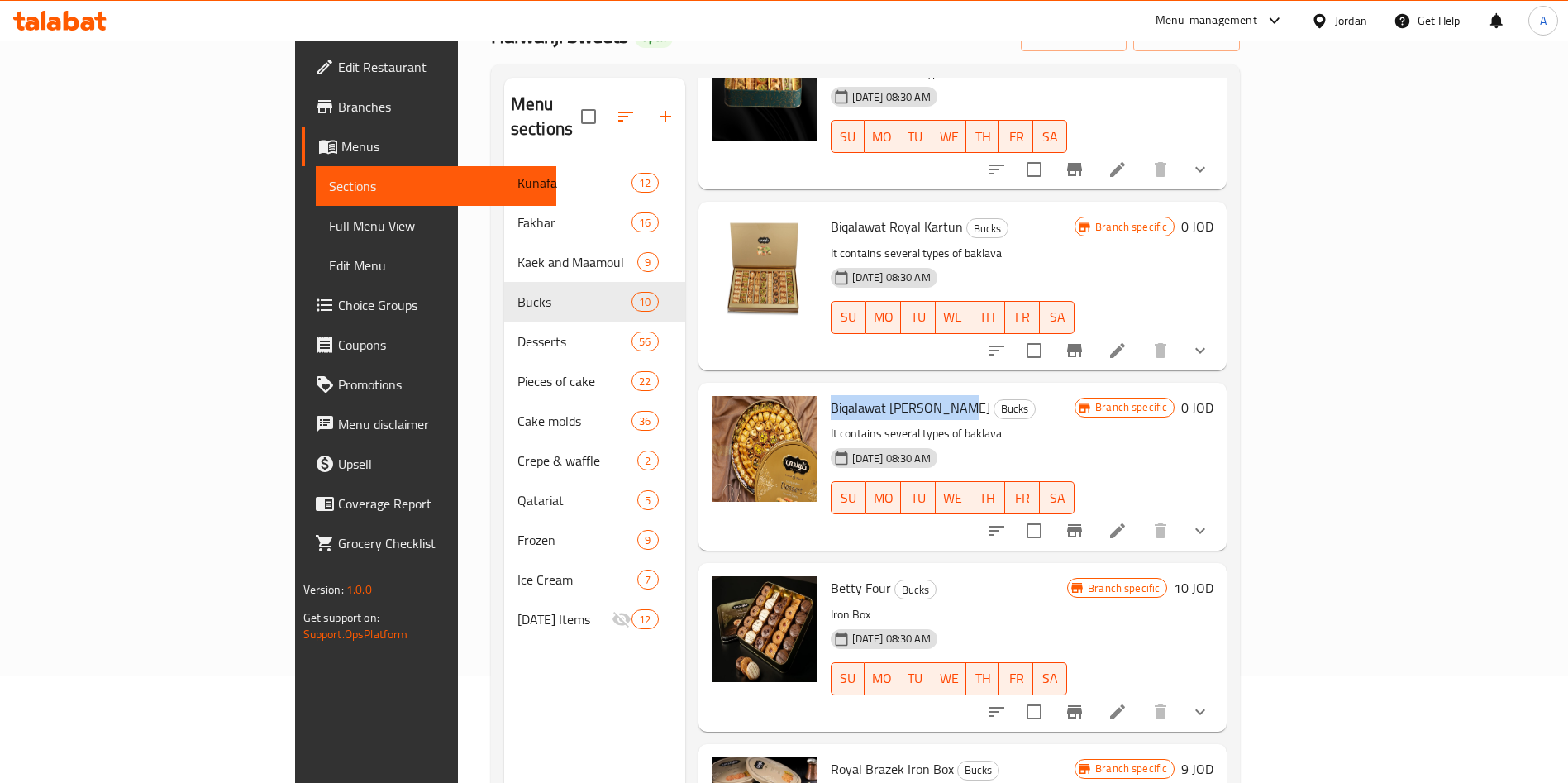
drag, startPoint x: 882, startPoint y: 382, endPoint x: 753, endPoint y: 385, distance: 129.0
click at [824, 389] on div "Biqalawat Ruyal Hadid Bucks It contains several types of baklava [DATE] 08:30 A…" at bounding box center [954, 466] width 258 height 155
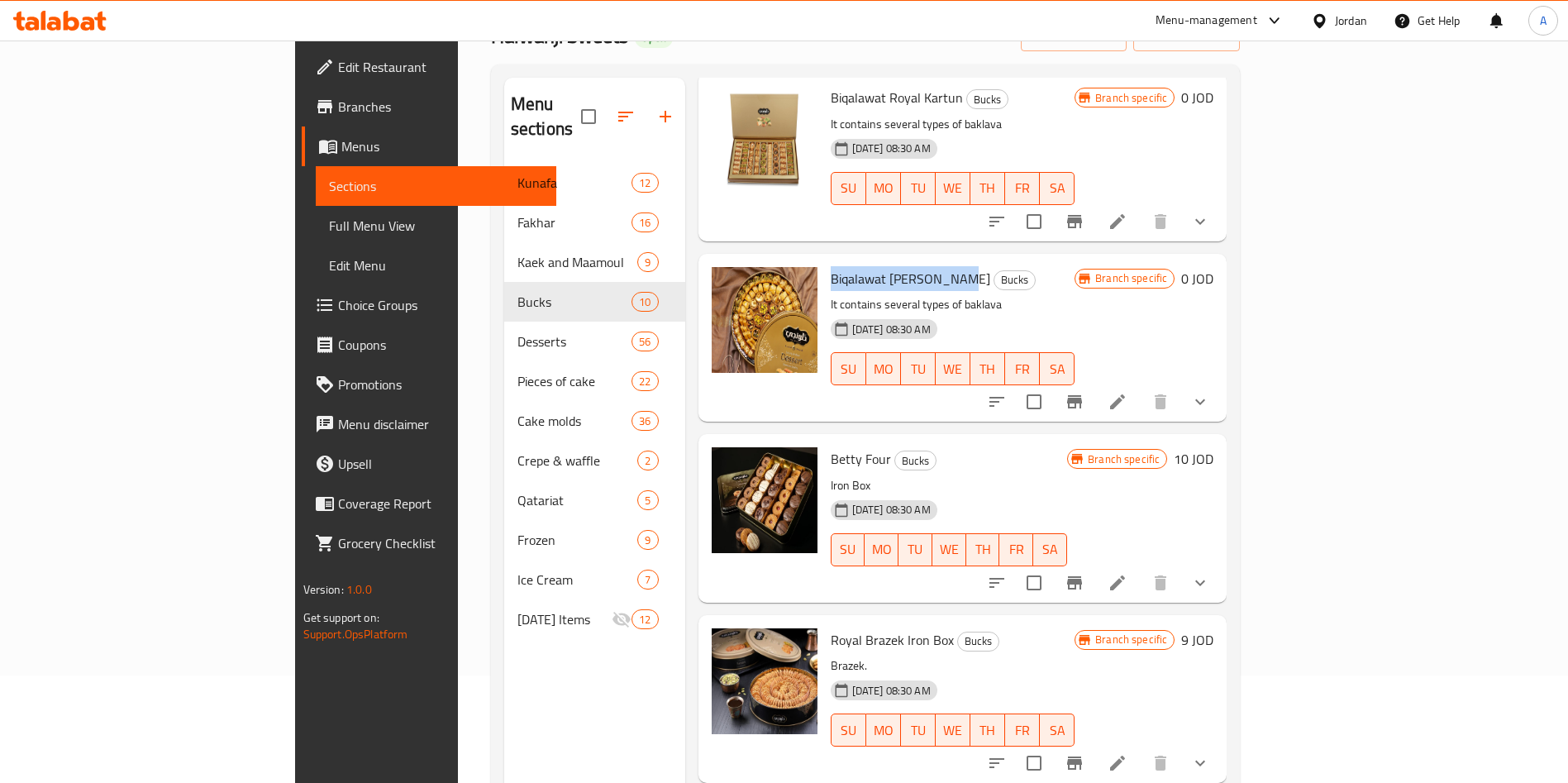
scroll to position [744, 0]
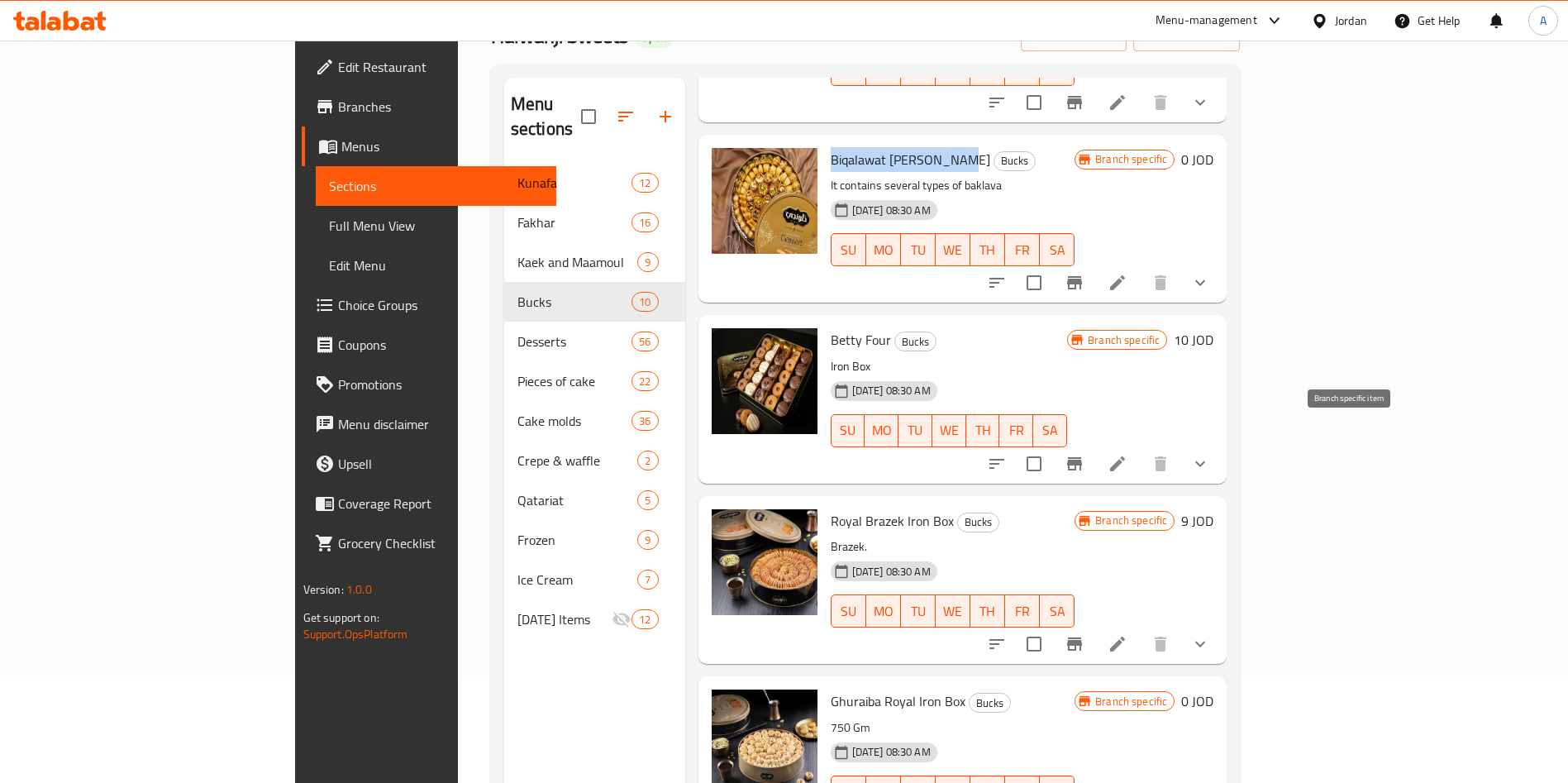
click at [1085, 454] on icon "Branch-specific-item" at bounding box center [1075, 463] width 20 height 20
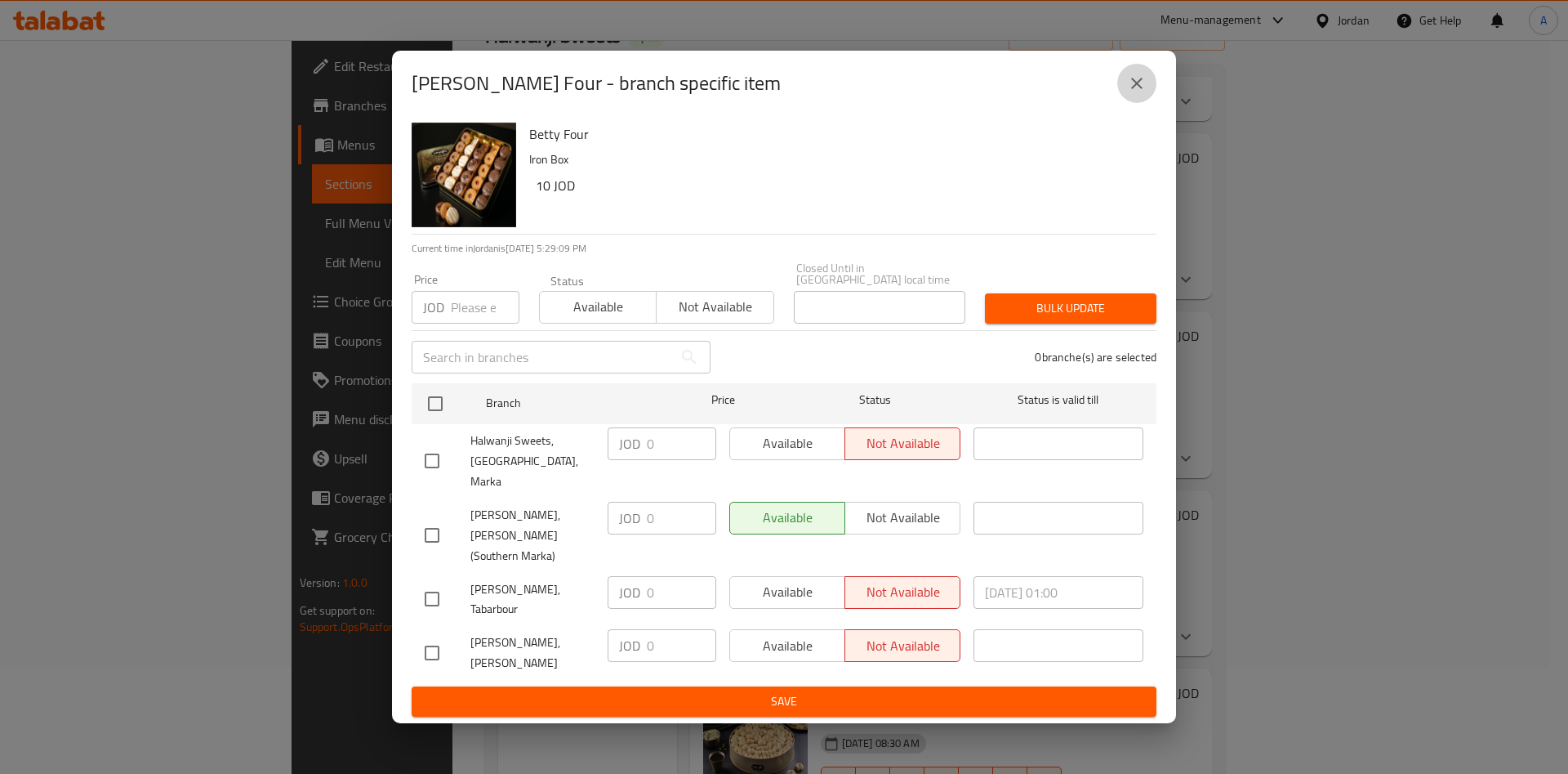
click at [1136, 89] on icon "close" at bounding box center [1137, 84] width 11 height 11
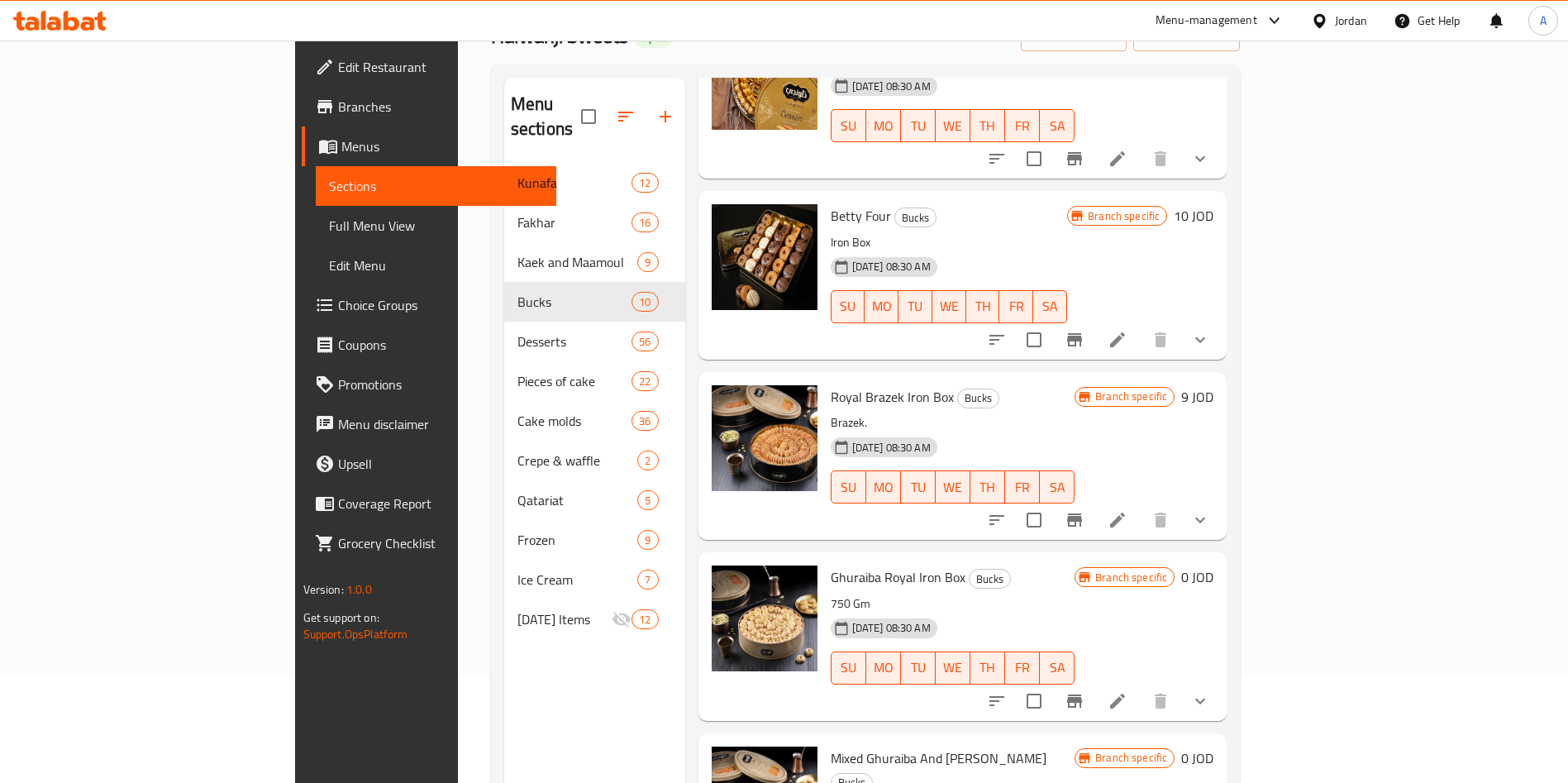
scroll to position [992, 0]
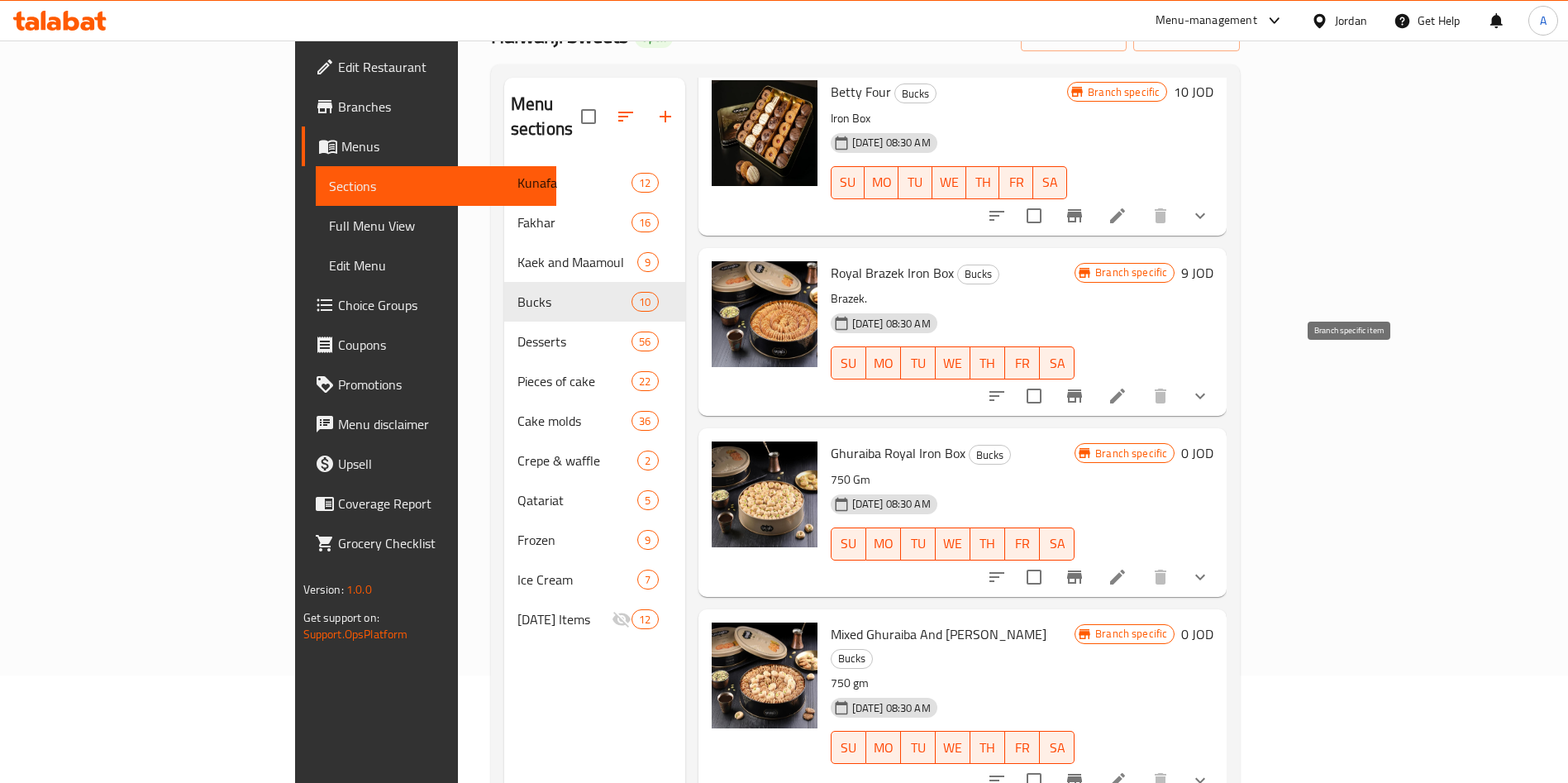
click at [1083, 389] on icon "Branch-specific-item" at bounding box center [1074, 396] width 14 height 13
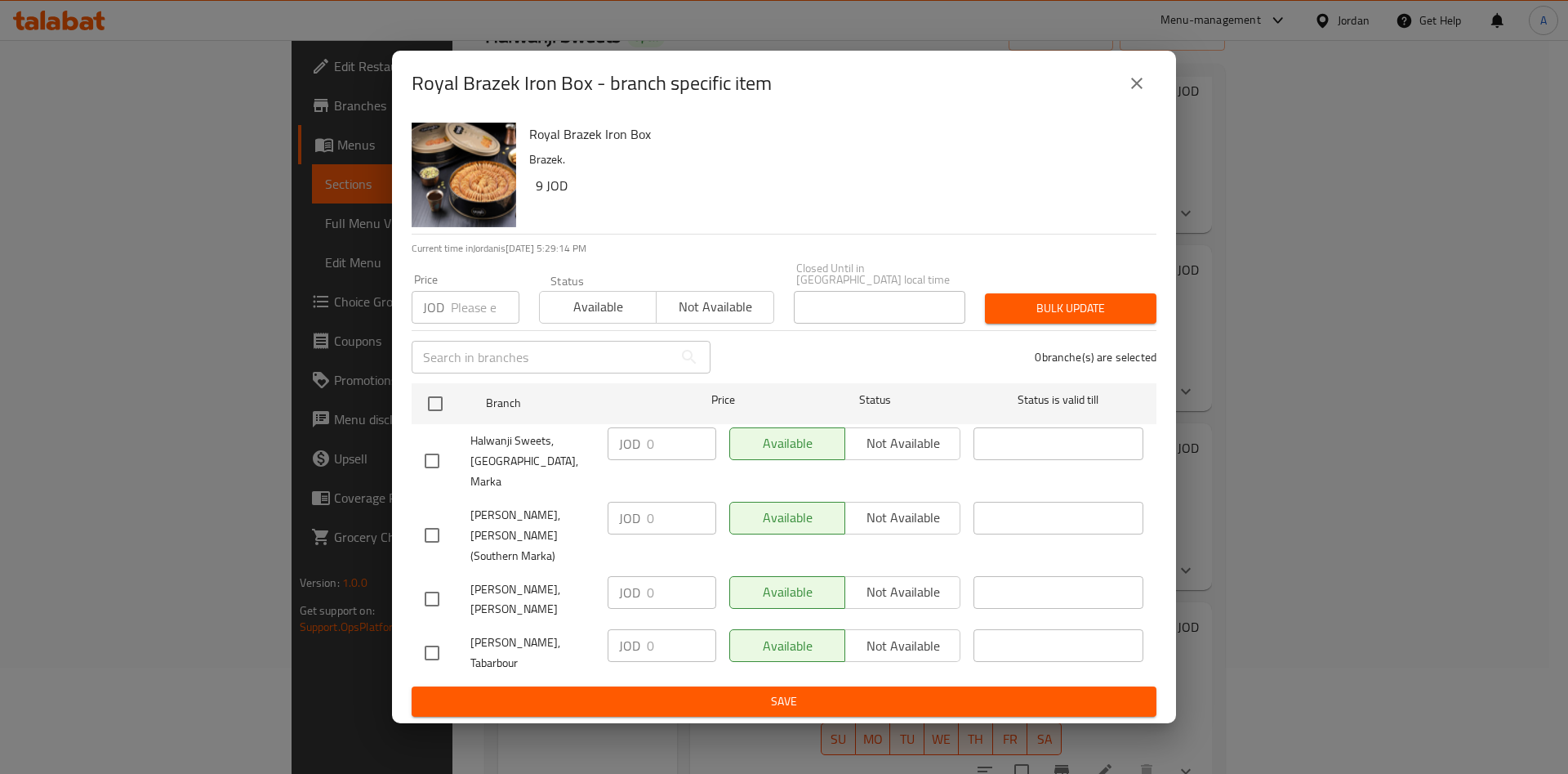
click at [1132, 103] on button "close" at bounding box center [1136, 83] width 39 height 39
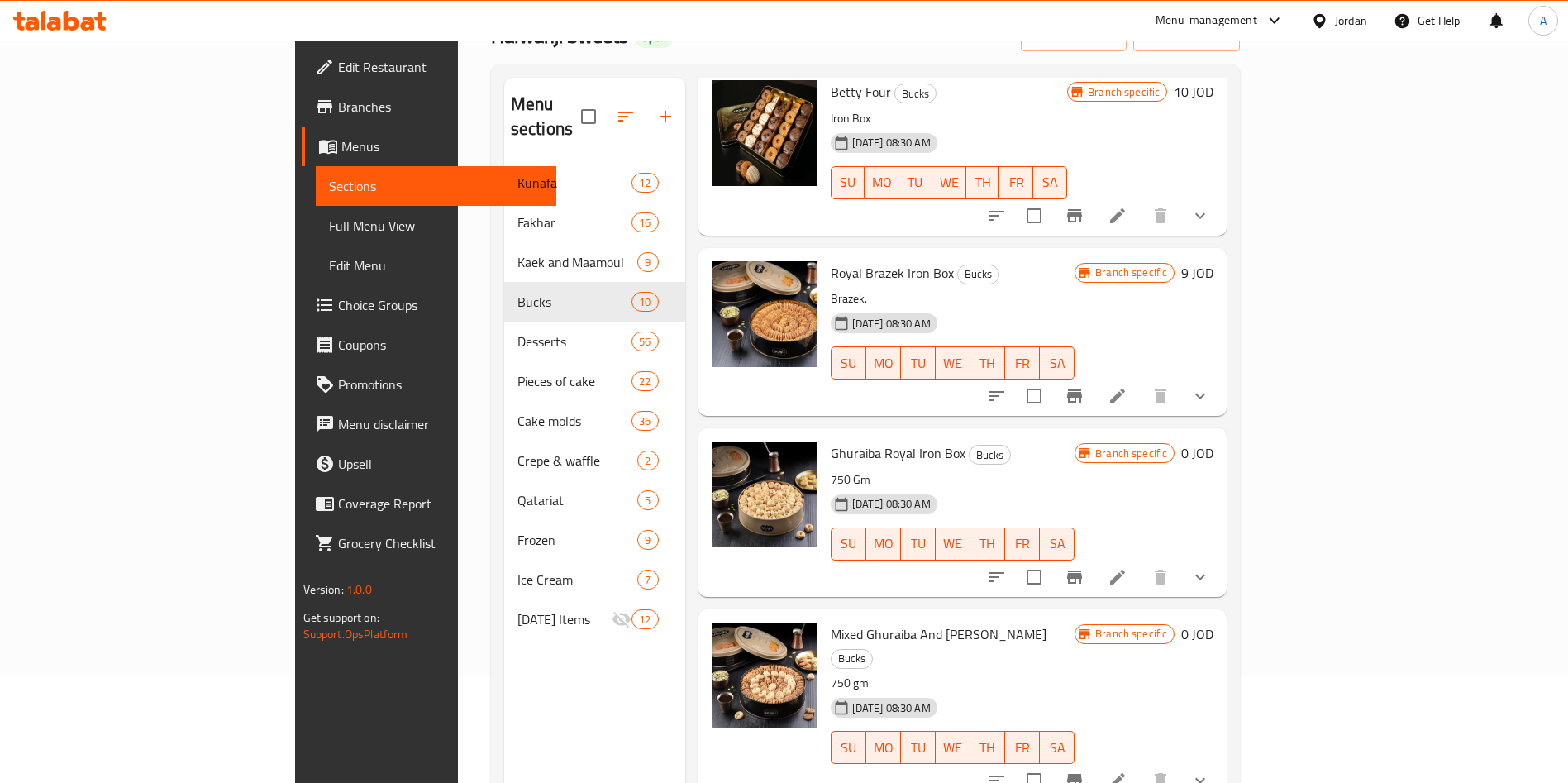
click at [1083, 570] on icon "Branch-specific-item" at bounding box center [1074, 577] width 14 height 13
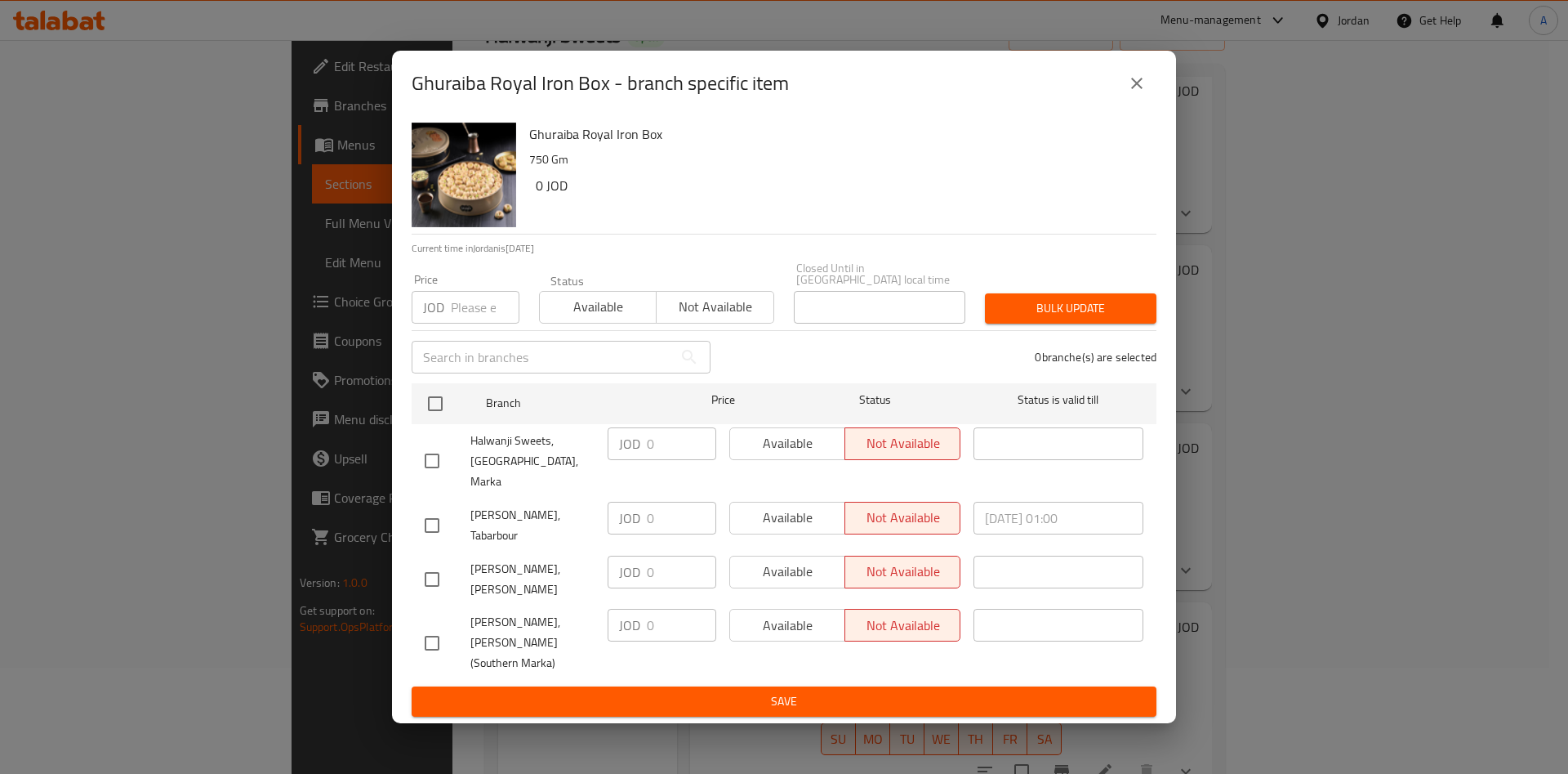
click at [1142, 93] on icon "close" at bounding box center [1136, 83] width 20 height 20
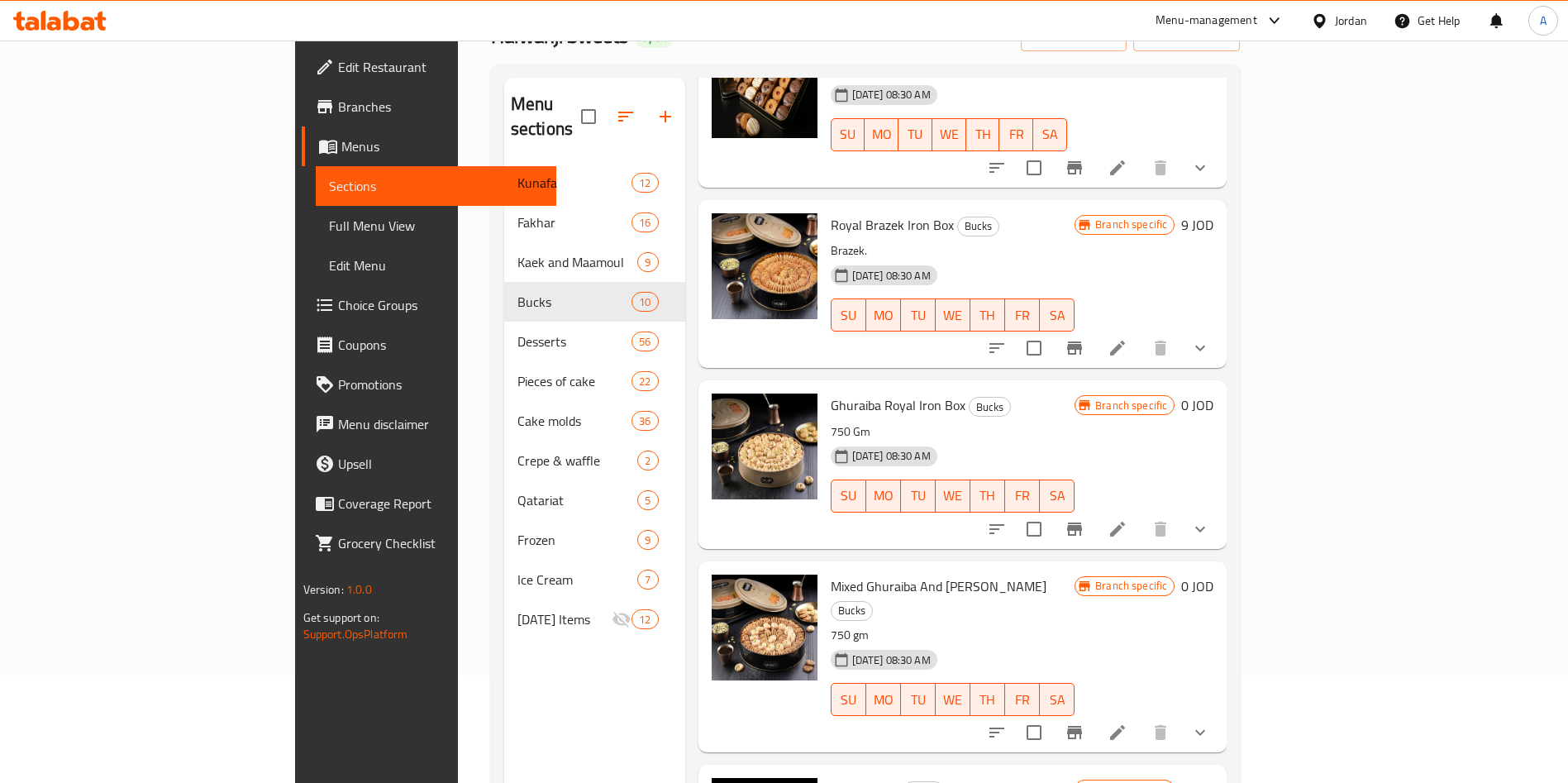
scroll to position [1065, 0]
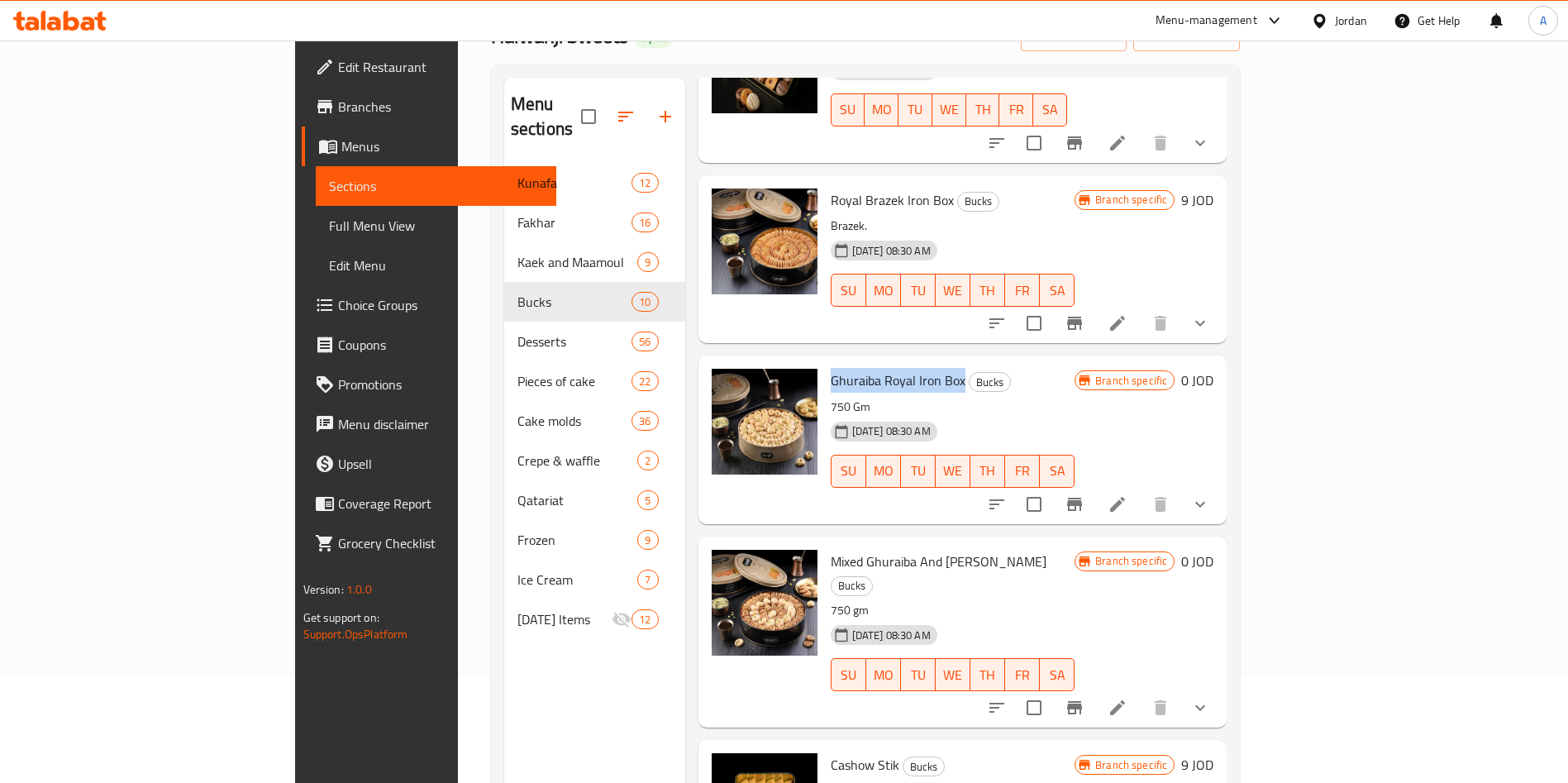
drag, startPoint x: 890, startPoint y: 352, endPoint x: 756, endPoint y: 364, distance: 134.5
click at [831, 369] on h6 "Ghuraiba Royal Iron Box Bucks" at bounding box center [954, 380] width 245 height 23
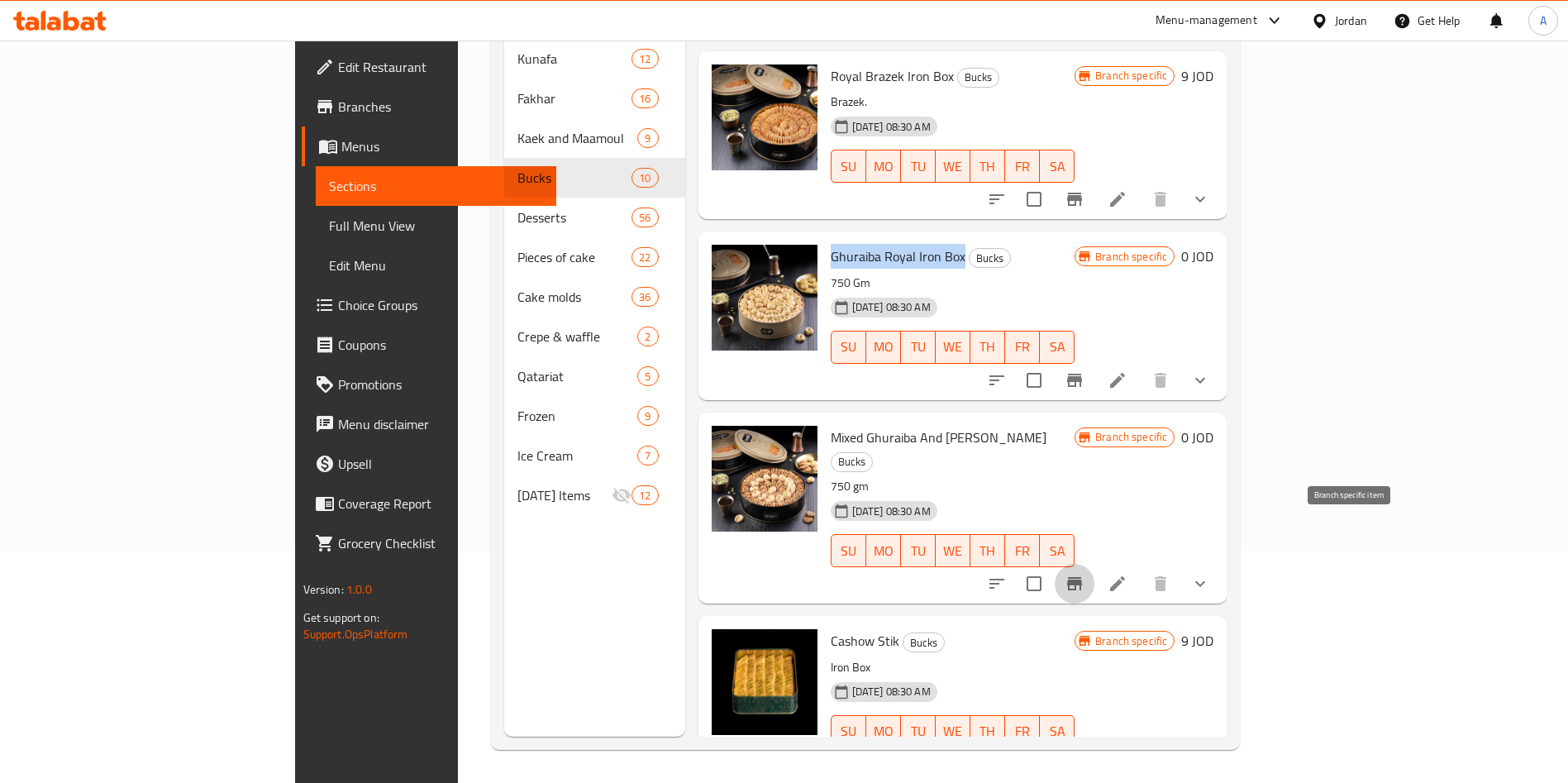
click at [1085, 574] on icon "Branch-specific-item" at bounding box center [1075, 584] width 20 height 20
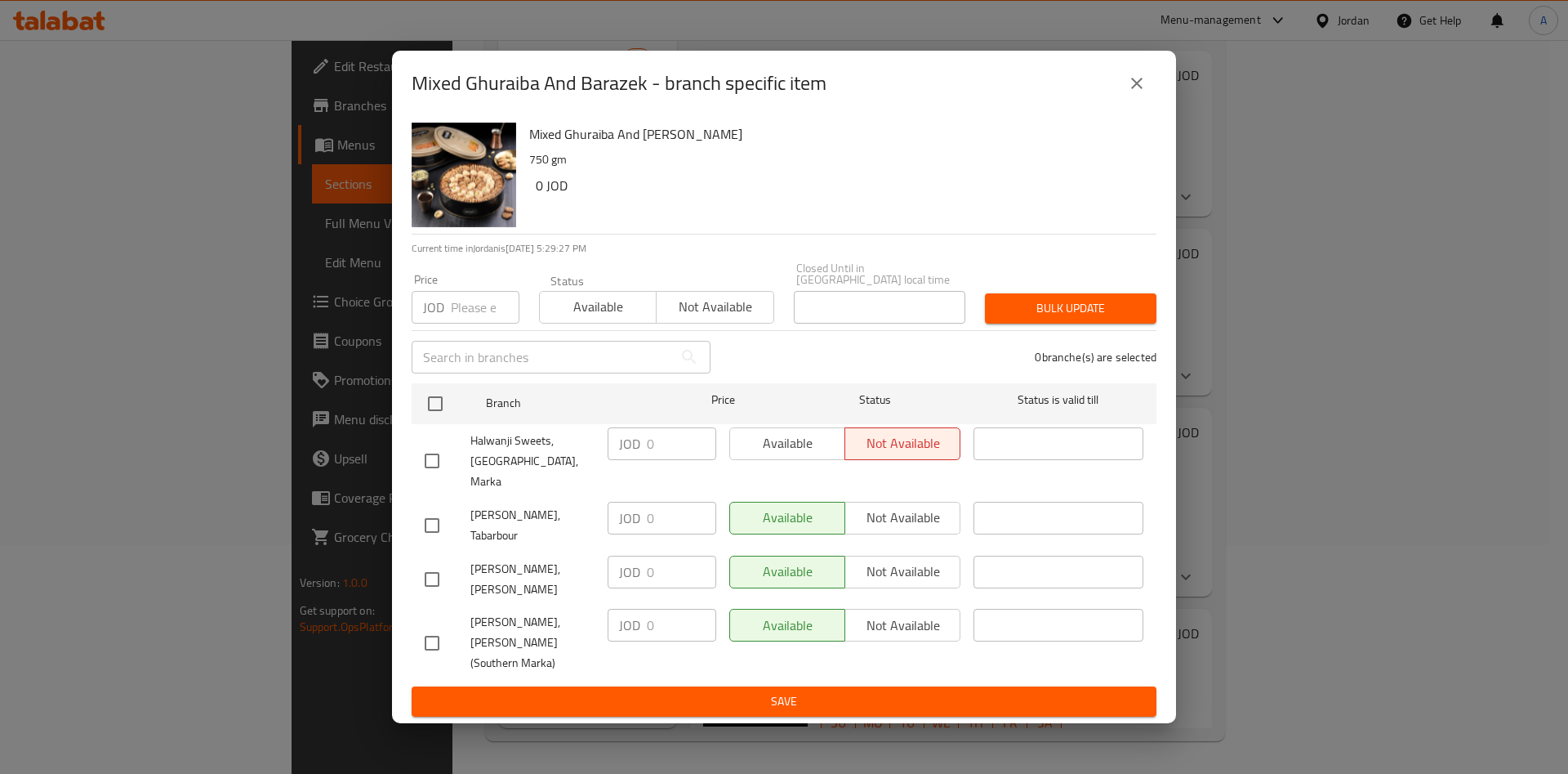
click at [1126, 103] on button "close" at bounding box center [1136, 83] width 39 height 39
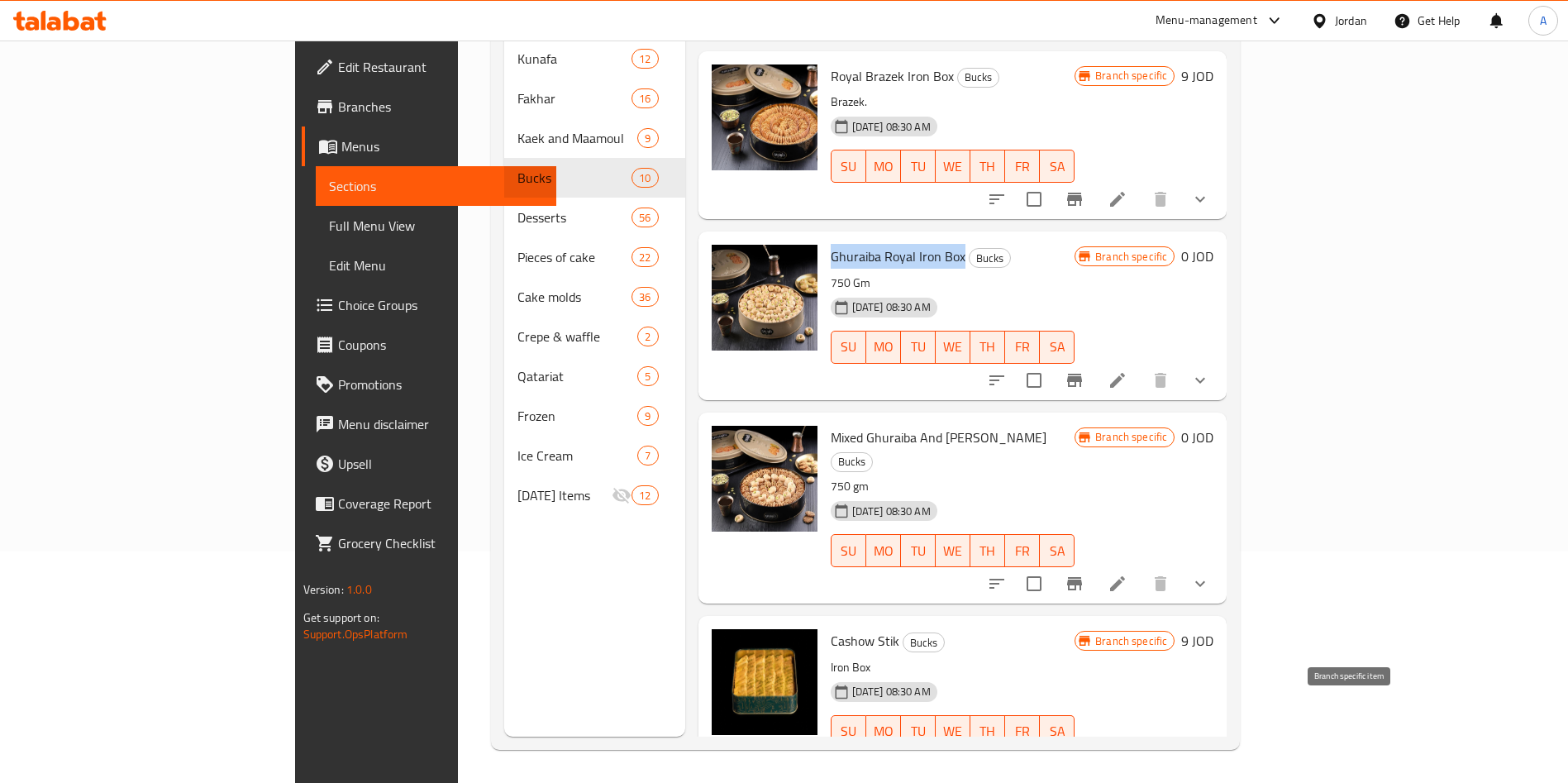
click at [1083, 758] on icon "Branch-specific-item" at bounding box center [1074, 765] width 14 height 13
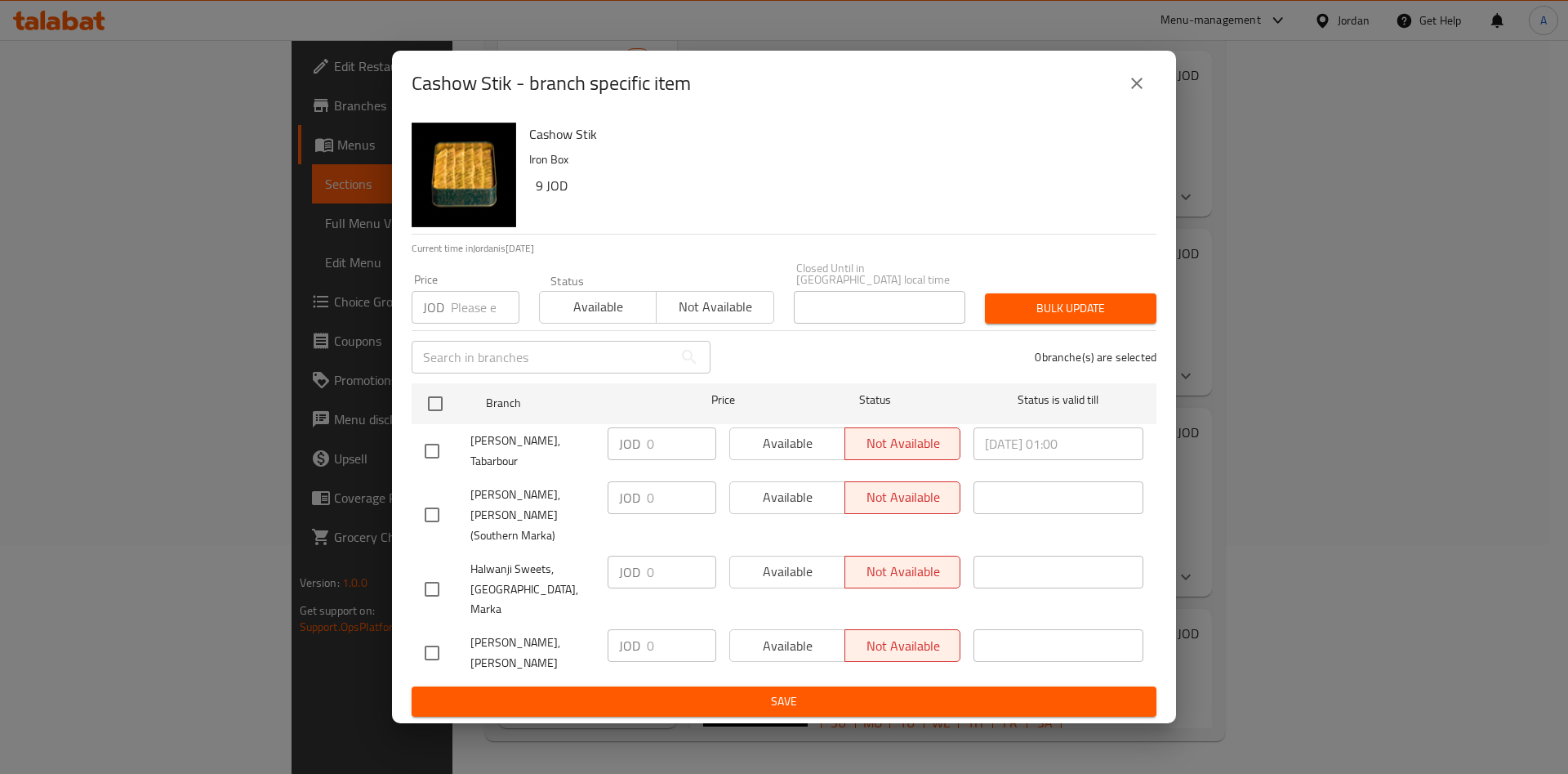
click at [1127, 103] on button "close" at bounding box center [1136, 83] width 39 height 39
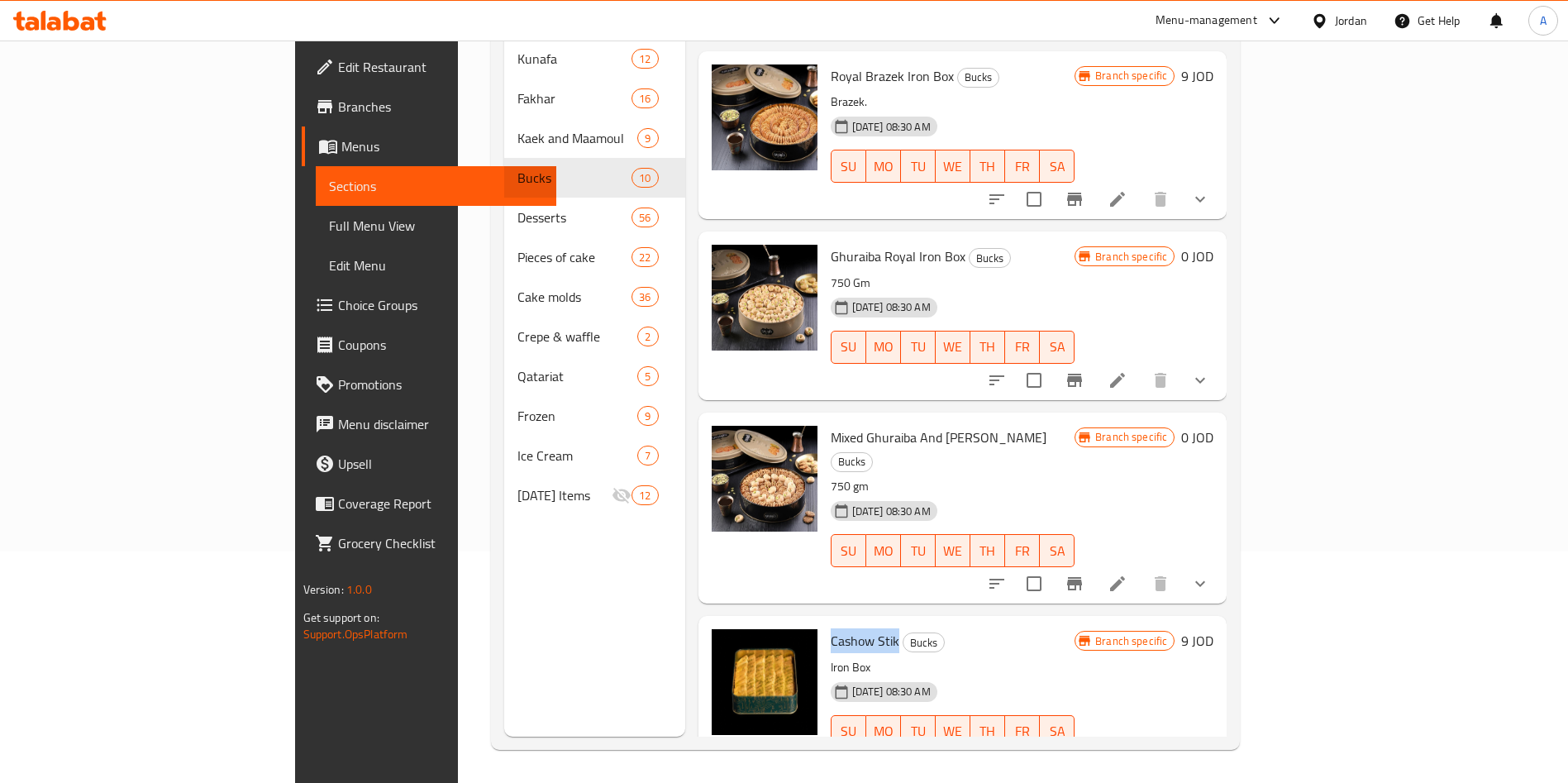
drag, startPoint x: 823, startPoint y: 592, endPoint x: 755, endPoint y: 598, distance: 68.3
click at [824, 622] on div "Cashow Stik Bucks Iron Box [DATE] 08:30 AM SU MO TU WE TH FR SA" at bounding box center [954, 699] width 258 height 155
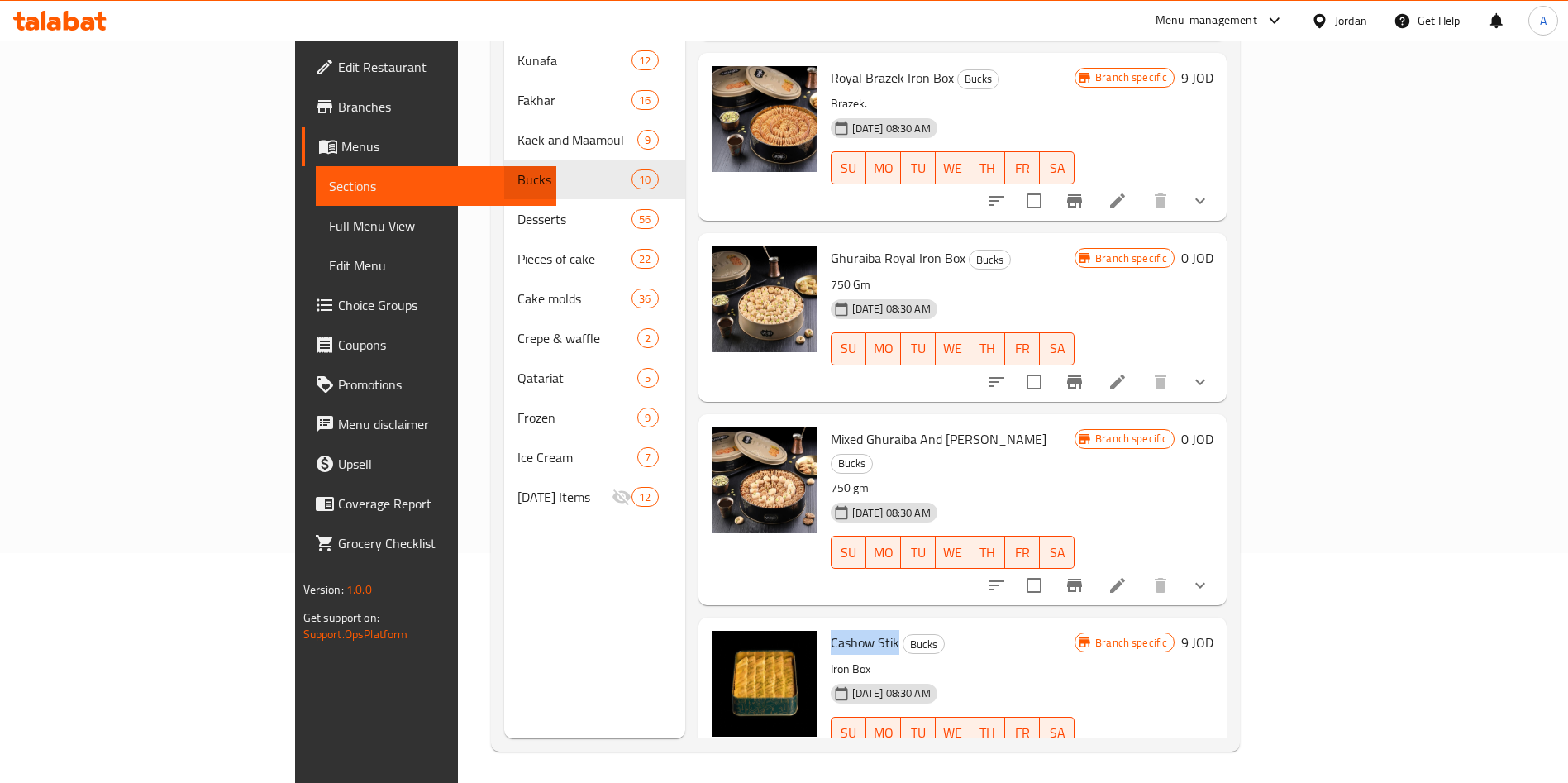
scroll to position [0, 0]
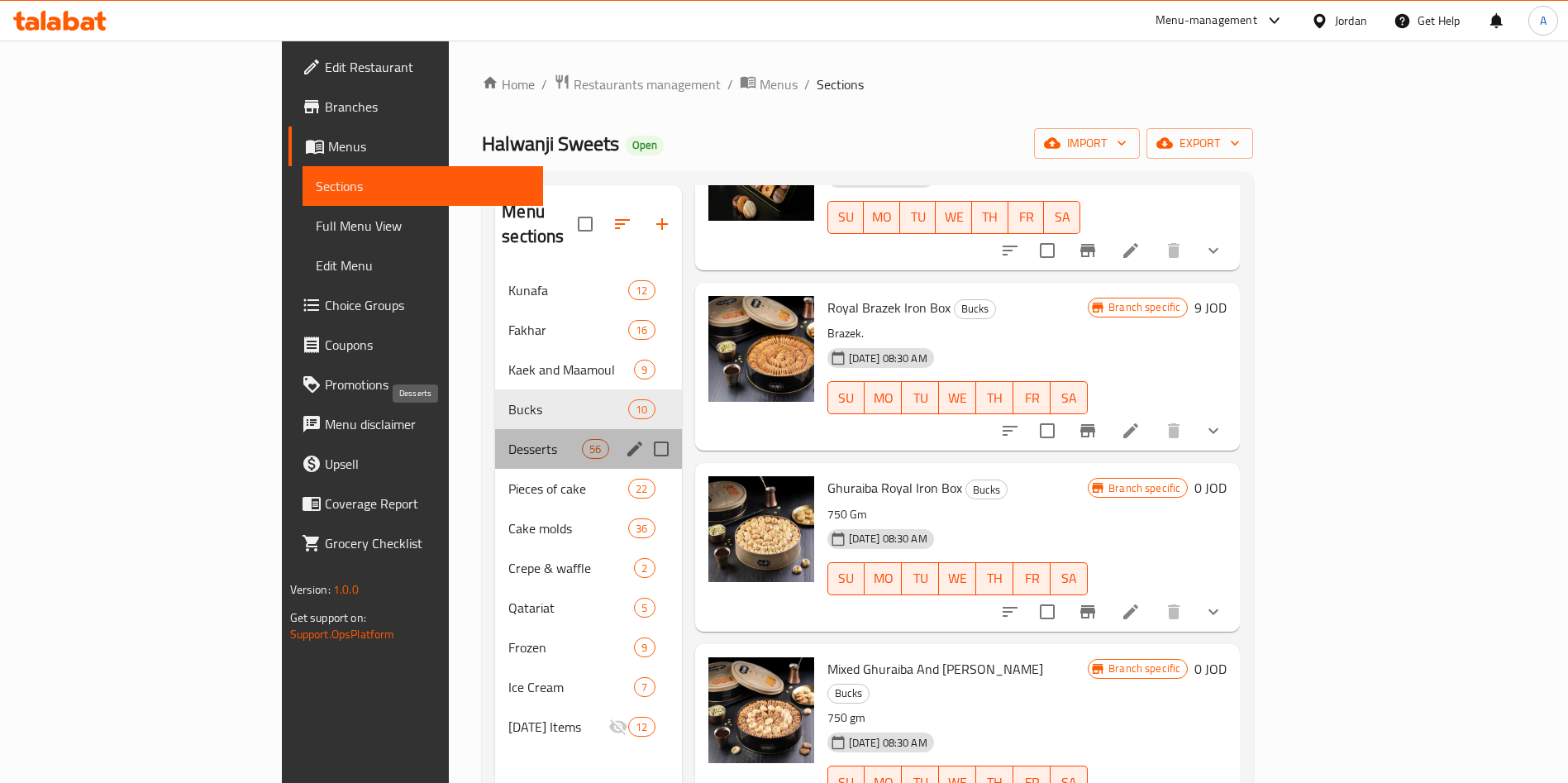
click at [509, 439] on span "Desserts" at bounding box center [545, 449] width 73 height 20
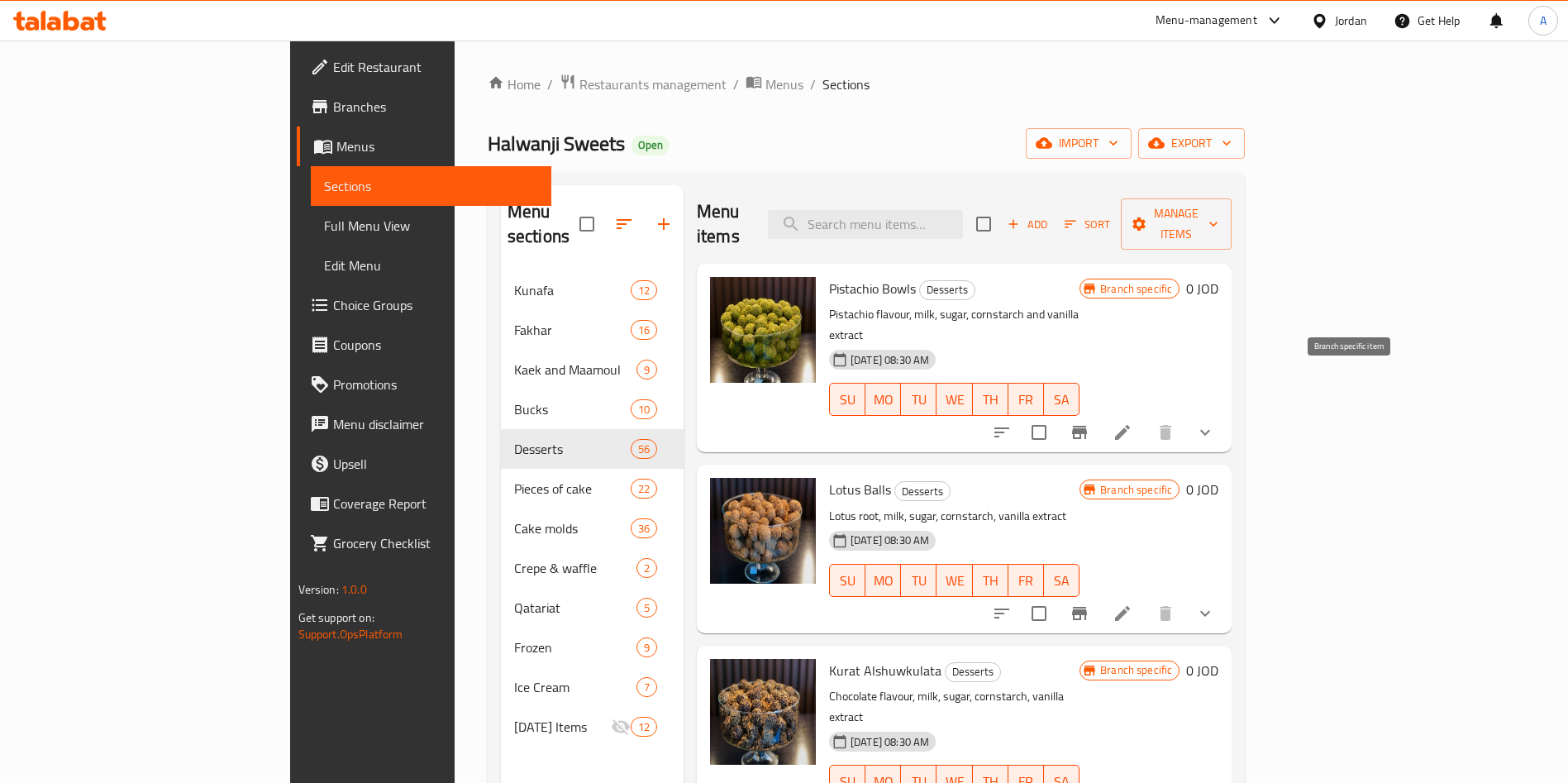
click at [1087, 426] on icon "Branch-specific-item" at bounding box center [1079, 432] width 14 height 13
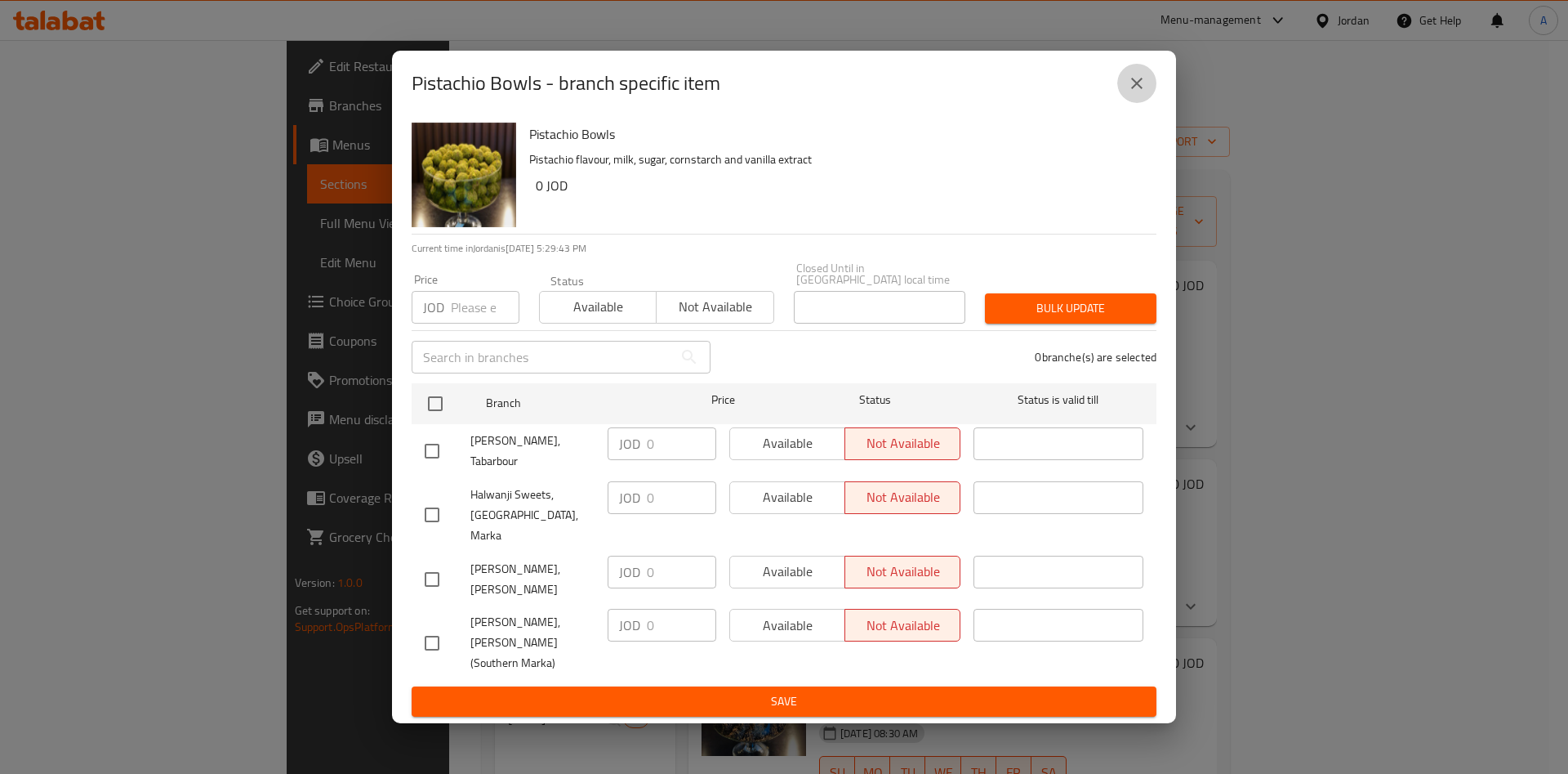
click at [1144, 93] on icon "close" at bounding box center [1136, 83] width 20 height 20
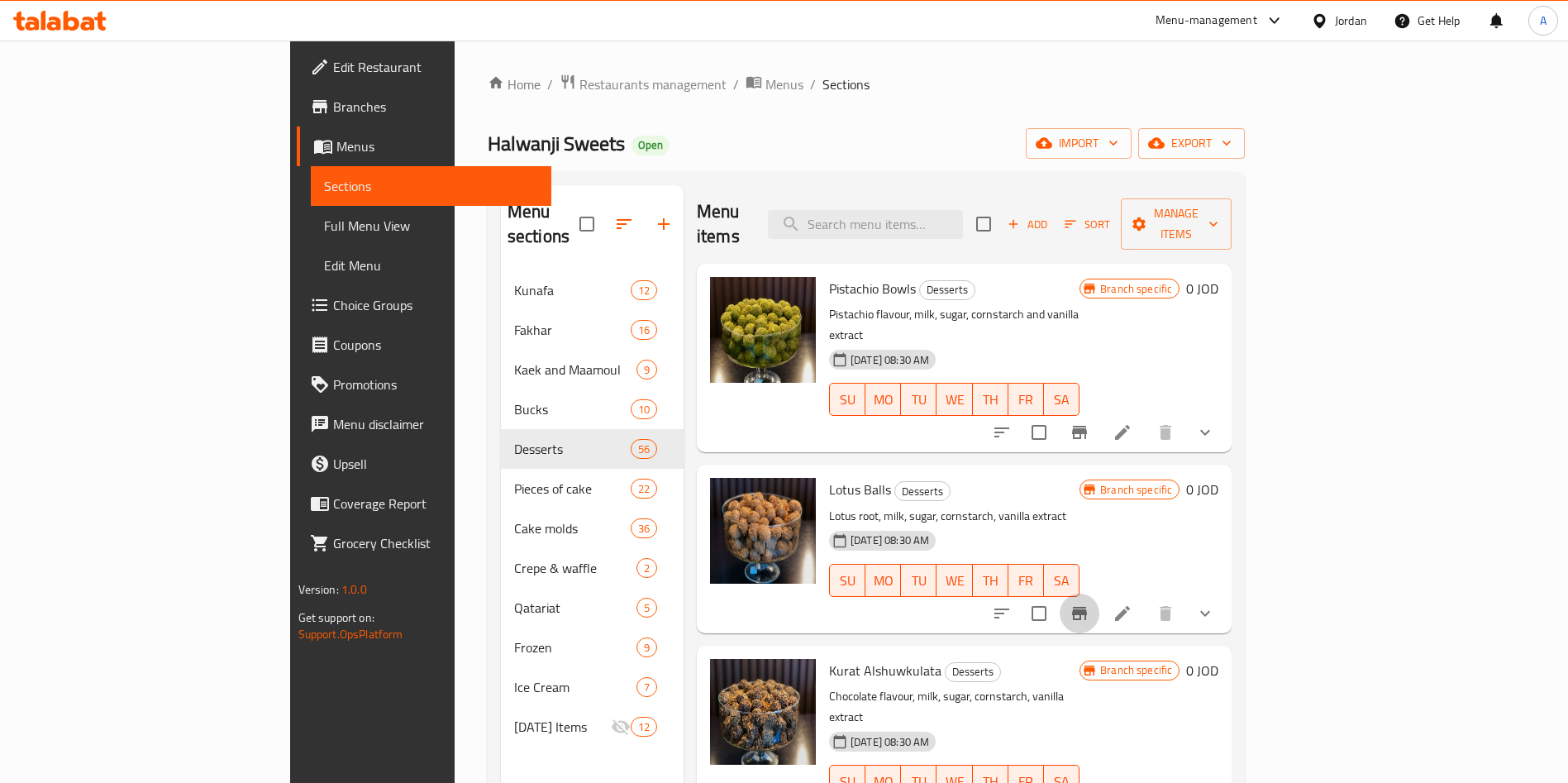
click at [1089, 604] on icon "Branch-specific-item" at bounding box center [1080, 613] width 20 height 20
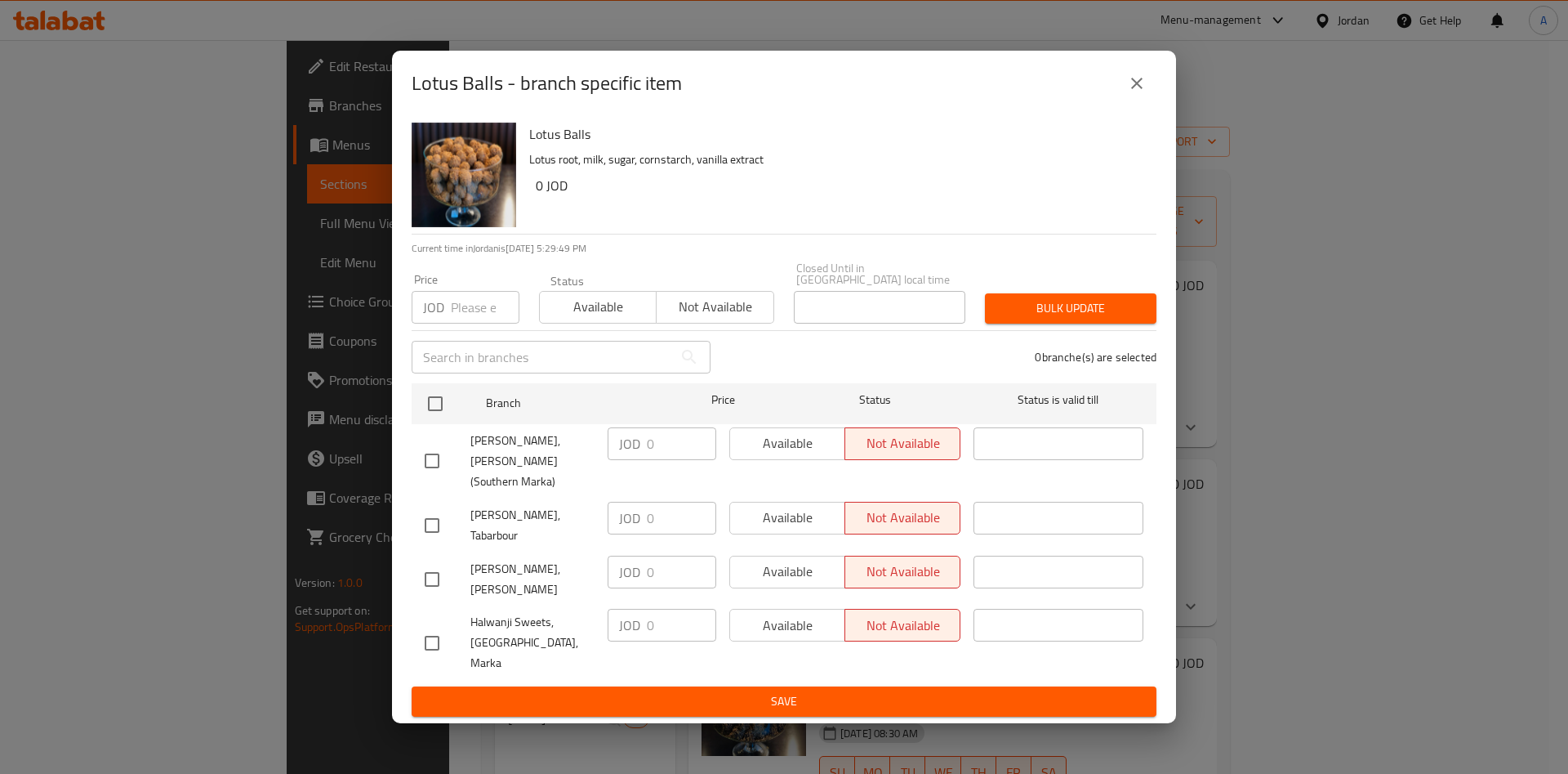
click at [1137, 93] on icon "close" at bounding box center [1136, 83] width 20 height 20
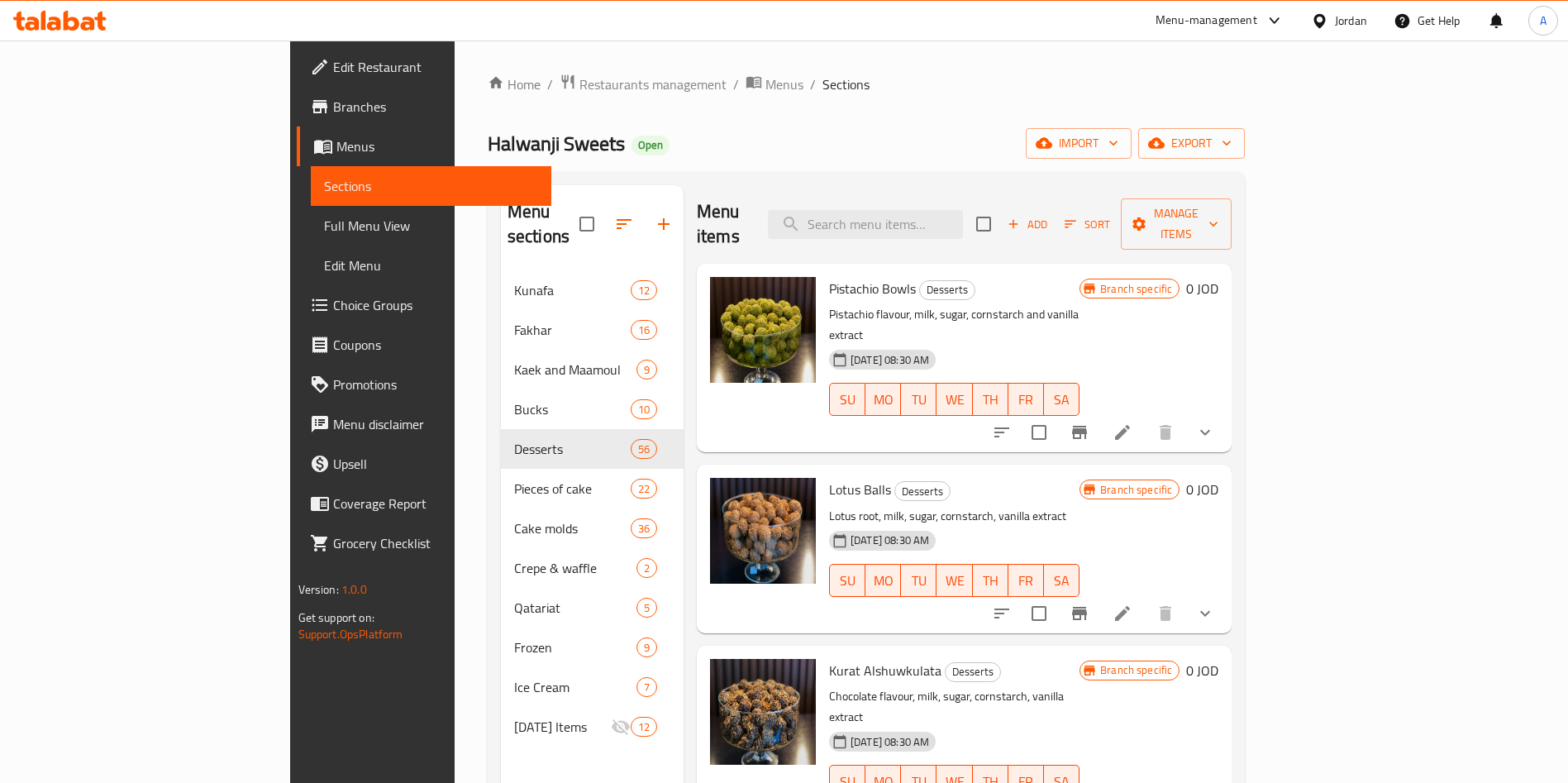
scroll to position [124, 0]
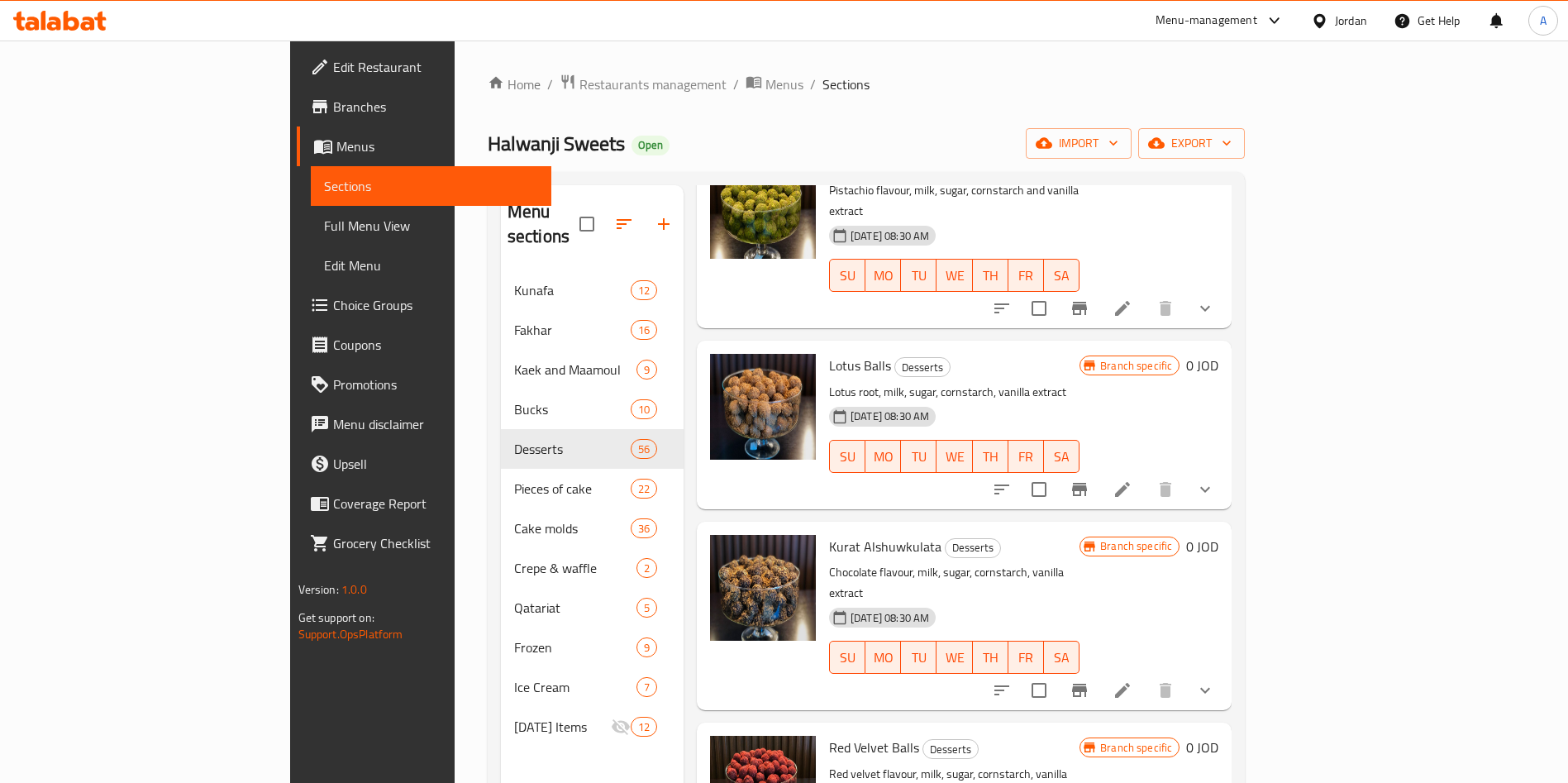
click at [1087, 684] on icon "Branch-specific-item" at bounding box center [1079, 691] width 14 height 13
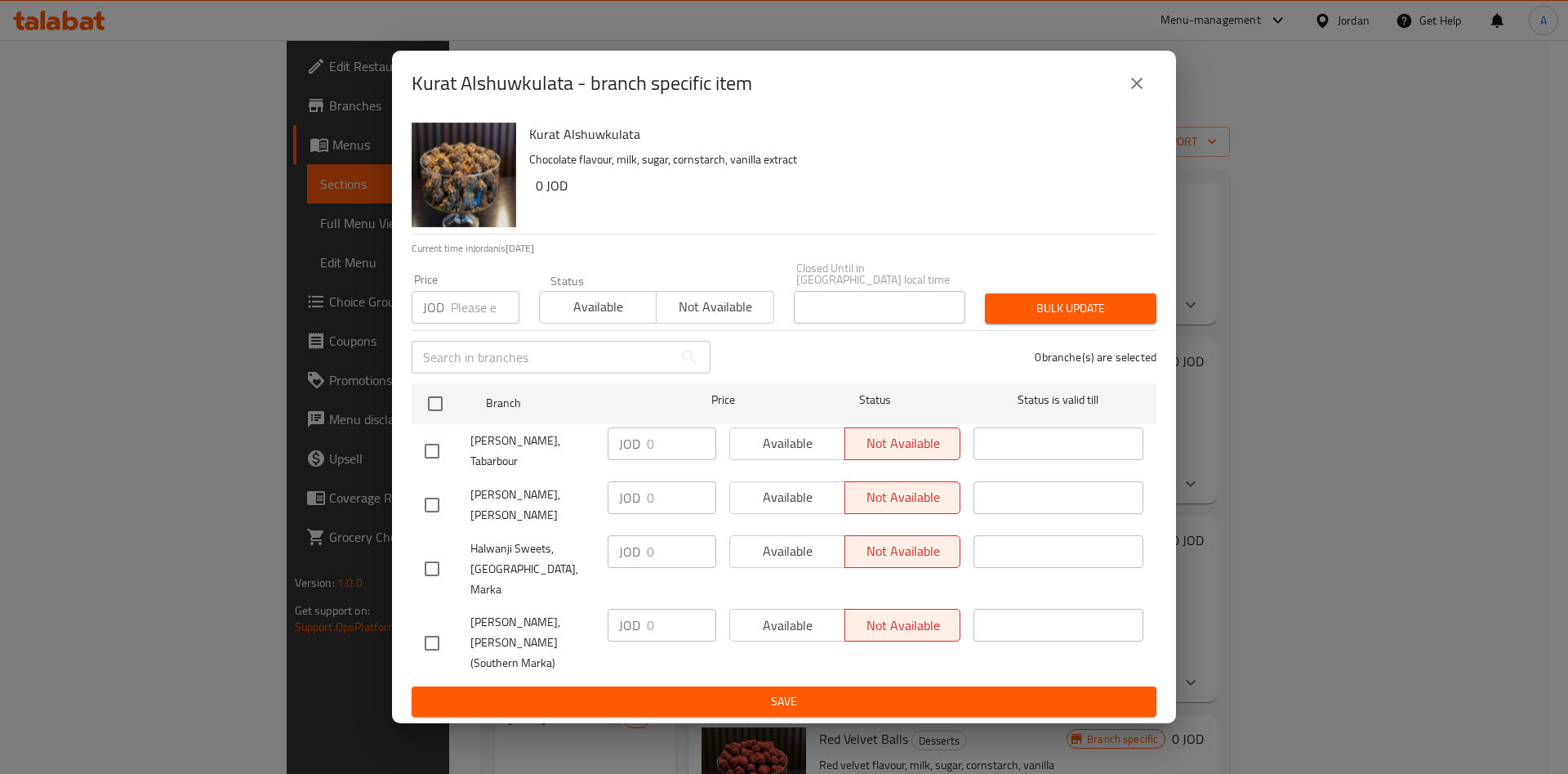
click at [1145, 103] on button "close" at bounding box center [1136, 83] width 39 height 39
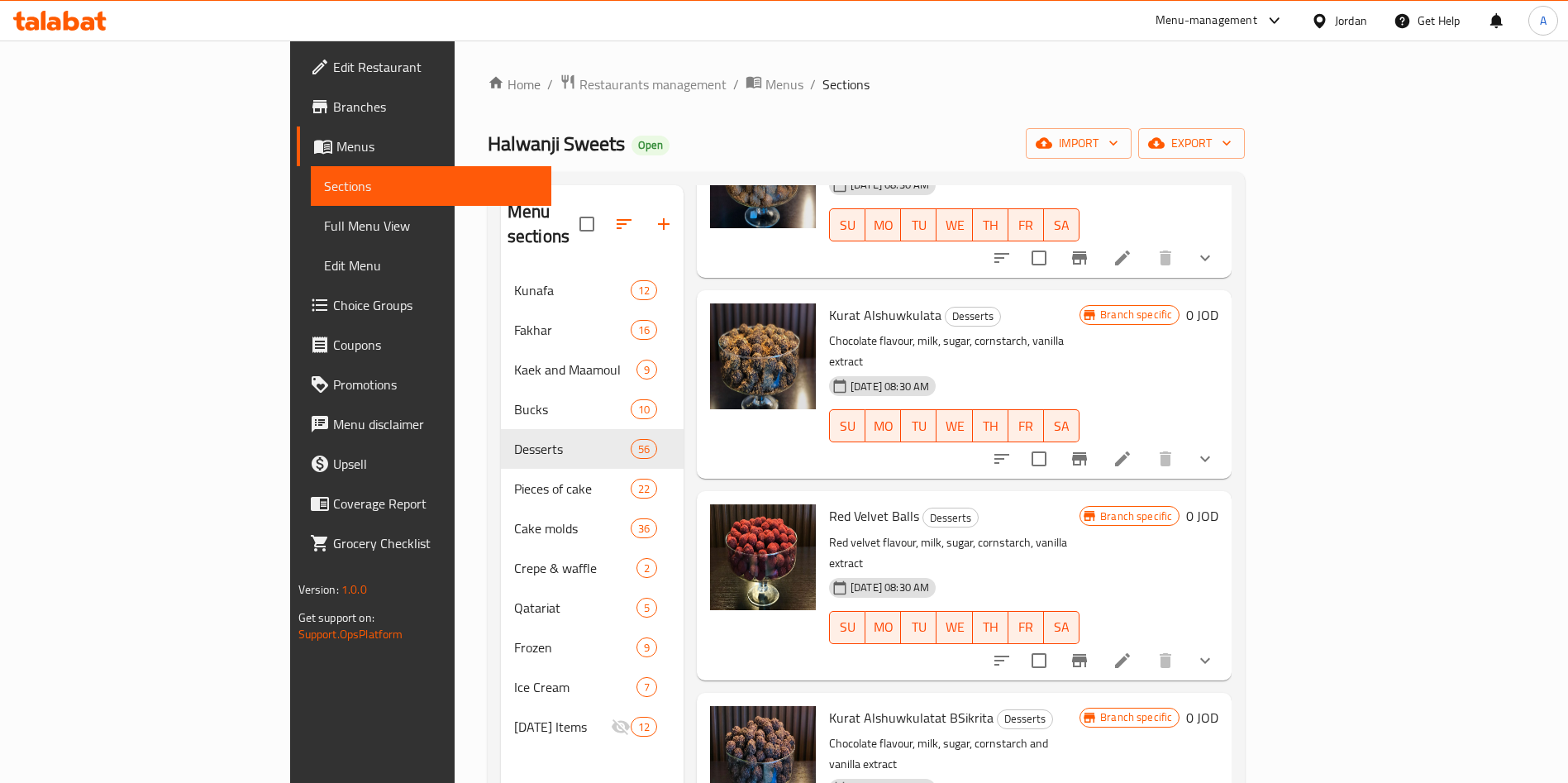
scroll to position [372, 0]
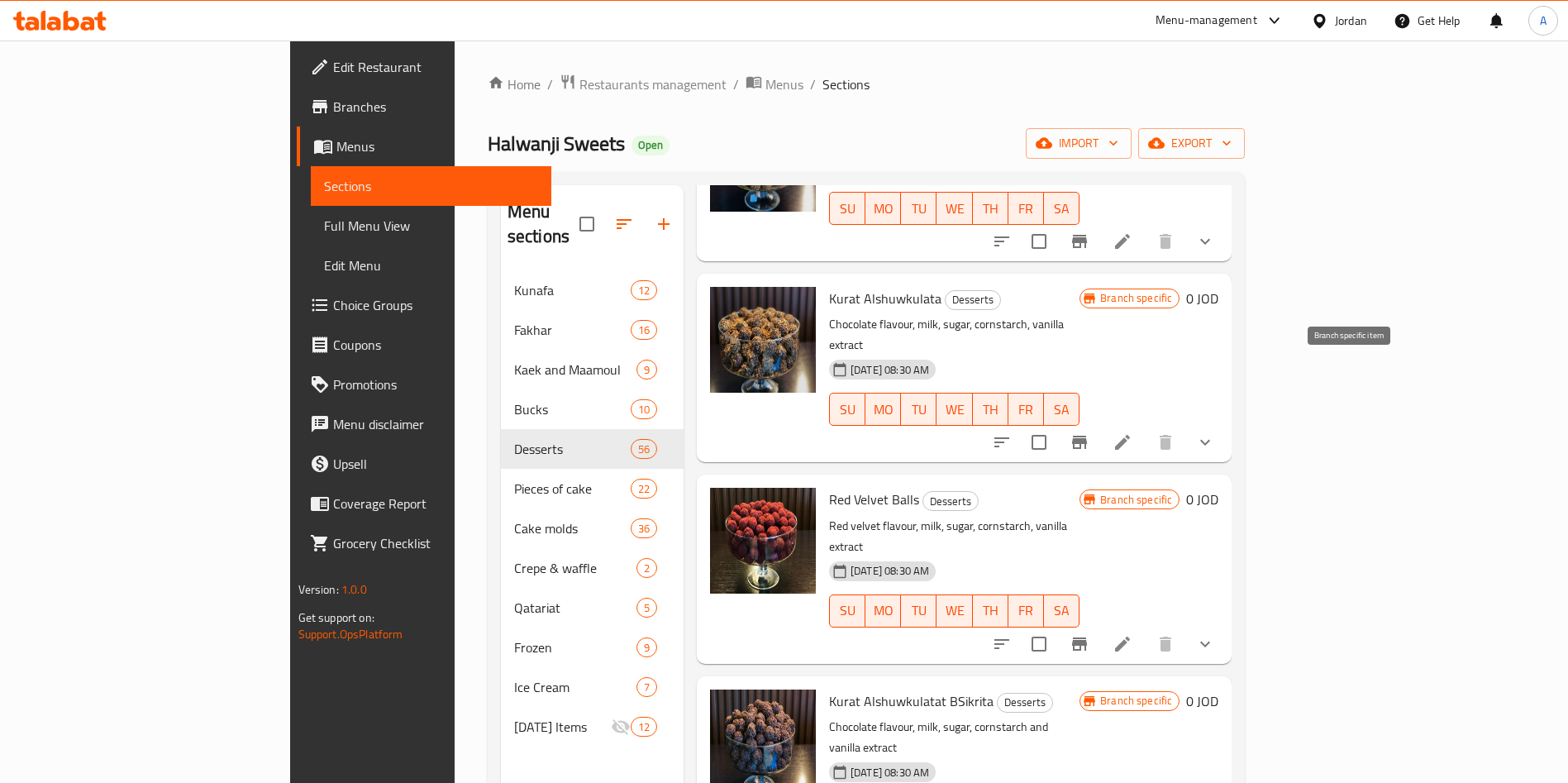
click at [1100, 423] on button "Branch-specific-item" at bounding box center [1079, 442] width 39 height 39
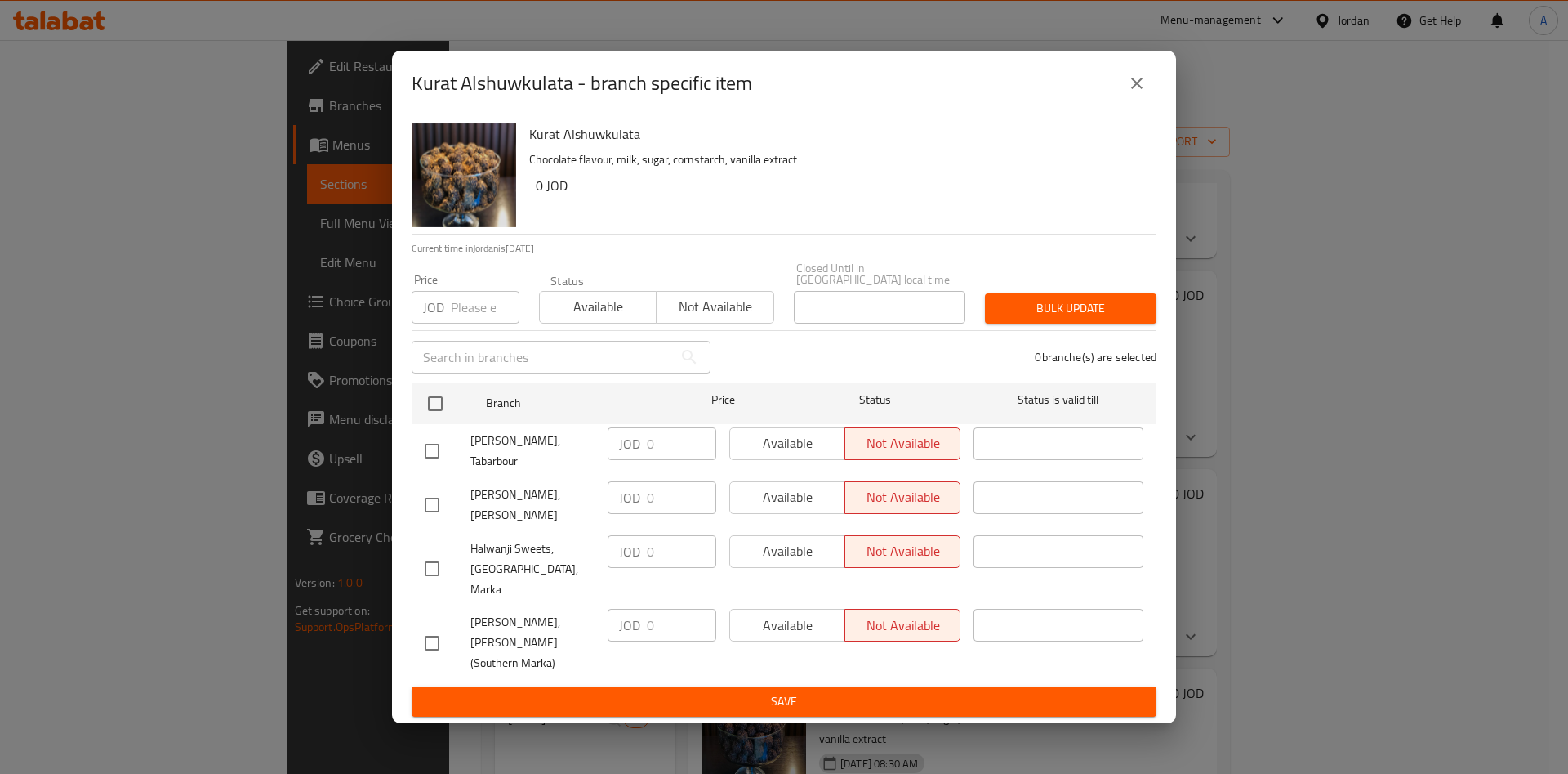
click at [1146, 93] on icon "close" at bounding box center [1136, 83] width 20 height 20
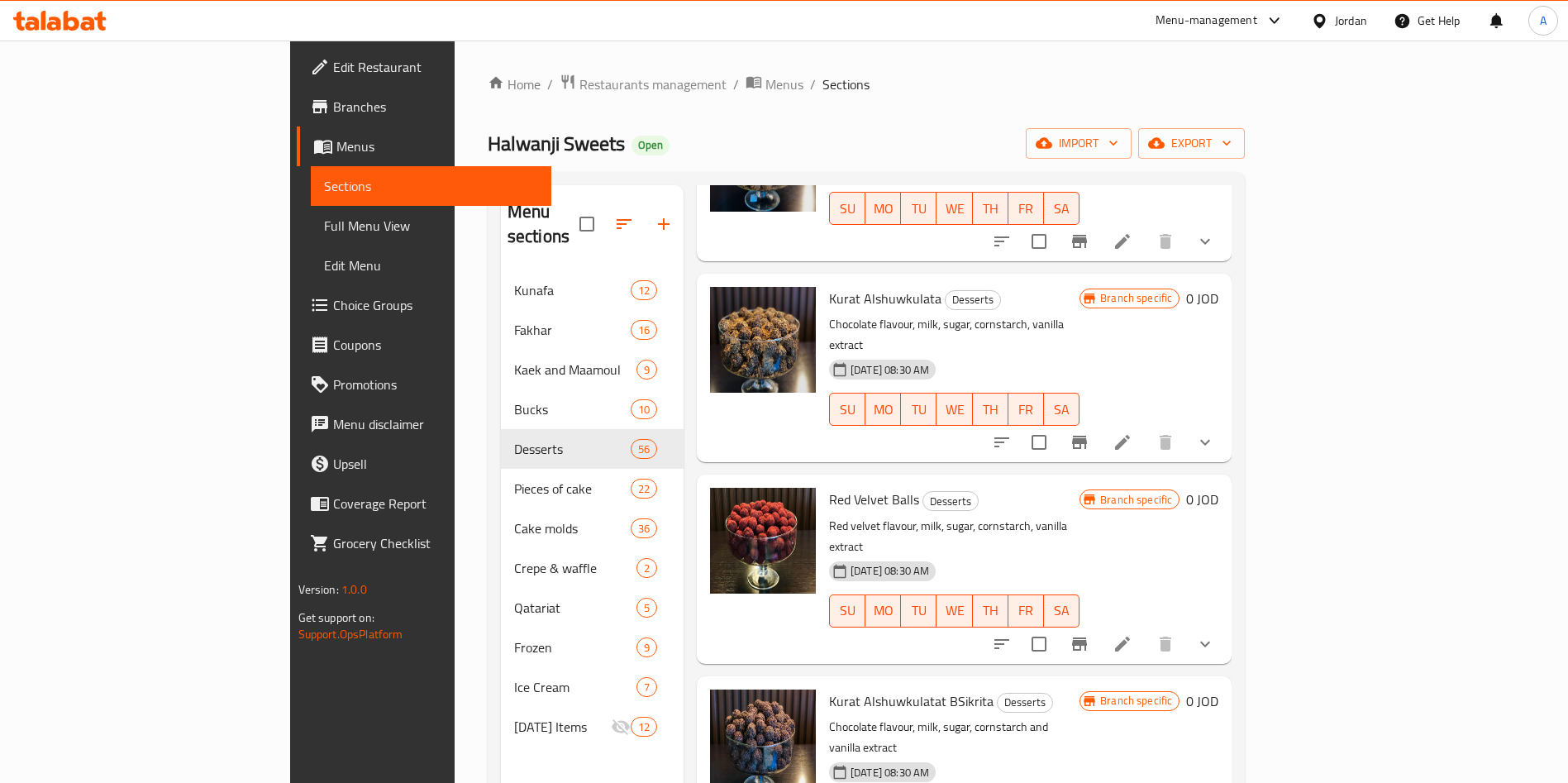
click at [1087, 638] on icon "Branch-specific-item" at bounding box center [1079, 644] width 14 height 13
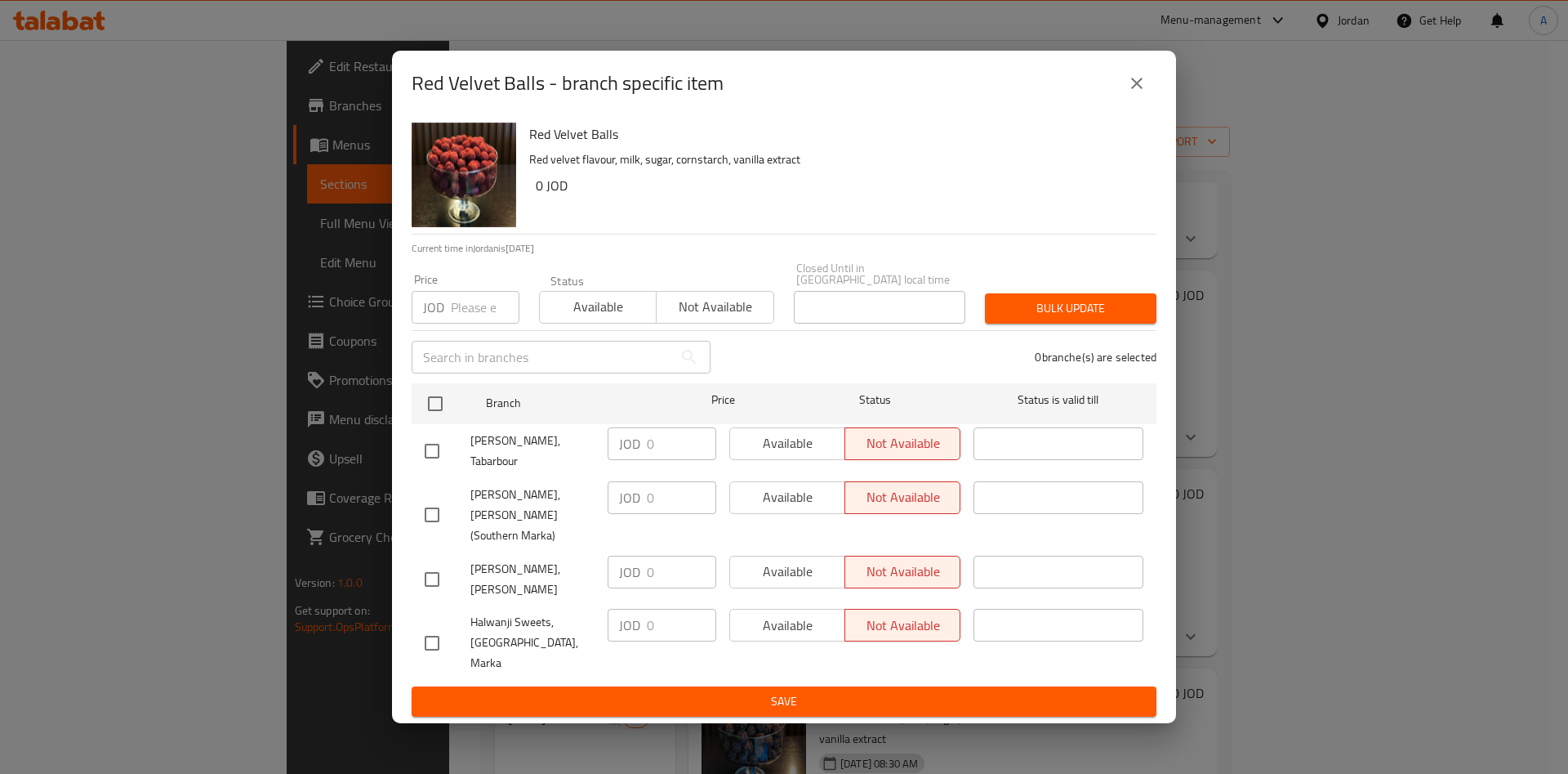
click at [1134, 93] on icon "close" at bounding box center [1136, 83] width 20 height 20
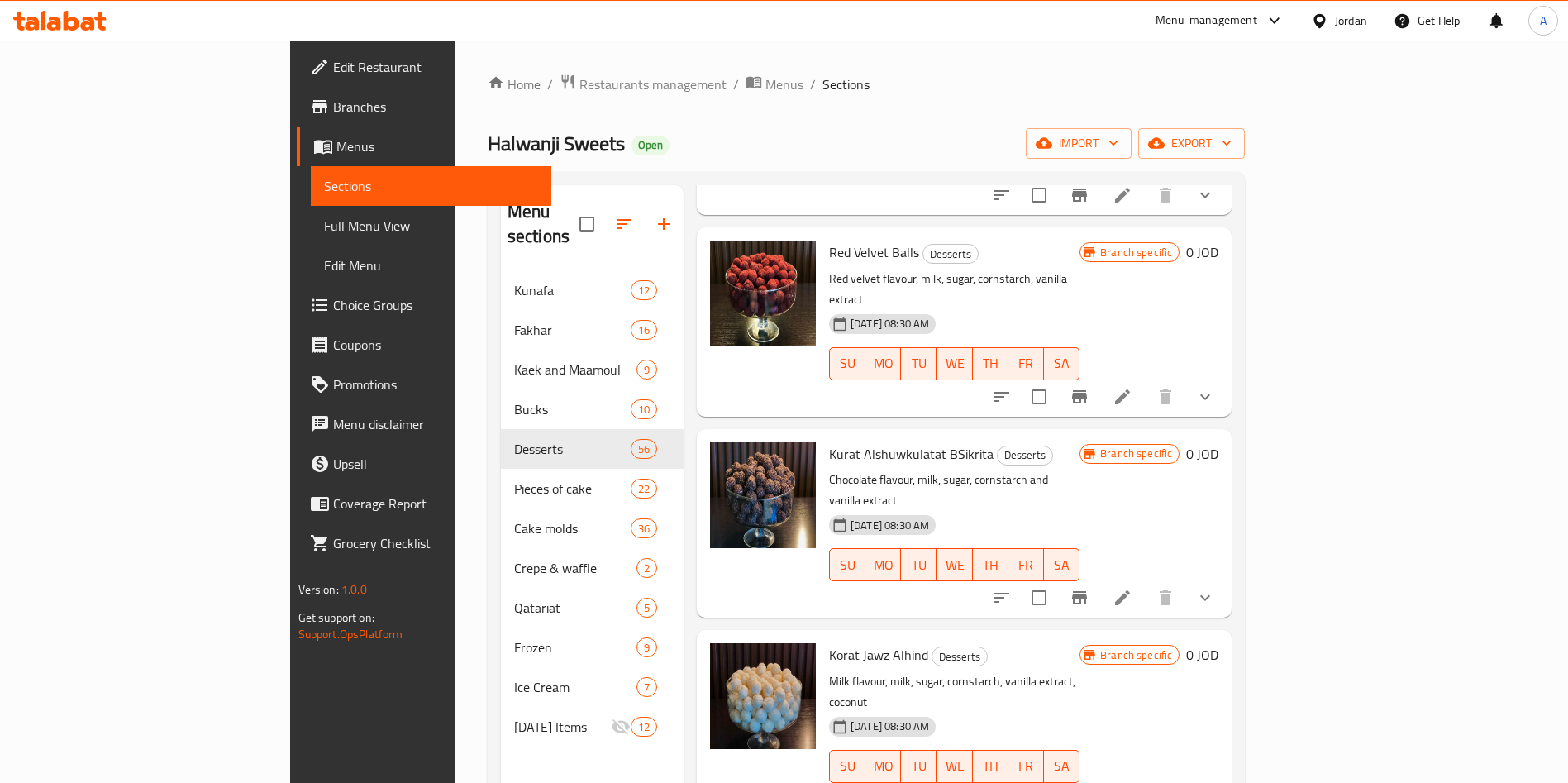
scroll to position [620, 0]
click at [1100, 577] on button "Branch-specific-item" at bounding box center [1079, 596] width 39 height 39
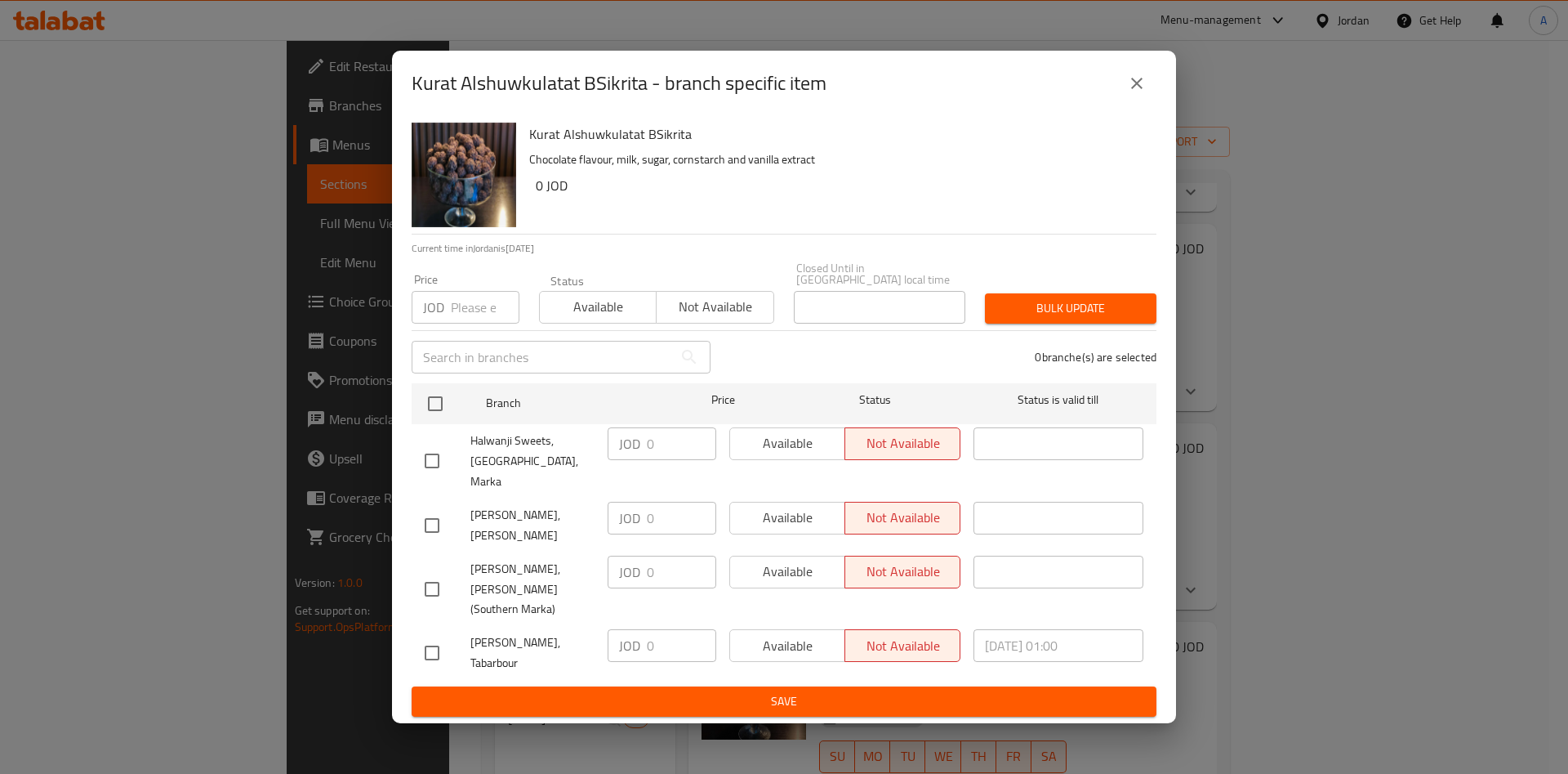
click at [1144, 93] on icon "close" at bounding box center [1136, 83] width 20 height 20
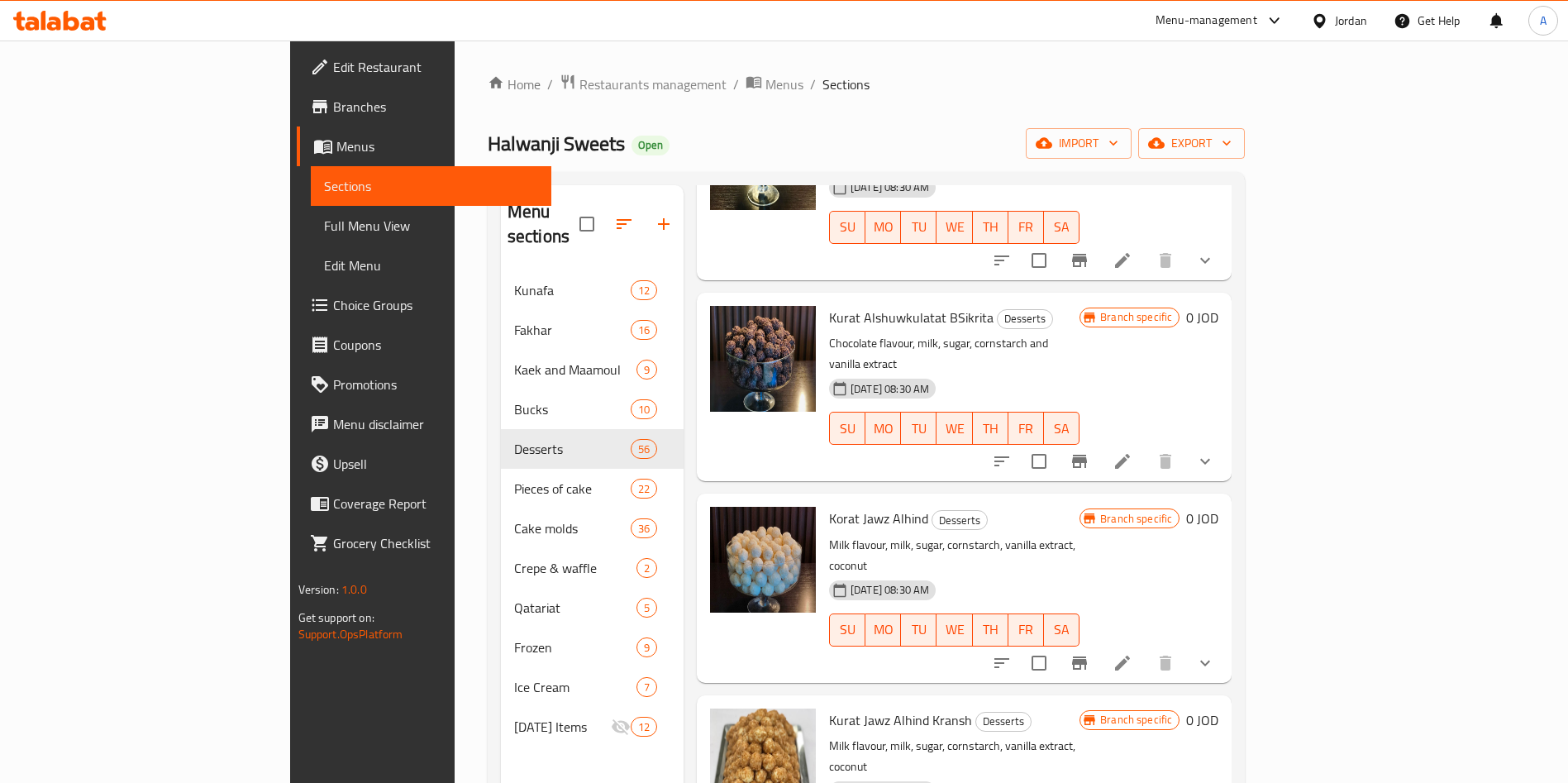
scroll to position [868, 0]
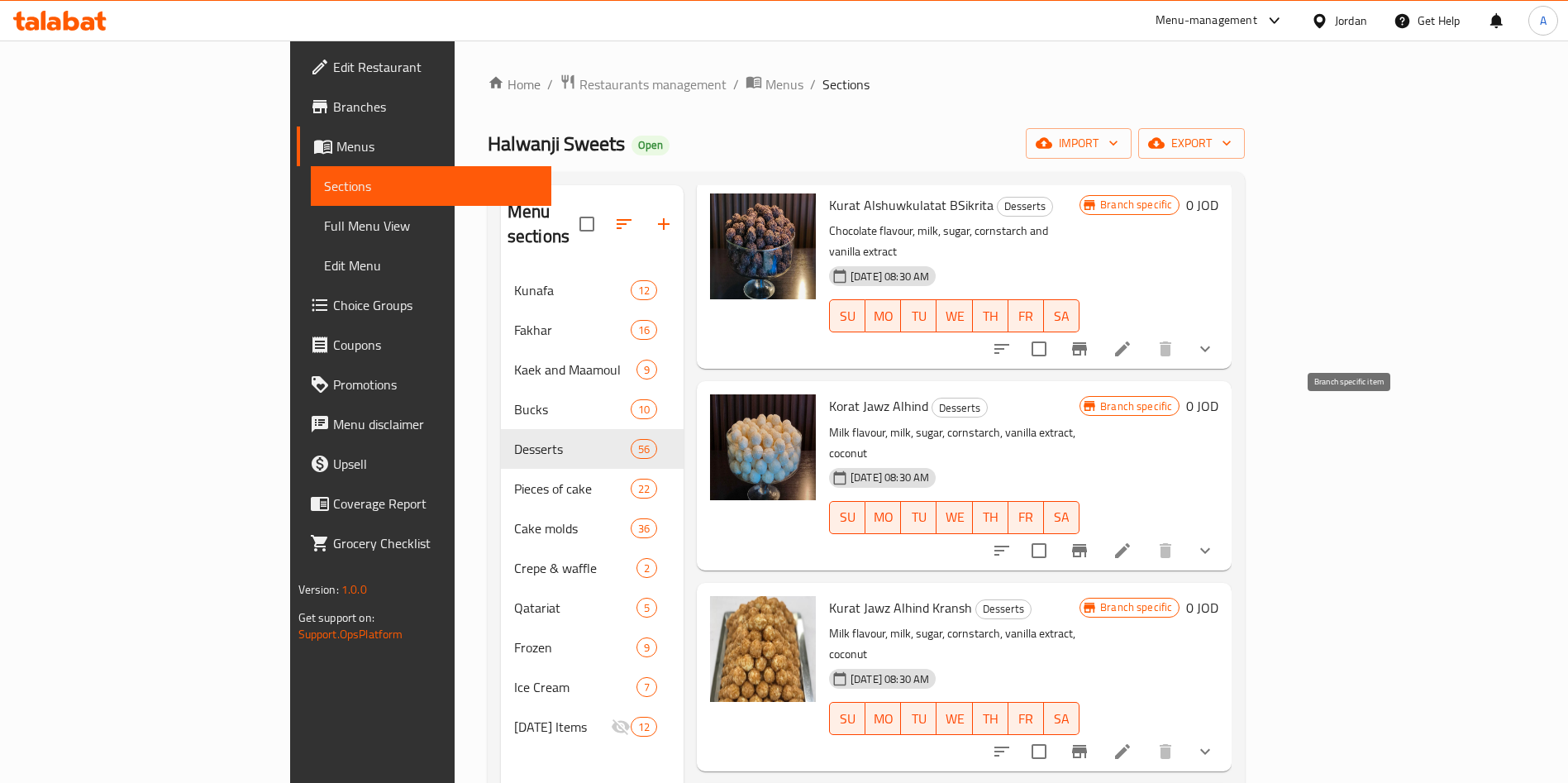
click at [1100, 531] on button "Branch-specific-item" at bounding box center [1079, 550] width 39 height 39
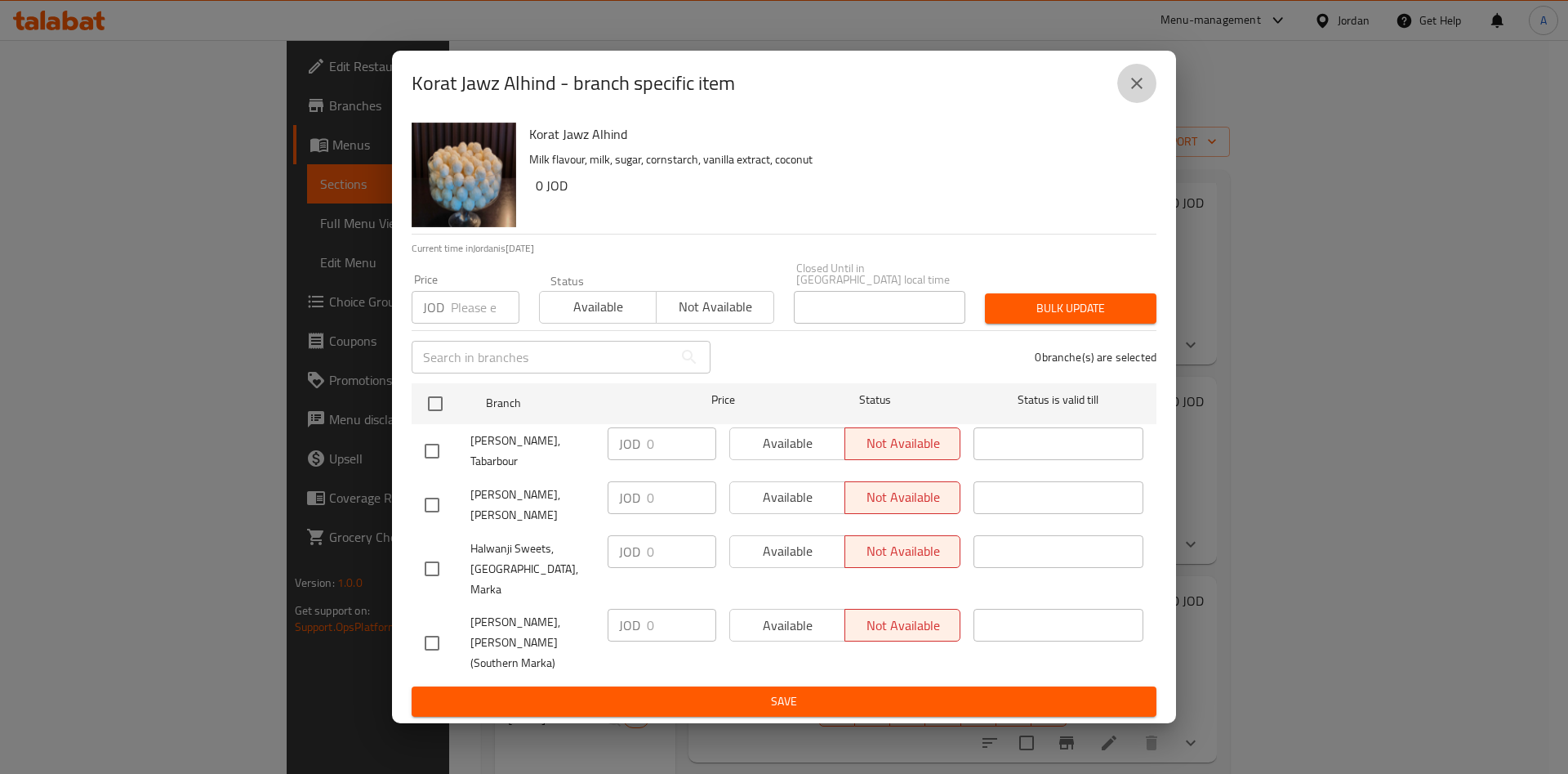
click at [1145, 103] on button "close" at bounding box center [1136, 83] width 39 height 39
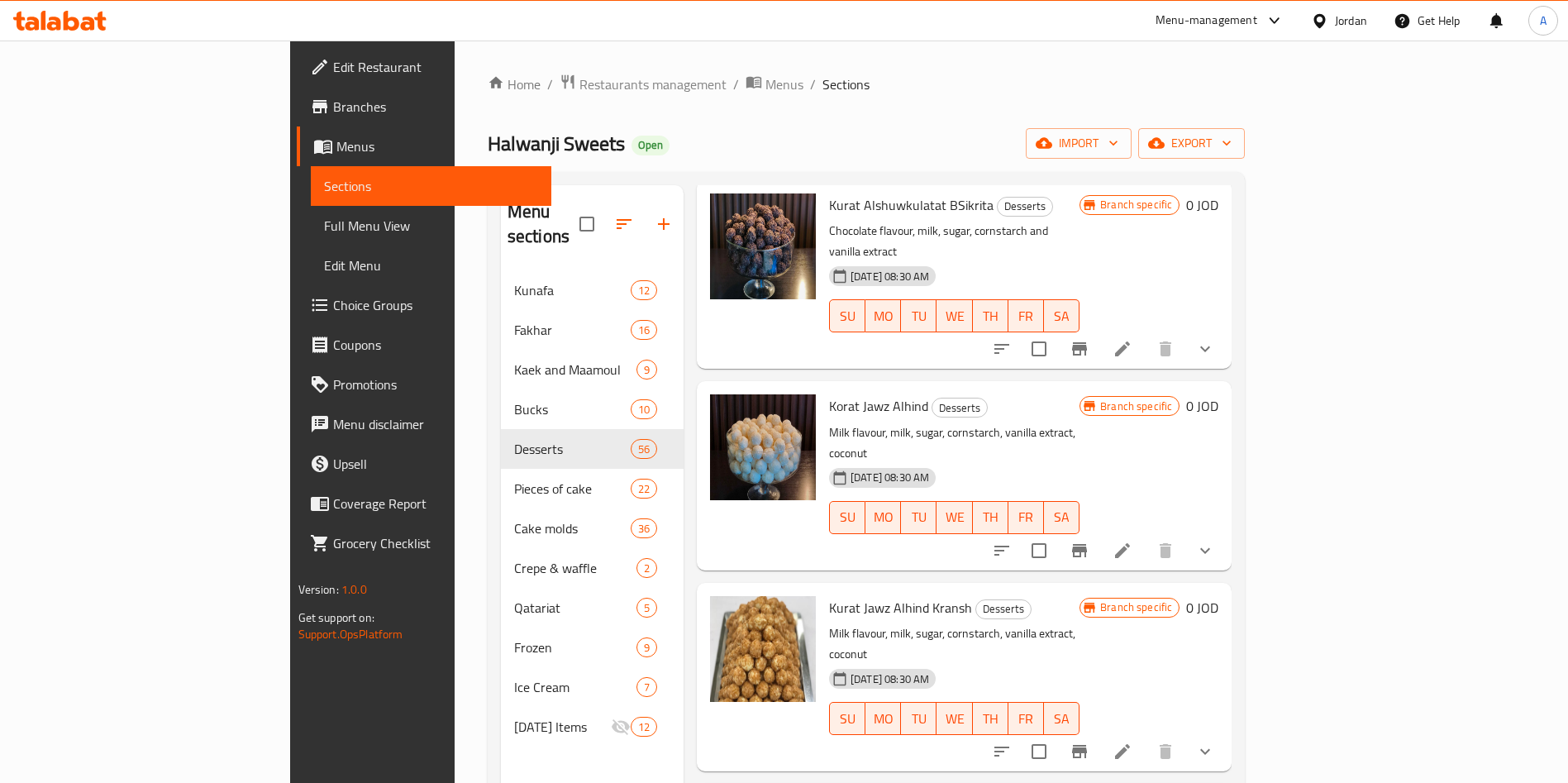
scroll to position [992, 0]
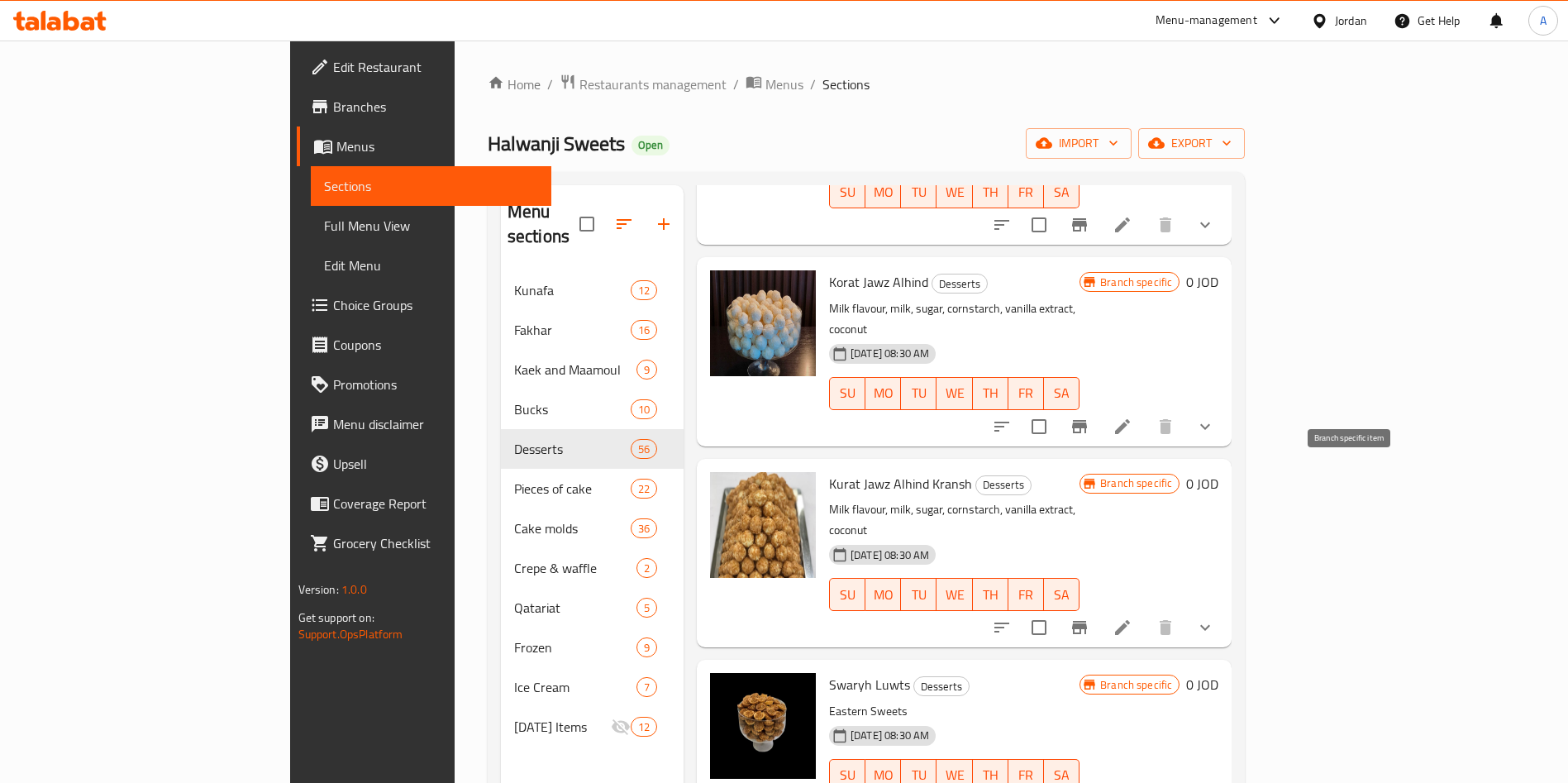
click at [1087, 621] on icon "Branch-specific-item" at bounding box center [1079, 628] width 14 height 13
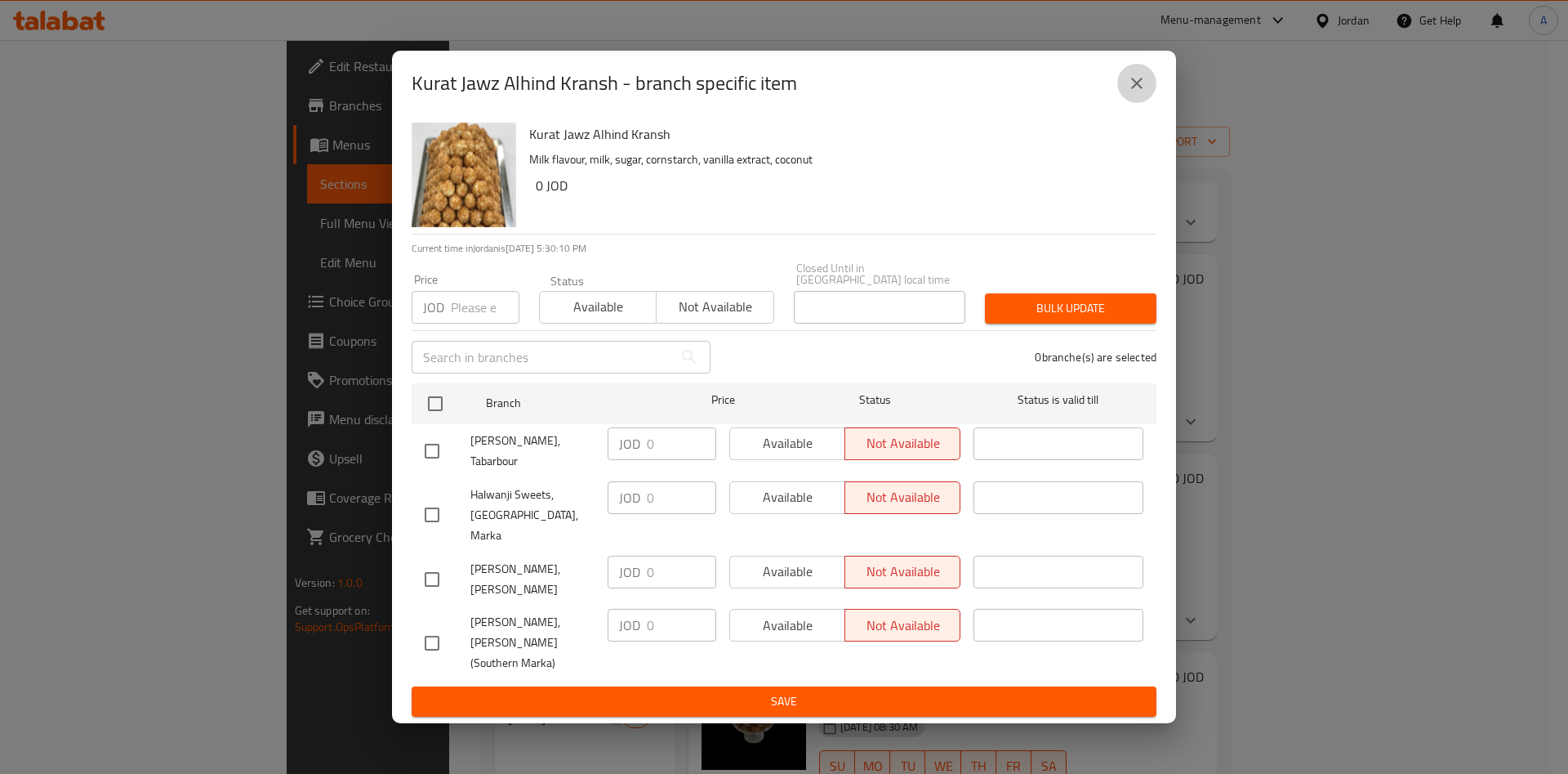
click at [1134, 93] on icon "close" at bounding box center [1136, 83] width 20 height 20
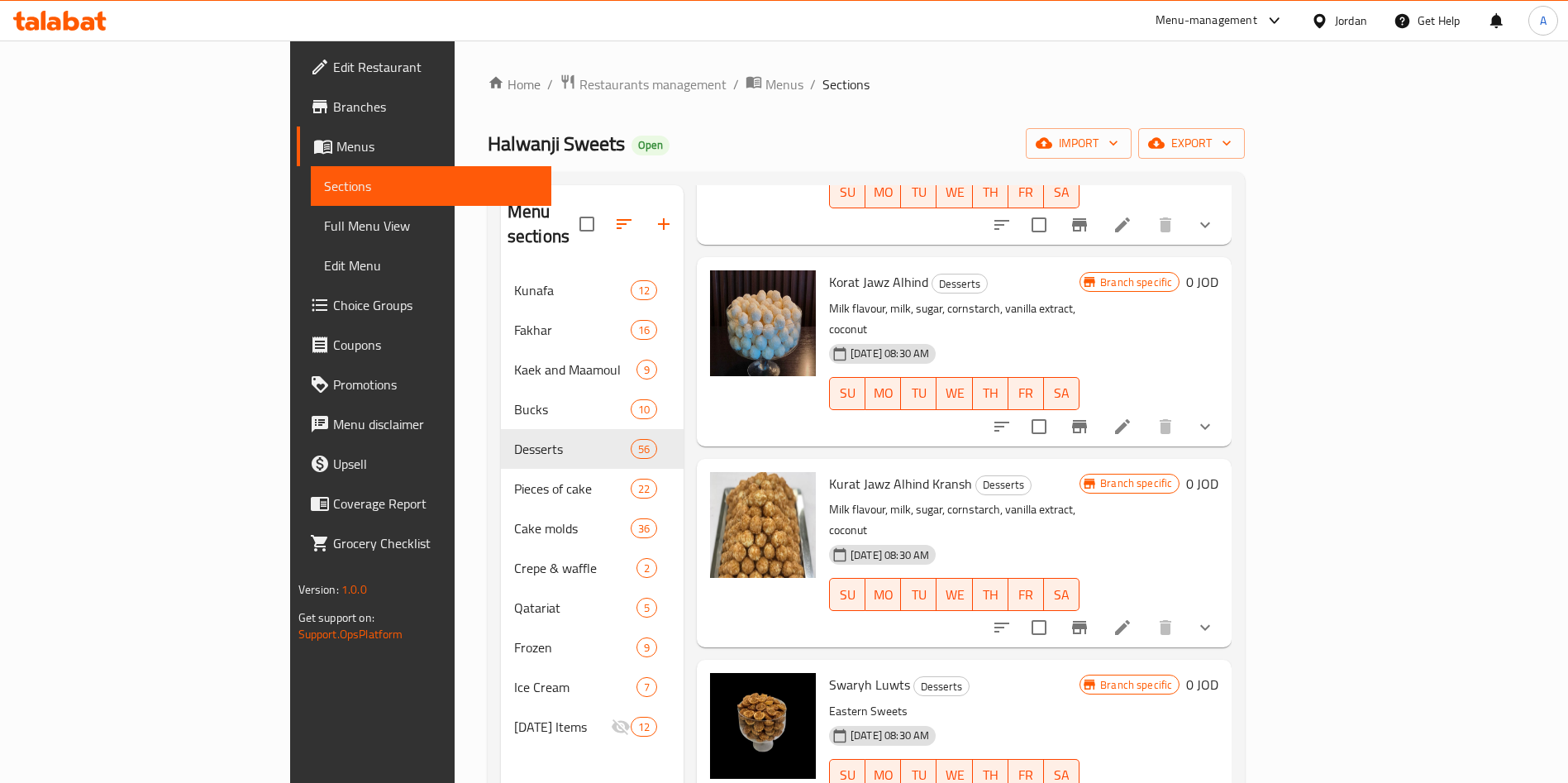
scroll to position [1116, 0]
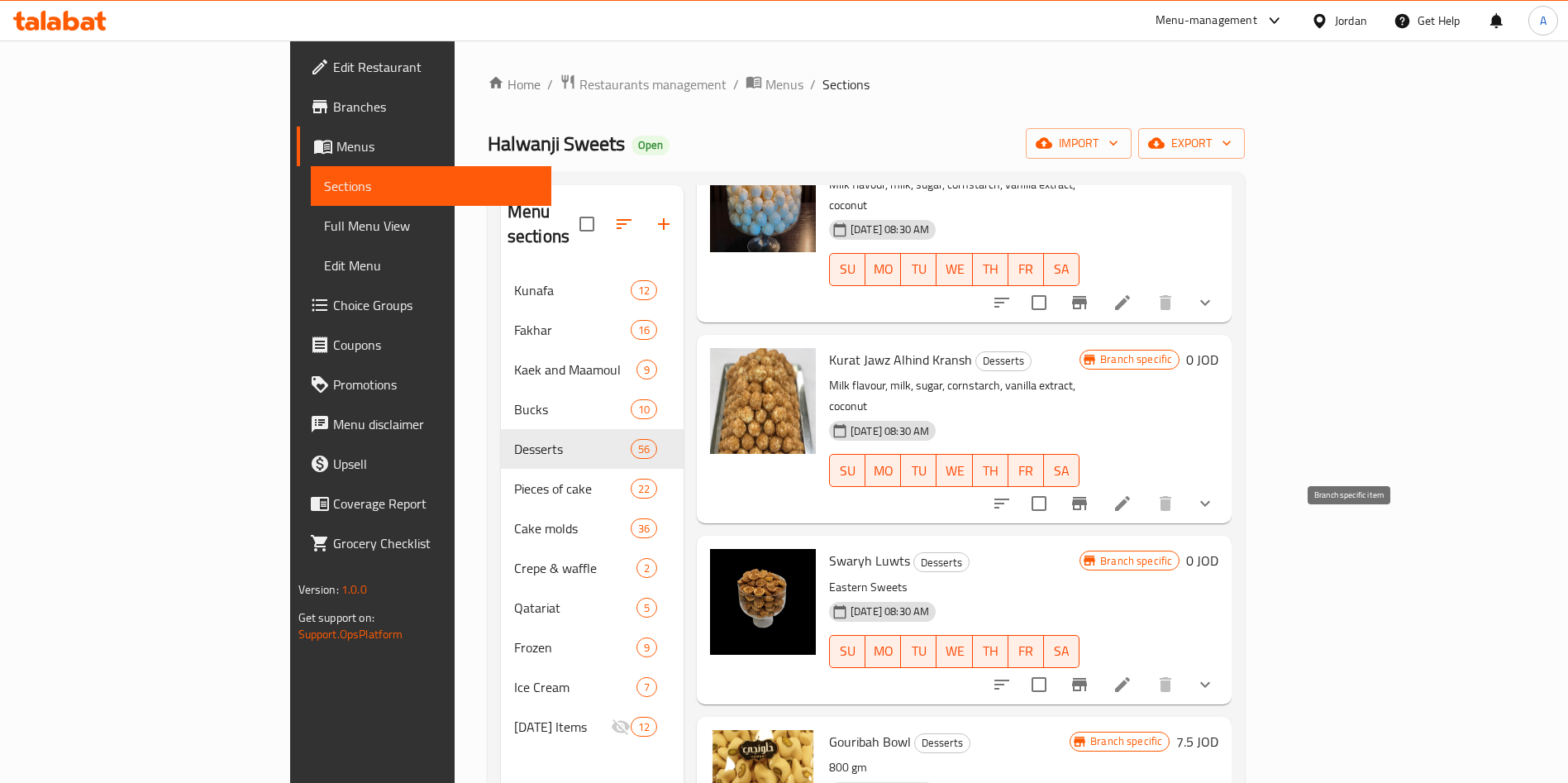
click at [1089, 674] on icon "Branch-specific-item" at bounding box center [1080, 684] width 20 height 20
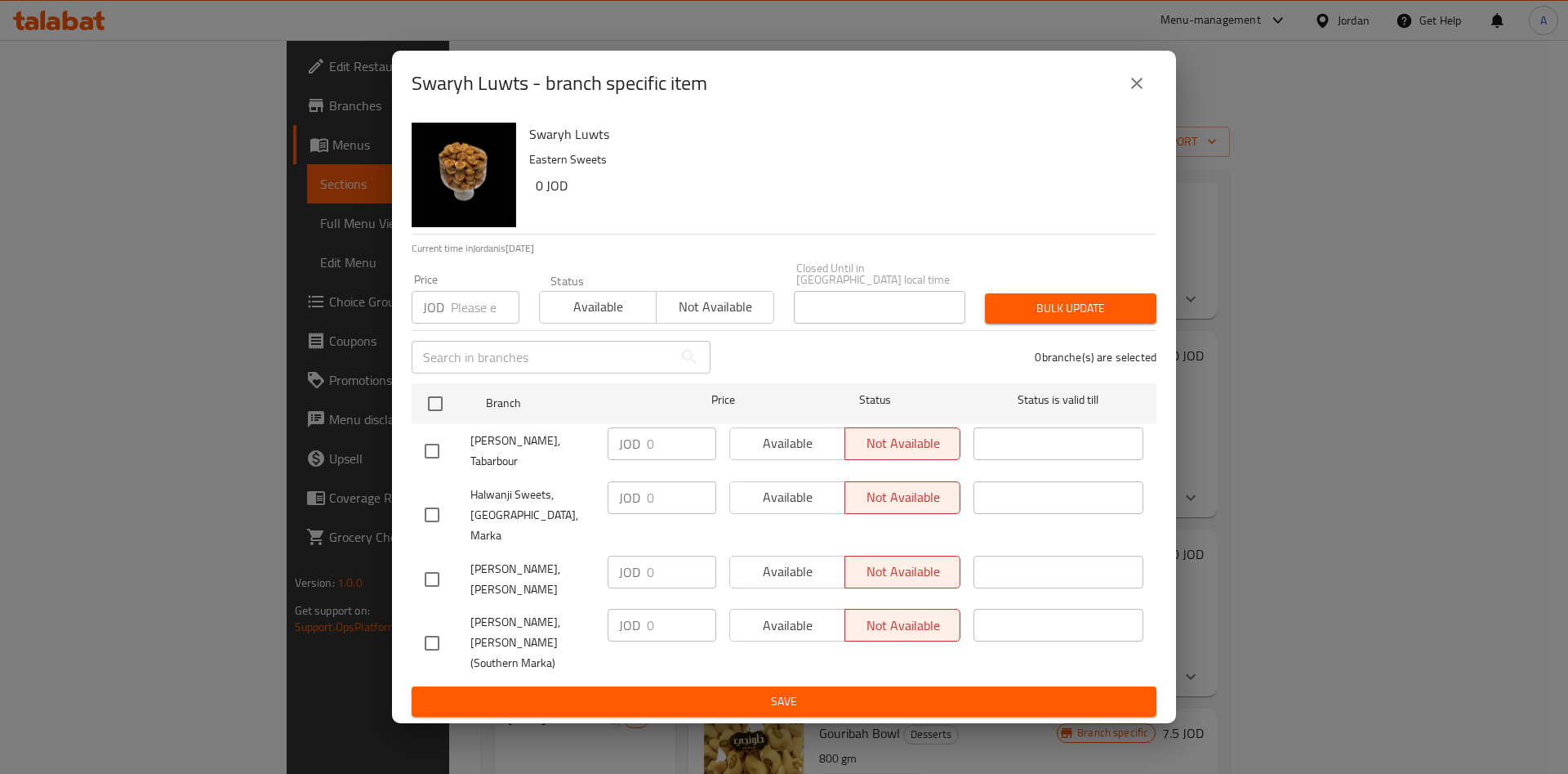
click at [1150, 103] on button "close" at bounding box center [1136, 83] width 39 height 39
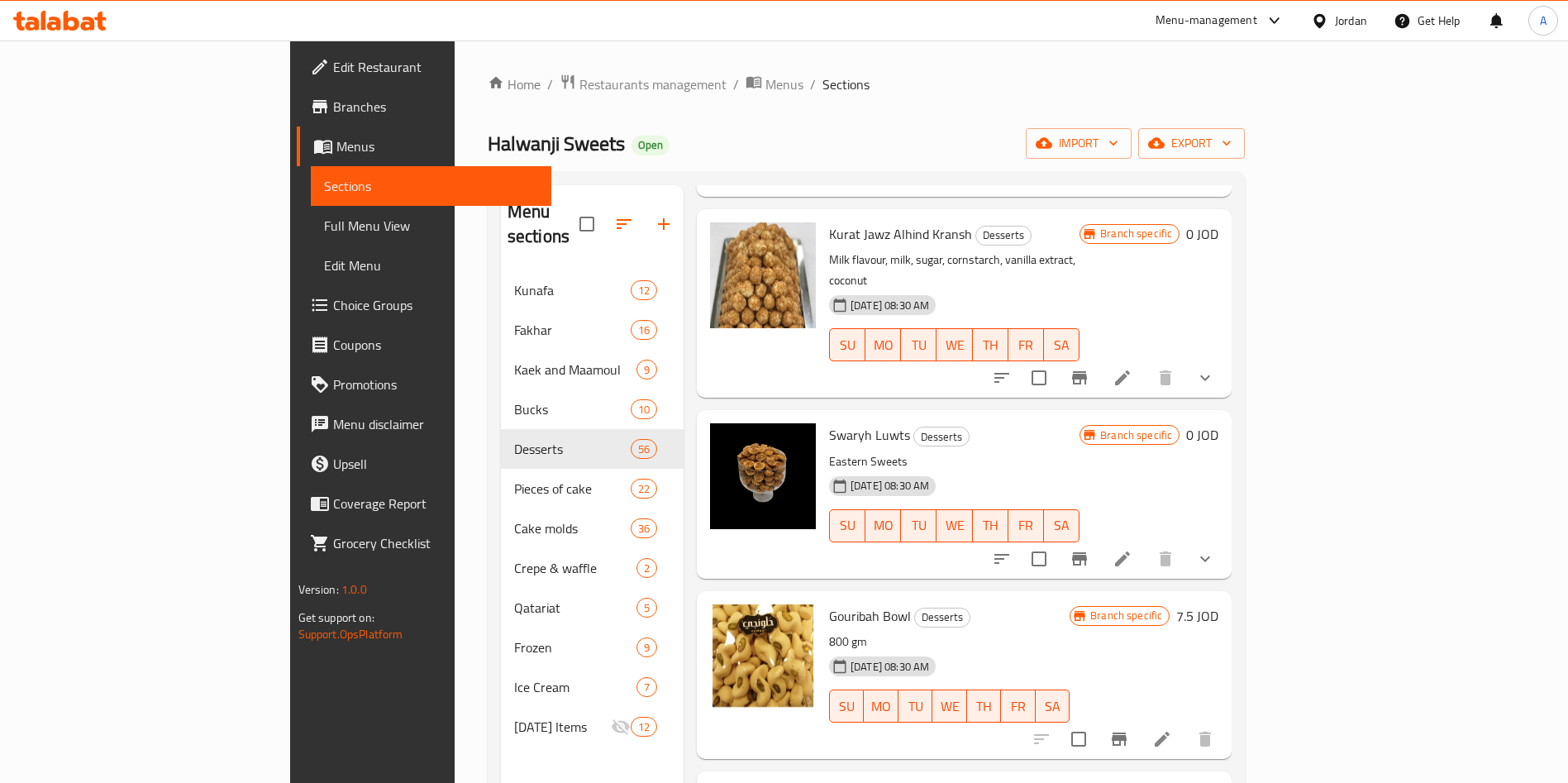
scroll to position [1488, 0]
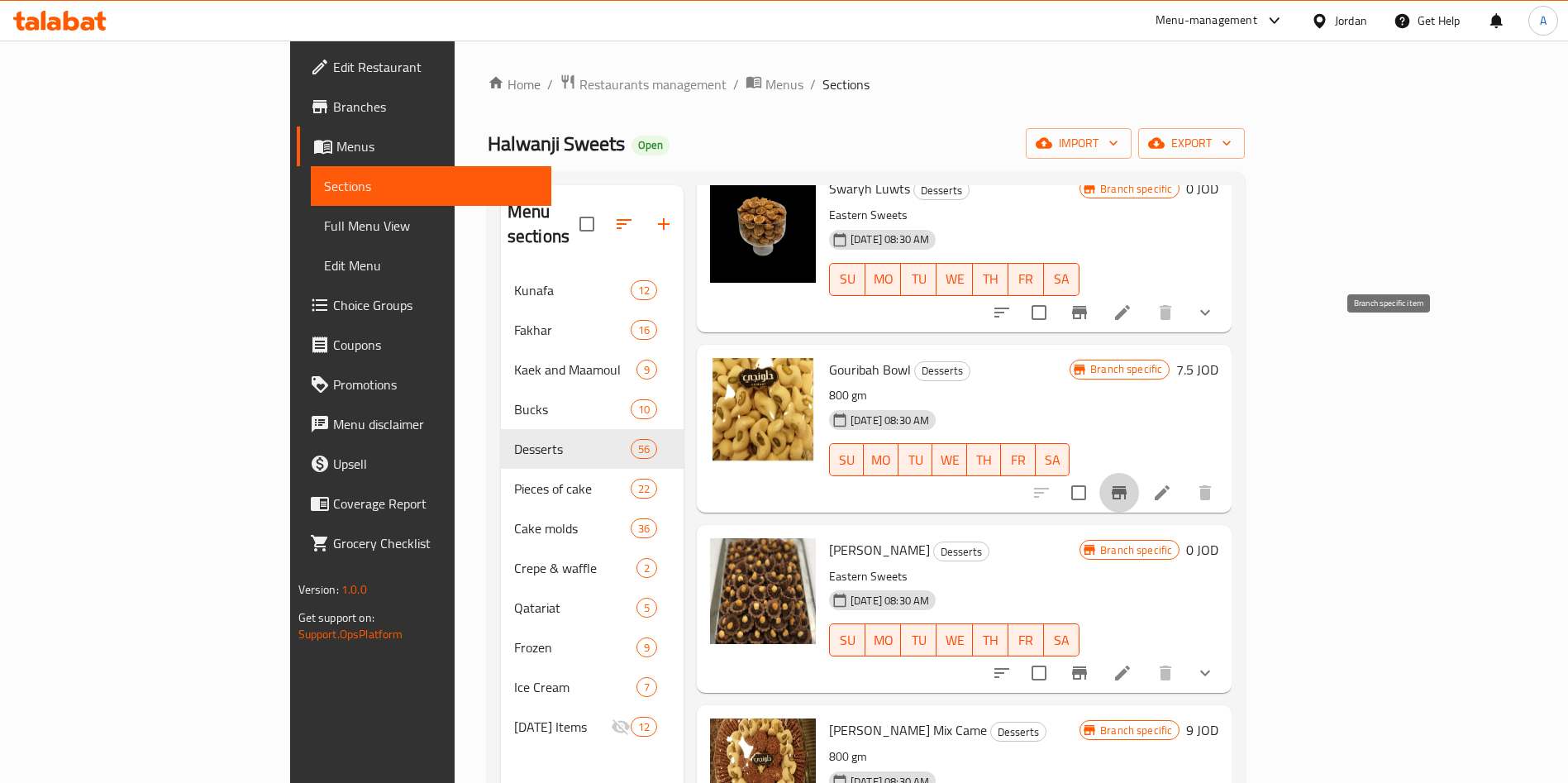
click at [1139, 473] on button "Branch-specific-item" at bounding box center [1119, 492] width 39 height 39
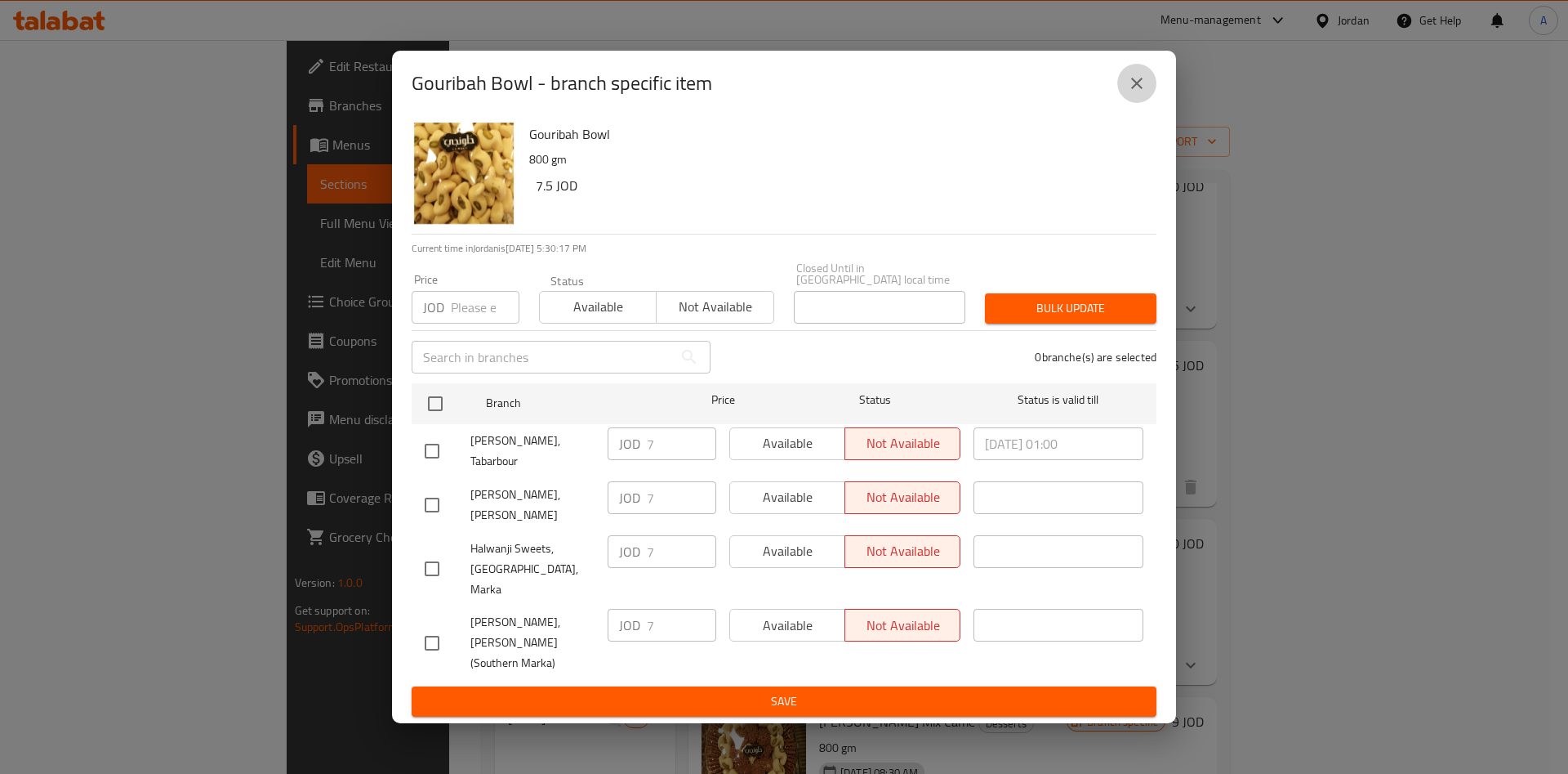
click at [1138, 93] on icon "close" at bounding box center [1136, 83] width 20 height 20
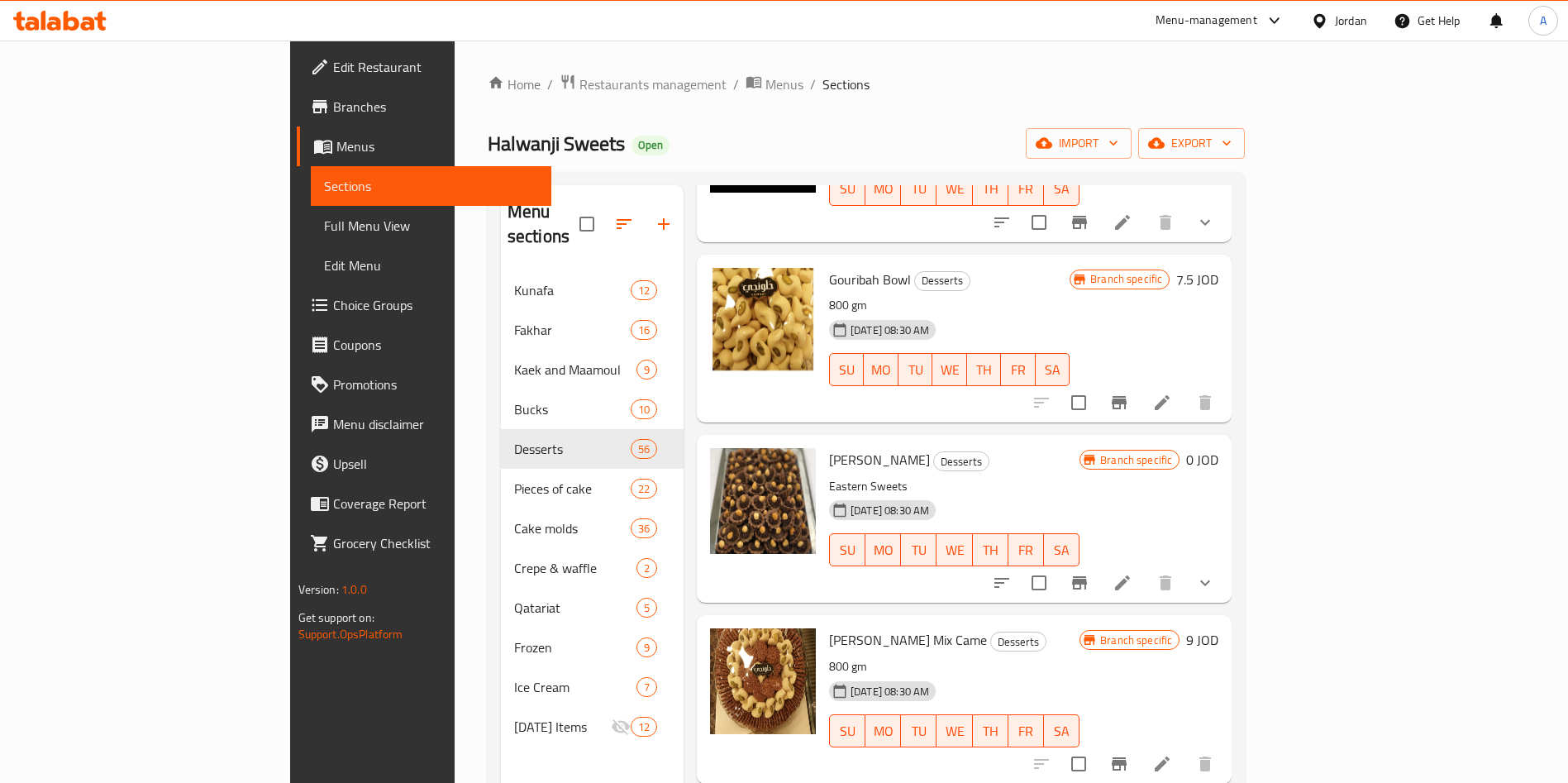
scroll to position [1612, 0]
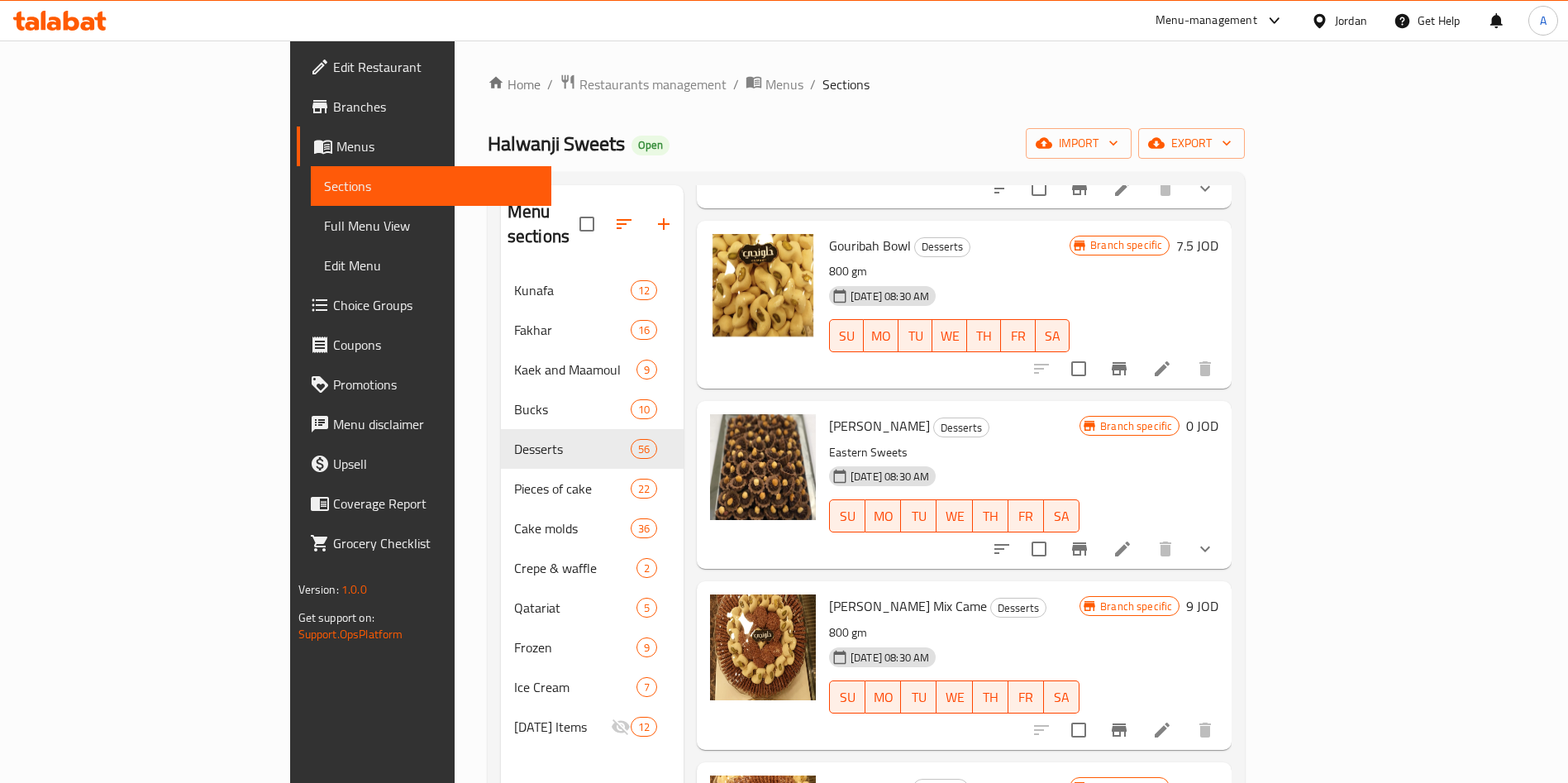
click at [1127, 723] on icon "Branch-specific-item" at bounding box center [1118, 730] width 14 height 13
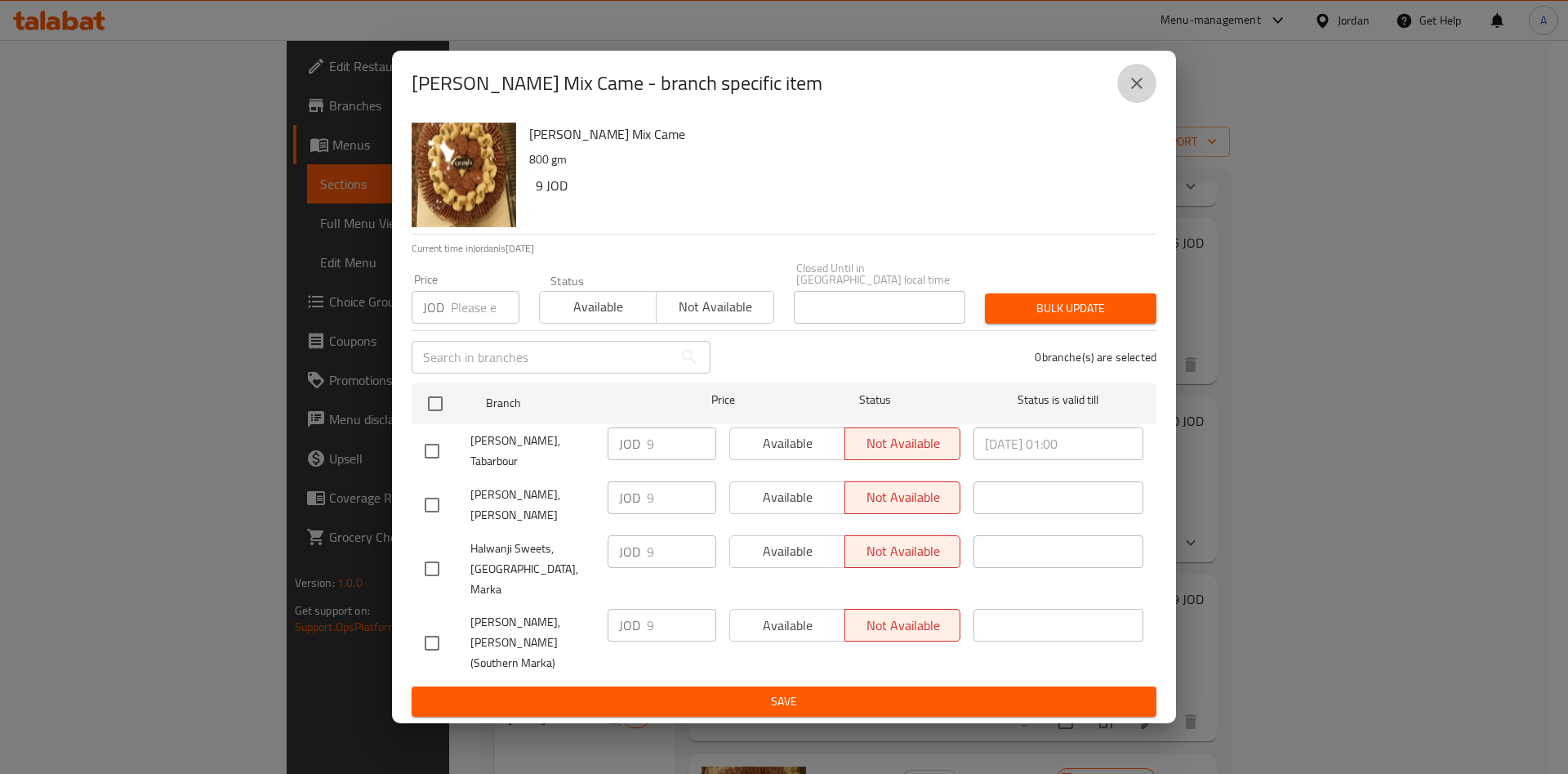
click at [1129, 93] on icon "close" at bounding box center [1136, 83] width 20 height 20
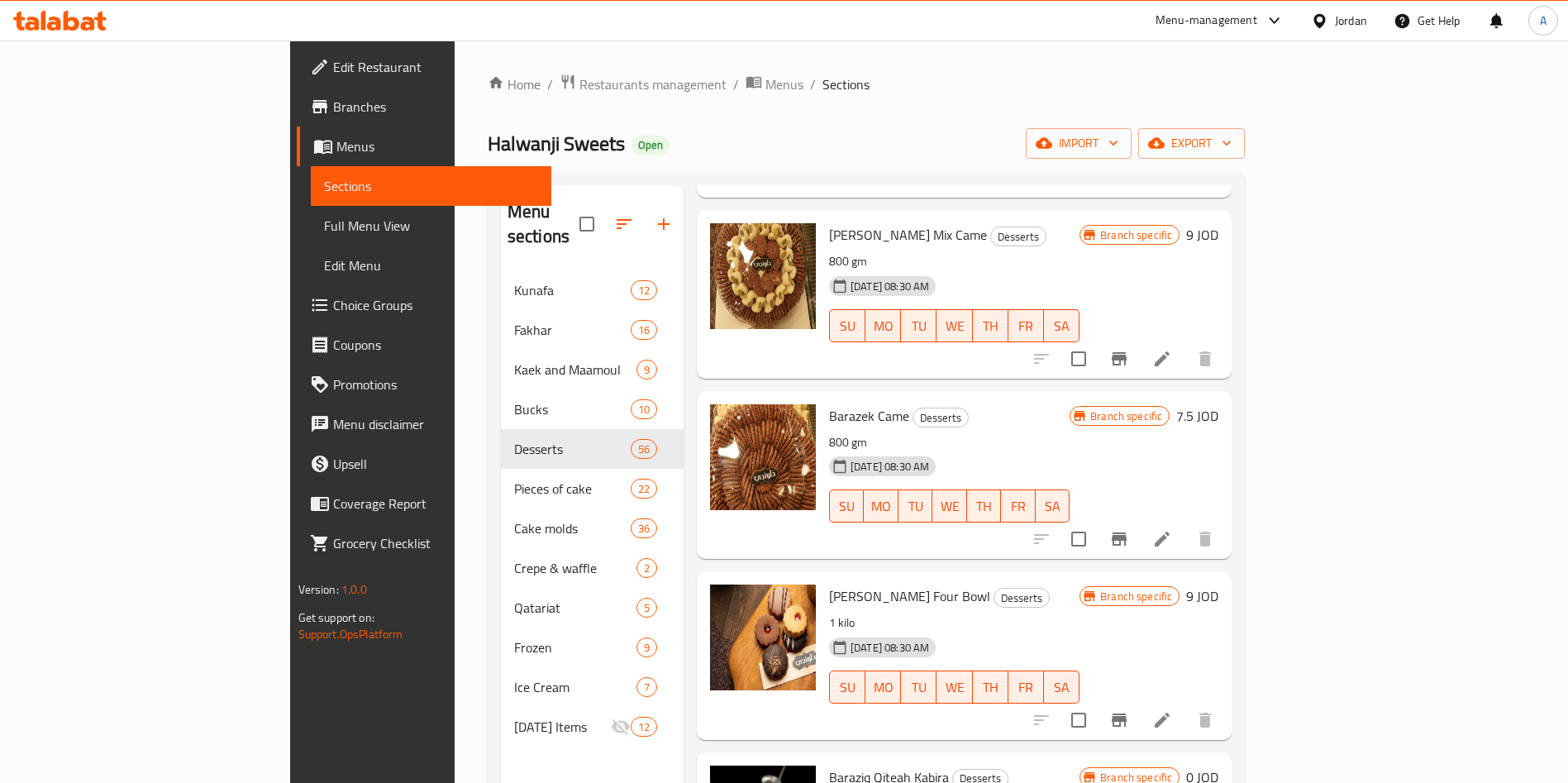
scroll to position [1984, 0]
click at [1127, 532] on icon "Branch-specific-item" at bounding box center [1118, 538] width 14 height 13
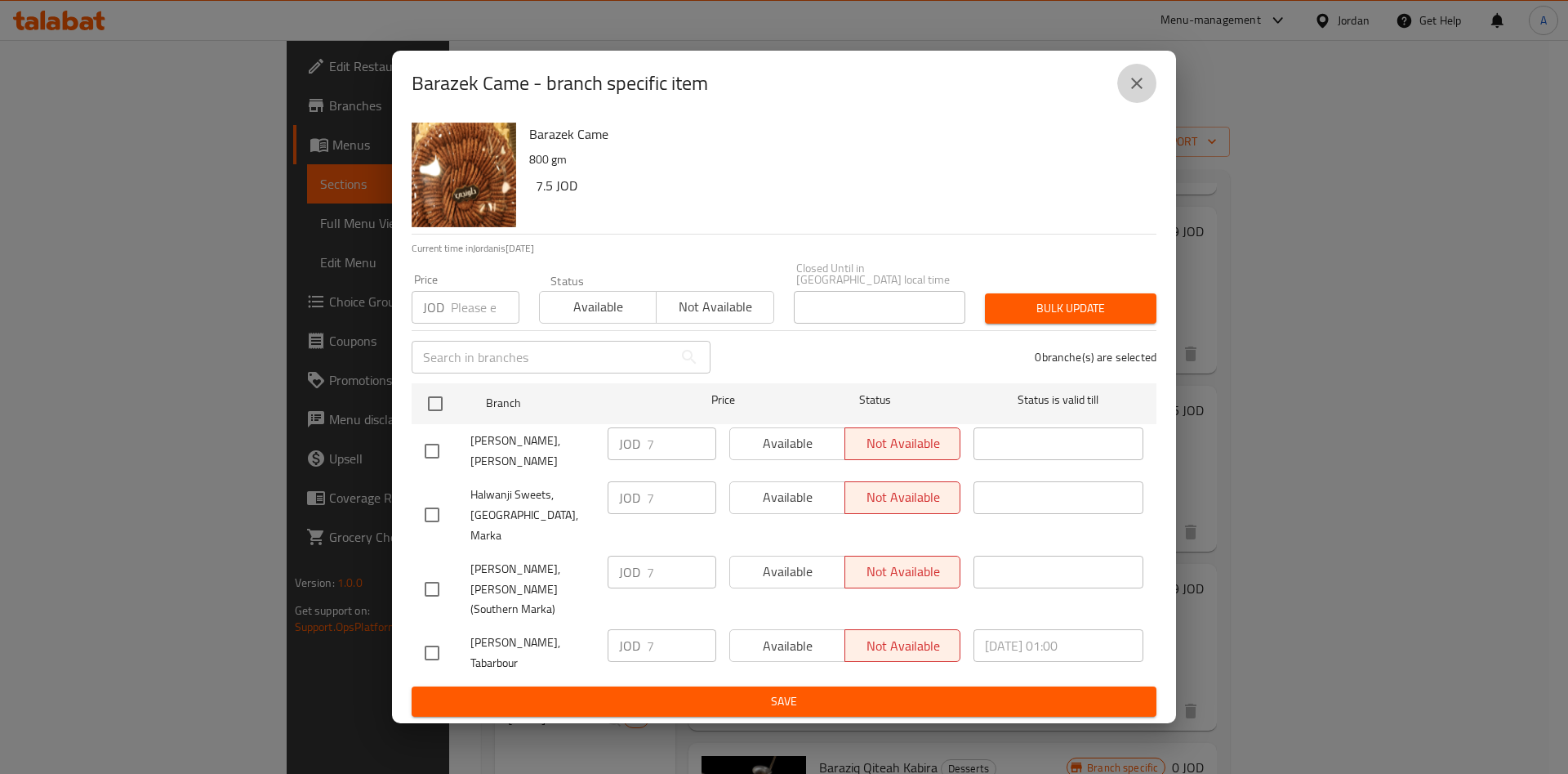
click at [1132, 93] on icon "close" at bounding box center [1136, 83] width 20 height 20
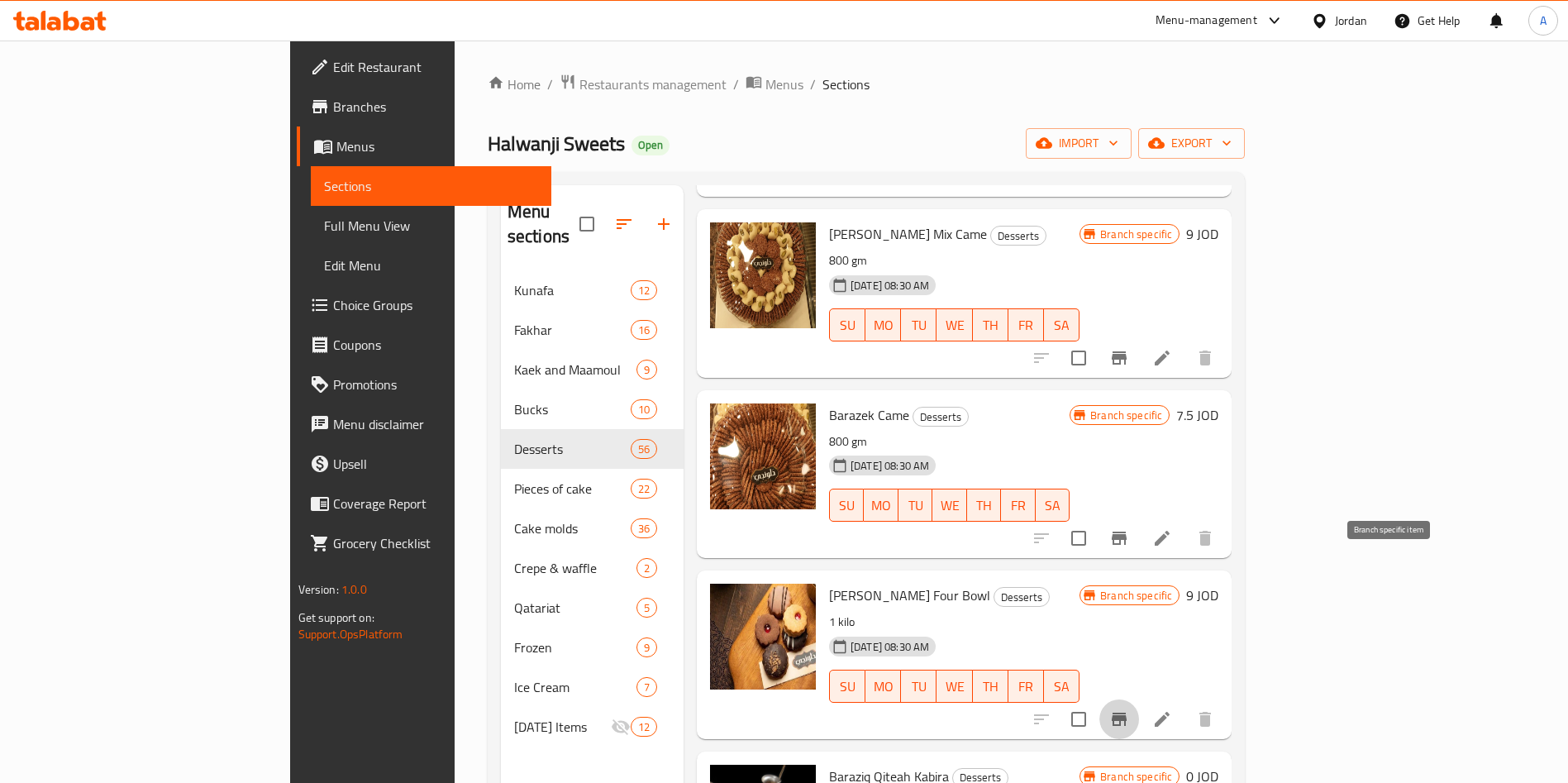
click at [1129, 709] on icon "Branch-specific-item" at bounding box center [1119, 718] width 20 height 20
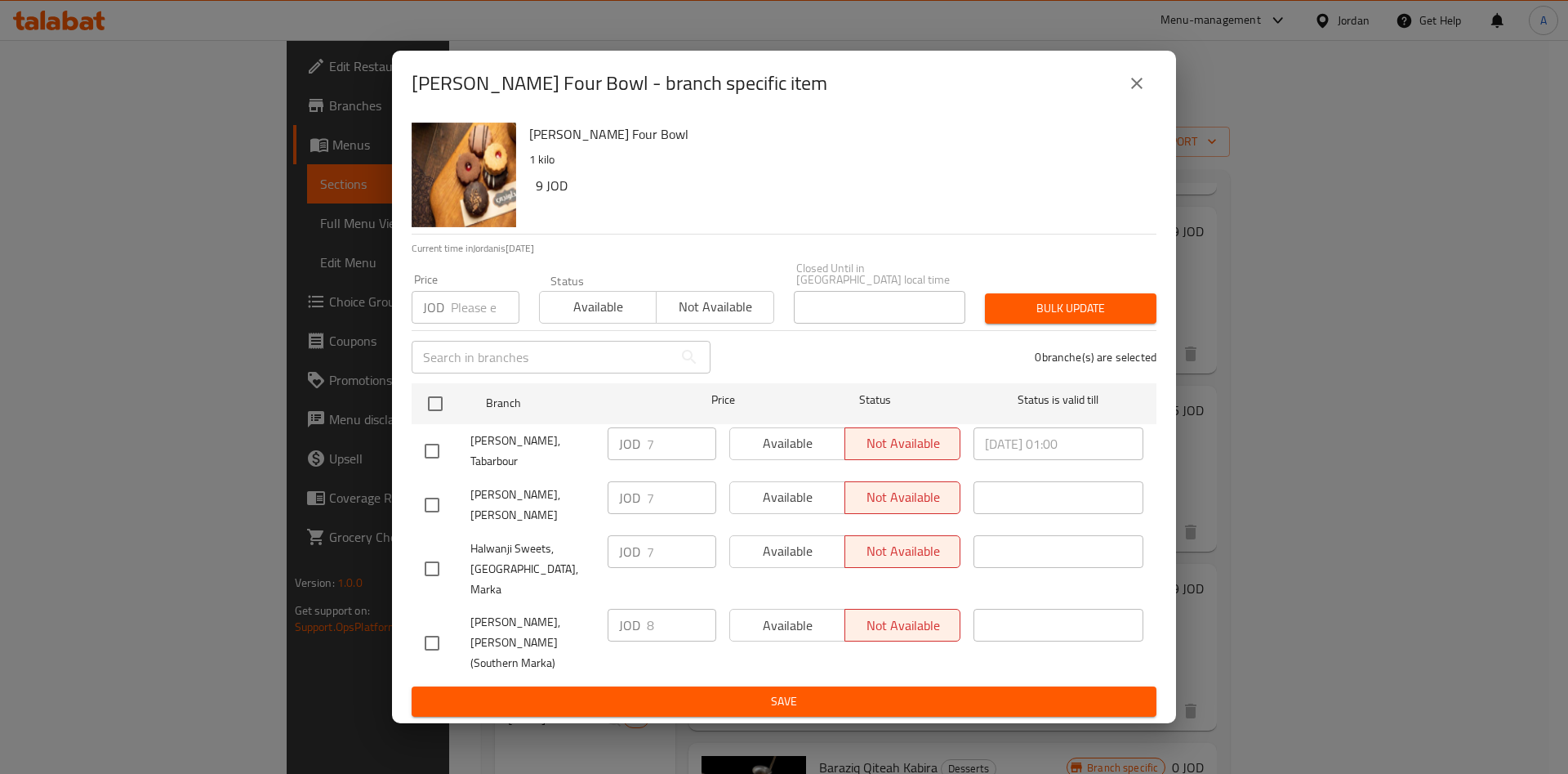
click at [1135, 93] on icon "close" at bounding box center [1136, 83] width 20 height 20
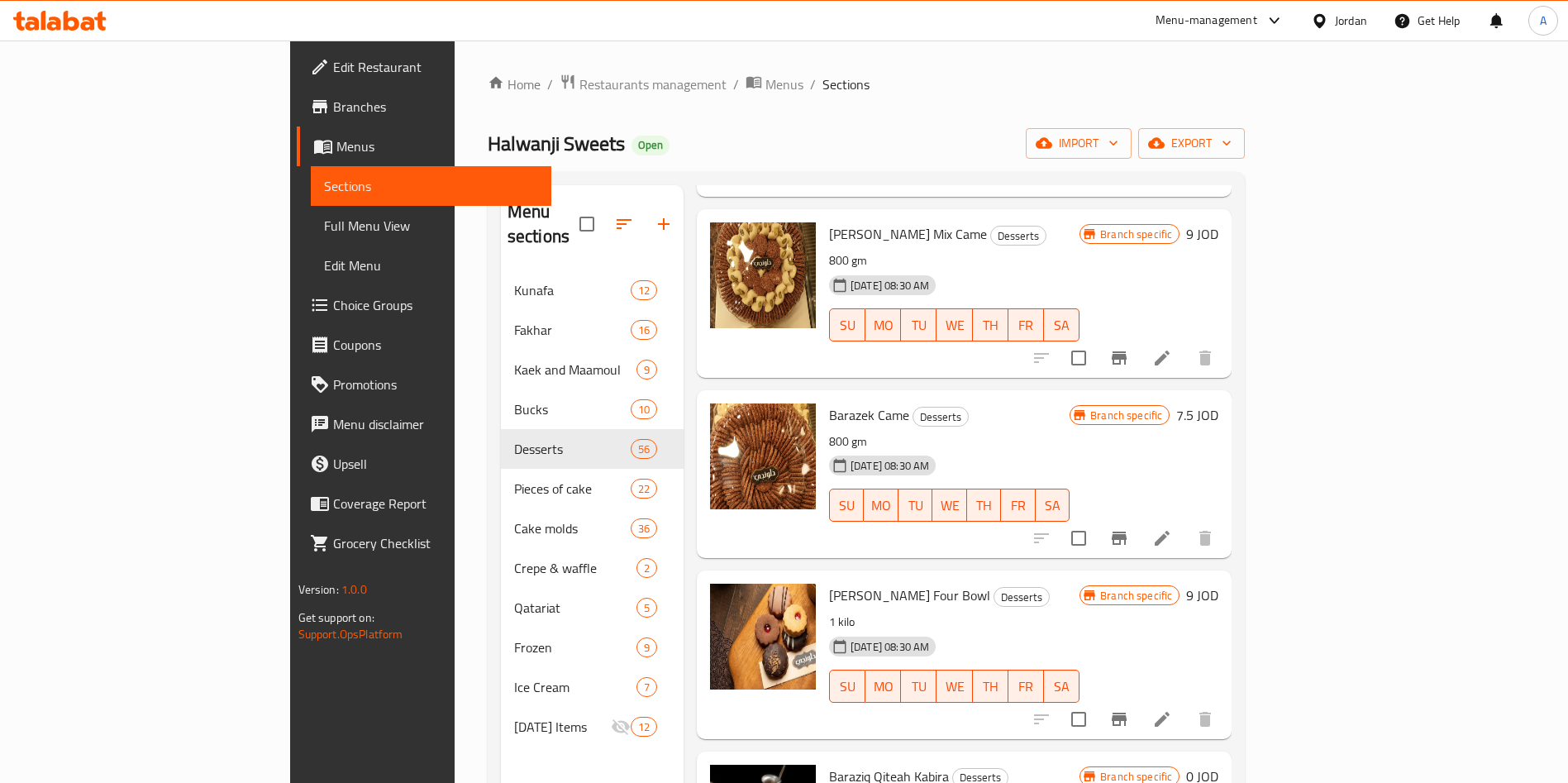
scroll to position [2232, 0]
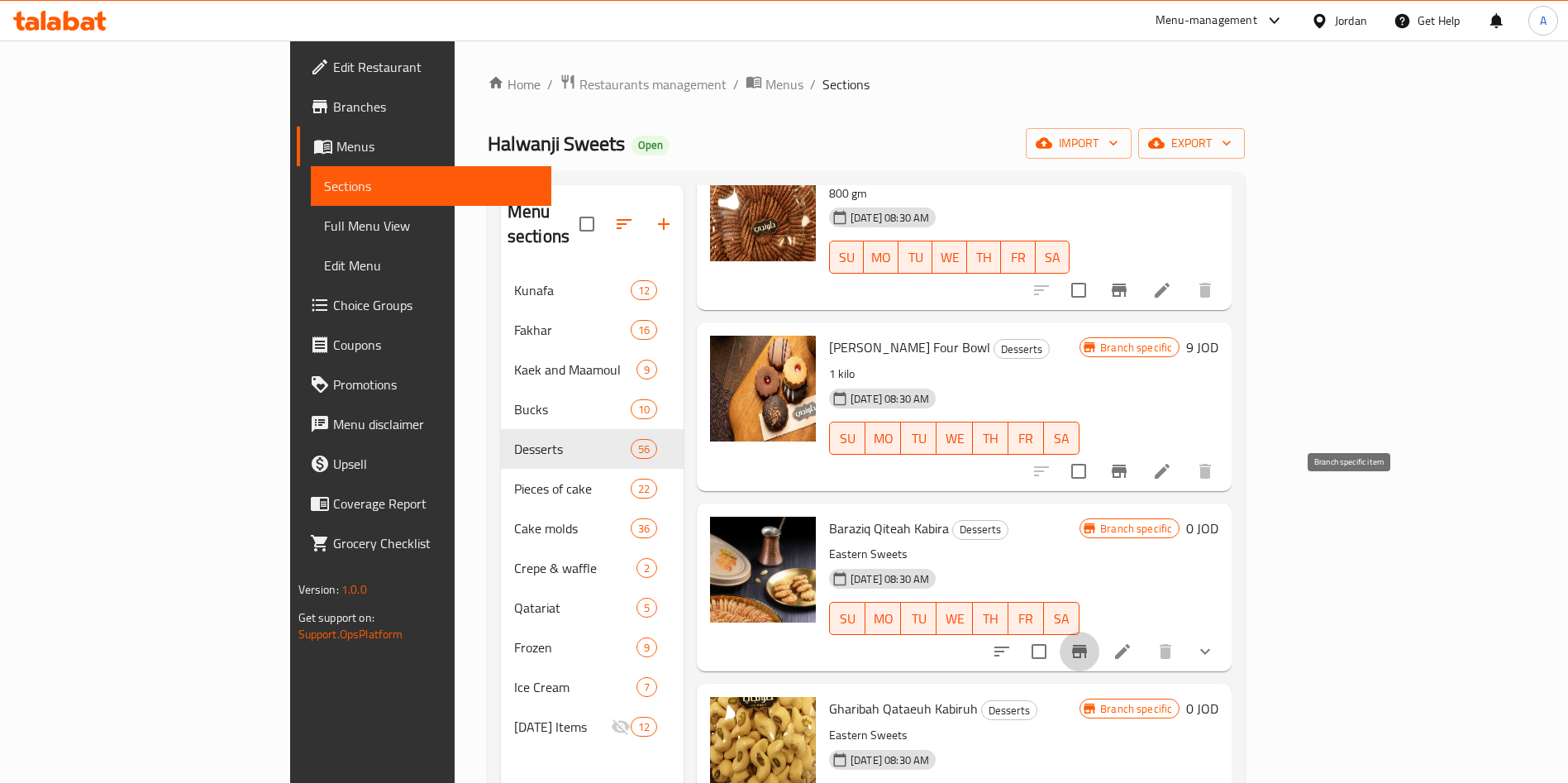
click at [1100, 632] on button "Branch-specific-item" at bounding box center [1079, 651] width 39 height 39
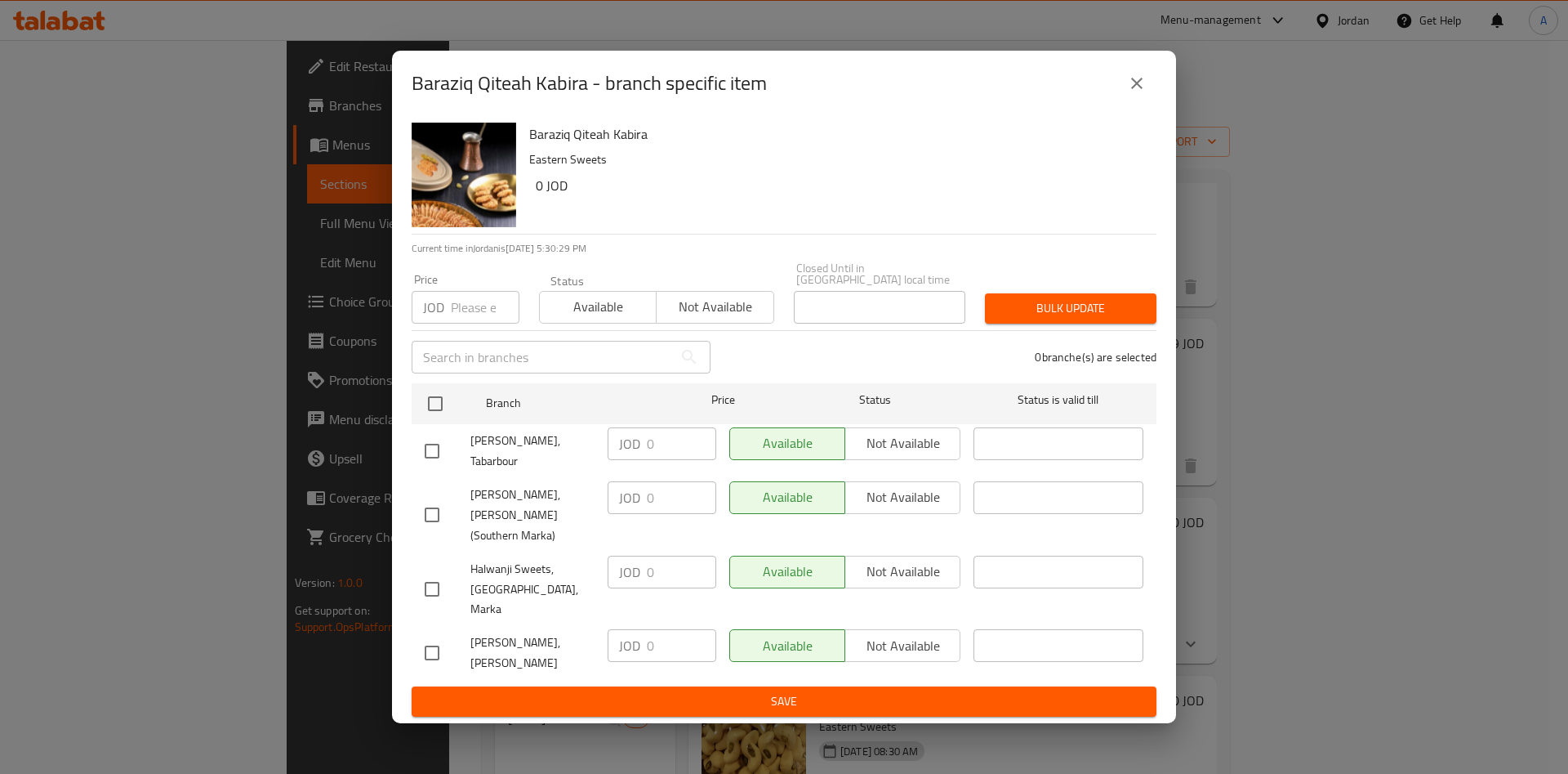
click at [1141, 93] on icon "close" at bounding box center [1136, 83] width 20 height 20
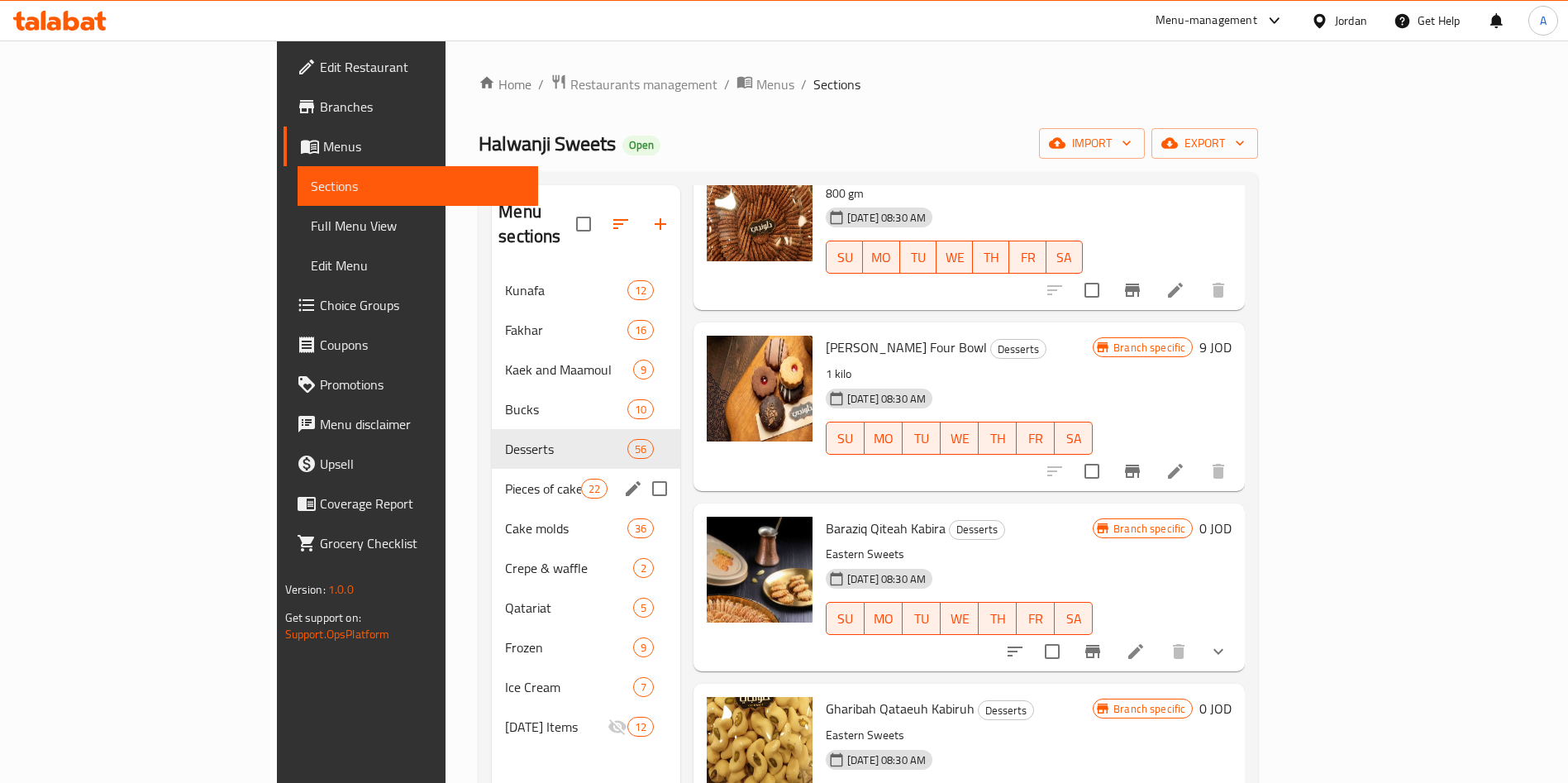
drag, startPoint x: 497, startPoint y: 444, endPoint x: 492, endPoint y: 458, distance: 14.9
click at [496, 469] on div "Pieces of cake 22" at bounding box center [587, 488] width 189 height 39
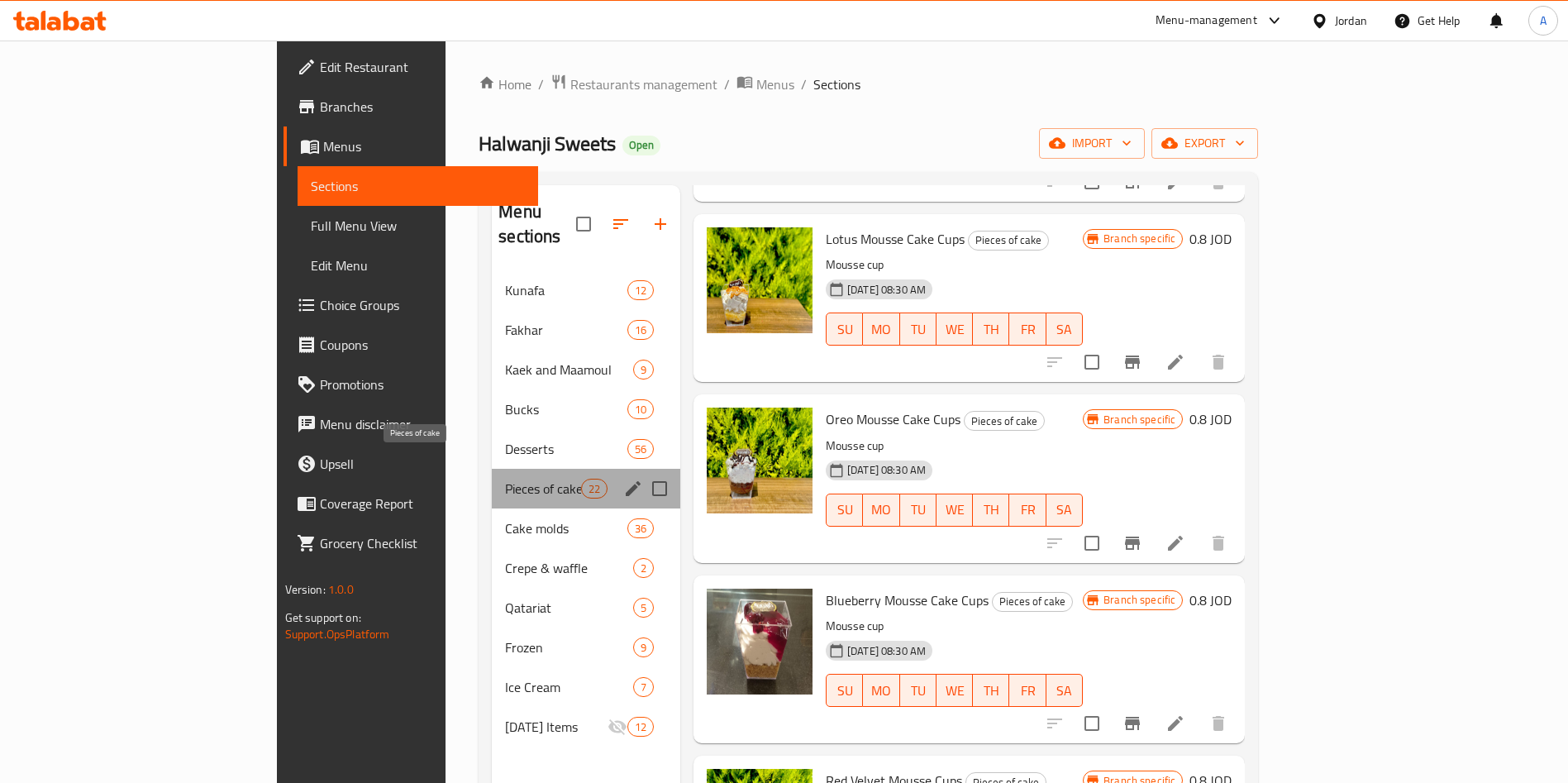
click at [505, 479] on span "Pieces of cake" at bounding box center [542, 488] width 75 height 20
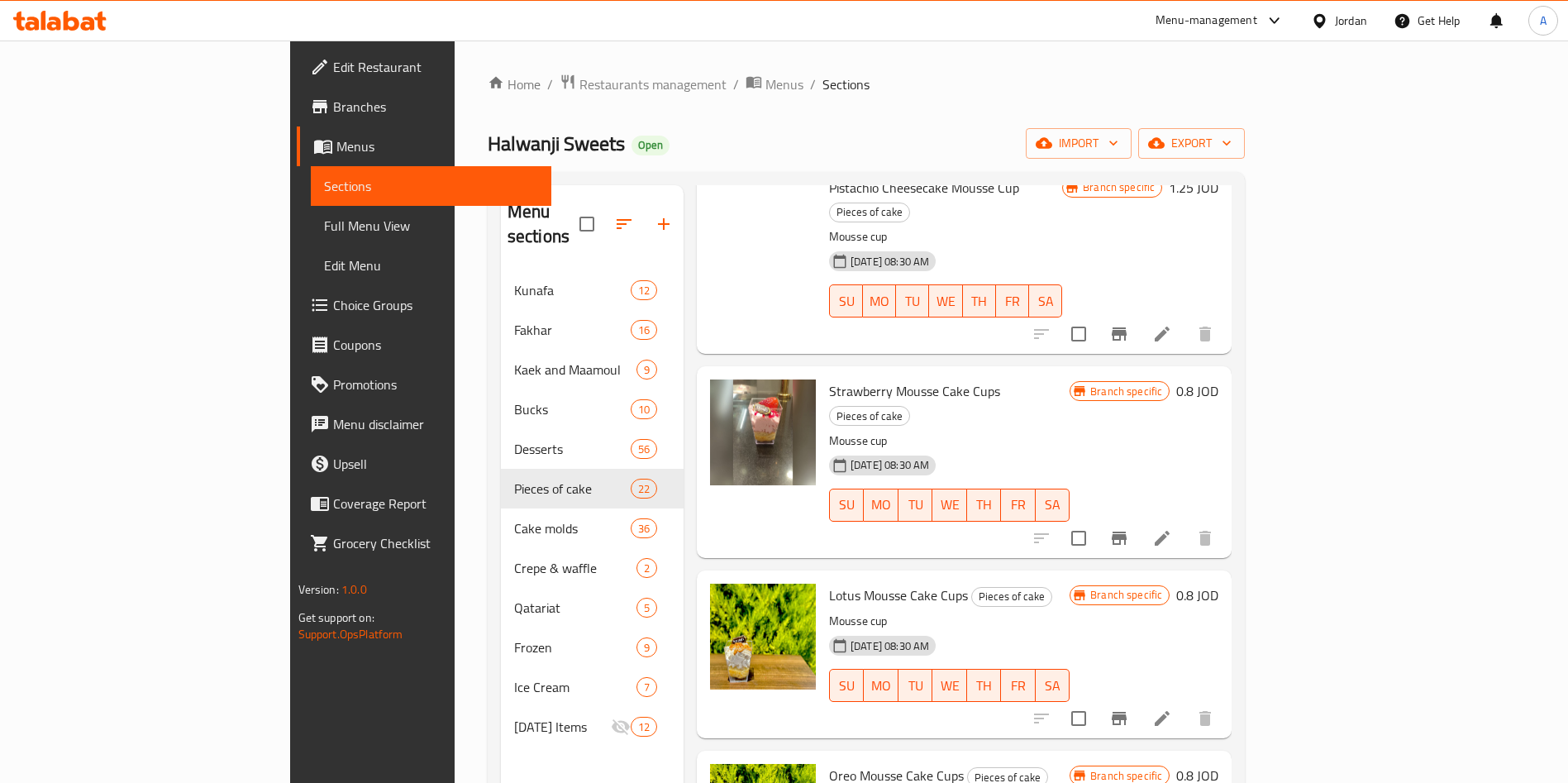
scroll to position [1694, 0]
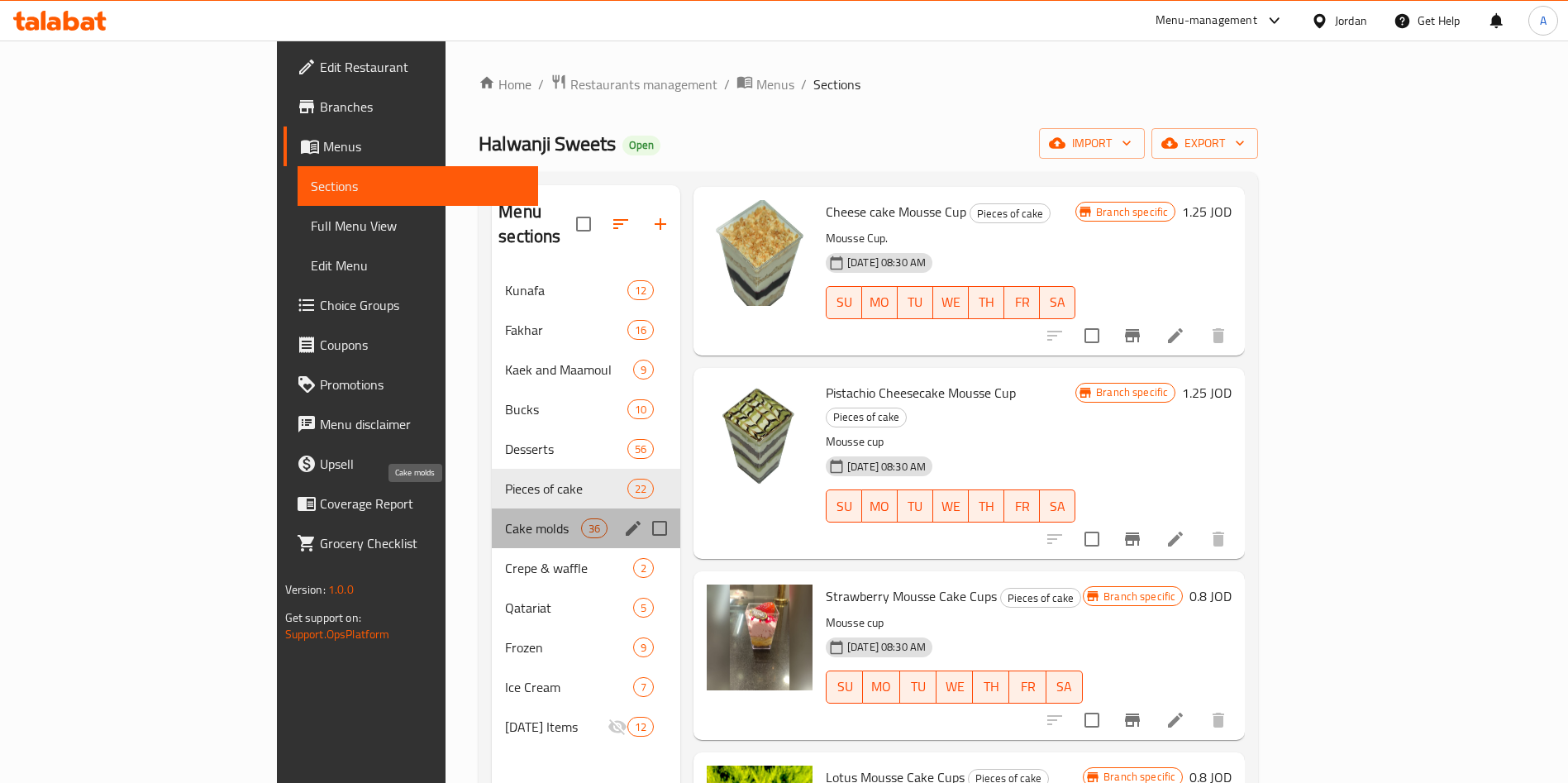
click at [505, 518] on span "Cake molds" at bounding box center [542, 528] width 75 height 20
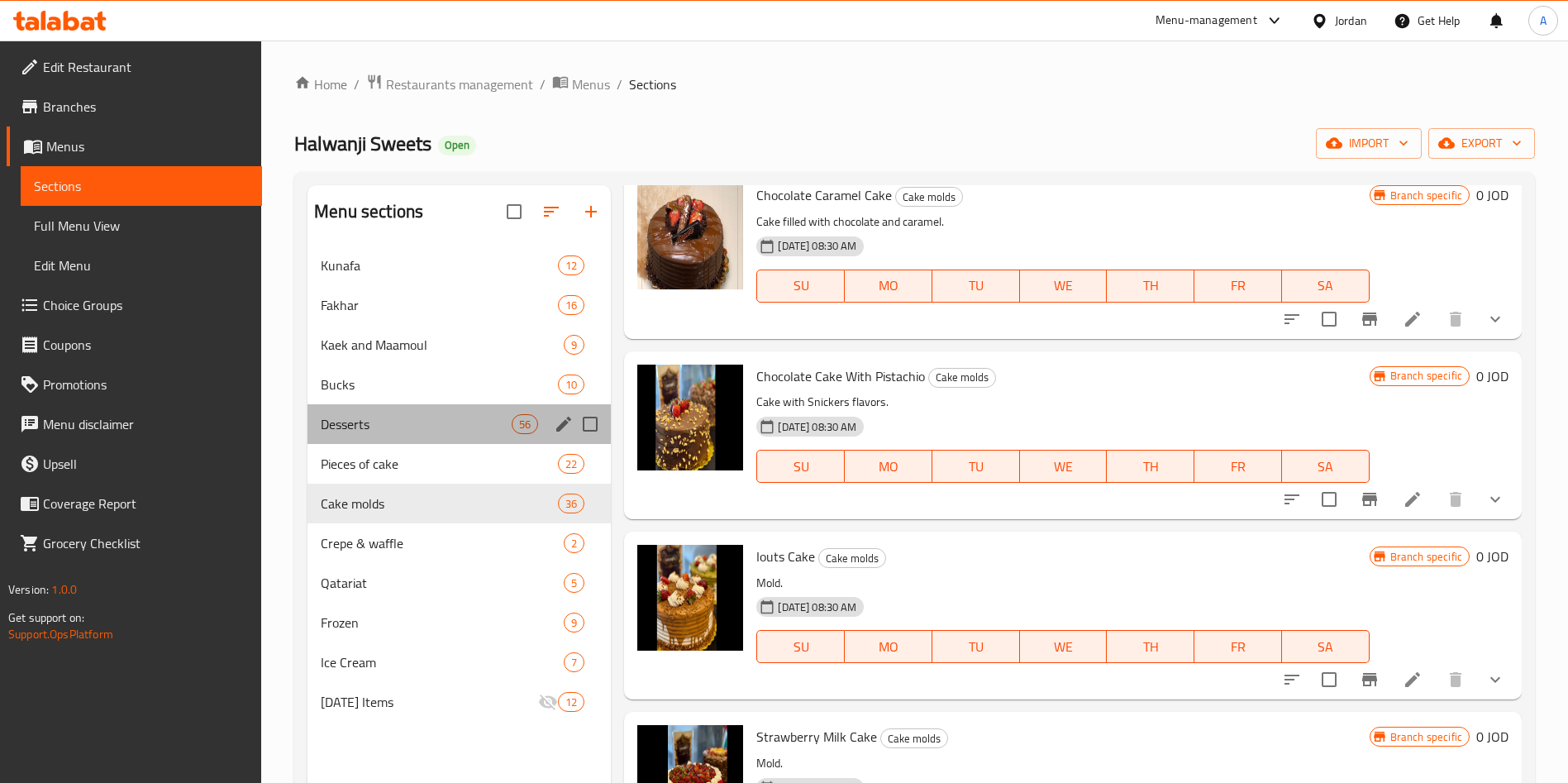
click at [436, 411] on div "Desserts 56" at bounding box center [458, 424] width 303 height 39
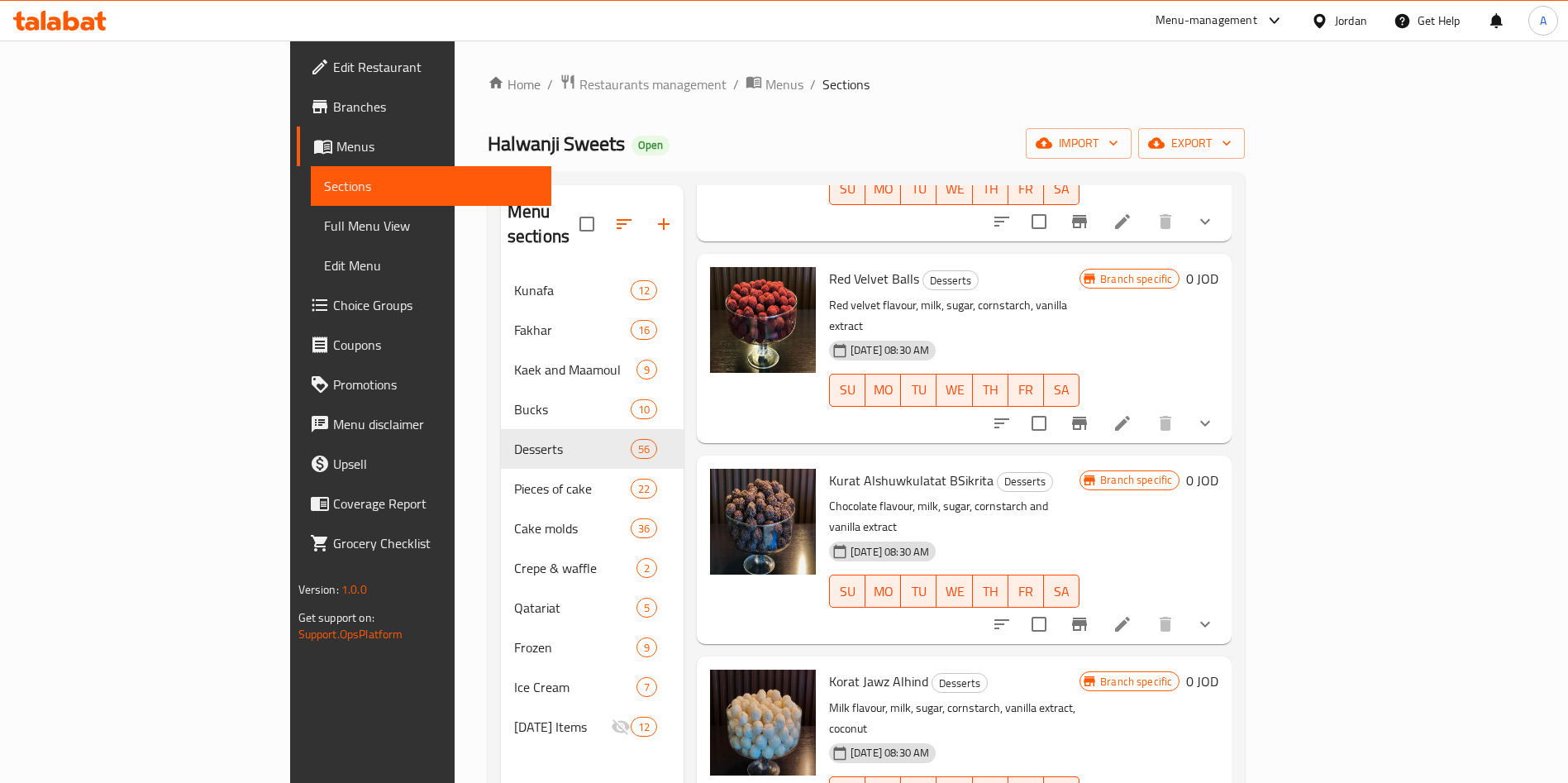
scroll to position [454, 0]
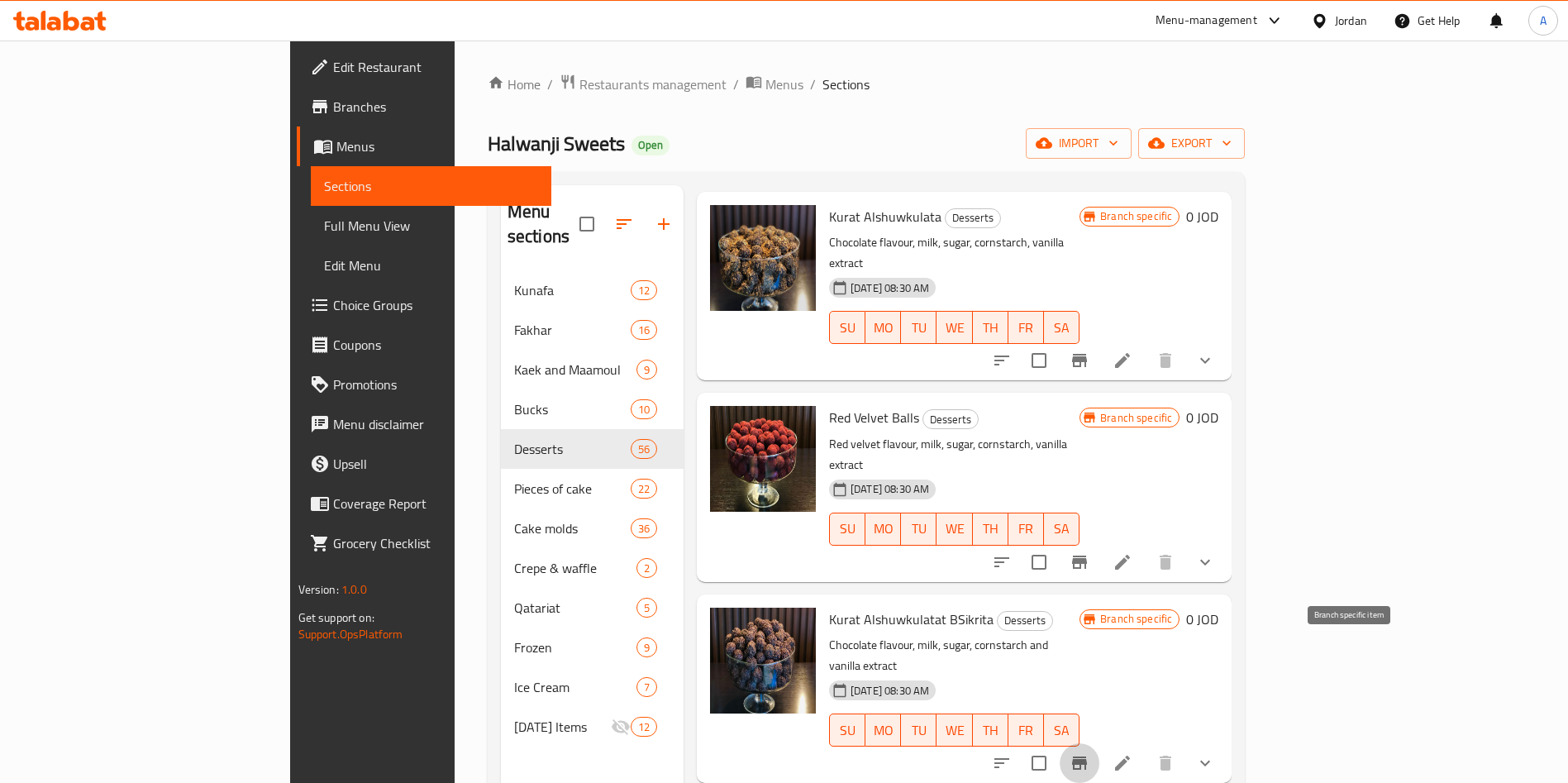
click at [1087, 756] on icon "Branch-specific-item" at bounding box center [1079, 763] width 14 height 13
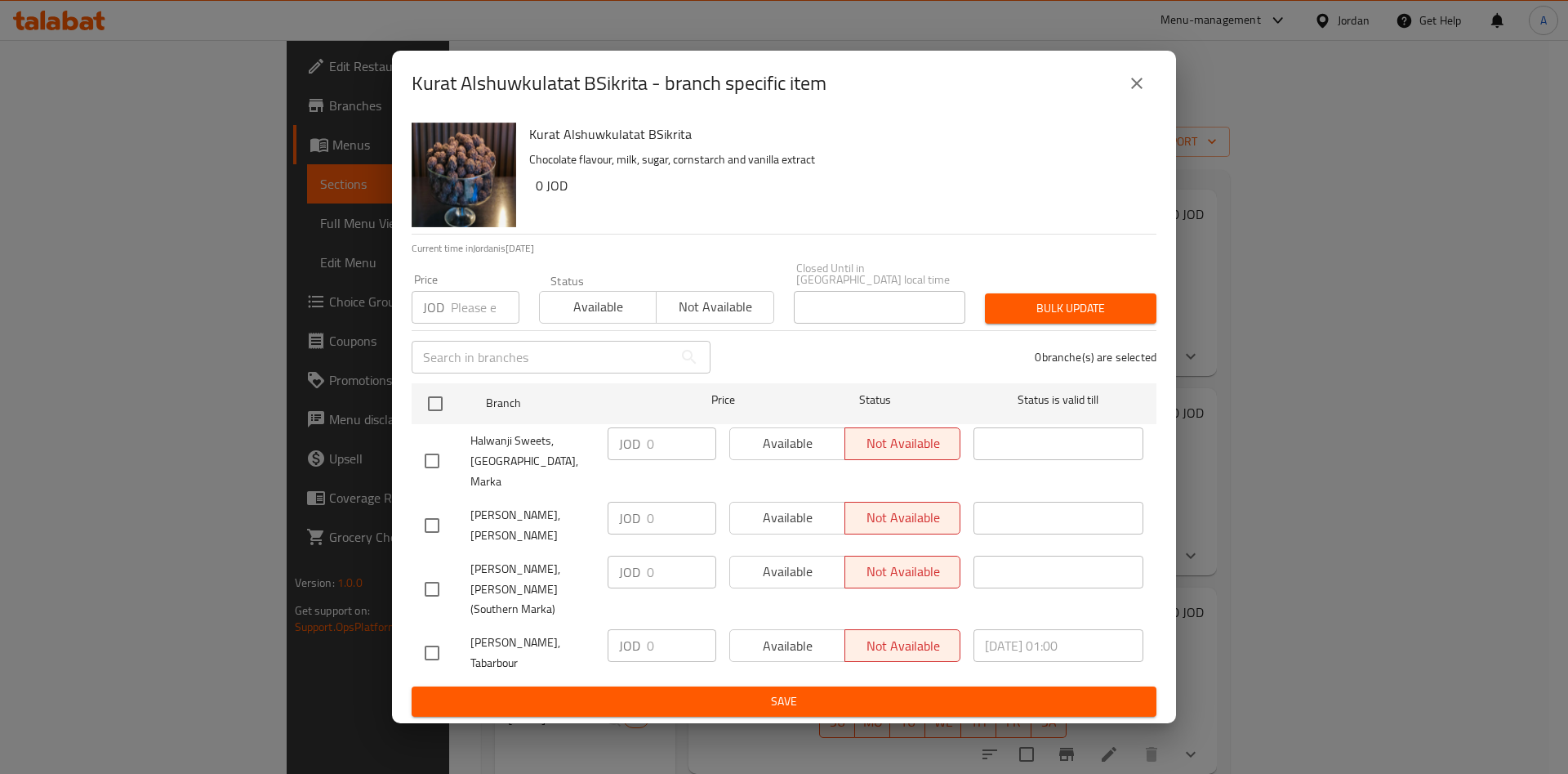
click at [1139, 93] on icon "close" at bounding box center [1136, 83] width 20 height 20
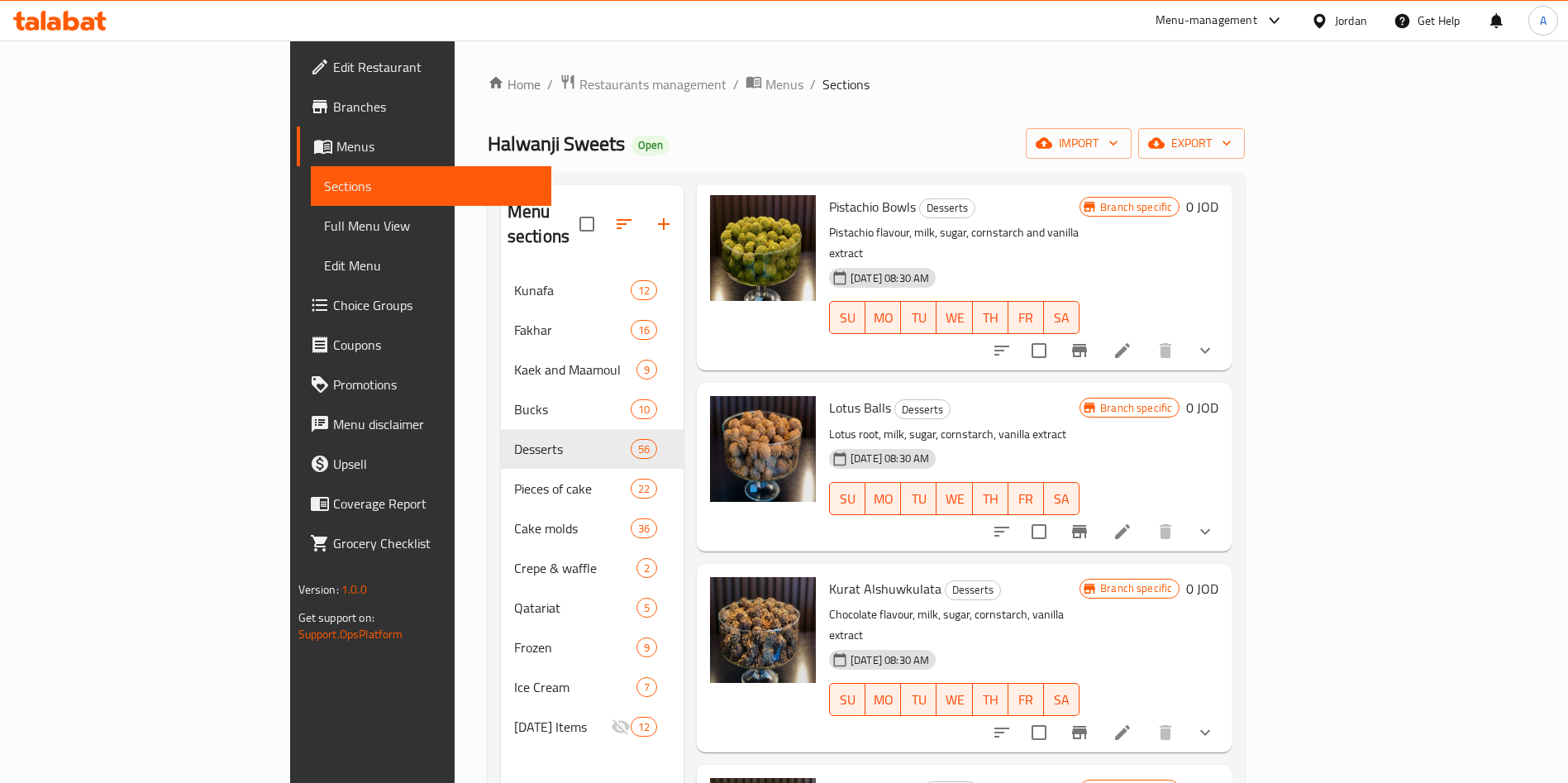
scroll to position [0, 0]
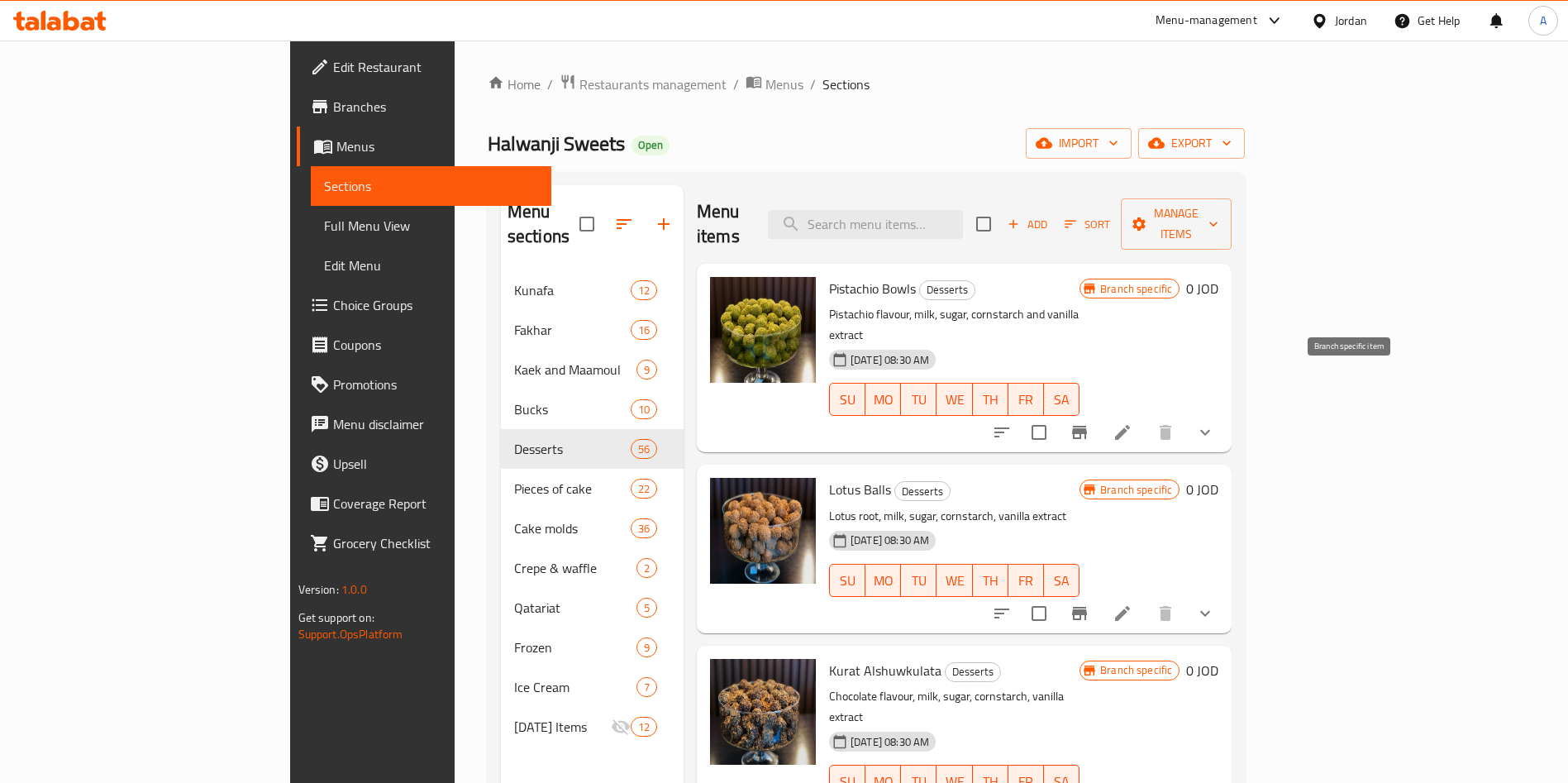
click at [1100, 412] on button "Branch-specific-item" at bounding box center [1079, 431] width 39 height 39
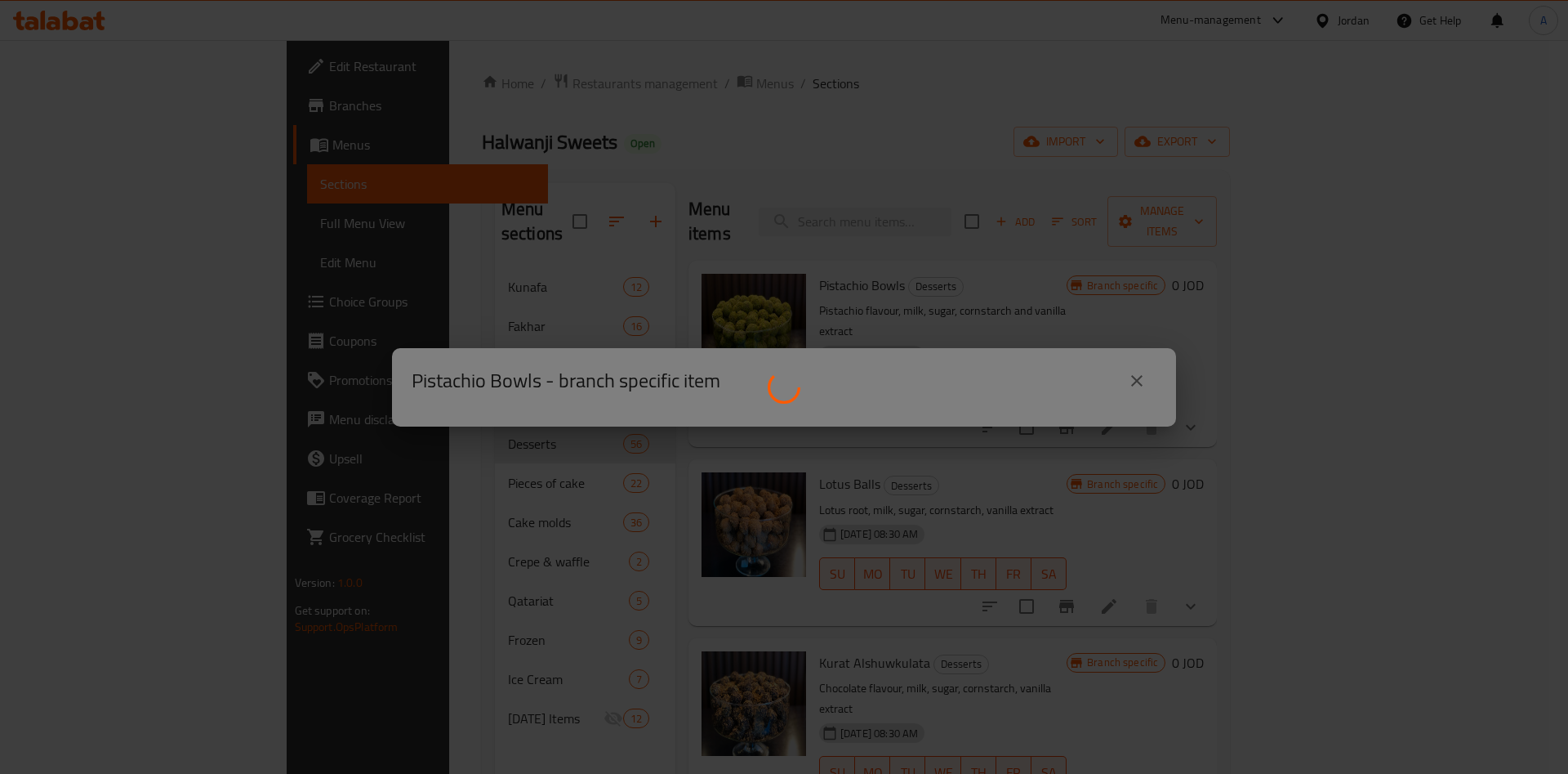
click at [1132, 385] on div at bounding box center [784, 387] width 1568 height 774
click at [1141, 382] on div at bounding box center [784, 387] width 1568 height 774
click at [1137, 384] on div at bounding box center [784, 387] width 1568 height 774
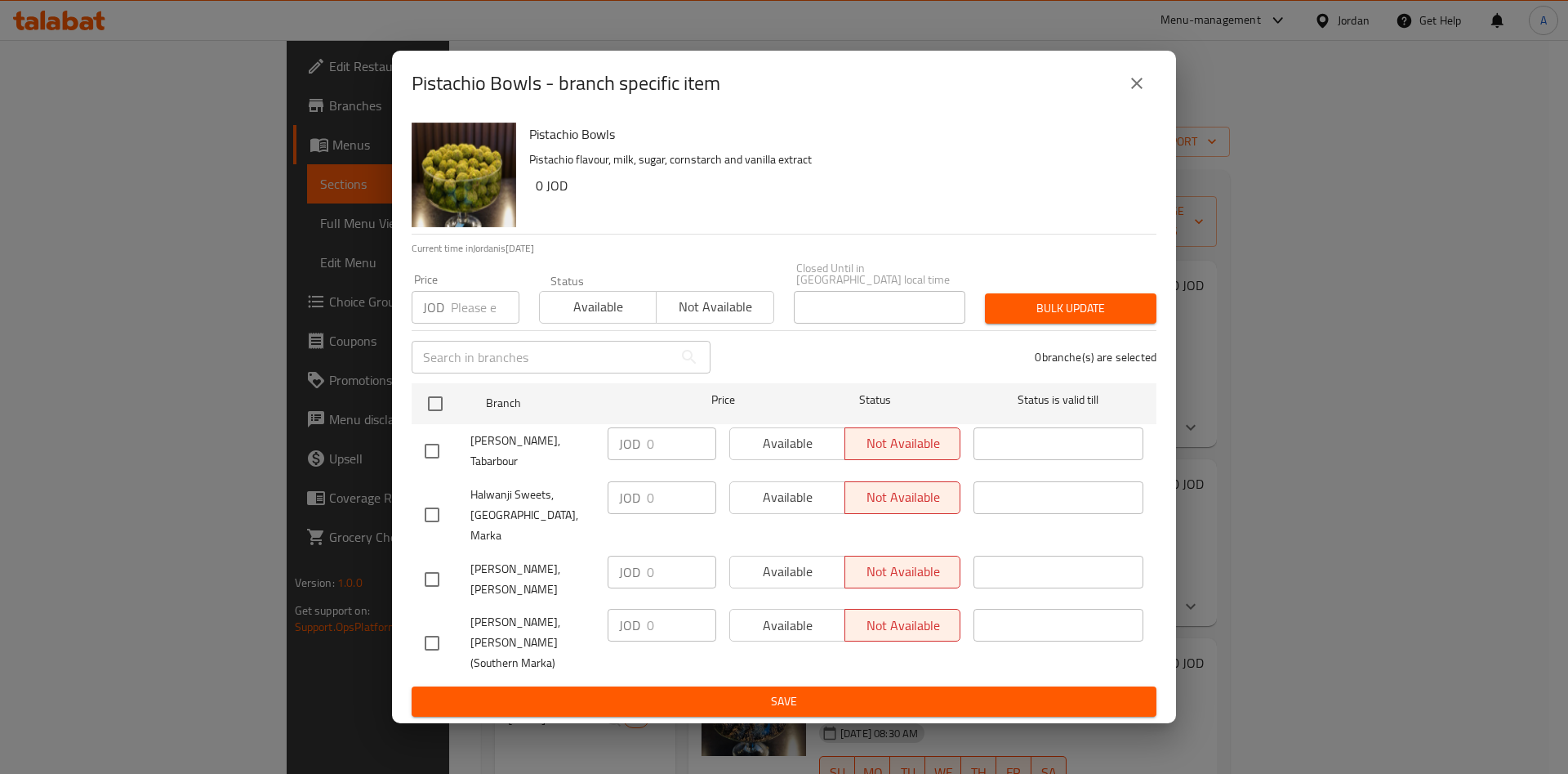
click at [1136, 366] on p "0 branche(s) are selected" at bounding box center [1095, 357] width 122 height 16
click at [1143, 93] on icon "close" at bounding box center [1136, 83] width 20 height 20
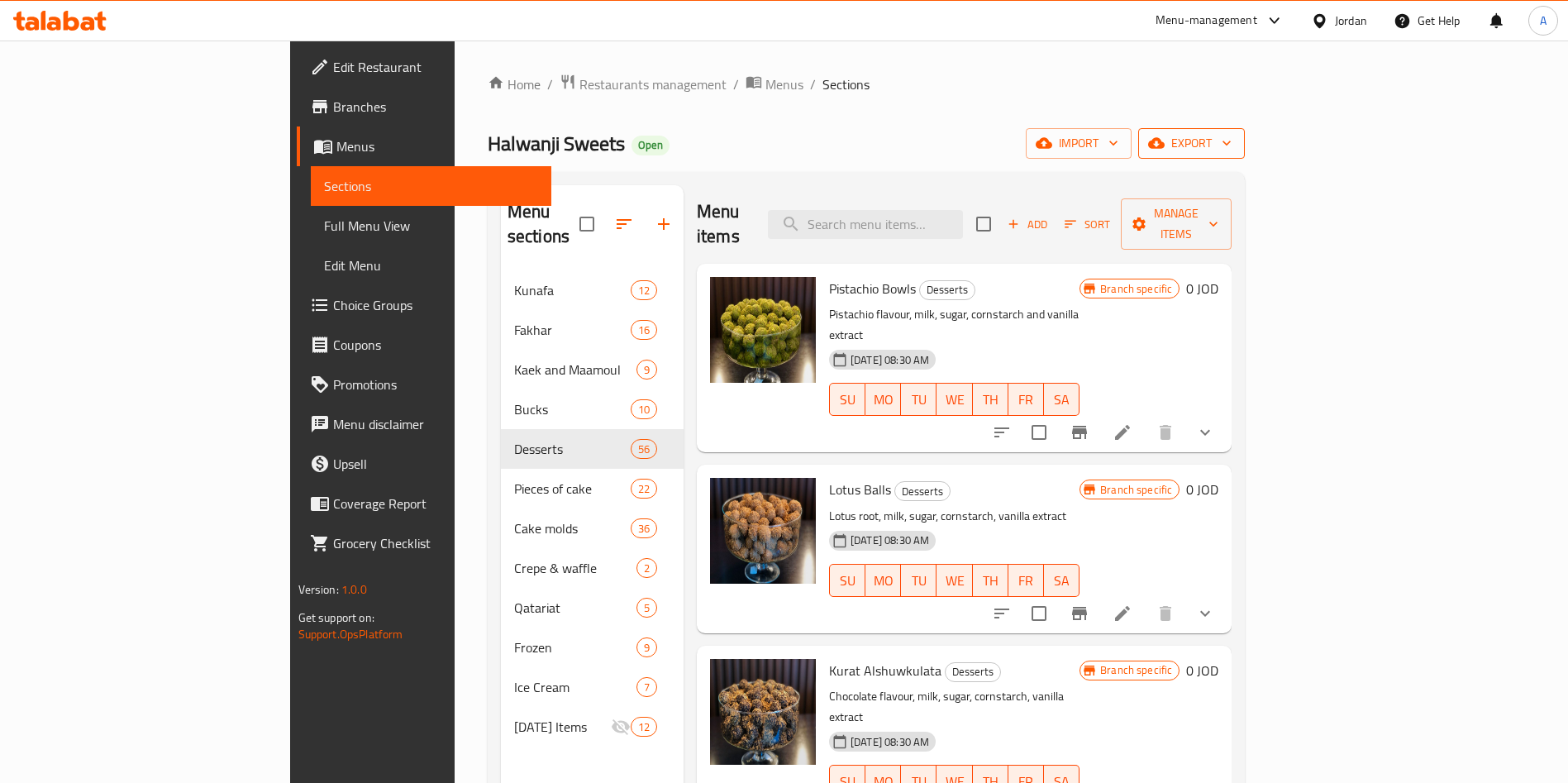
click at [1245, 155] on button "export" at bounding box center [1191, 144] width 107 height 31
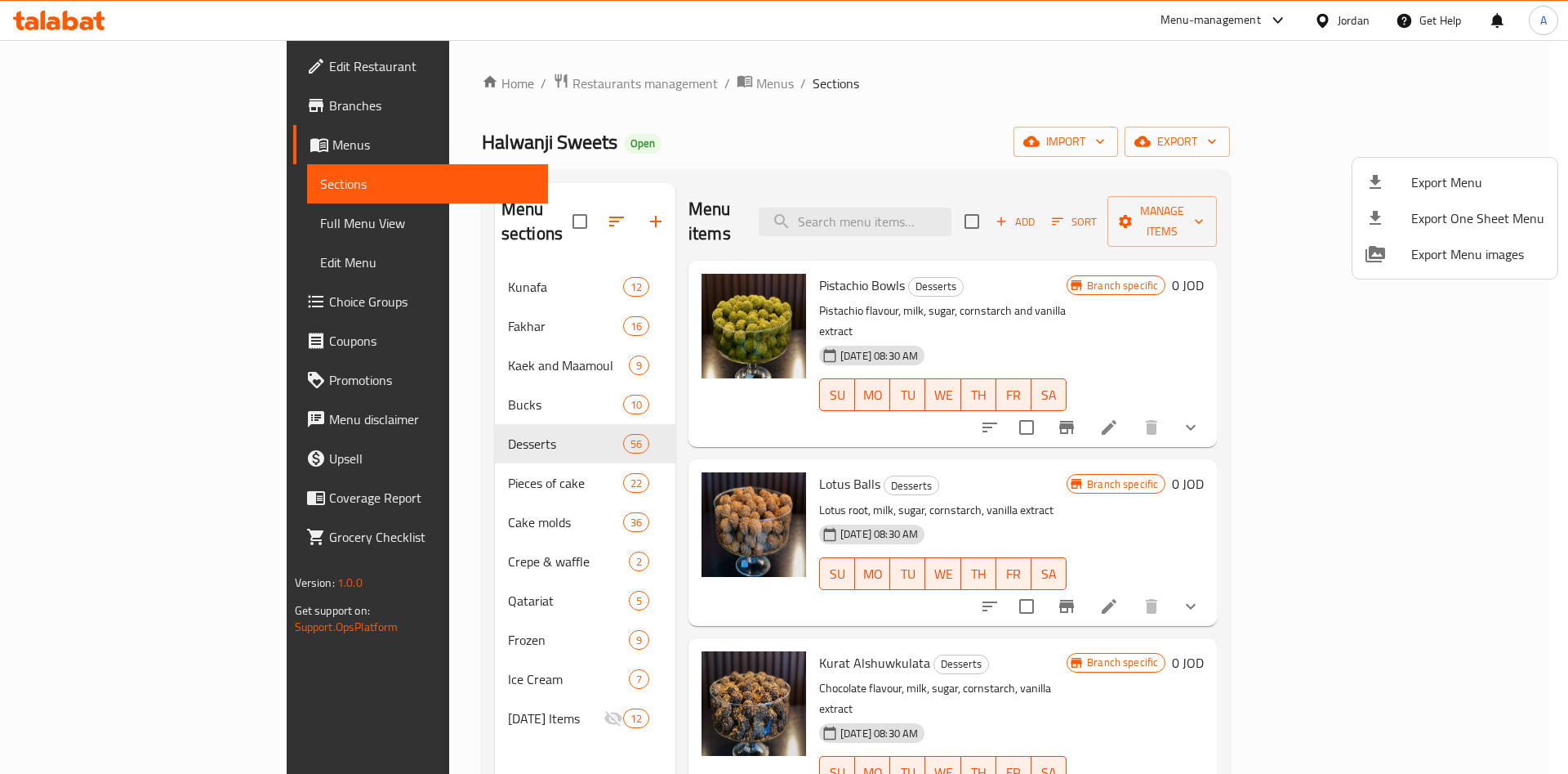
click at [1473, 490] on div at bounding box center [784, 387] width 1568 height 774
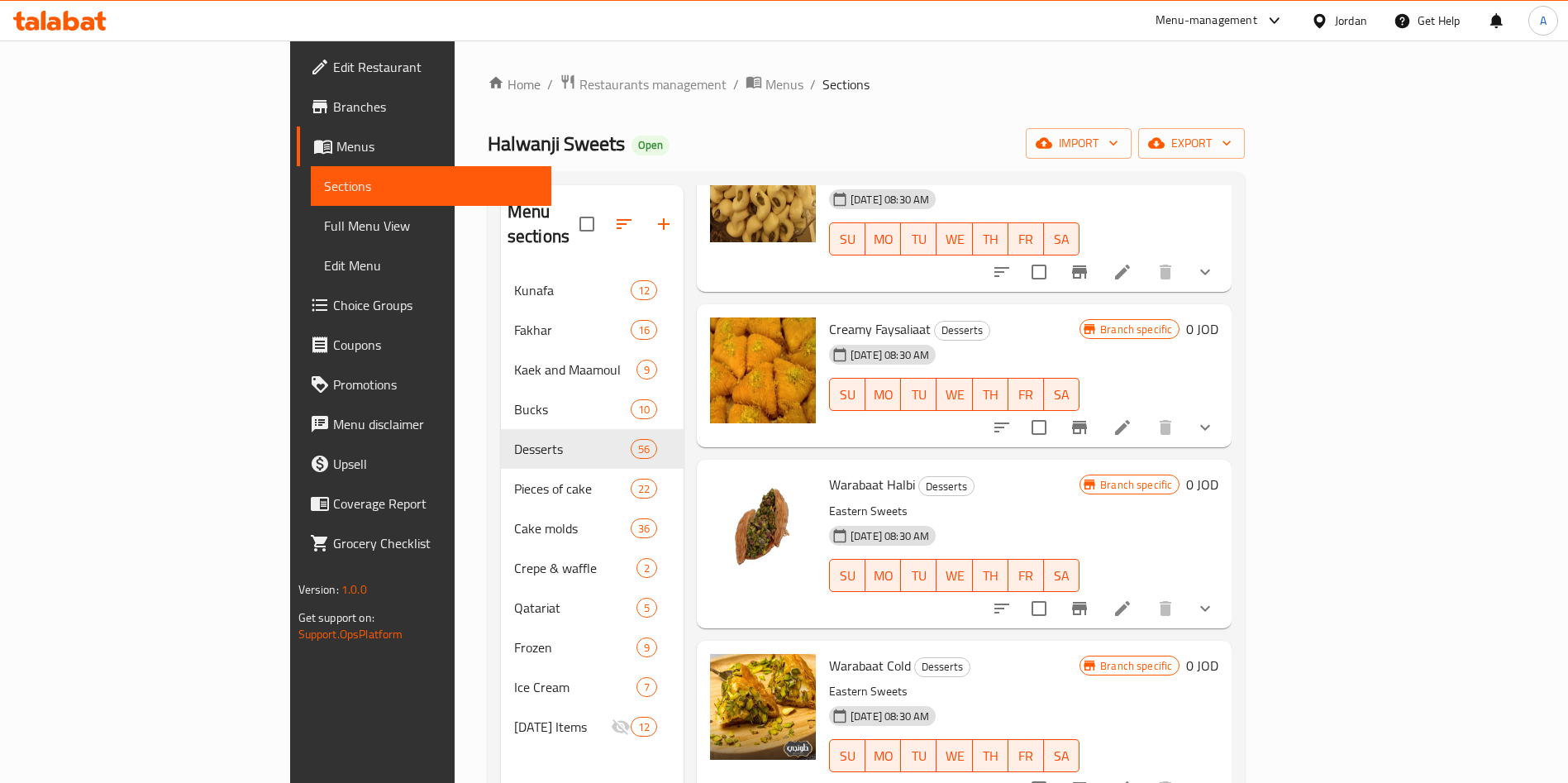
scroll to position [3041, 0]
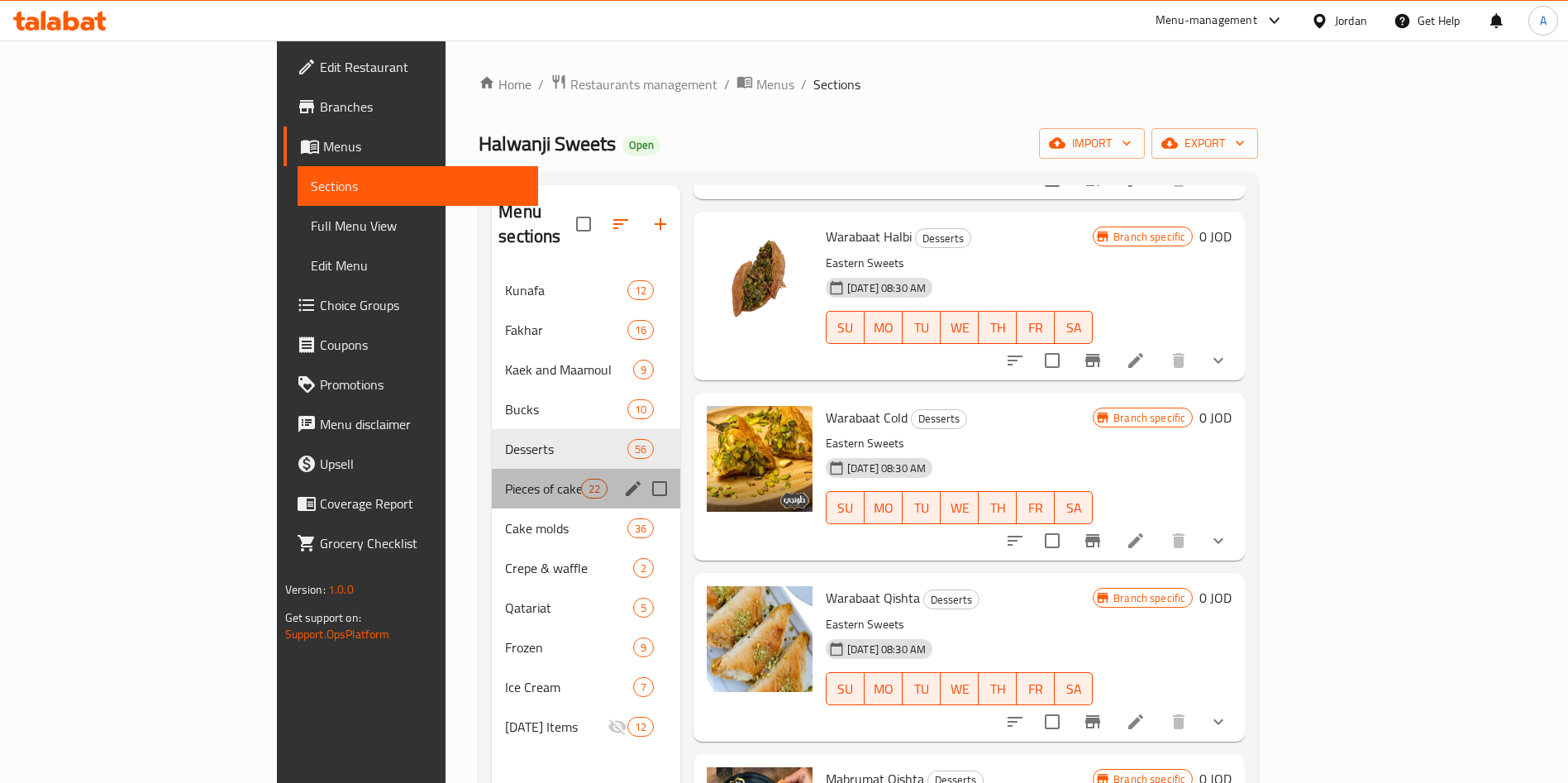
click at [492, 482] on div "Pieces of cake 22" at bounding box center [587, 488] width 189 height 39
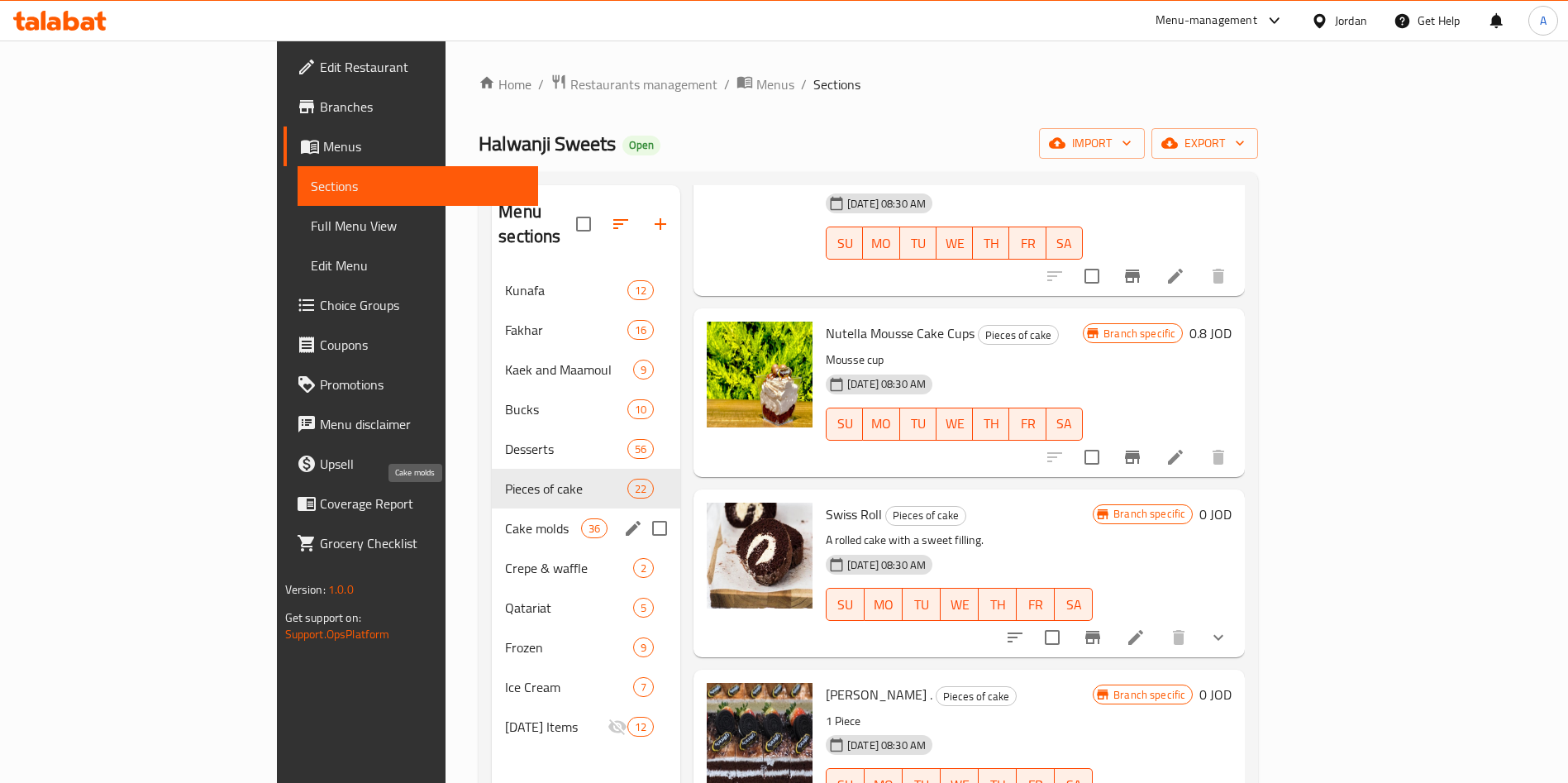
click at [505, 518] on span "Cake molds" at bounding box center [542, 528] width 75 height 20
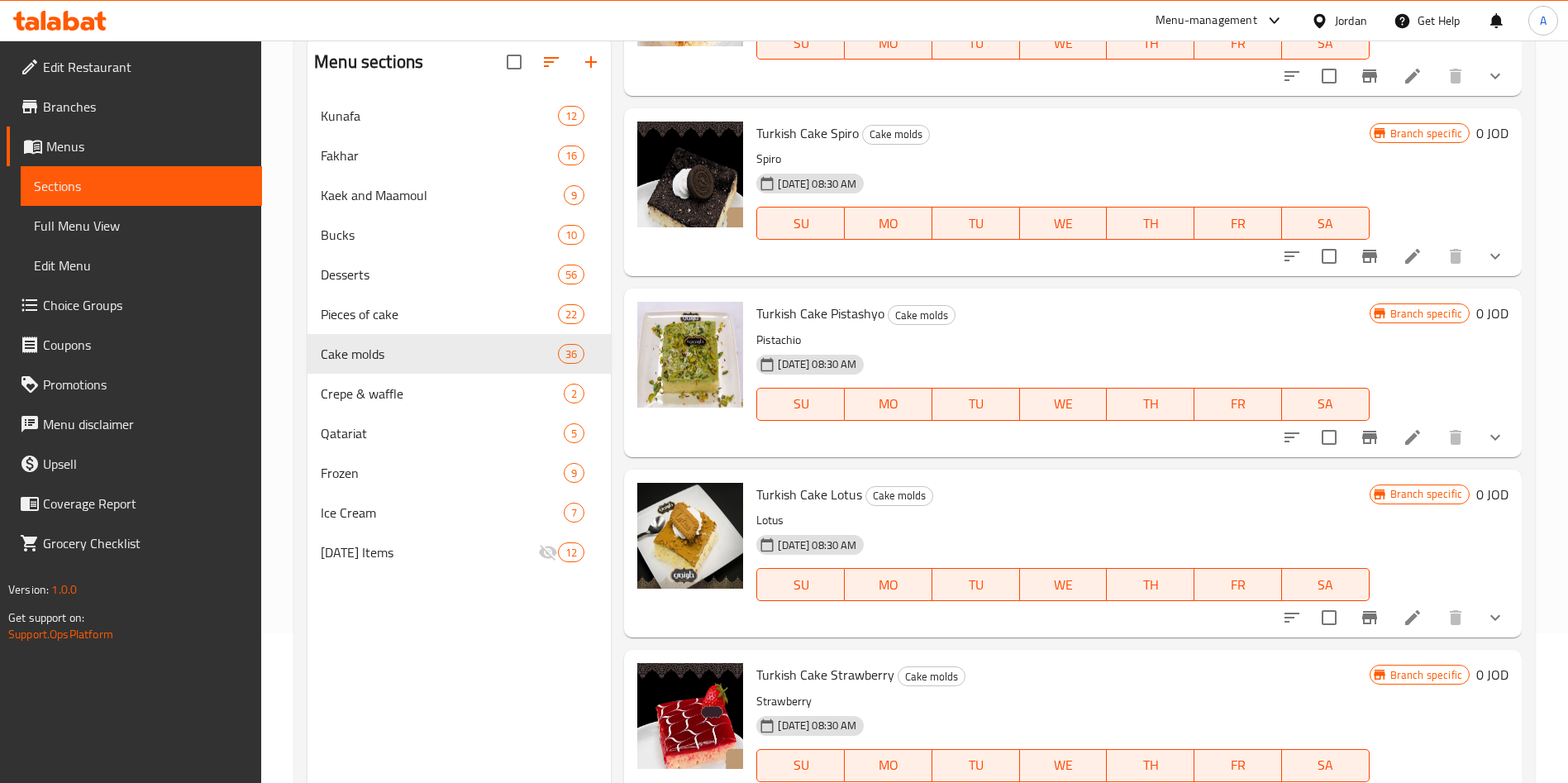
scroll to position [231, 0]
